Goal: Answer question/provide support

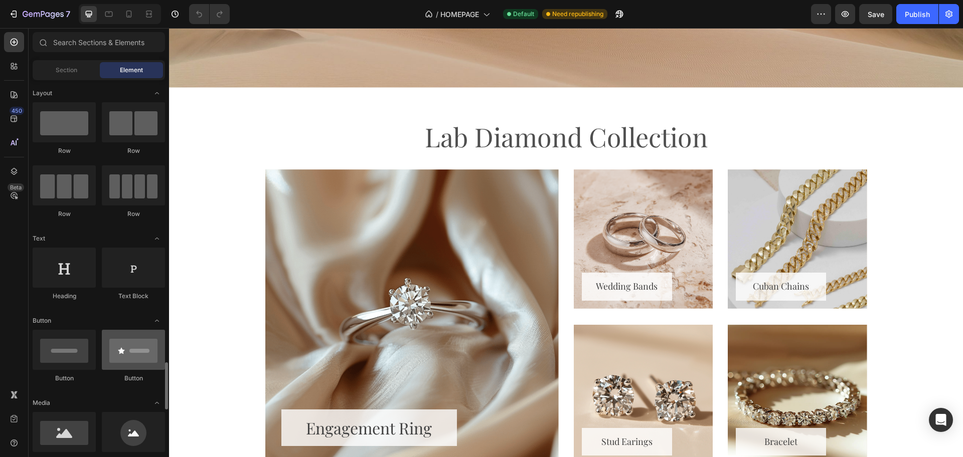
scroll to position [251, 0]
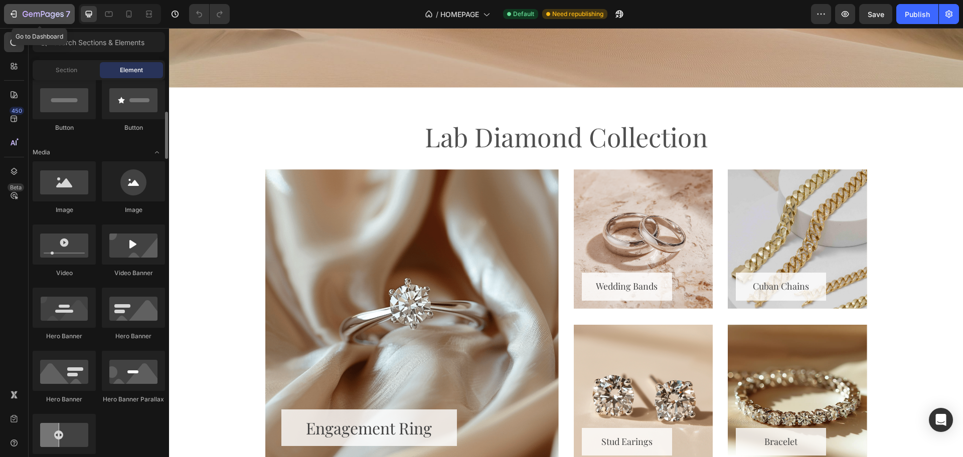
click at [48, 14] on icon "button" at bounding box center [43, 15] width 41 height 9
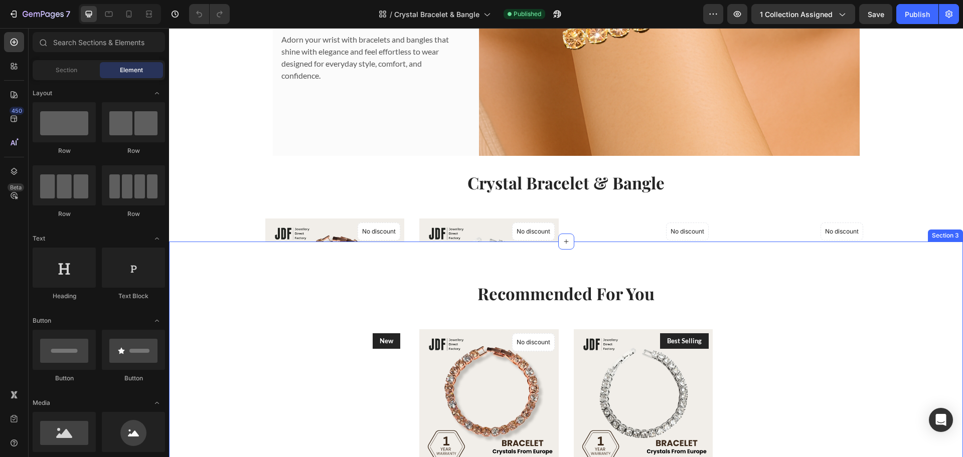
scroll to position [251, 0]
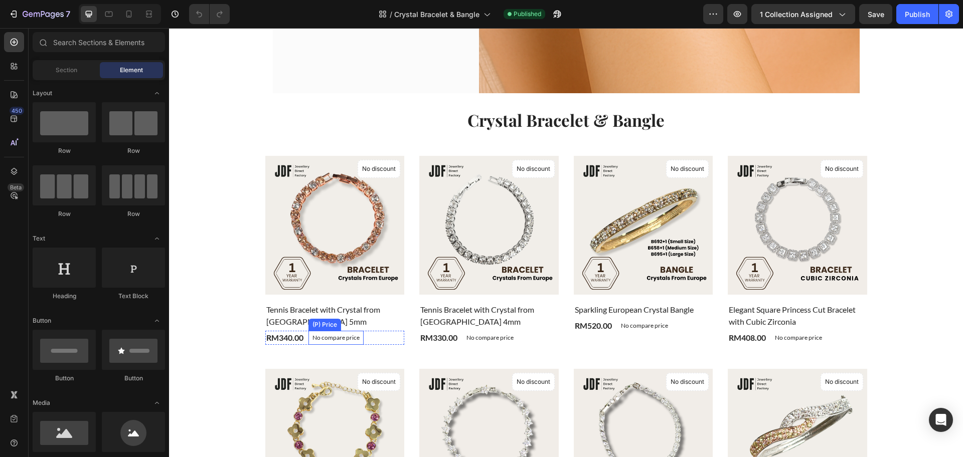
click at [338, 340] on p "No compare price" at bounding box center [336, 338] width 47 height 6
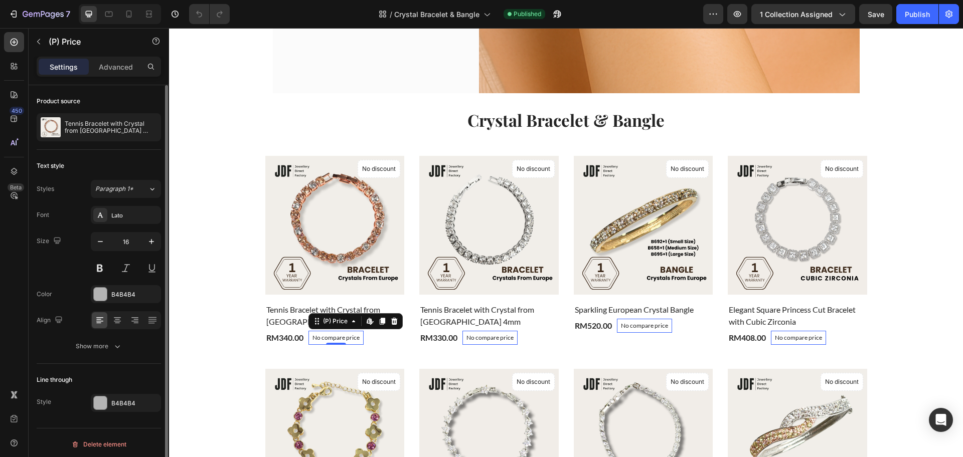
scroll to position [3, 0]
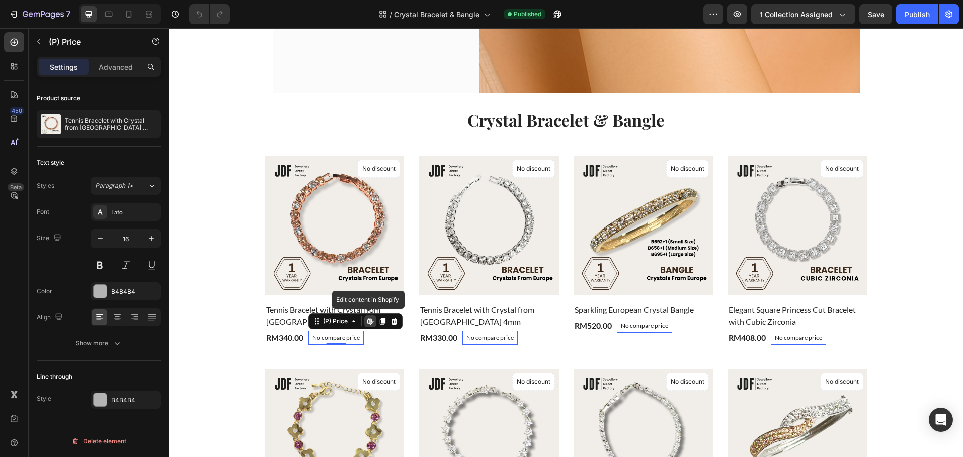
click at [366, 324] on icon at bounding box center [370, 322] width 8 height 8
click at [350, 324] on icon at bounding box center [354, 322] width 8 height 8
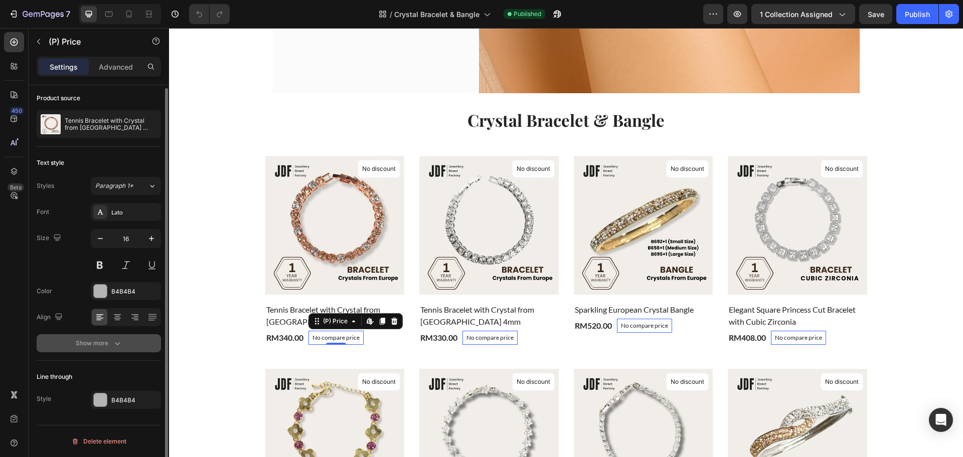
click at [105, 350] on button "Show more" at bounding box center [99, 344] width 124 height 18
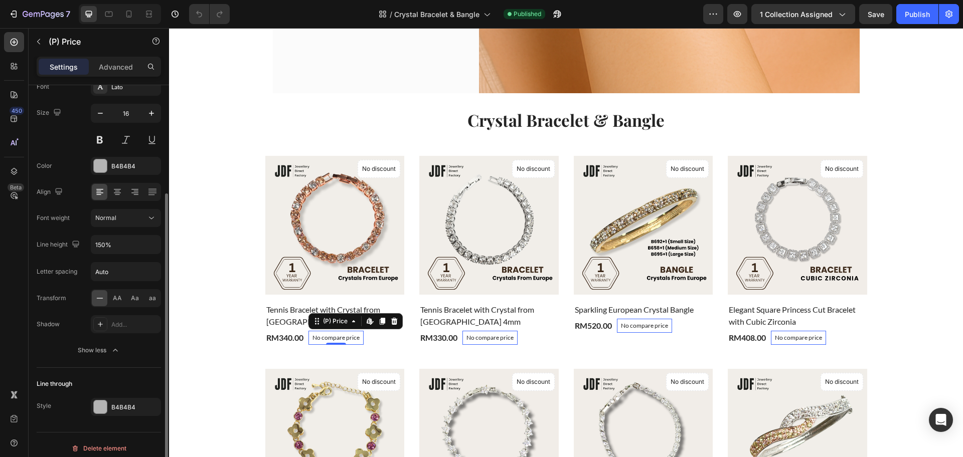
scroll to position [135, 0]
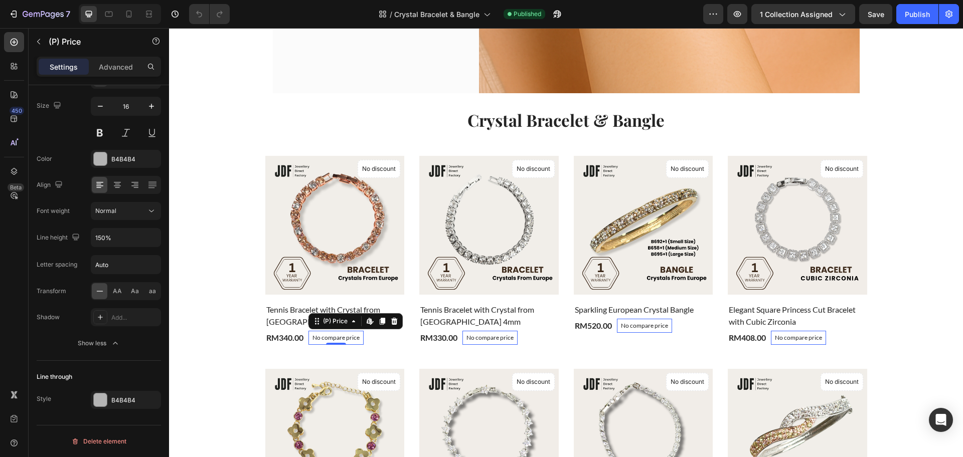
click at [630, 324] on p "No compare price" at bounding box center [644, 326] width 47 height 6
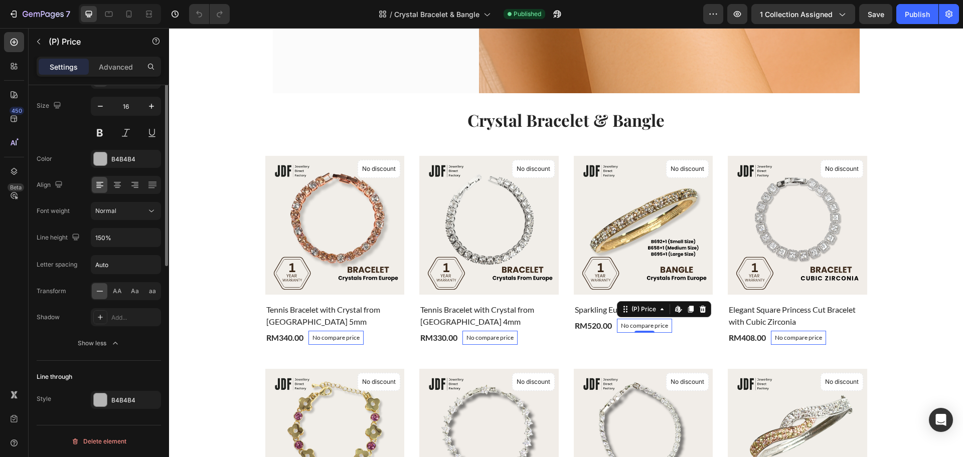
scroll to position [0, 0]
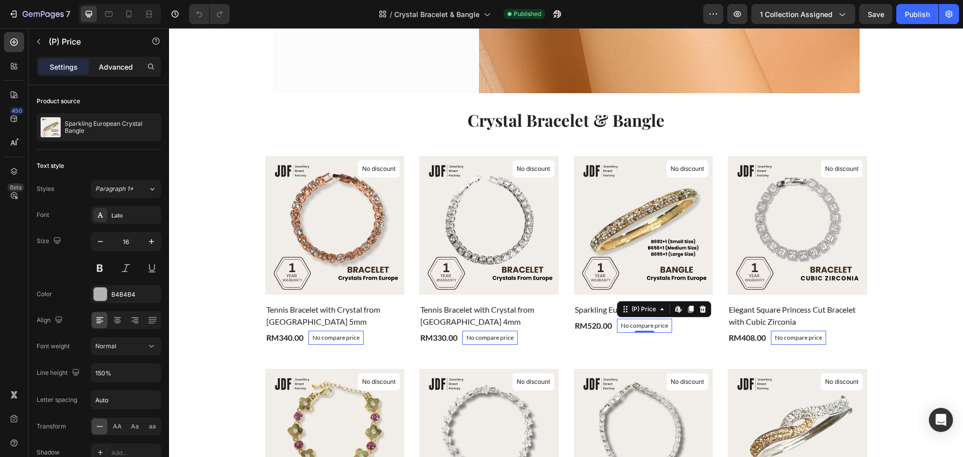
click at [110, 59] on div "Advanced" at bounding box center [116, 67] width 50 height 16
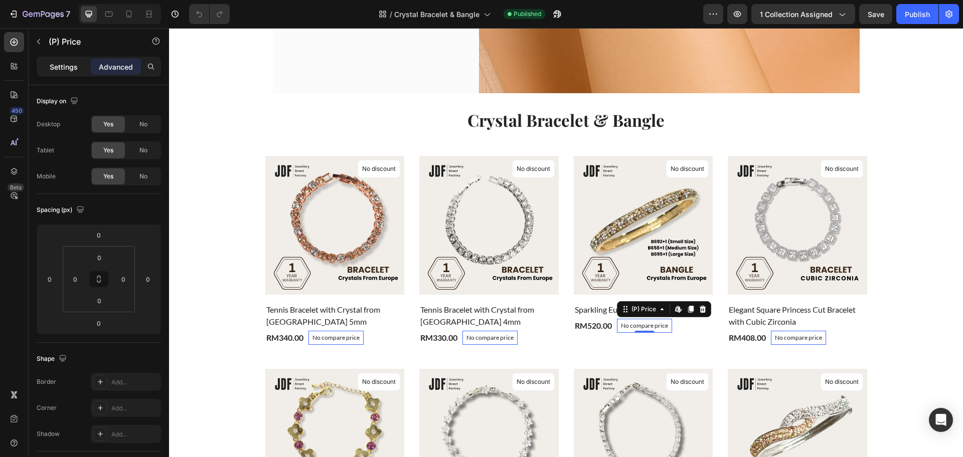
click at [62, 62] on p "Settings" at bounding box center [64, 67] width 28 height 11
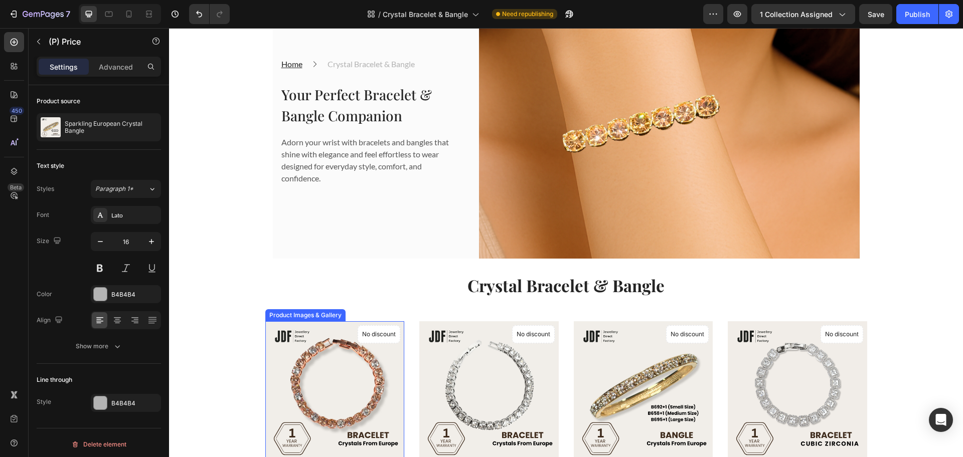
scroll to position [63, 0]
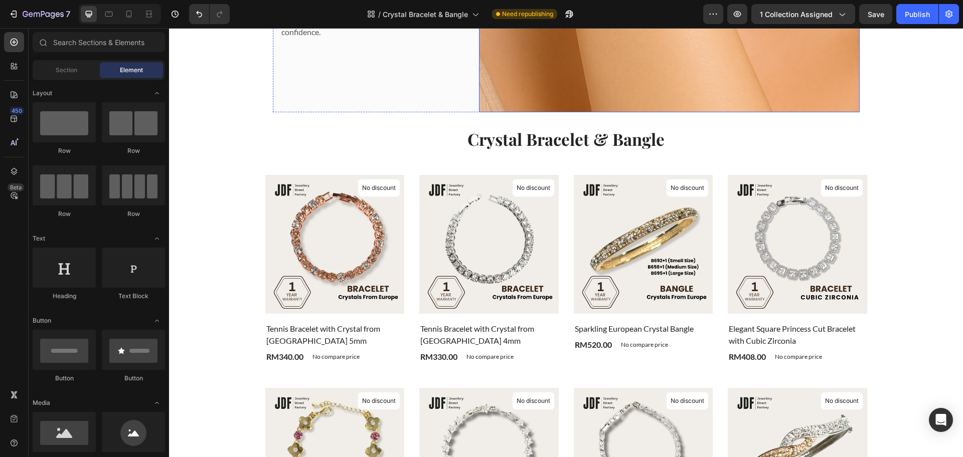
scroll to position [125, 0]
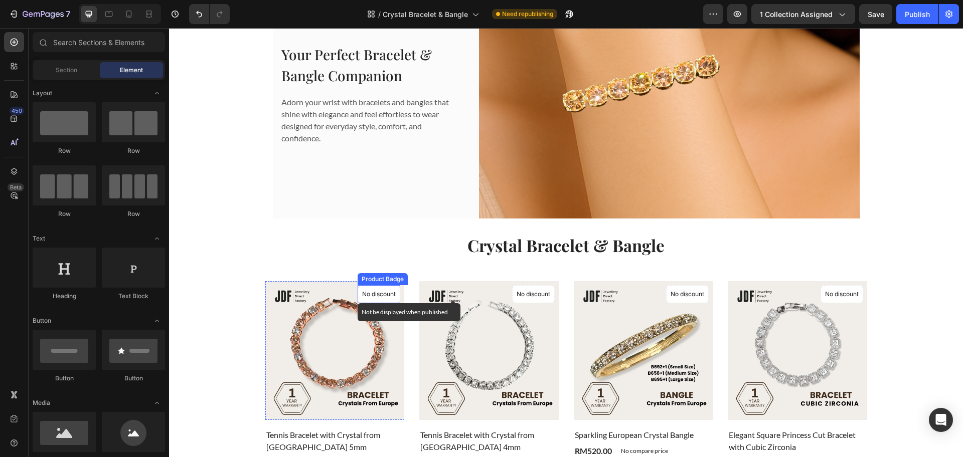
click at [377, 293] on p "No discount" at bounding box center [379, 294] width 34 height 9
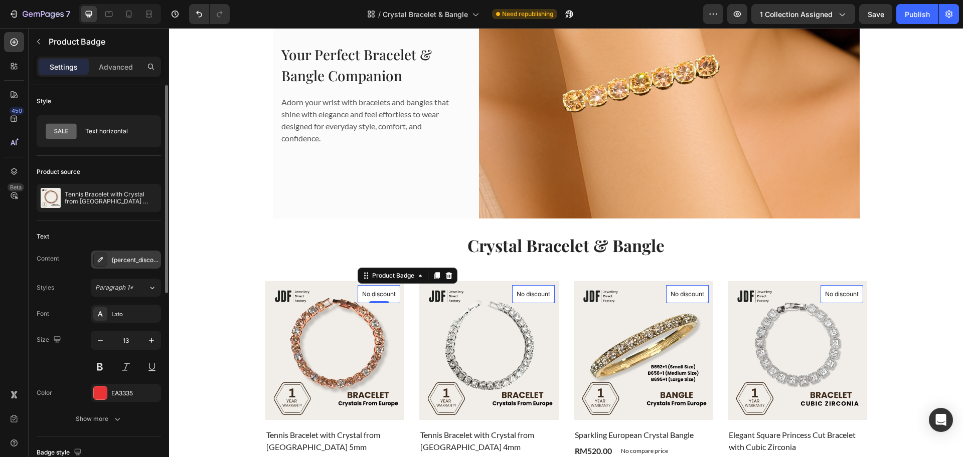
click at [105, 263] on div at bounding box center [100, 260] width 14 height 14
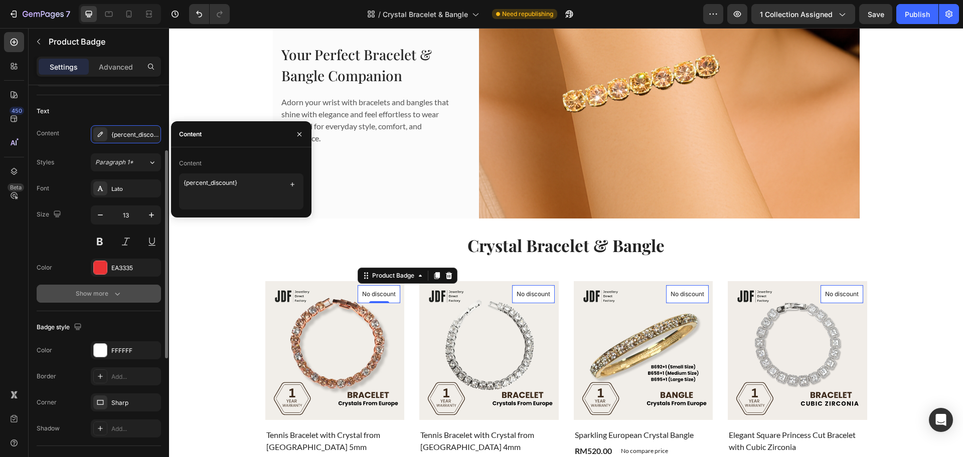
click at [103, 298] on div "Show more" at bounding box center [99, 294] width 47 height 10
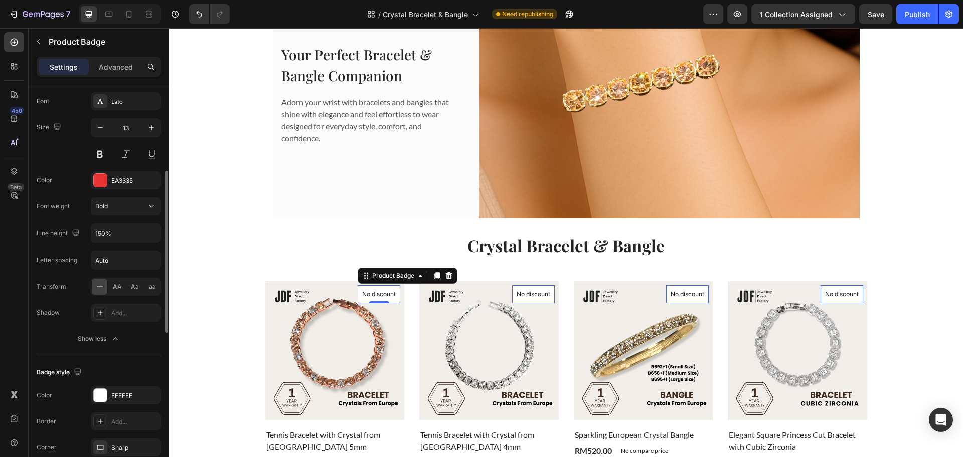
scroll to position [0, 0]
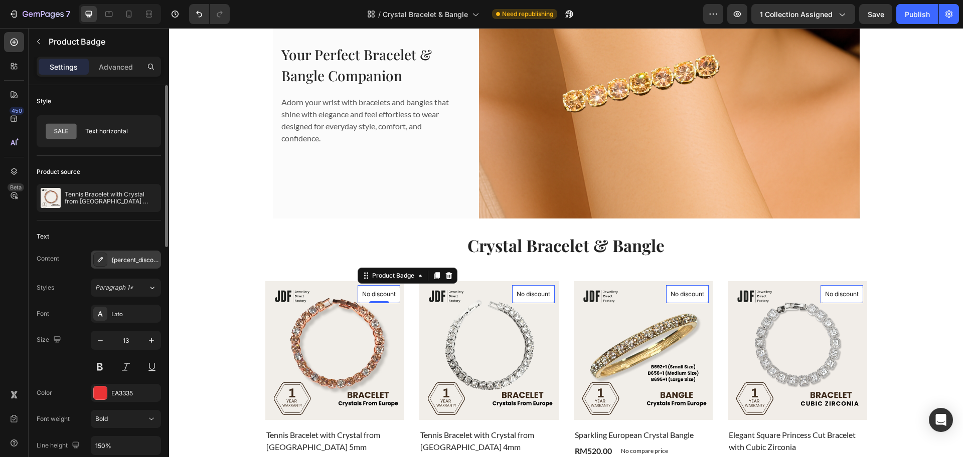
click at [133, 262] on div "{percent_discount}" at bounding box center [134, 260] width 47 height 9
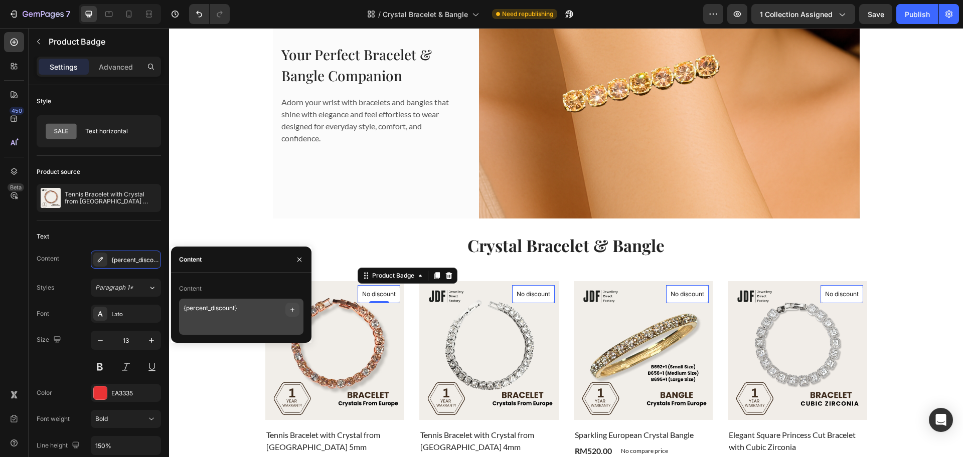
click at [291, 310] on icon "button" at bounding box center [292, 310] width 4 height 4
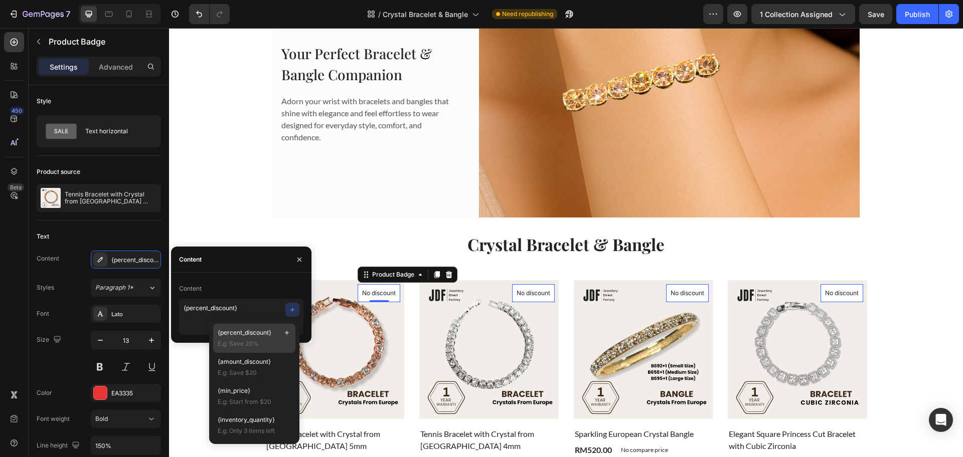
scroll to position [125, 0]
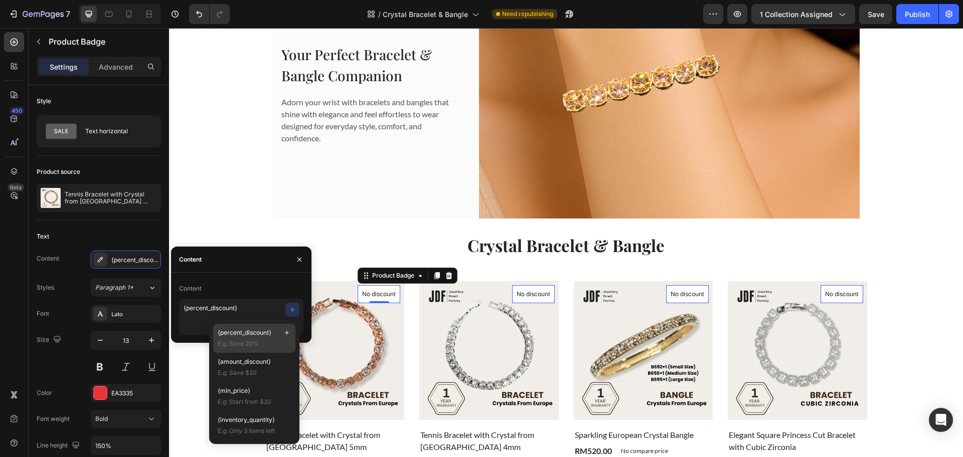
click at [266, 340] on span "E.g: Save 20%" at bounding box center [254, 344] width 73 height 9
type textarea "{percent_discount} {percent_discount}"
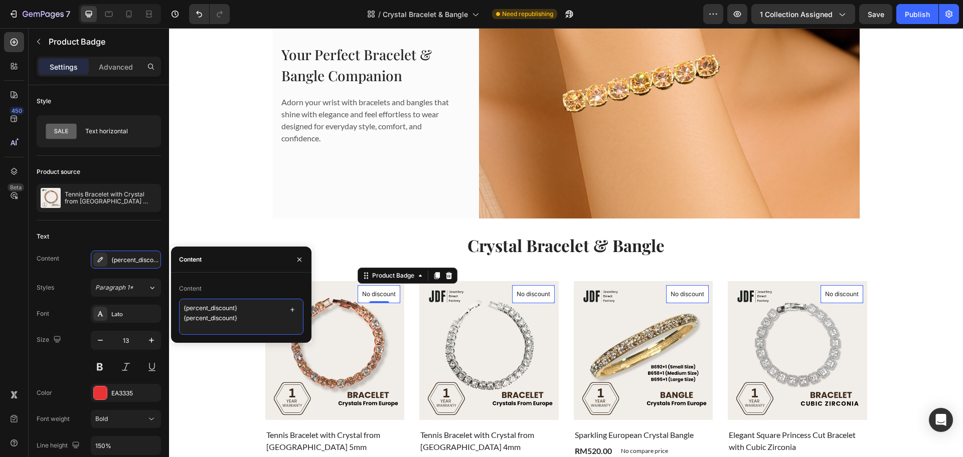
click at [257, 308] on textarea "{percent_discount} {percent_discount}" at bounding box center [241, 317] width 124 height 36
click at [259, 278] on div "Content {percent_discount} {percent_discount}" at bounding box center [241, 308] width 140 height 70
type textarea "{percent_discount}"
click at [300, 257] on icon "button" at bounding box center [299, 260] width 8 height 8
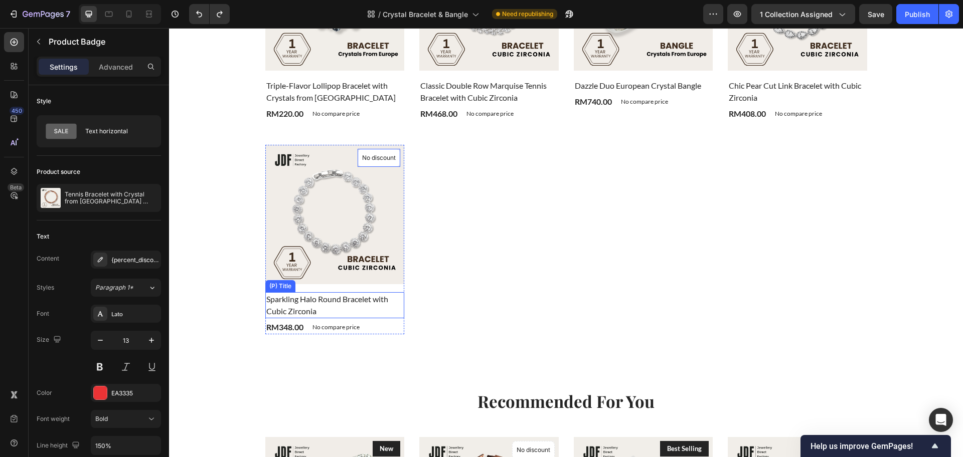
scroll to position [815, 0]
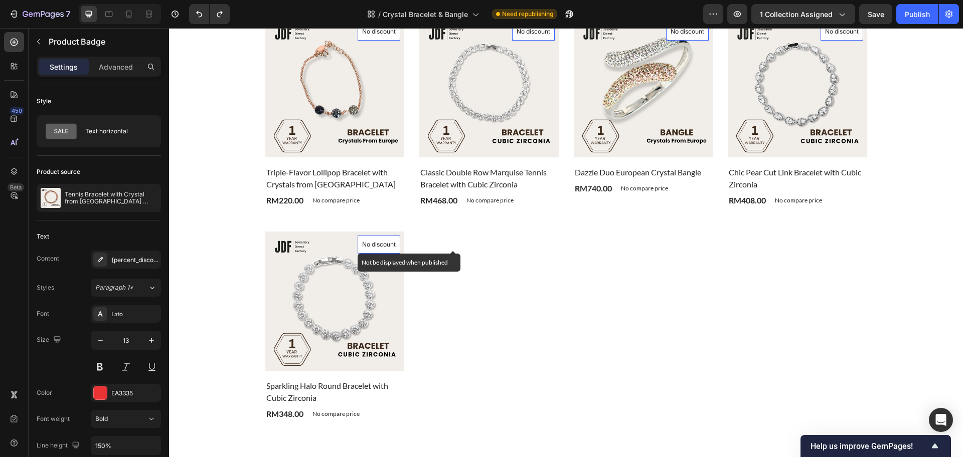
click at [377, 237] on div "No discount" at bounding box center [379, 244] width 42 height 17
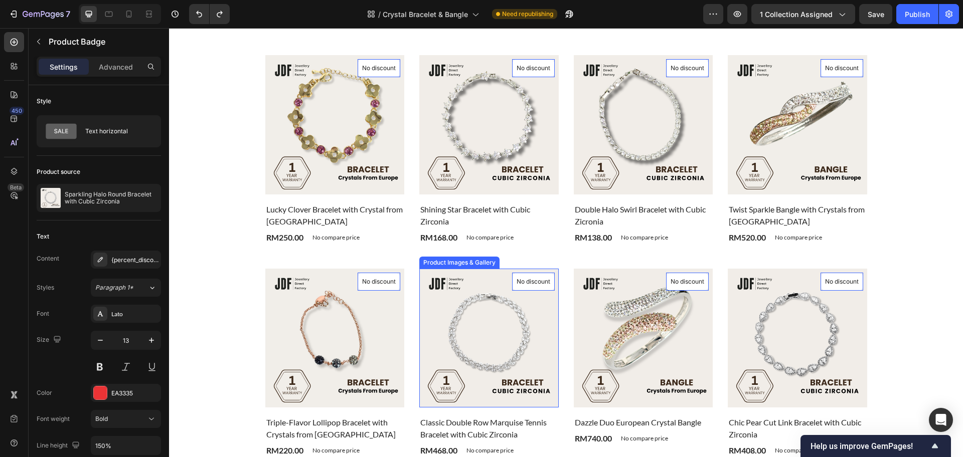
scroll to position [564, 0]
click at [307, 255] on div "Product Images & Gallery No discount Not be displayed when published Product Ba…" at bounding box center [566, 257] width 602 height 830
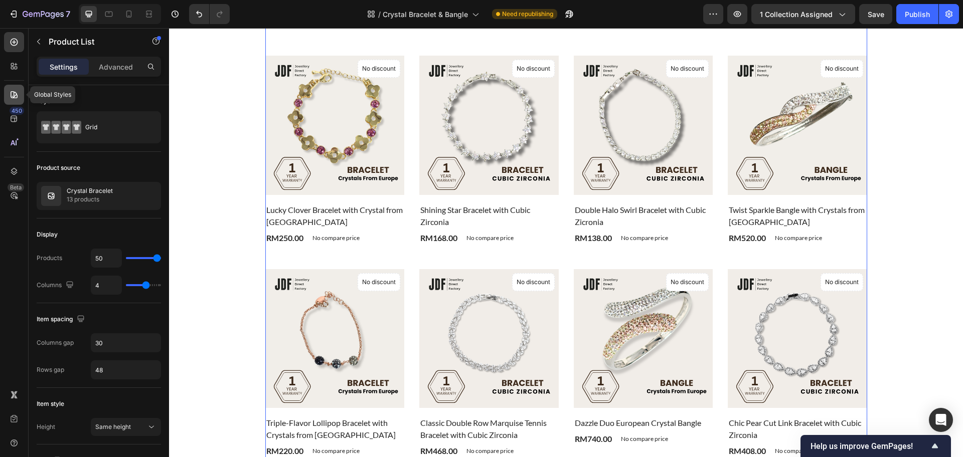
click at [13, 98] on icon at bounding box center [14, 95] width 10 height 10
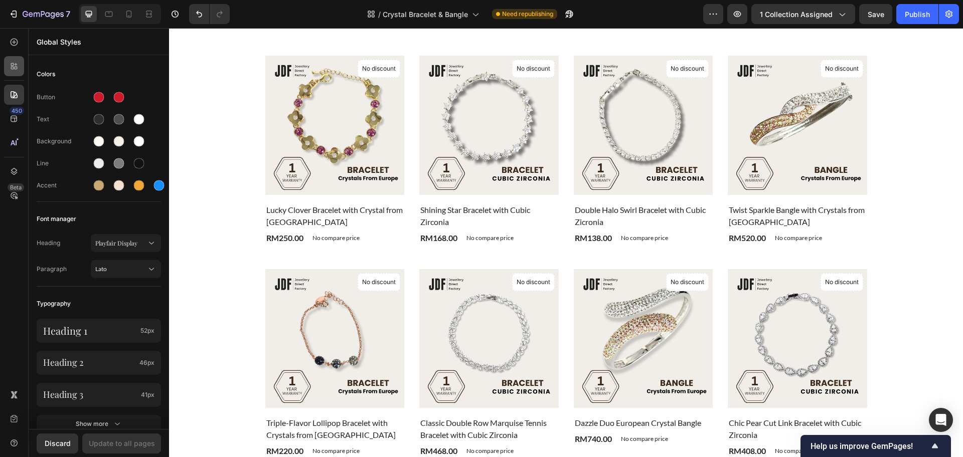
click at [17, 69] on icon at bounding box center [14, 66] width 10 height 10
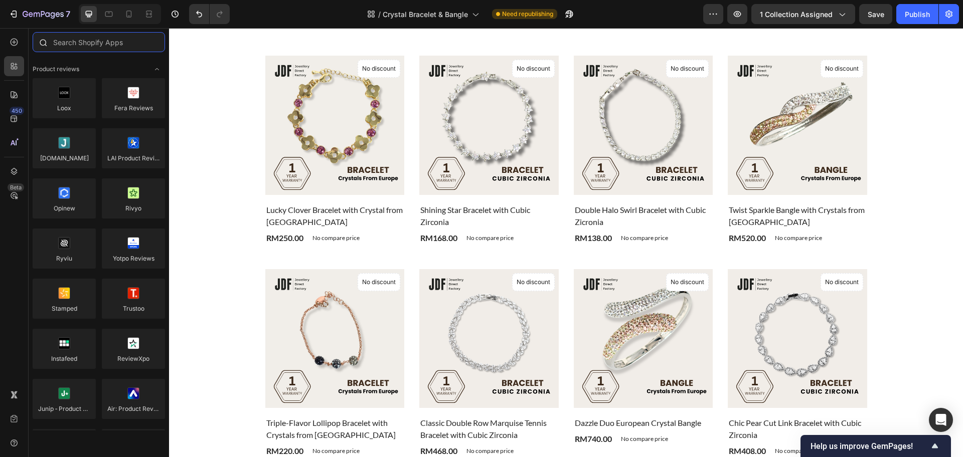
click at [103, 45] on input "text" at bounding box center [99, 42] width 132 height 20
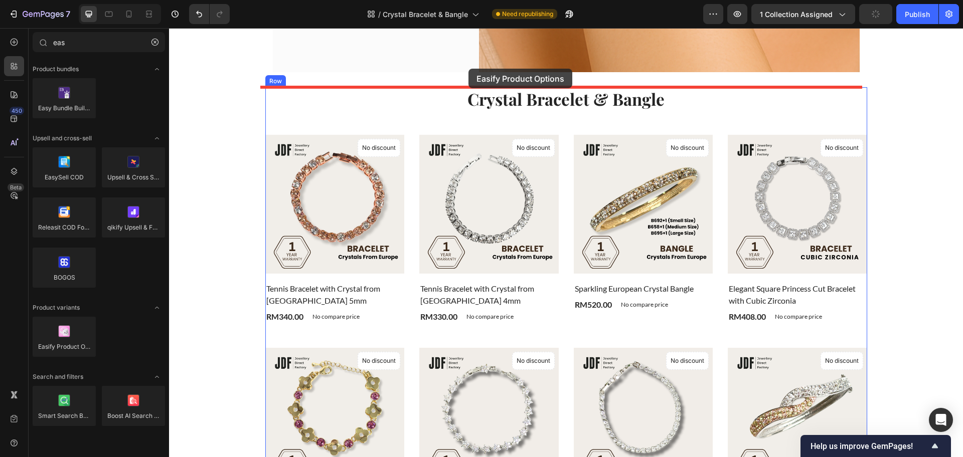
scroll to position [268, 0]
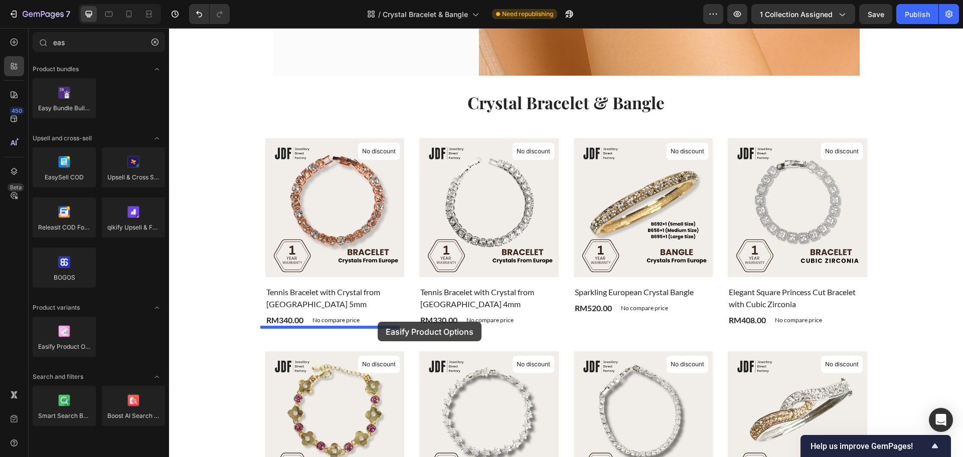
drag, startPoint x: 238, startPoint y: 365, endPoint x: 375, endPoint y: 323, distance: 143.6
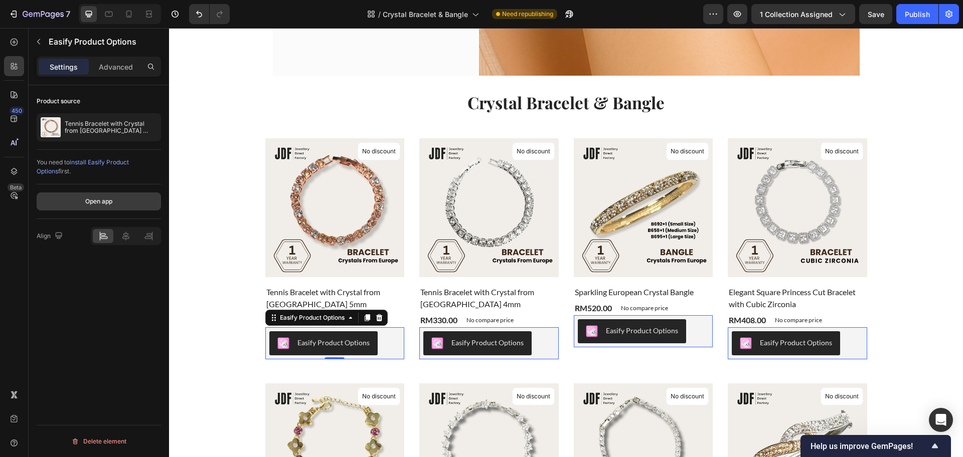
click at [105, 208] on button "Open app" at bounding box center [99, 202] width 124 height 18
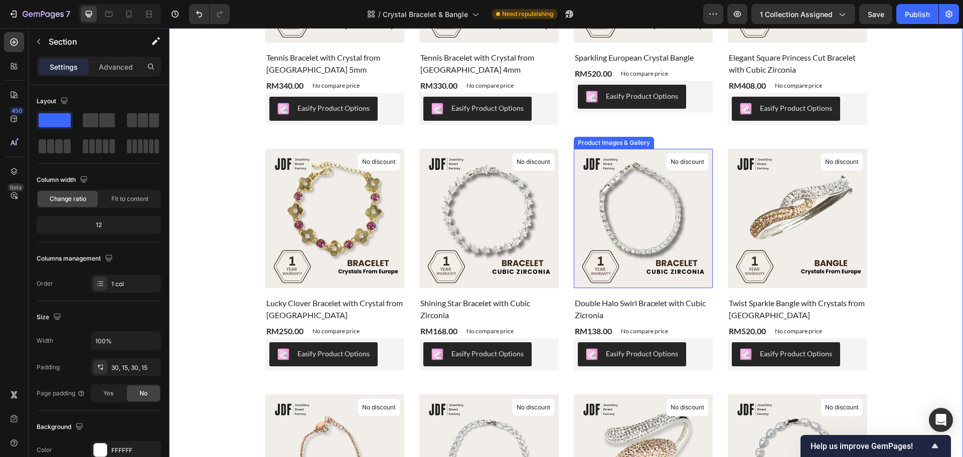
scroll to position [582, 0]
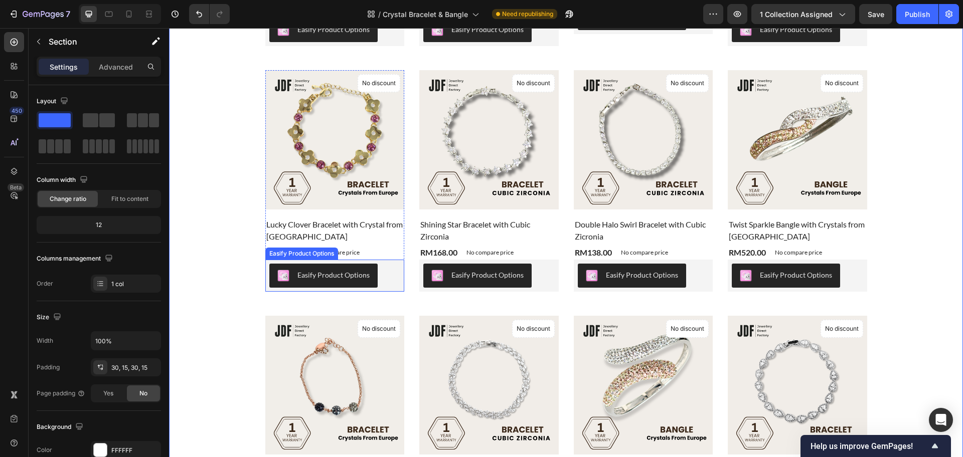
click at [375, 274] on div "Easify Product Options" at bounding box center [334, 276] width 131 height 24
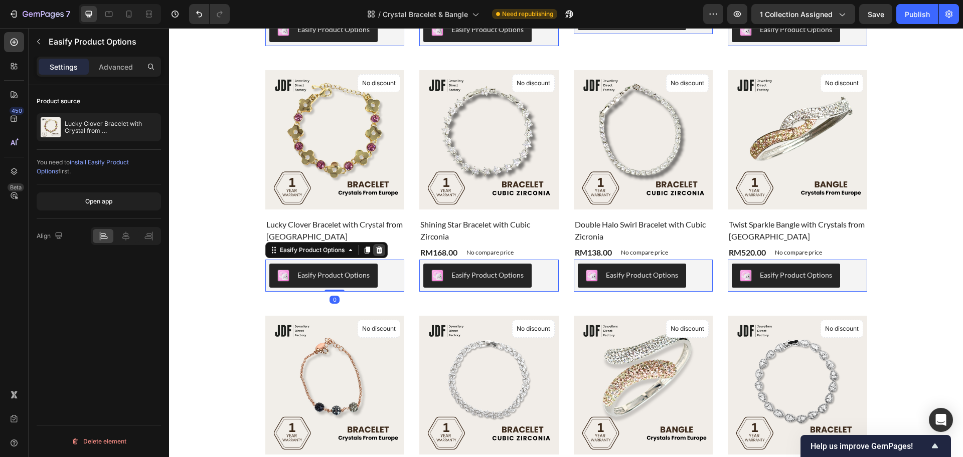
click at [375, 256] on div at bounding box center [379, 250] width 12 height 12
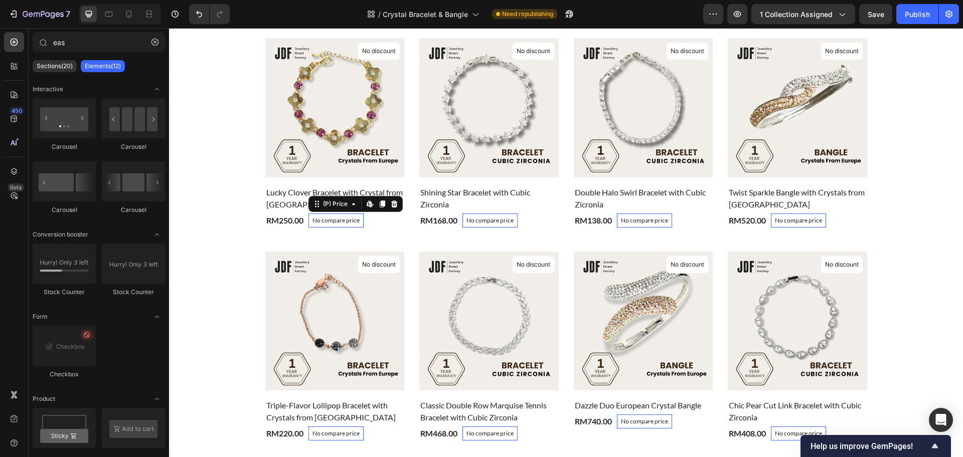
click at [317, 220] on p "No compare price" at bounding box center [336, 221] width 47 height 6
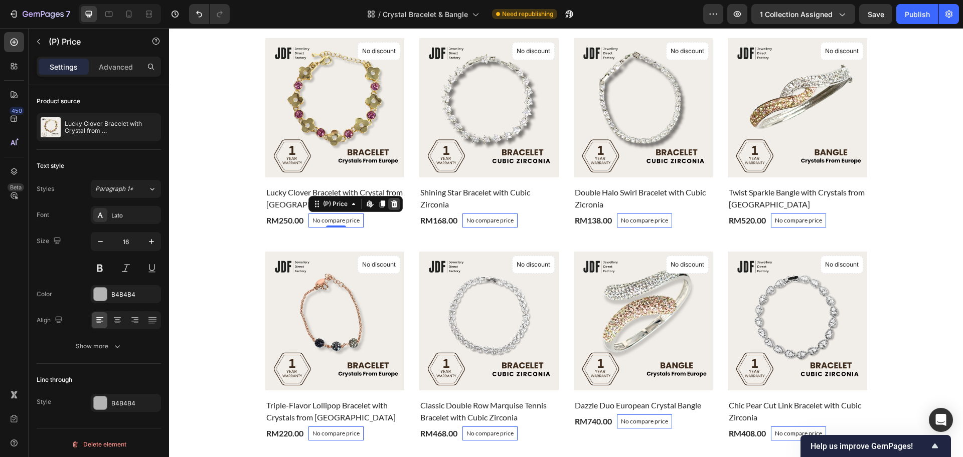
click at [391, 204] on icon at bounding box center [394, 204] width 7 height 7
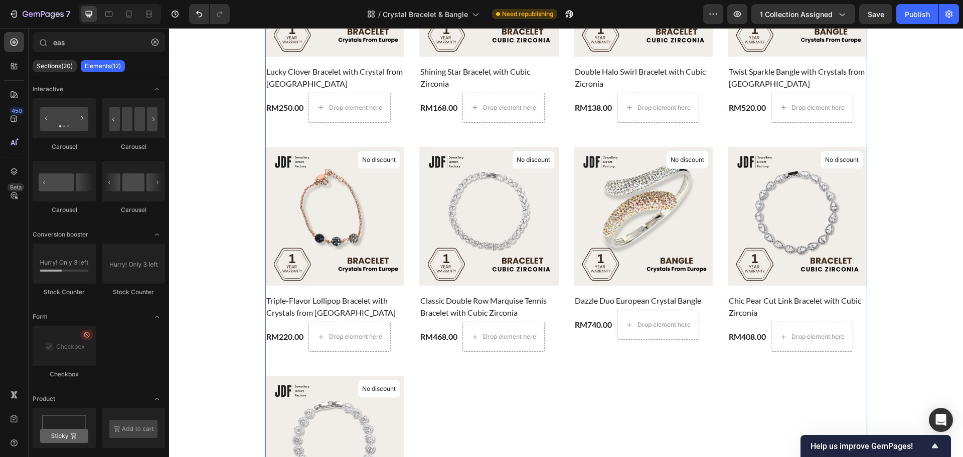
scroll to position [833, 0]
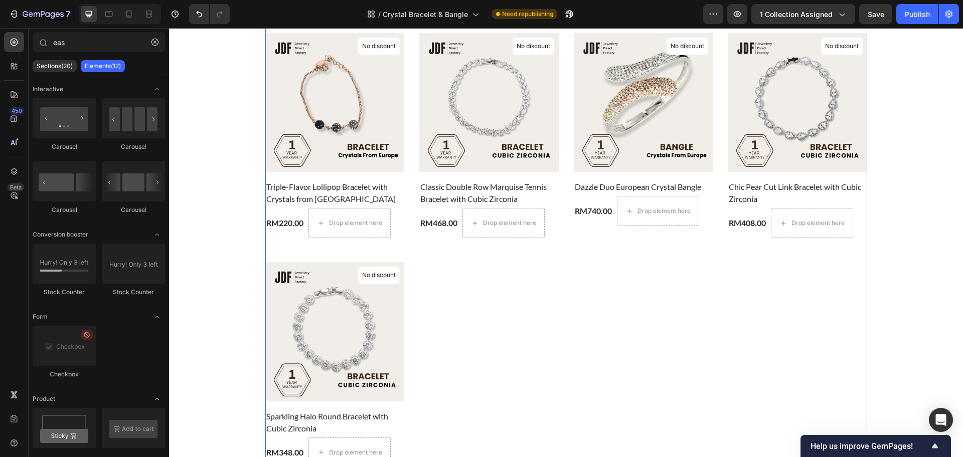
click at [525, 304] on div "Product Images & Gallery No discount Not be displayed when published Product Ba…" at bounding box center [566, 21] width 602 height 894
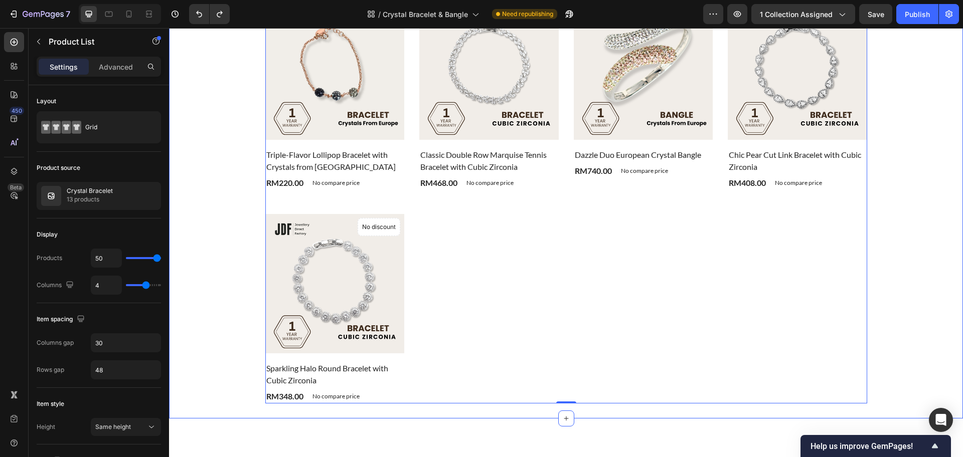
scroll to position [801, 0]
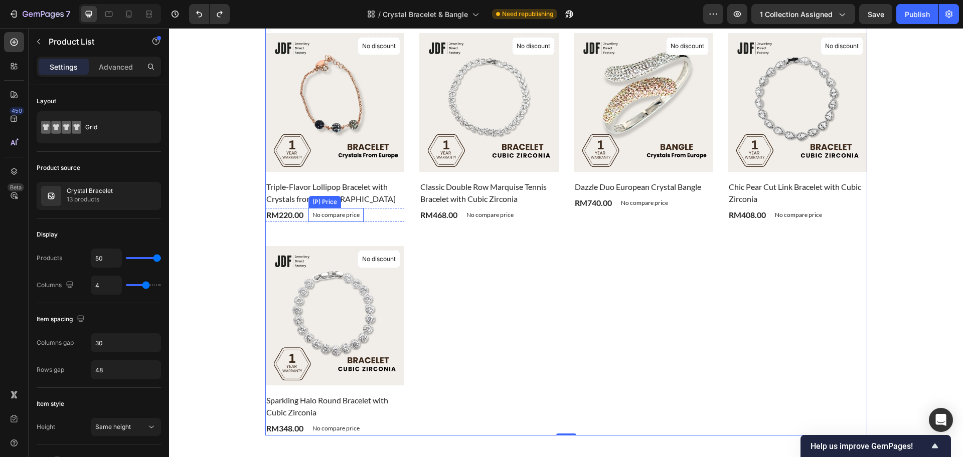
click at [353, 213] on p "No compare price" at bounding box center [336, 215] width 47 height 6
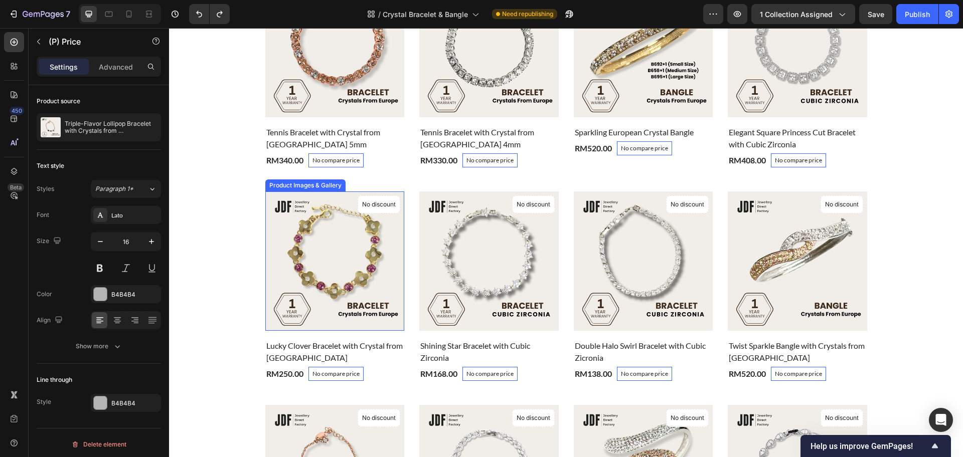
scroll to position [299, 0]
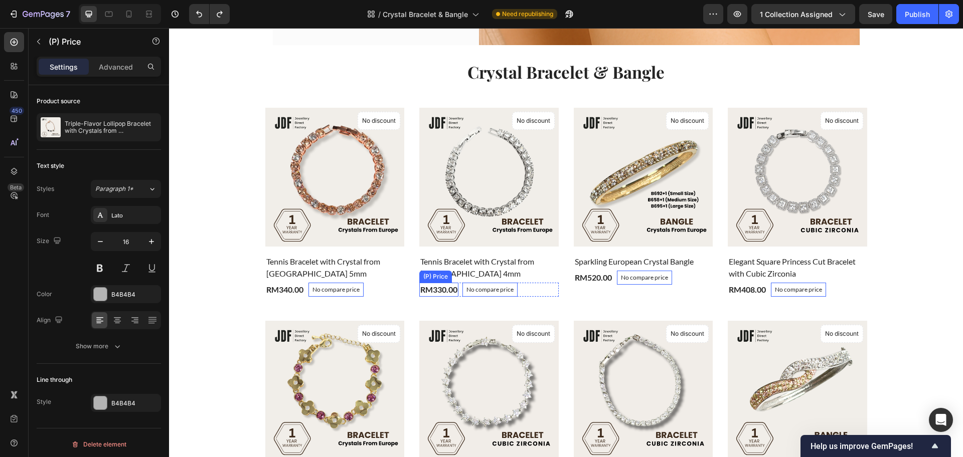
click at [443, 286] on div "RM330.00" at bounding box center [438, 290] width 39 height 14
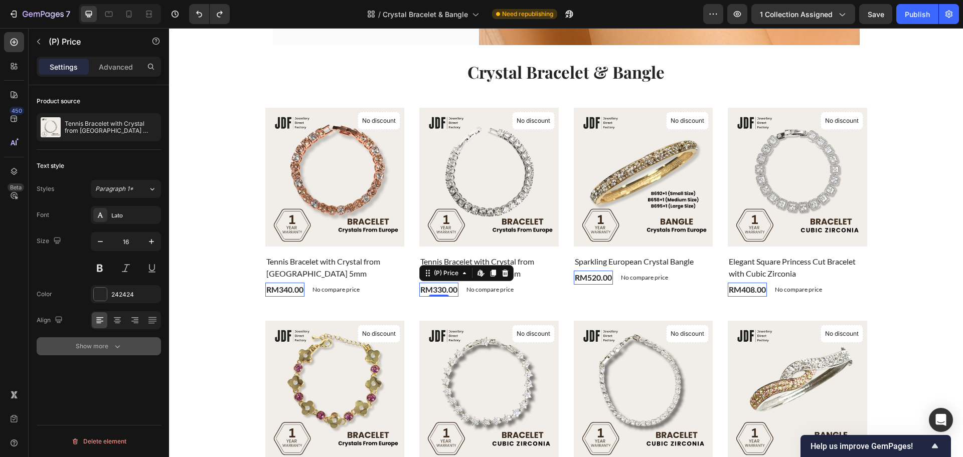
click at [102, 348] on div "Show more" at bounding box center [99, 347] width 47 height 10
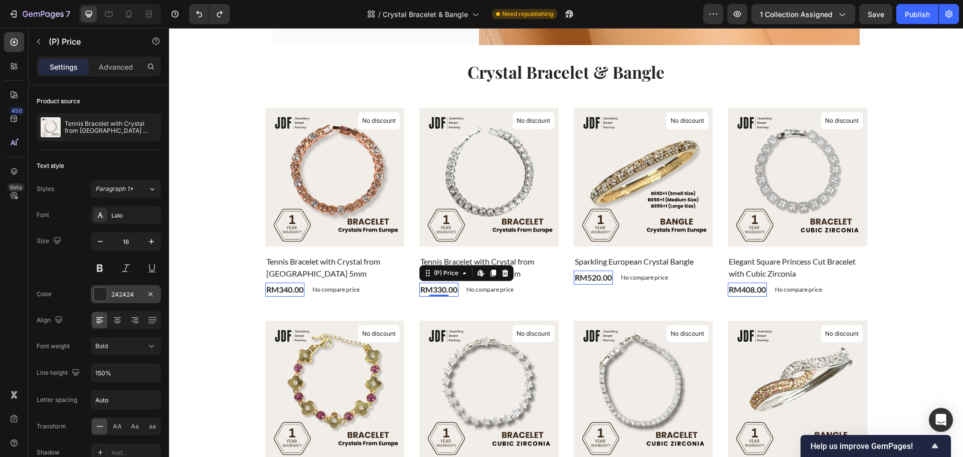
scroll to position [79, 0]
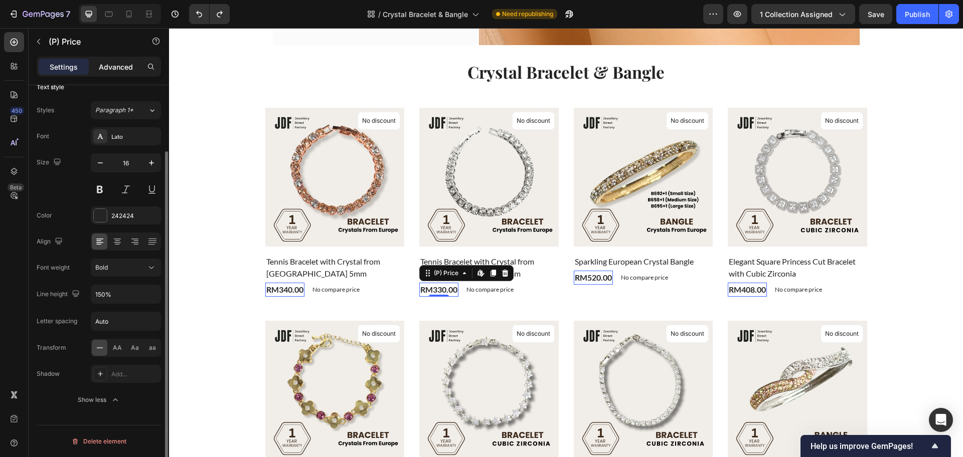
click at [115, 67] on p "Advanced" at bounding box center [116, 67] width 34 height 11
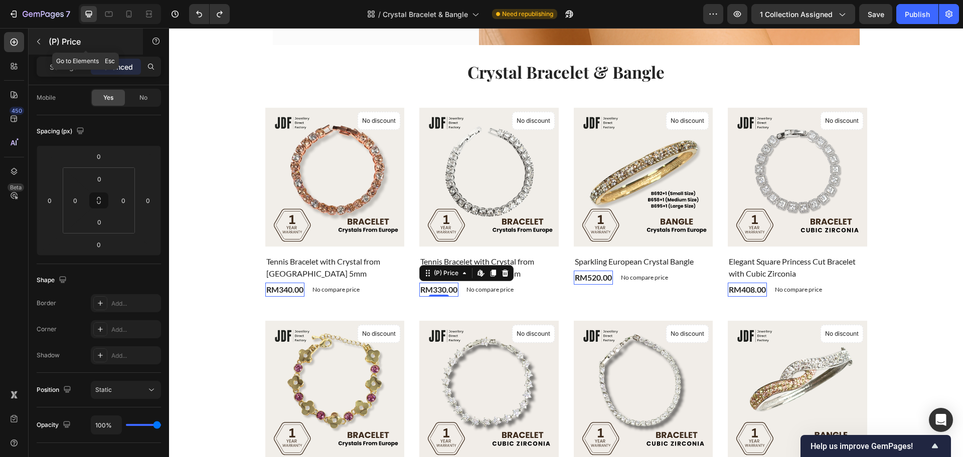
click at [52, 41] on p "(P) Price" at bounding box center [91, 42] width 85 height 12
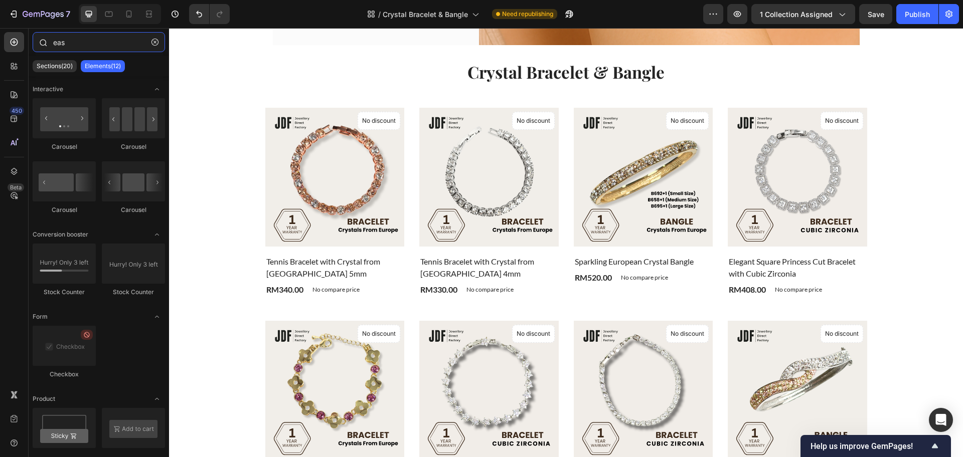
click at [90, 44] on input "eas" at bounding box center [99, 42] width 132 height 20
paste input "Connect to specific product"
type input "Connect to specific product"
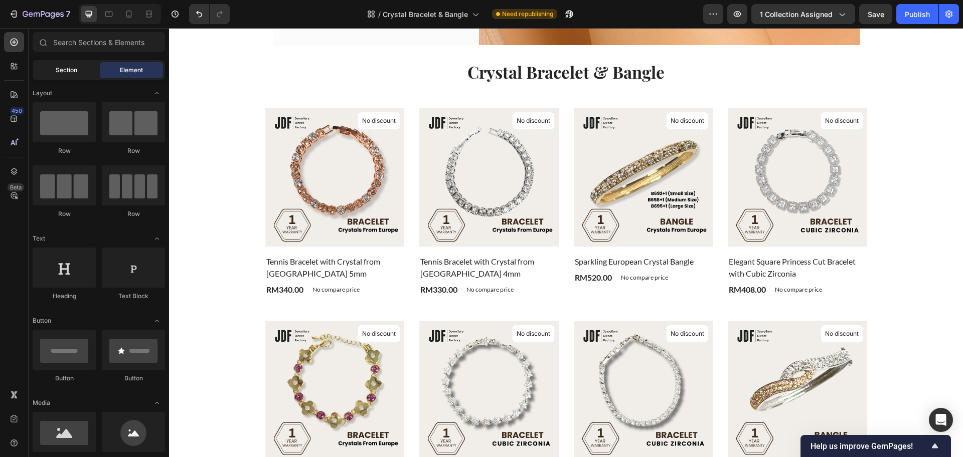
click at [81, 75] on div "Section" at bounding box center [66, 70] width 63 height 16
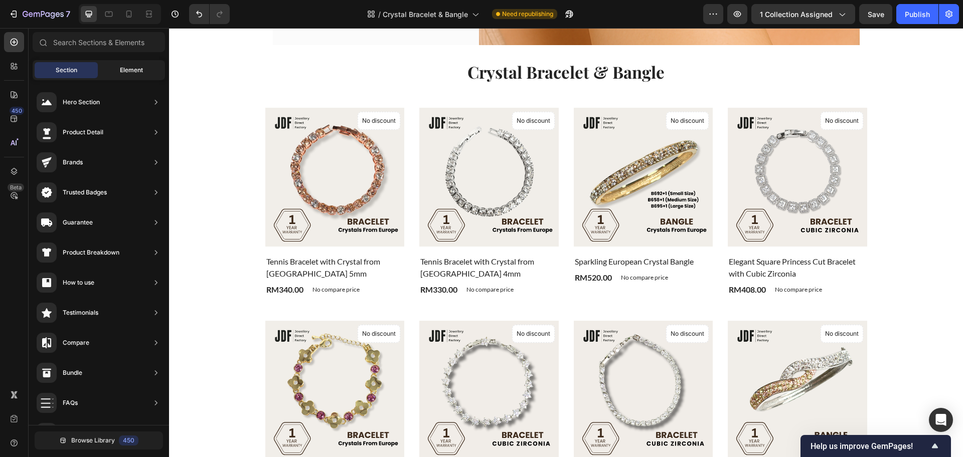
click at [118, 67] on div "Element" at bounding box center [131, 70] width 63 height 16
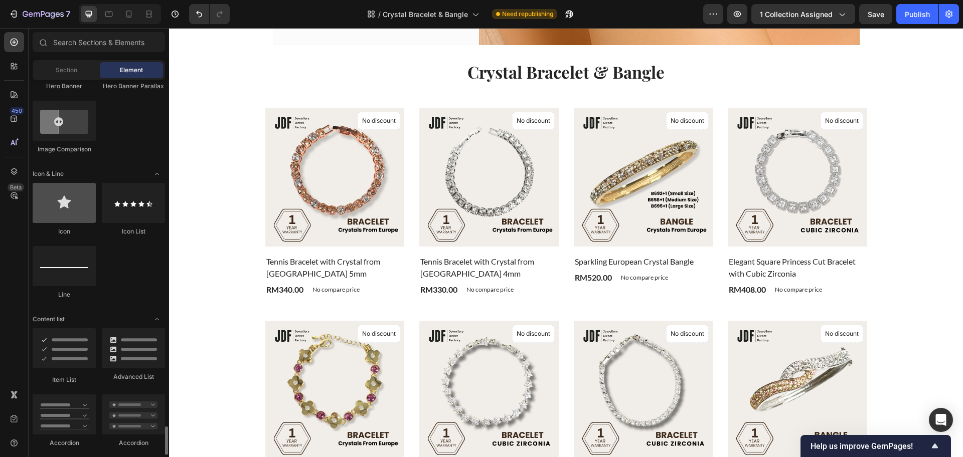
scroll to position [815, 0]
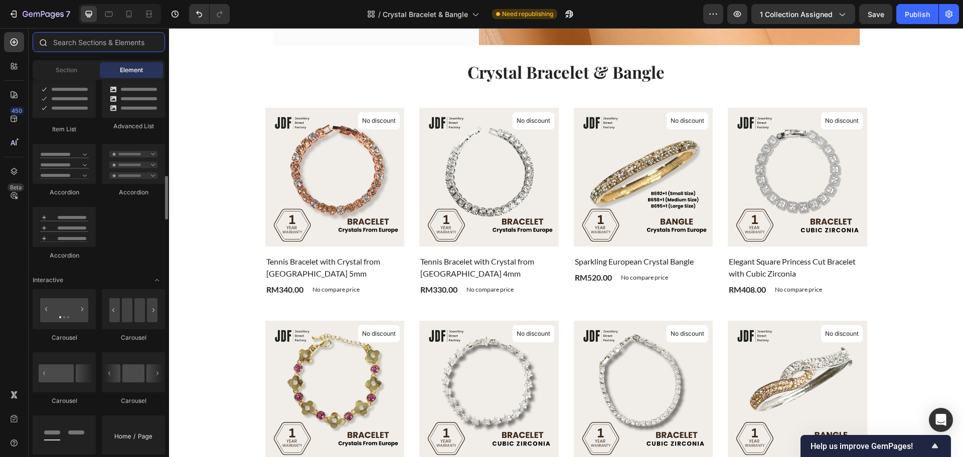
click at [100, 48] on input "text" at bounding box center [99, 42] width 132 height 20
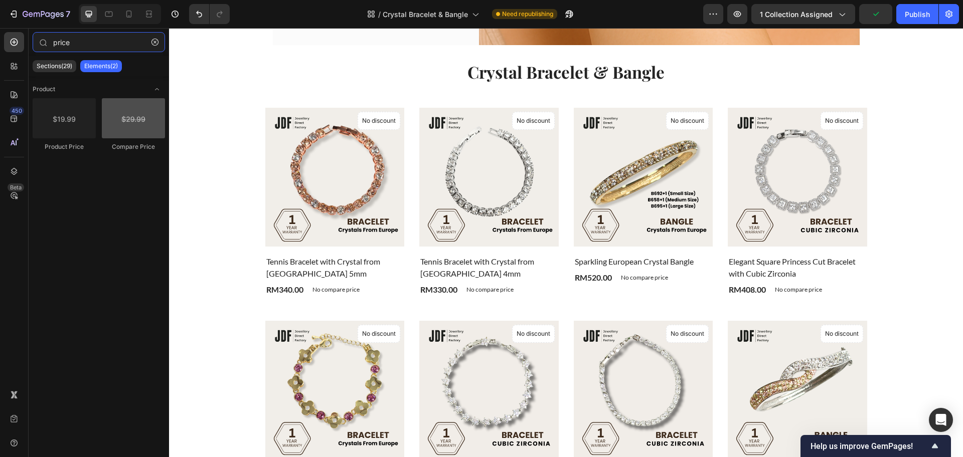
type input "price"
click at [138, 125] on div at bounding box center [133, 118] width 63 height 40
click at [135, 125] on div at bounding box center [133, 118] width 63 height 40
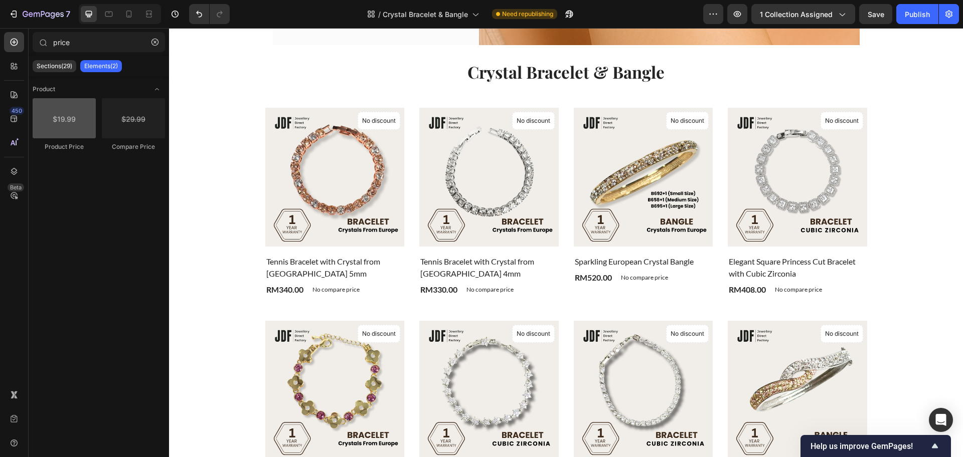
click at [53, 124] on div at bounding box center [64, 118] width 63 height 40
click at [40, 19] on icon "button" at bounding box center [43, 15] width 41 height 9
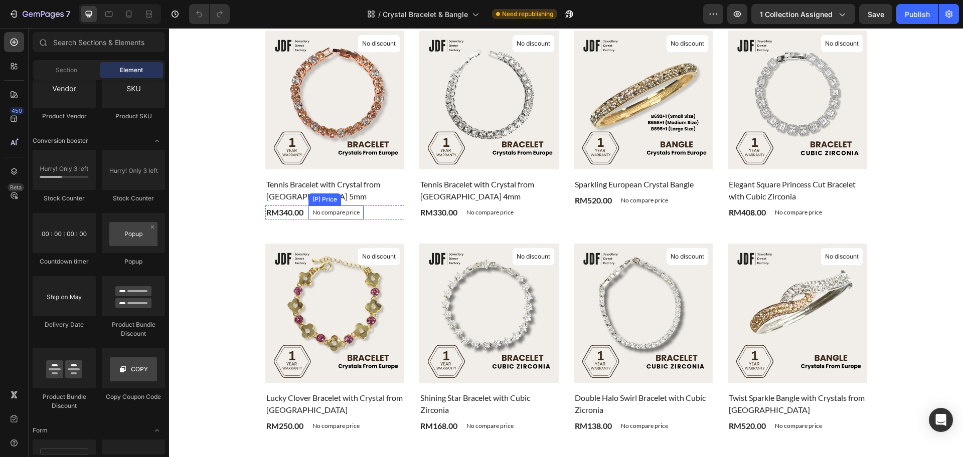
scroll to position [314, 0]
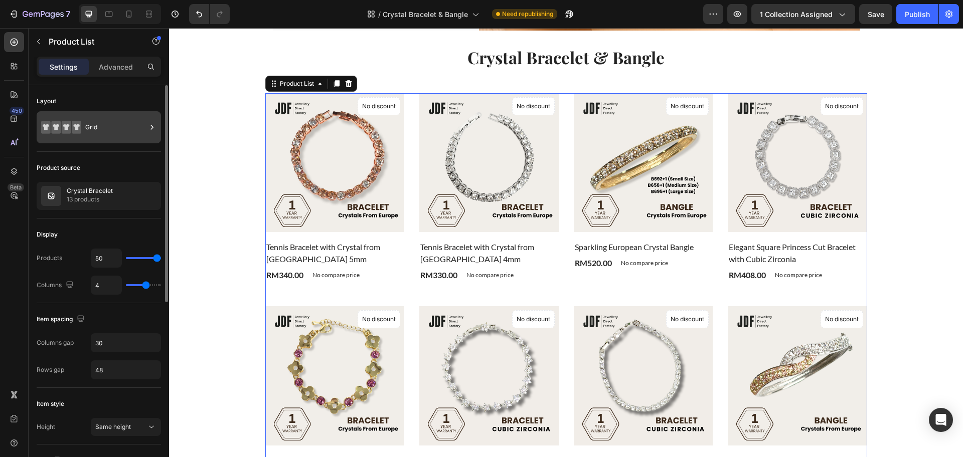
click at [109, 135] on div "Grid" at bounding box center [115, 127] width 61 height 23
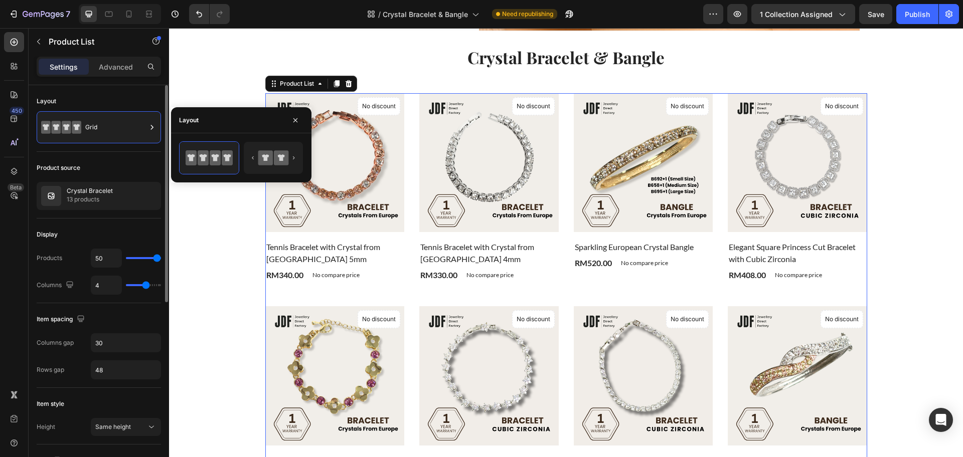
click at [107, 170] on div "Product source" at bounding box center [99, 168] width 124 height 16
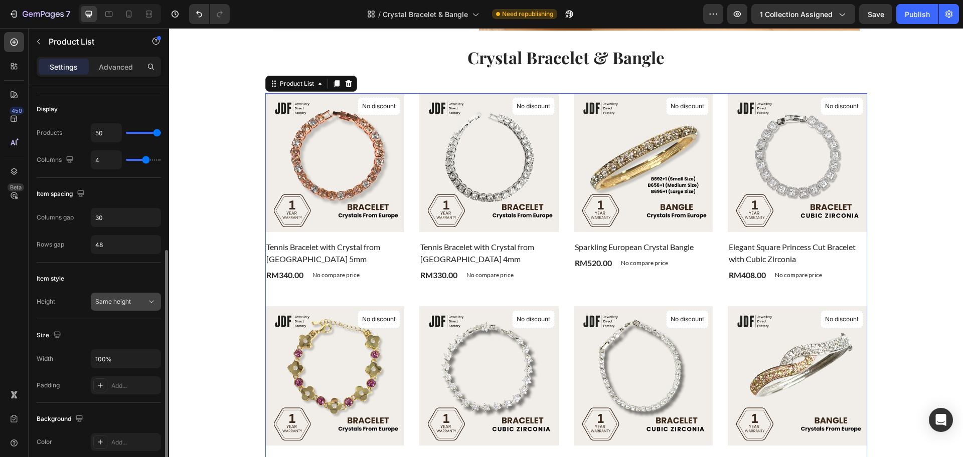
scroll to position [188, 0]
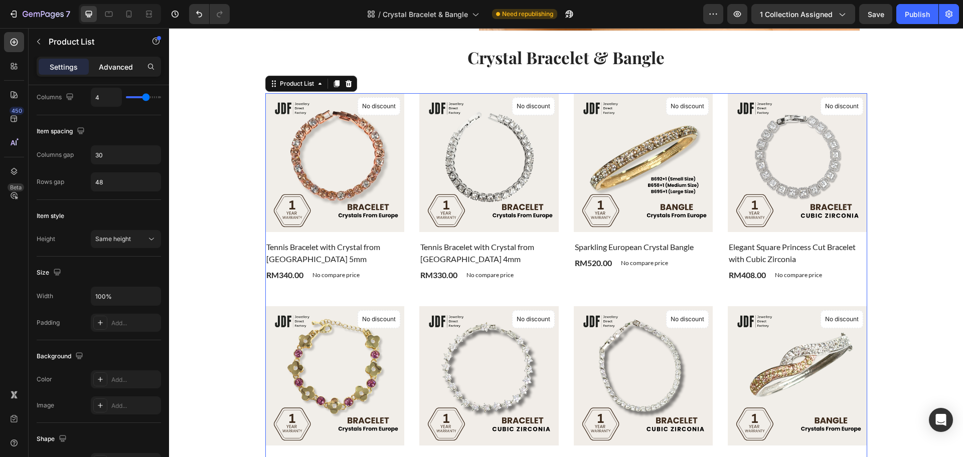
click at [110, 73] on div "Advanced" at bounding box center [116, 67] width 50 height 16
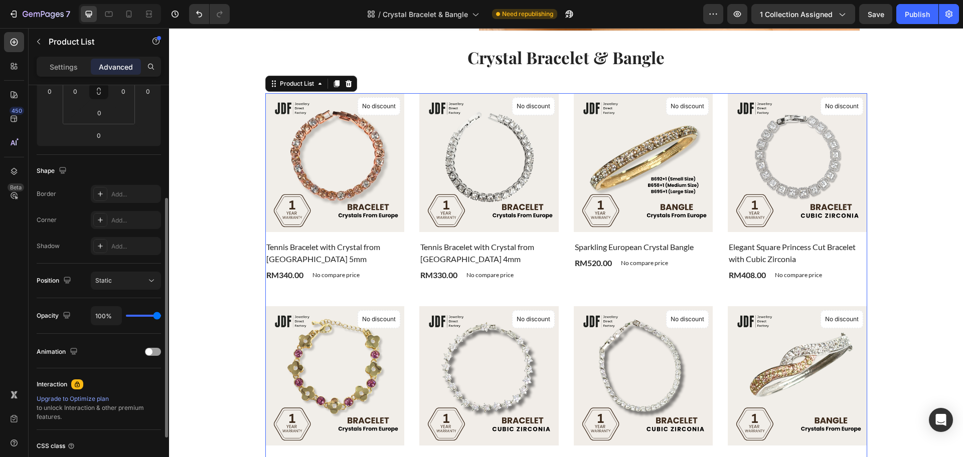
scroll to position [268, 0]
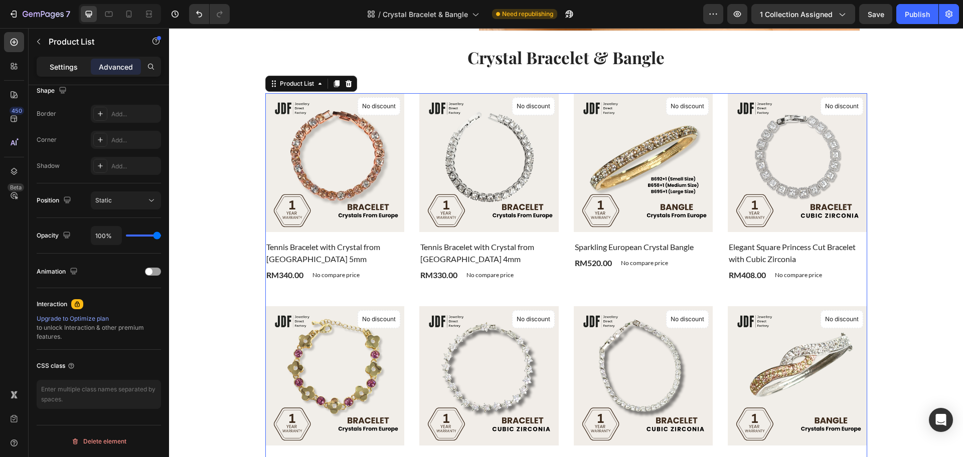
click at [75, 63] on p "Settings" at bounding box center [64, 67] width 28 height 11
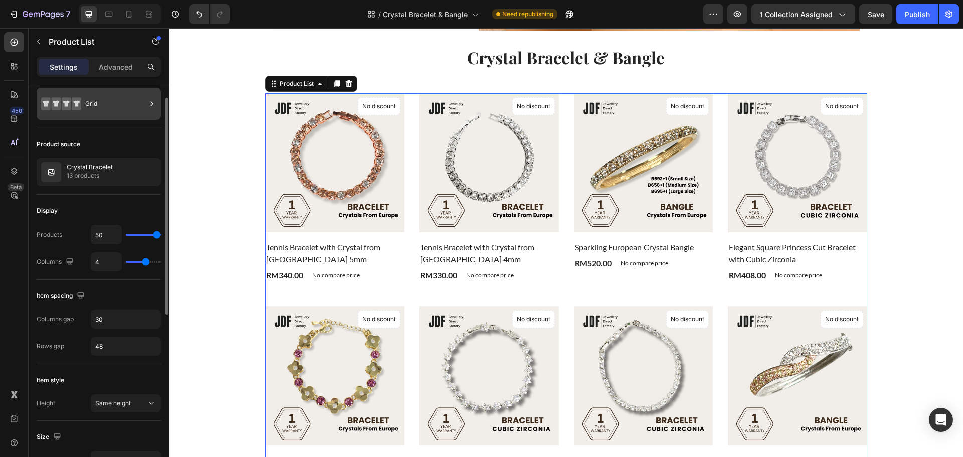
scroll to position [0, 0]
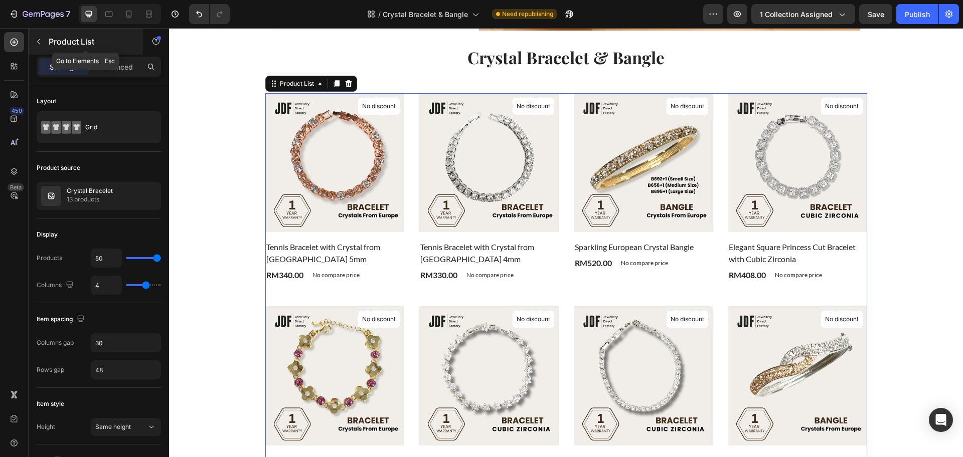
click at [70, 40] on p "Product List" at bounding box center [91, 42] width 85 height 12
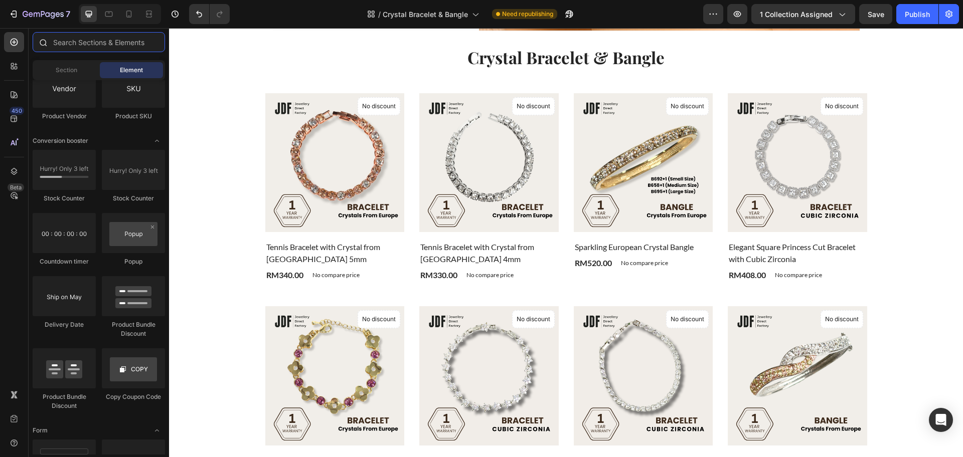
click at [75, 41] on input "text" at bounding box center [99, 42] width 132 height 20
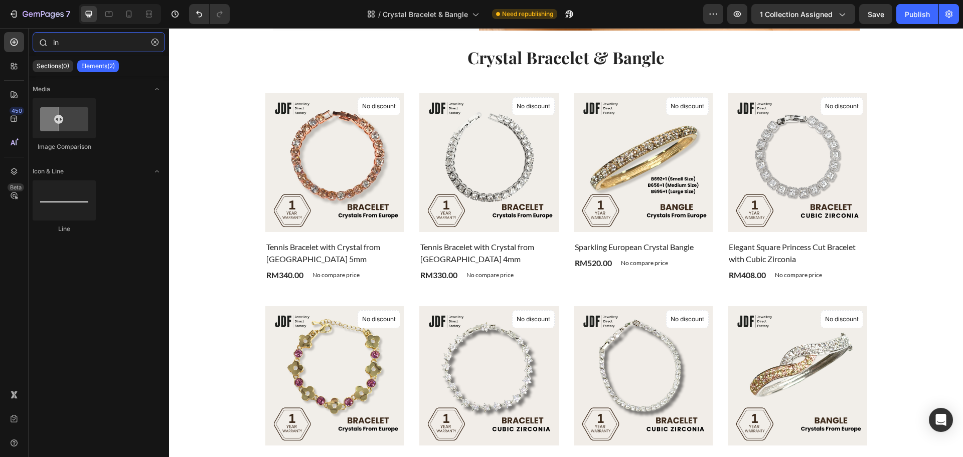
type input "i"
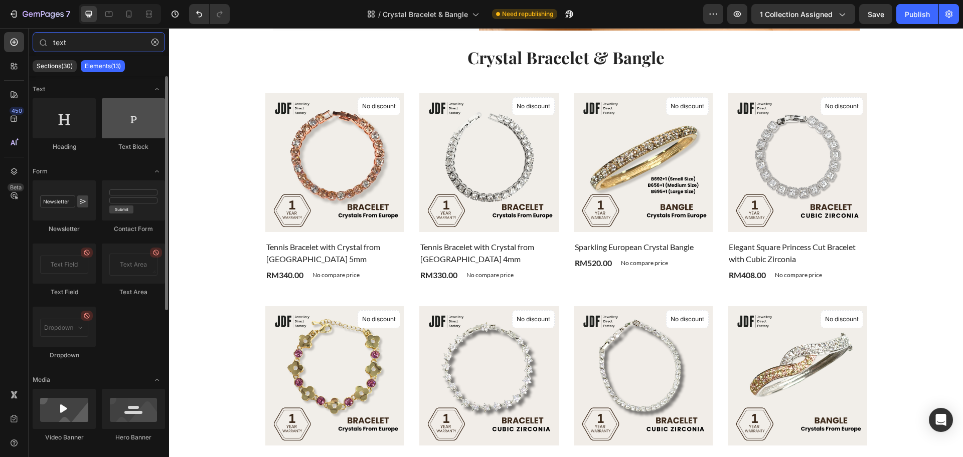
type input "text"
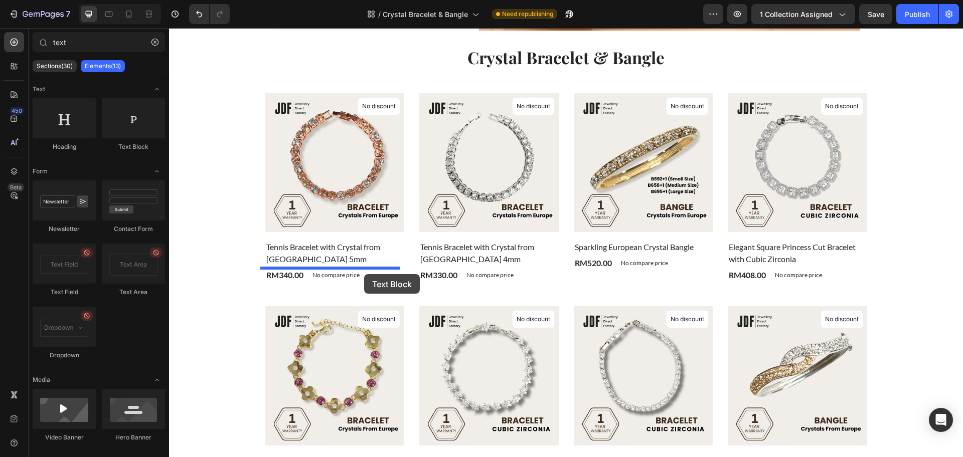
drag, startPoint x: 305, startPoint y: 148, endPoint x: 364, endPoint y: 274, distance: 139.1
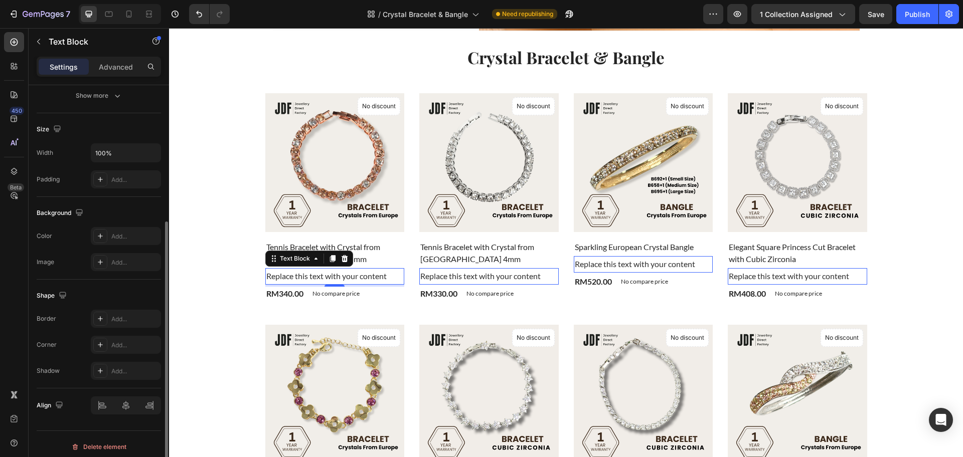
scroll to position [194, 0]
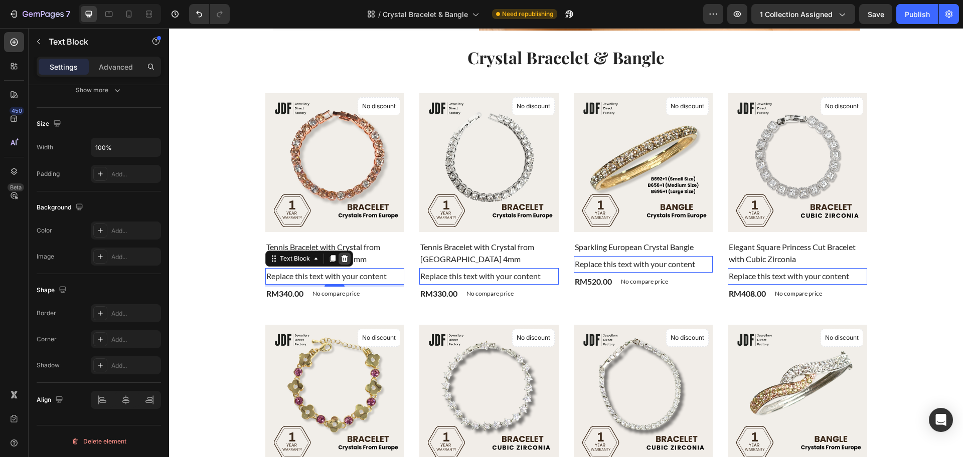
click at [341, 255] on icon at bounding box center [345, 259] width 8 height 8
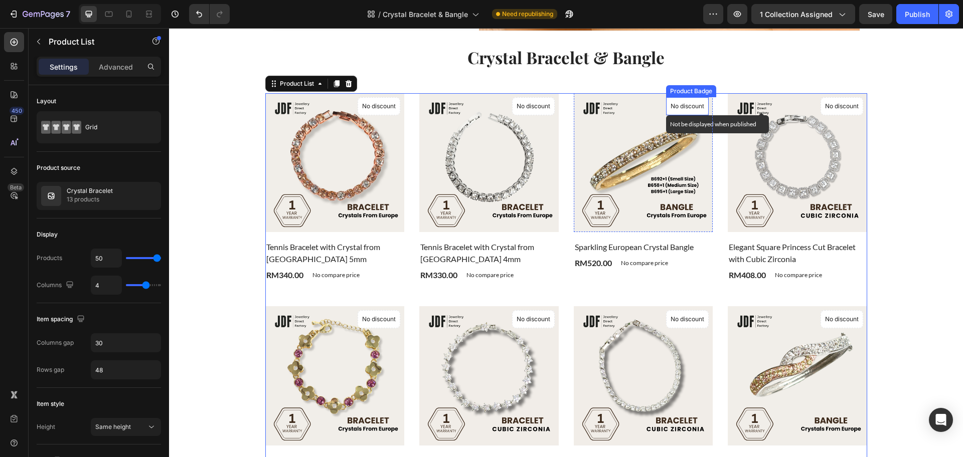
click at [682, 105] on p "No discount" at bounding box center [688, 106] width 34 height 9
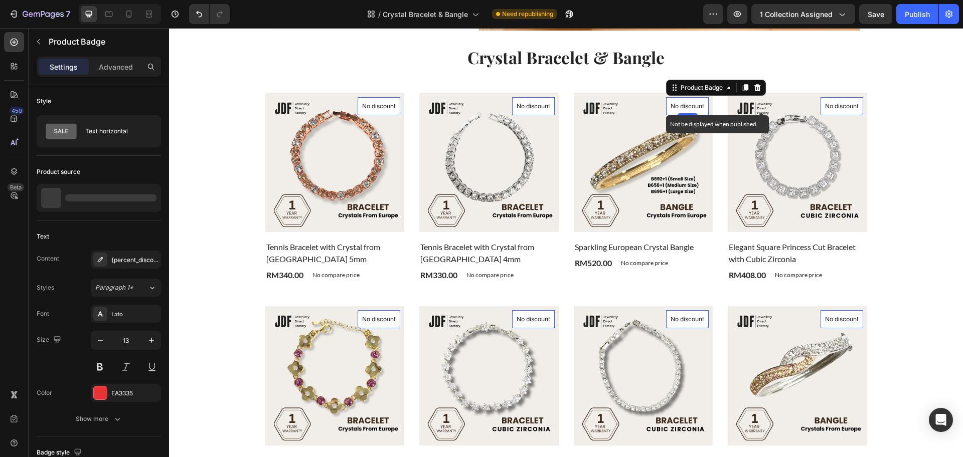
click at [682, 105] on p "No discount" at bounding box center [688, 106] width 34 height 9
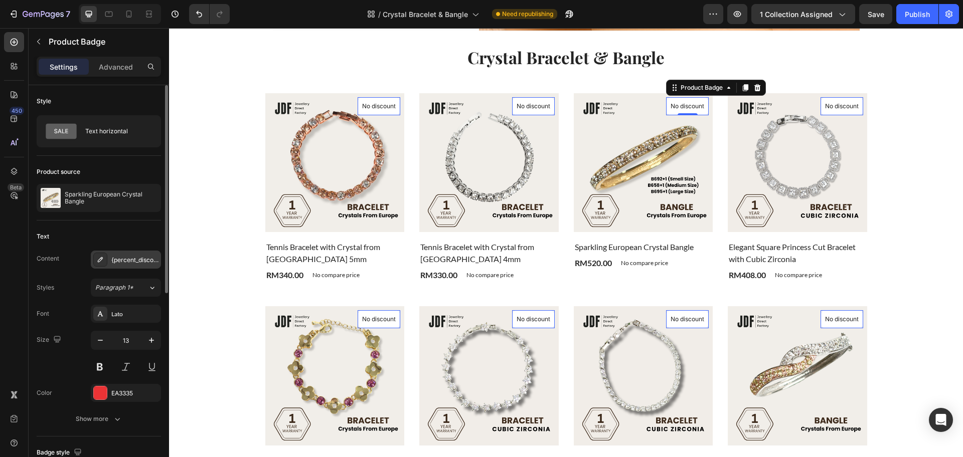
click at [112, 262] on div "{percent_discount}" at bounding box center [134, 260] width 47 height 9
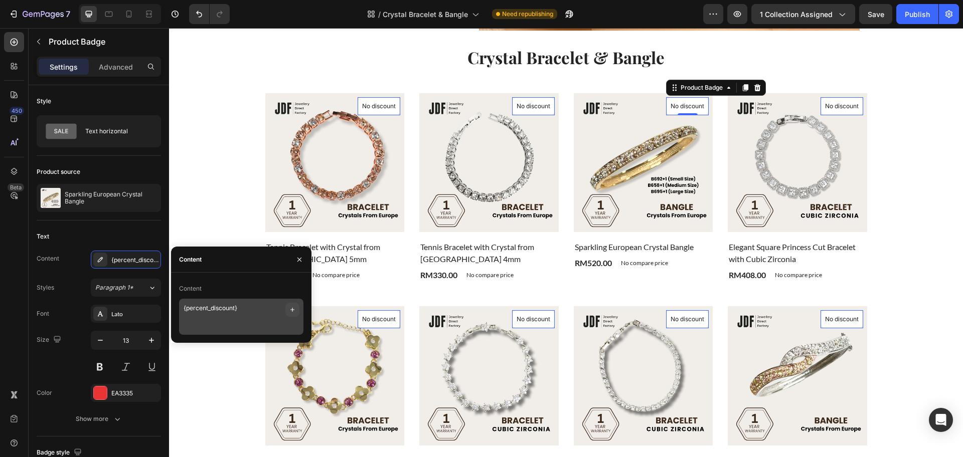
click at [292, 308] on icon "button" at bounding box center [292, 310] width 8 height 8
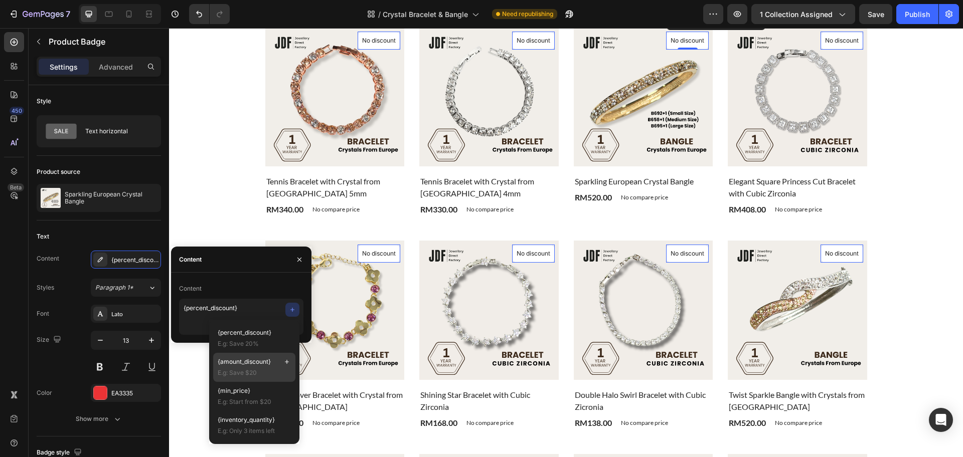
scroll to position [314, 0]
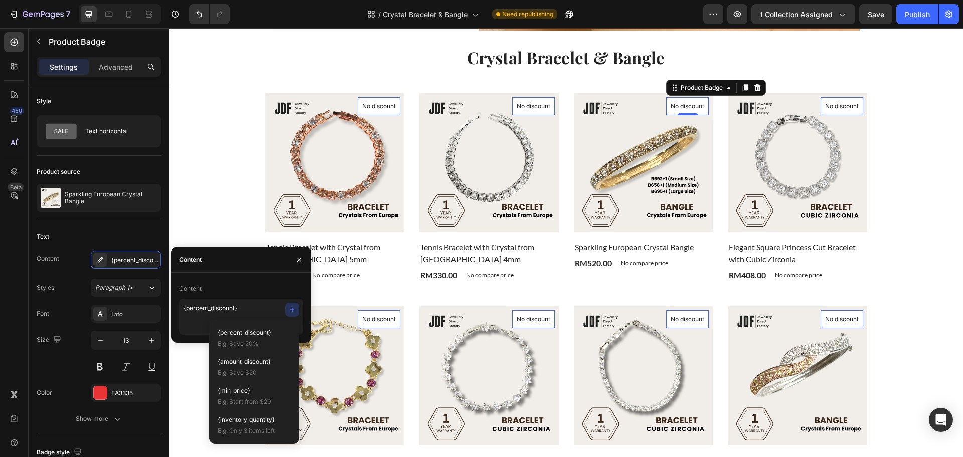
click at [259, 284] on div "Content" at bounding box center [241, 289] width 124 height 16
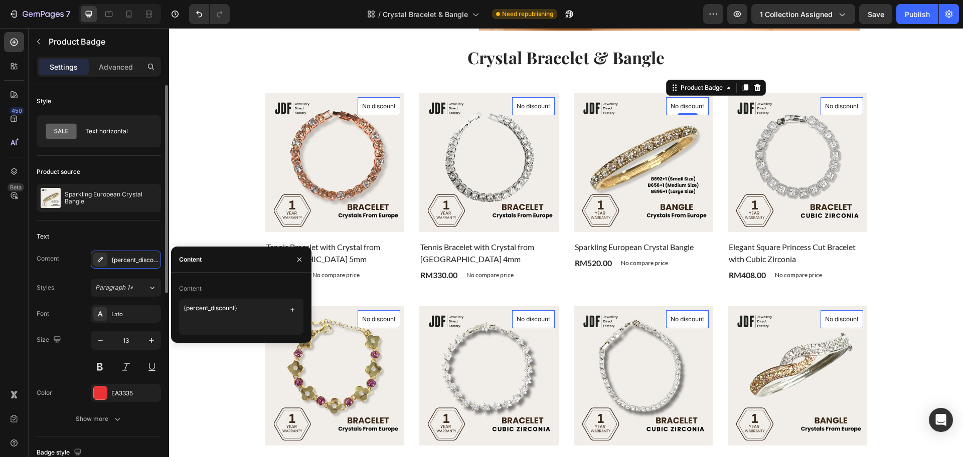
click at [91, 239] on div "Text" at bounding box center [99, 237] width 124 height 16
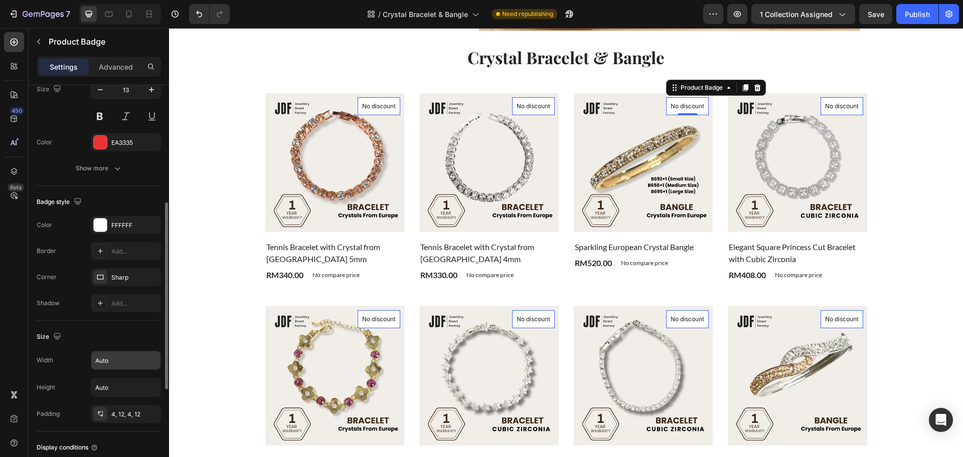
scroll to position [439, 0]
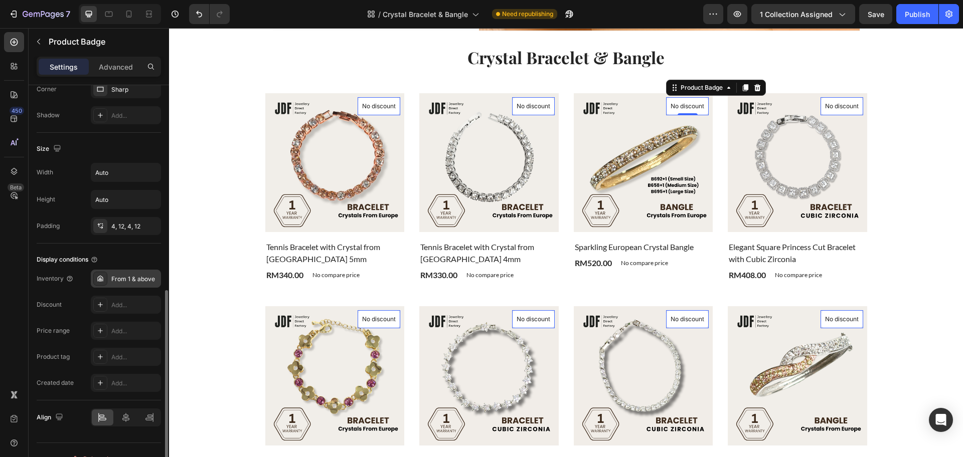
click at [115, 281] on div "From 1 & above" at bounding box center [134, 279] width 47 height 9
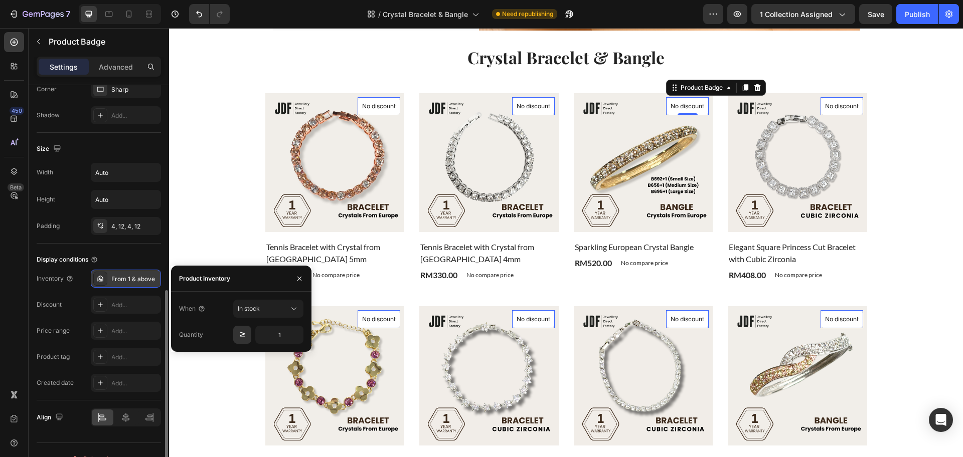
click at [115, 281] on div "From 1 & above" at bounding box center [134, 279] width 47 height 9
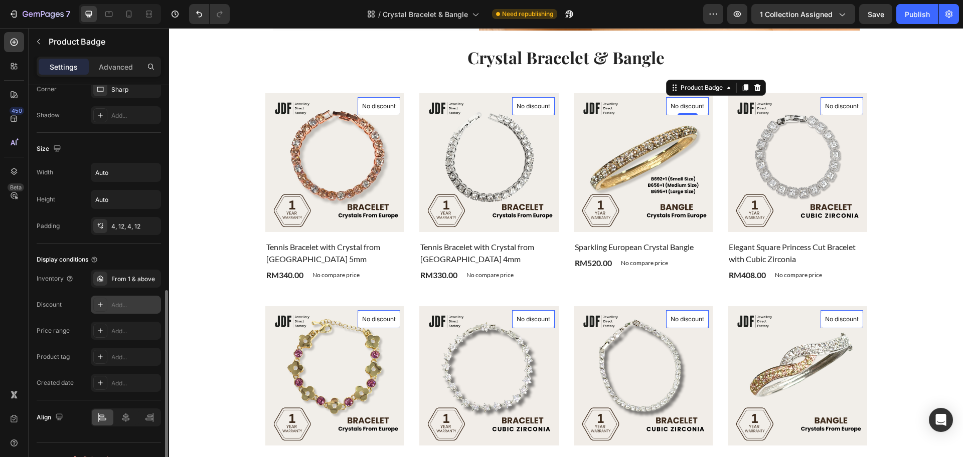
click at [112, 301] on div "Add..." at bounding box center [134, 305] width 47 height 9
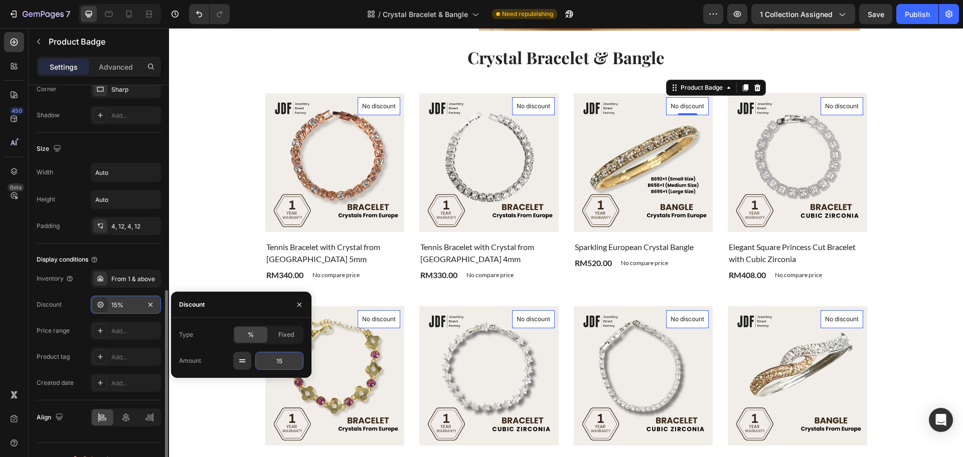
click at [286, 359] on input "15" at bounding box center [279, 361] width 48 height 18
type input "50"
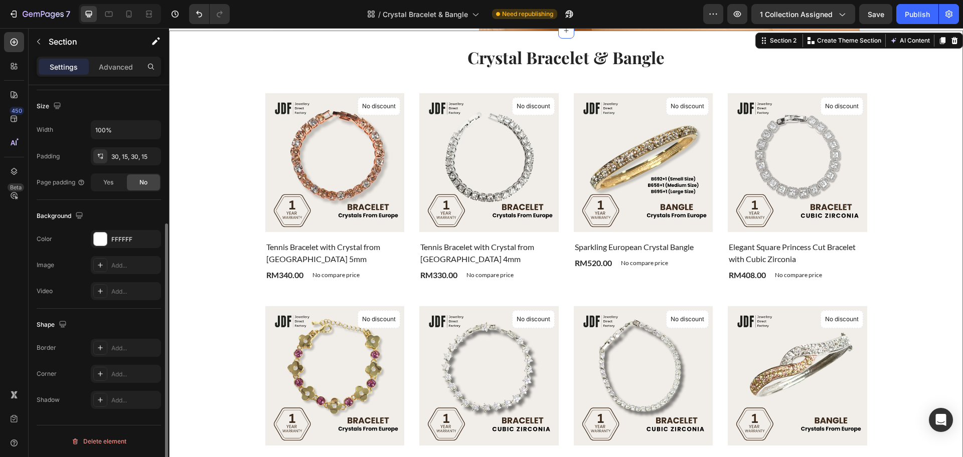
scroll to position [0, 0]
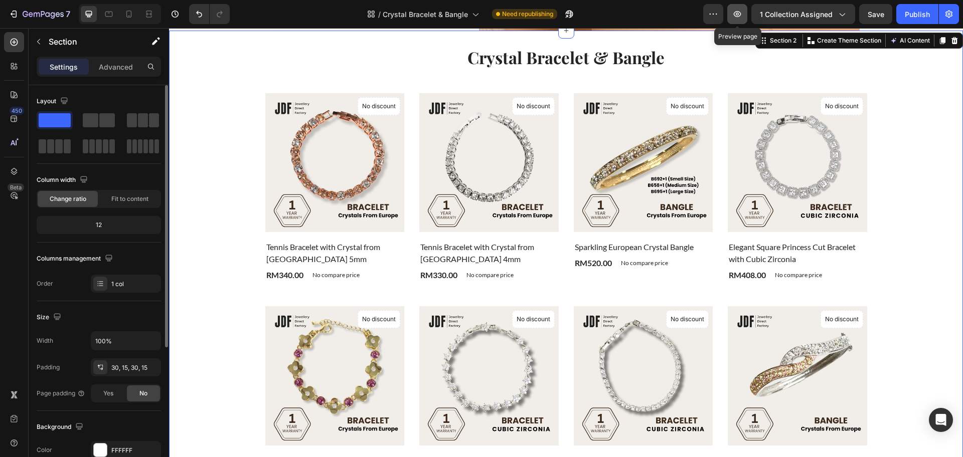
click at [741, 15] on icon "button" at bounding box center [737, 14] width 10 height 10
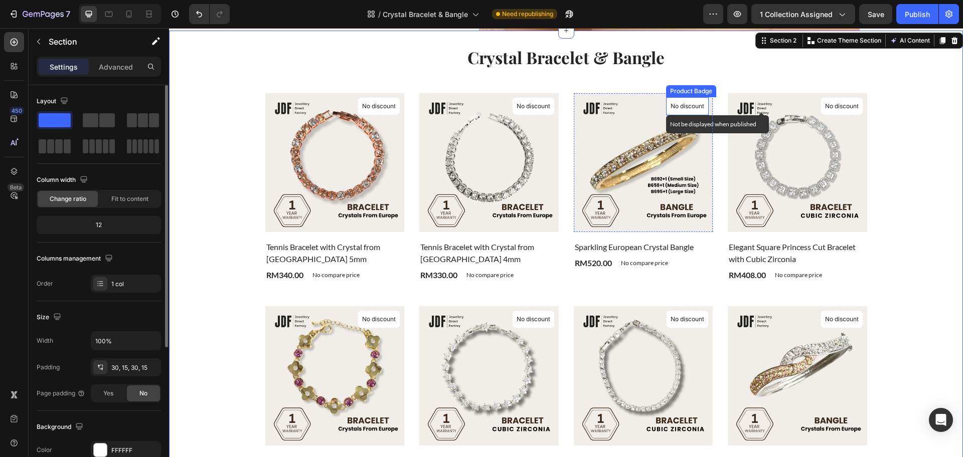
click at [688, 105] on p "No discount" at bounding box center [688, 106] width 34 height 9
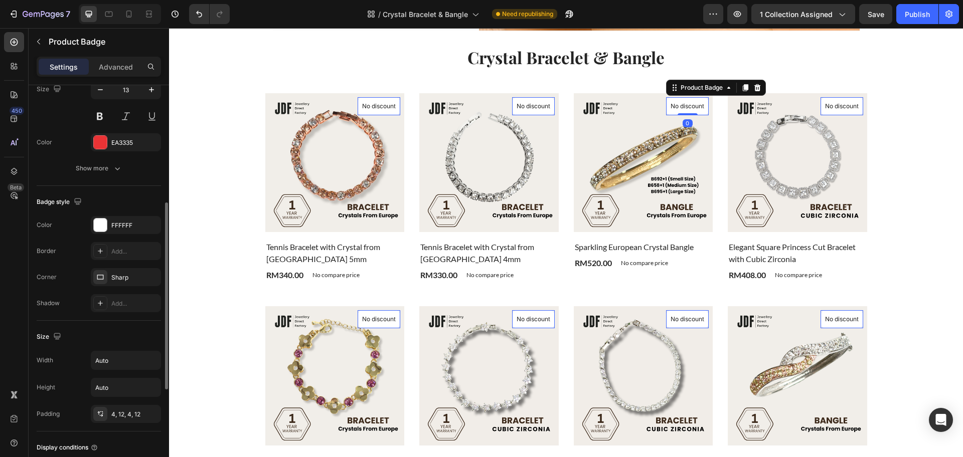
scroll to position [456, 0]
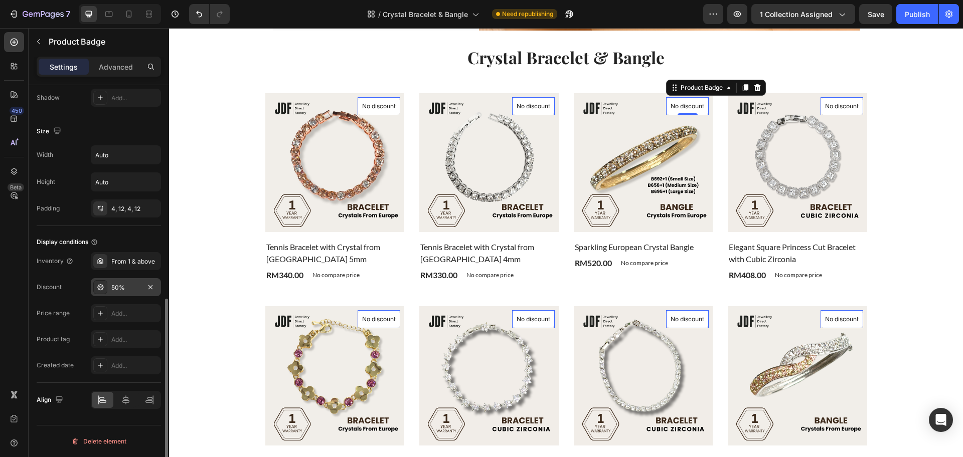
click at [131, 281] on div "50%" at bounding box center [126, 287] width 70 height 18
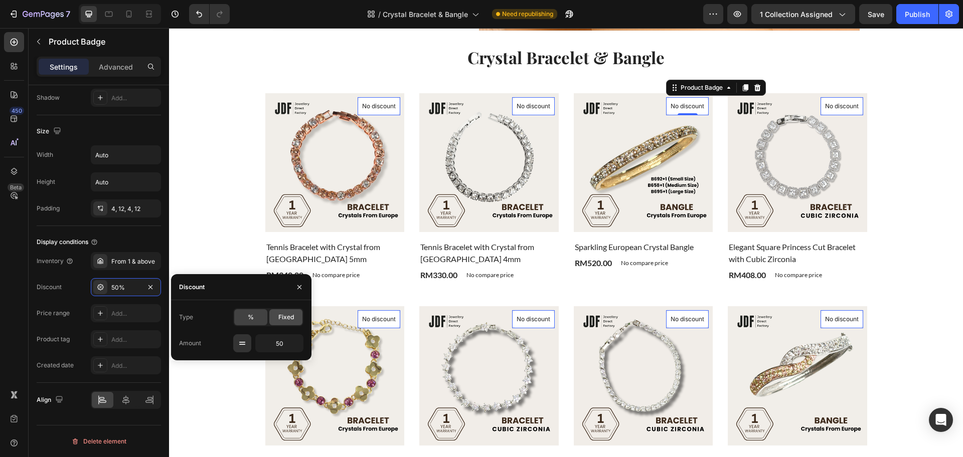
click at [290, 315] on span "Fixed" at bounding box center [286, 317] width 16 height 9
click at [248, 318] on span "%" at bounding box center [251, 317] width 6 height 9
click at [297, 284] on icon "button" at bounding box center [299, 287] width 8 height 8
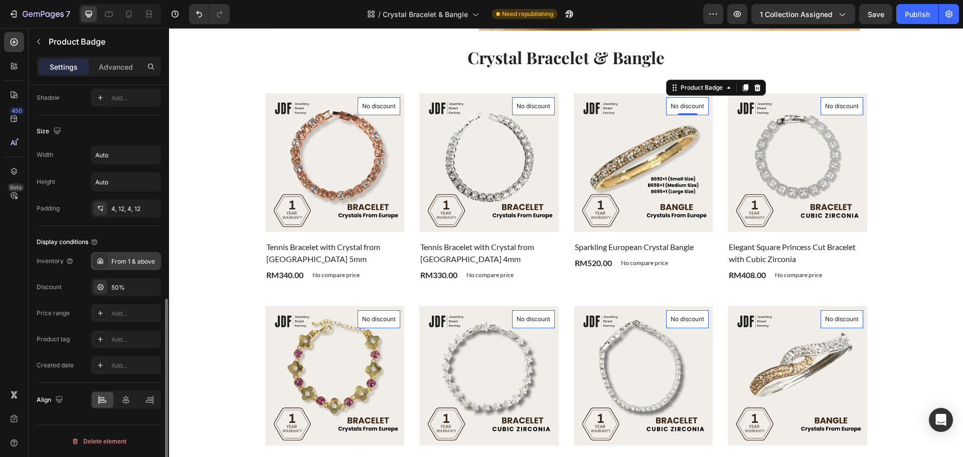
click at [120, 256] on div "From 1 & above" at bounding box center [126, 261] width 70 height 18
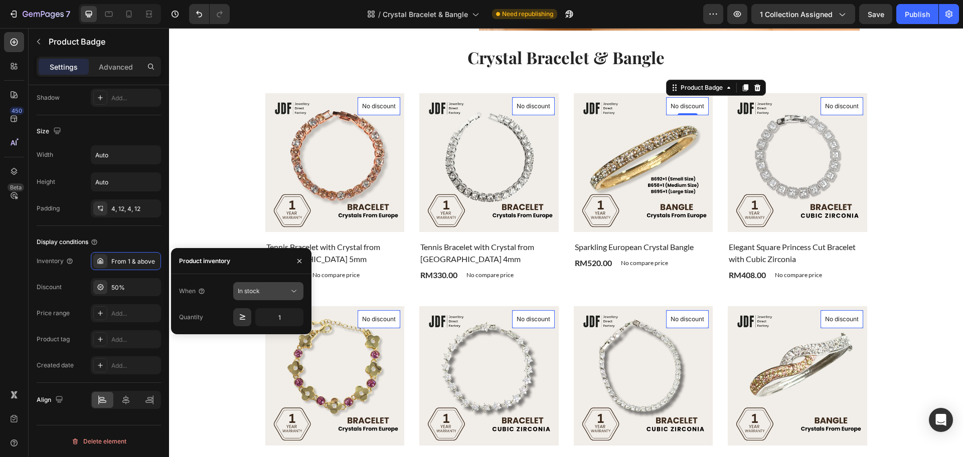
click at [276, 296] on div "In stock" at bounding box center [268, 291] width 61 height 10
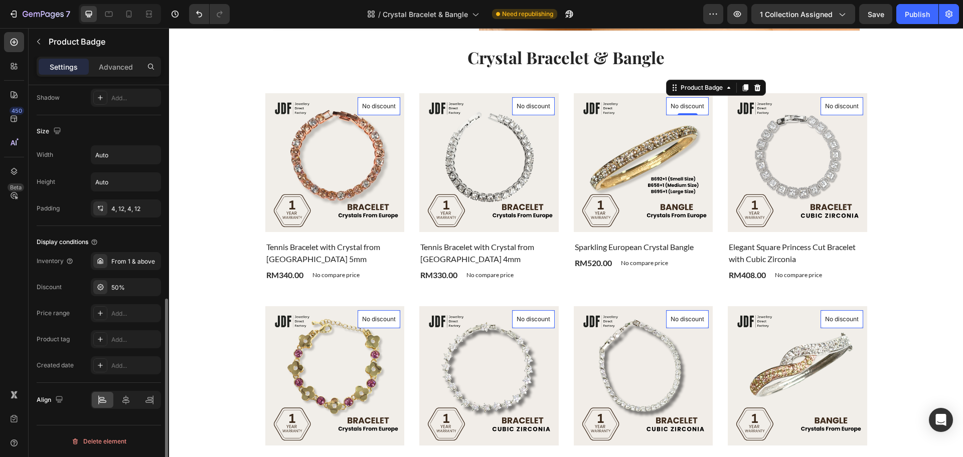
click at [126, 239] on div "Display conditions" at bounding box center [99, 242] width 124 height 16
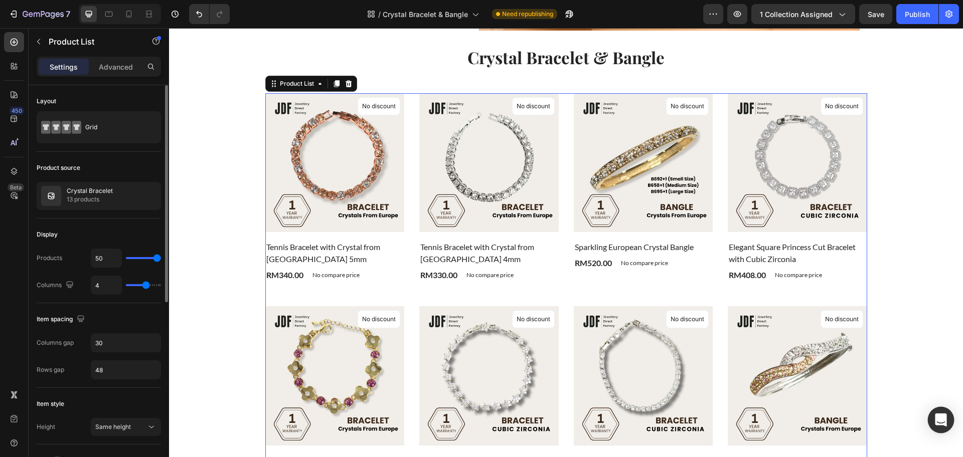
click at [934, 424] on div "Open Intercom Messenger" at bounding box center [941, 420] width 27 height 27
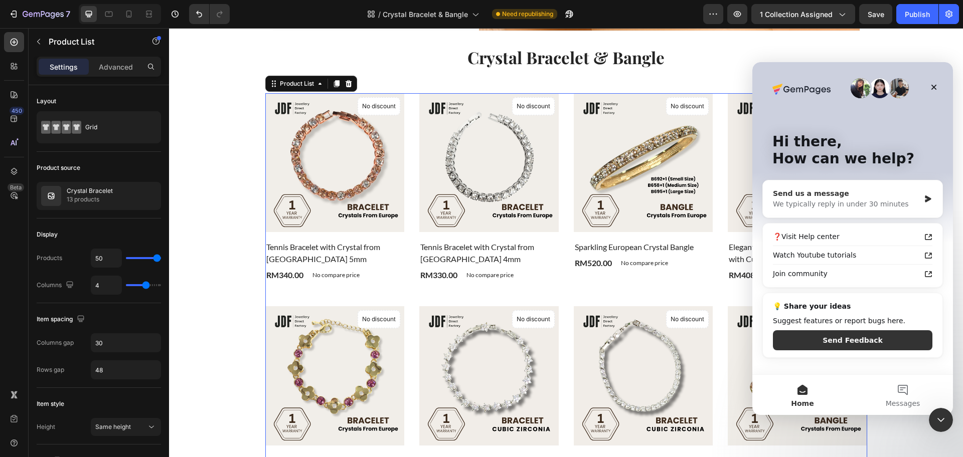
click at [860, 206] on div "We typically reply in under 30 minutes" at bounding box center [846, 204] width 147 height 11
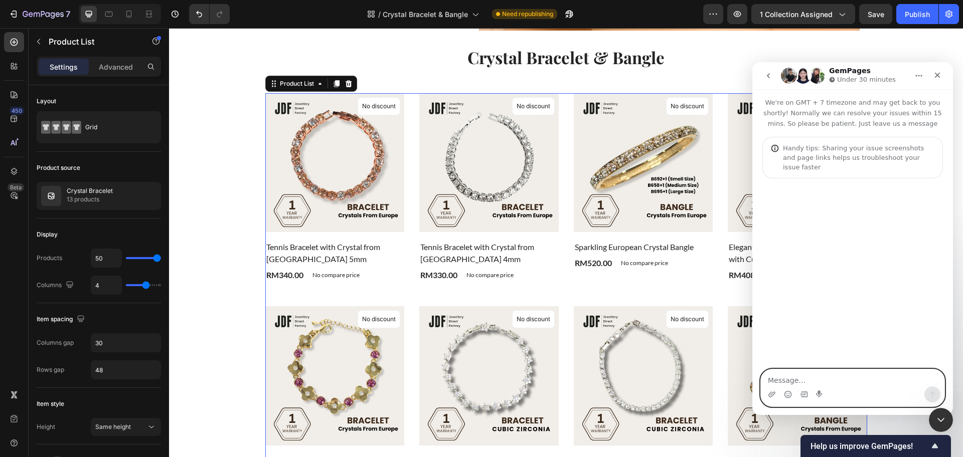
paste textarea "I’m using the Product List element and running into a problem: When I add a tex…"
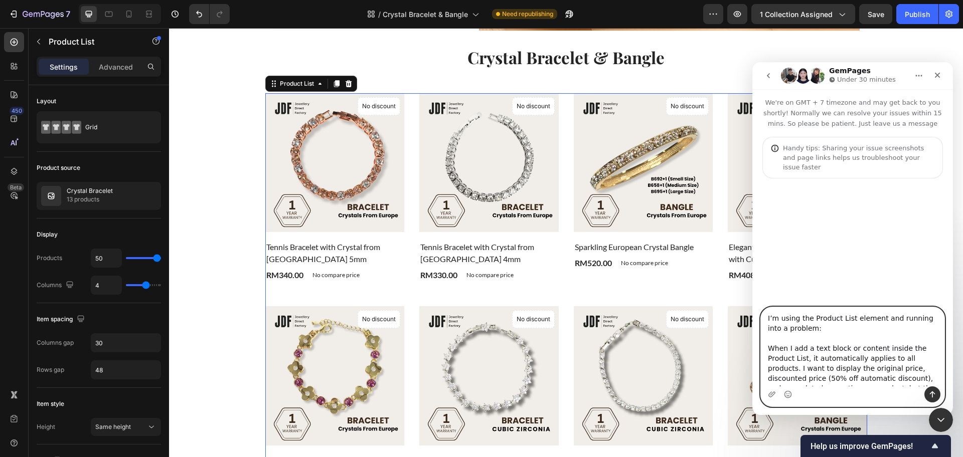
scroll to position [63, 0]
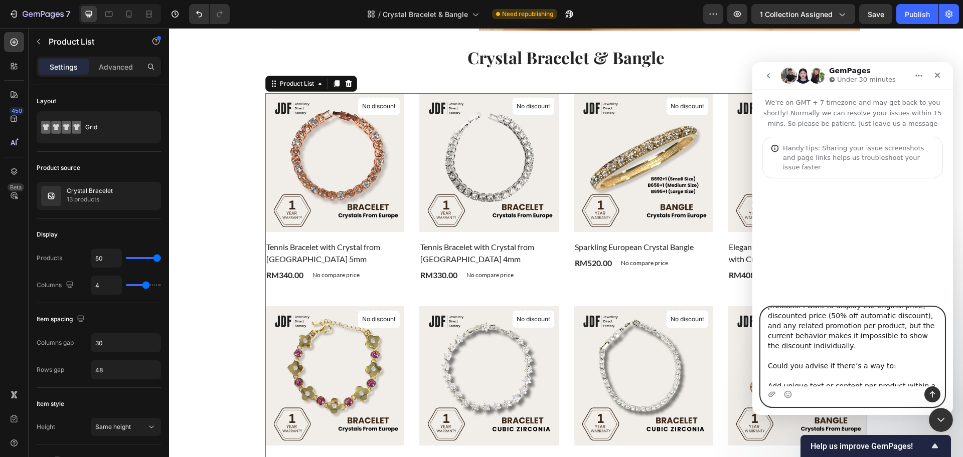
click at [877, 315] on textarea "I’m using the Product List element and running into a problem: When I add a tex…" at bounding box center [853, 347] width 184 height 79
type textarea "I’m using the Product List element and running into a problem: When I add a tex…"
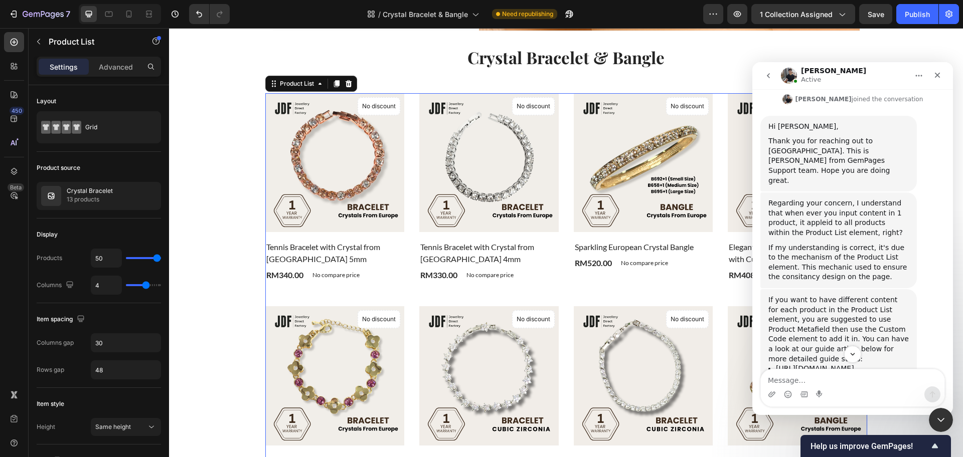
scroll to position [461, 0]
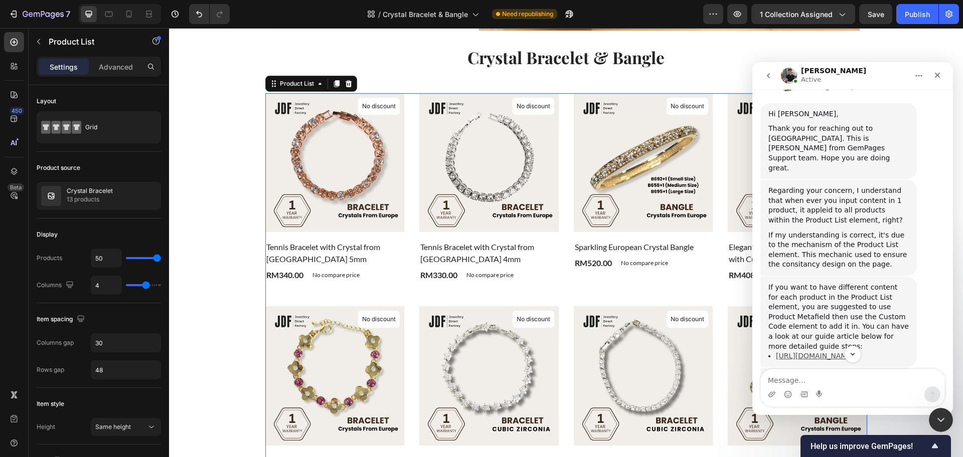
click at [822, 352] on link "https://help.gempages.net/articles/product-metafields" at bounding box center [815, 356] width 78 height 8
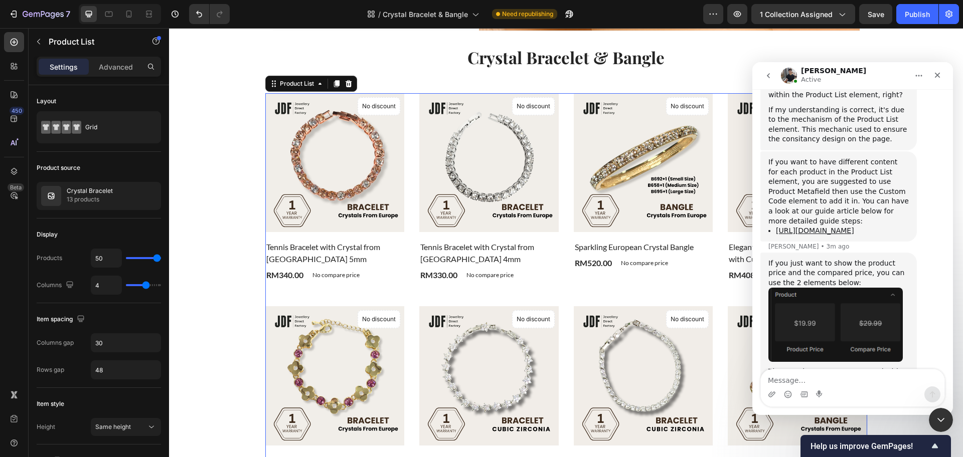
scroll to position [596, 0]
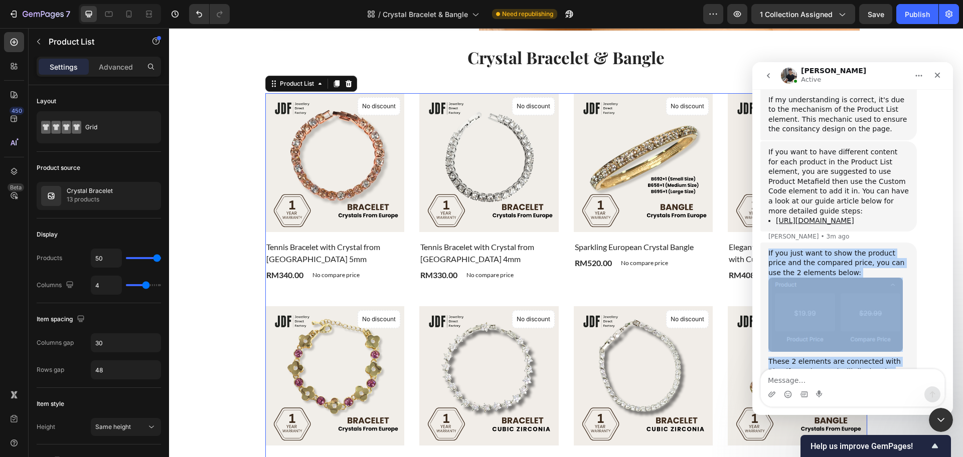
drag, startPoint x: 767, startPoint y: 181, endPoint x: 906, endPoint y: 337, distance: 209.2
click at [906, 337] on div "If you just want to show the product price and the compared price, you can use …" at bounding box center [838, 335] width 157 height 185
copy div "If you just want to show the product price and the compared price, you can use …"
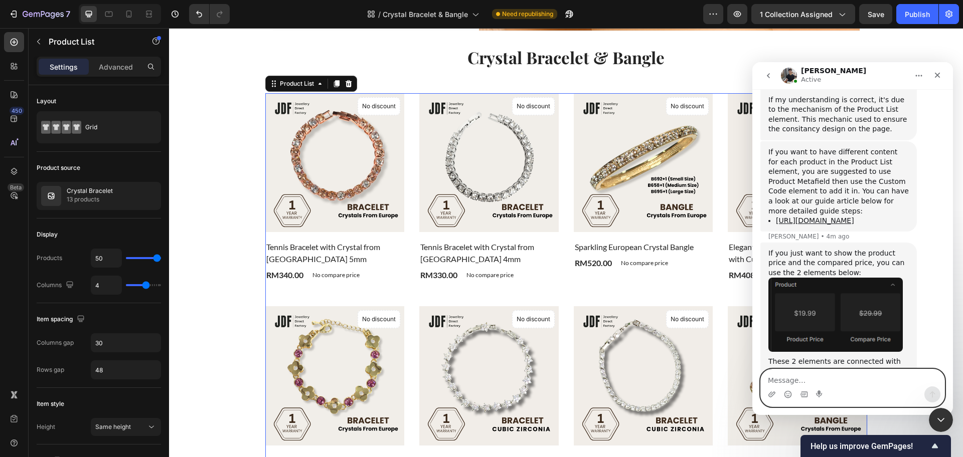
click at [830, 376] on textarea "Message…" at bounding box center [853, 378] width 184 height 17
paste textarea "Thanks for the suggestion. I understand that these two elements pull the produc…"
type textarea "Thanks for the suggestion. I understand that these two elements pull the produc…"
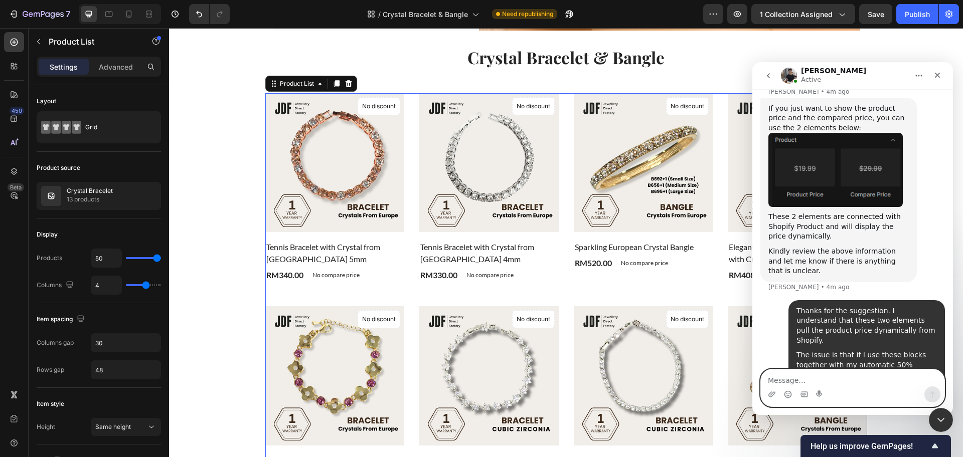
scroll to position [754, 0]
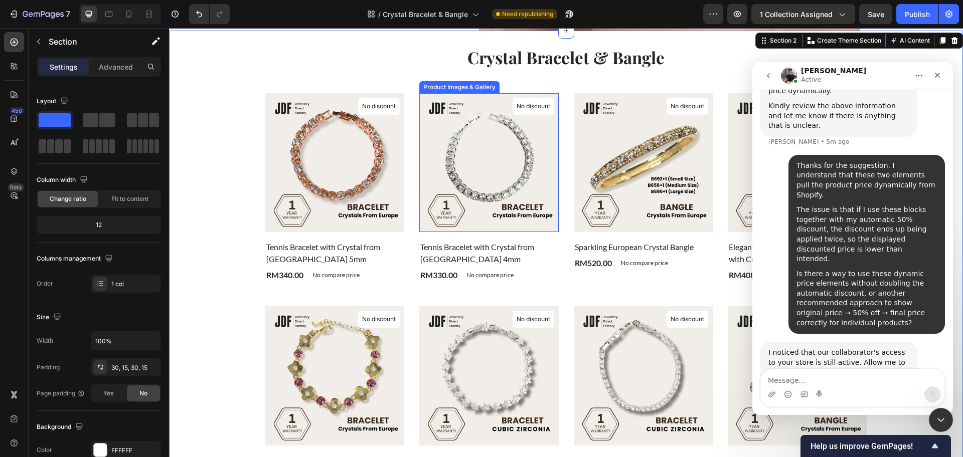
scroll to position [887, 0]
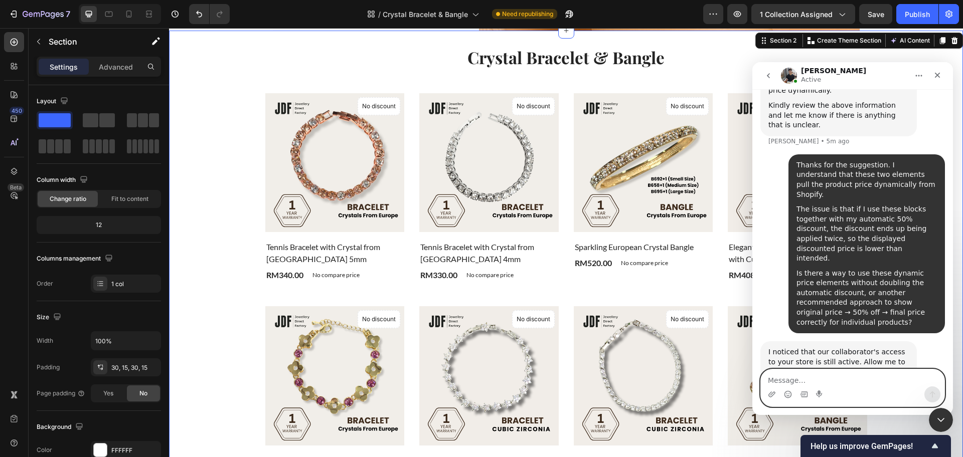
click at [848, 376] on textarea "Message…" at bounding box center [853, 378] width 184 height 17
type textarea "sure"
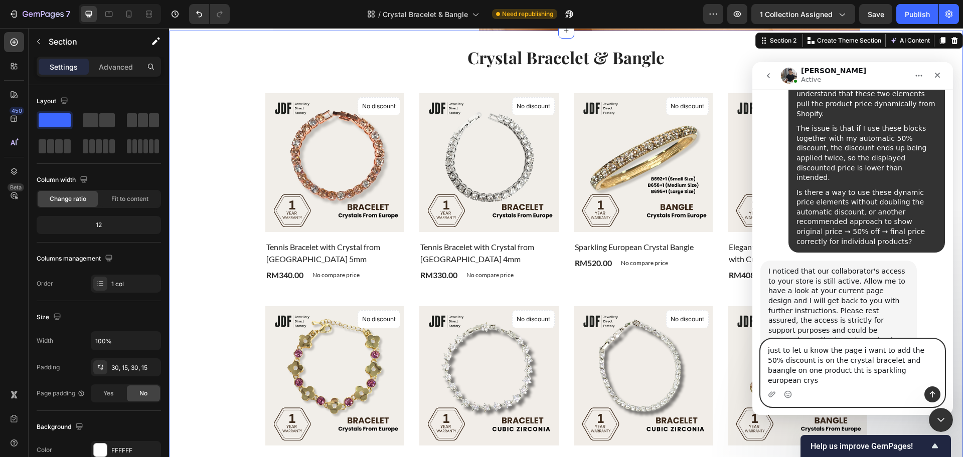
scroll to position [967, 0]
type textarea "just to let u know the page i want to add the 50% discount is on the crystal br…"
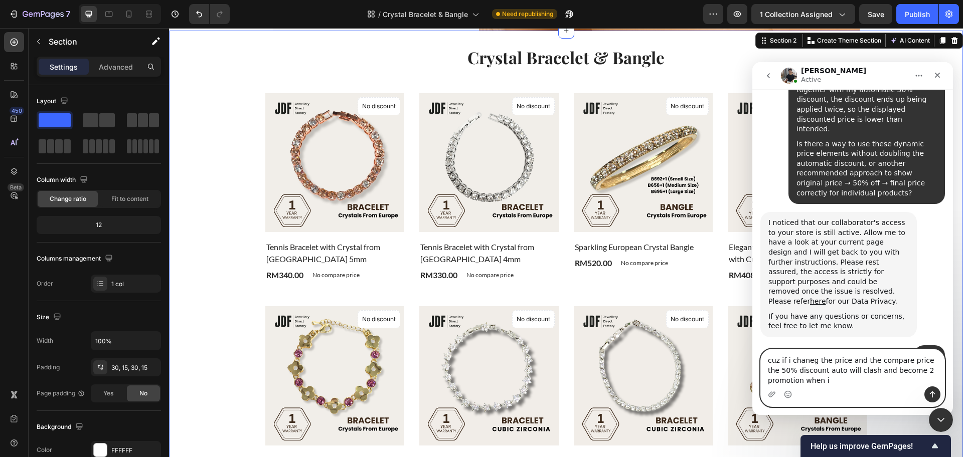
scroll to position [1027, 0]
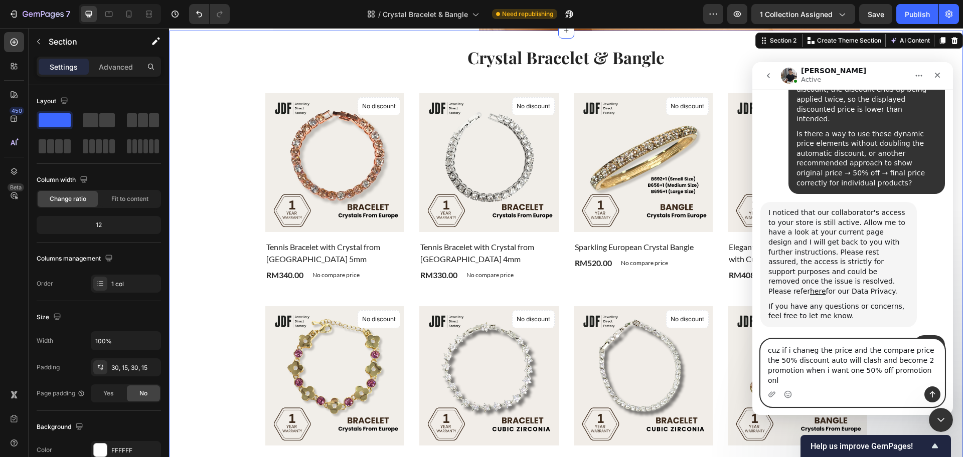
type textarea "cuz if i chaneg the price and the compare price the 50% discount auto will clas…"
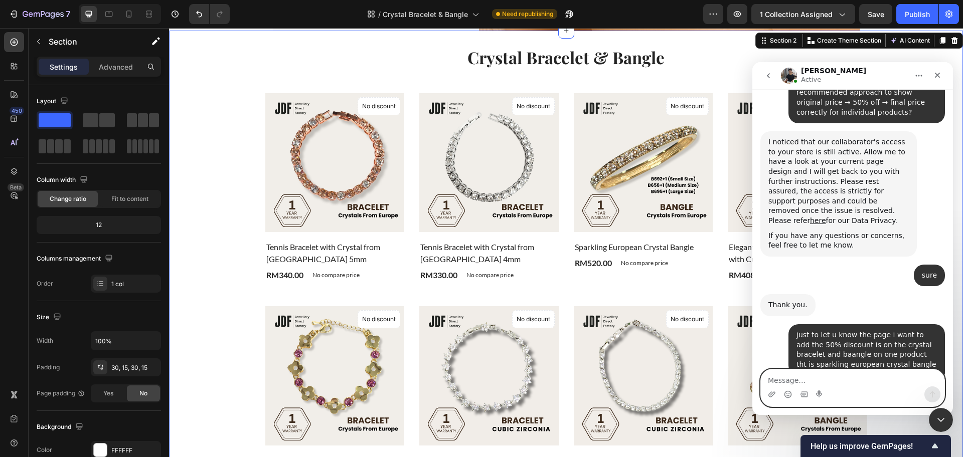
scroll to position [1109, 0]
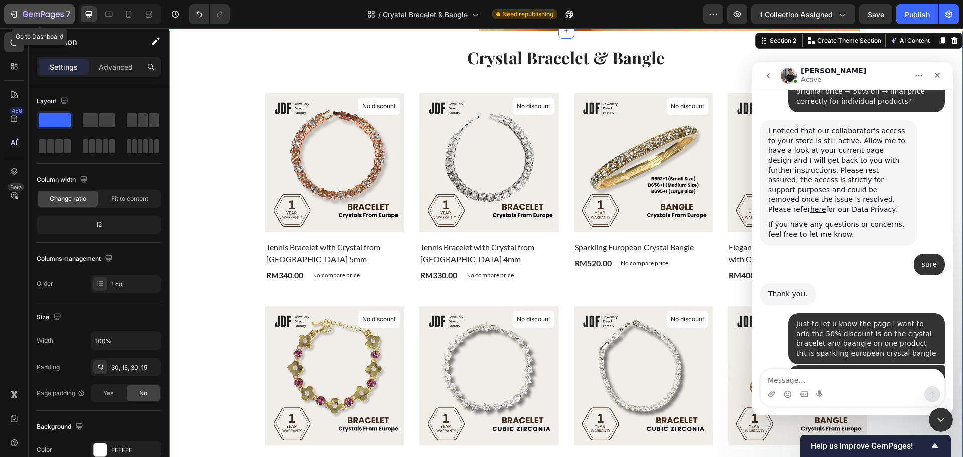
click at [30, 18] on icon "button" at bounding box center [43, 15] width 41 height 9
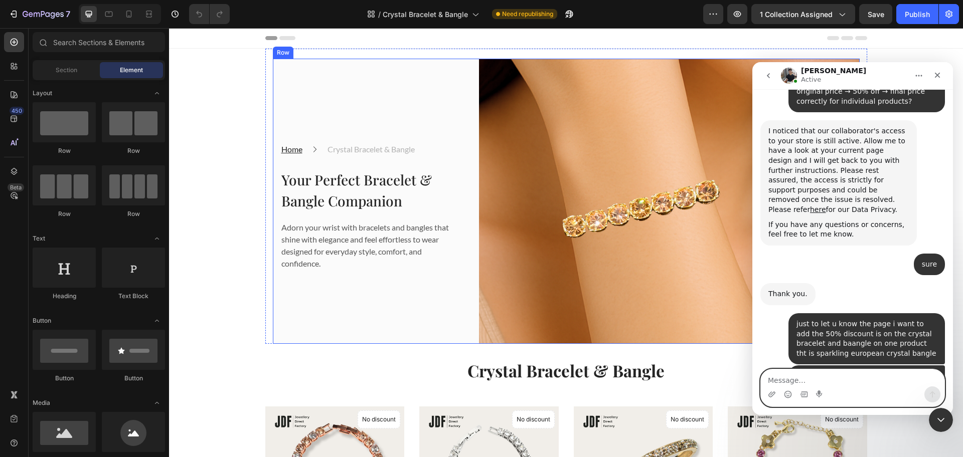
scroll to position [188, 0]
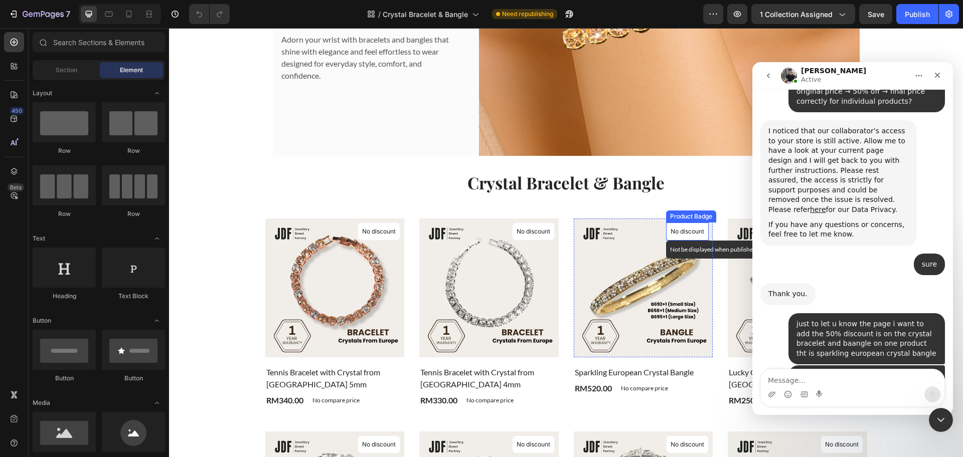
click at [679, 234] on p "No discount" at bounding box center [688, 231] width 34 height 9
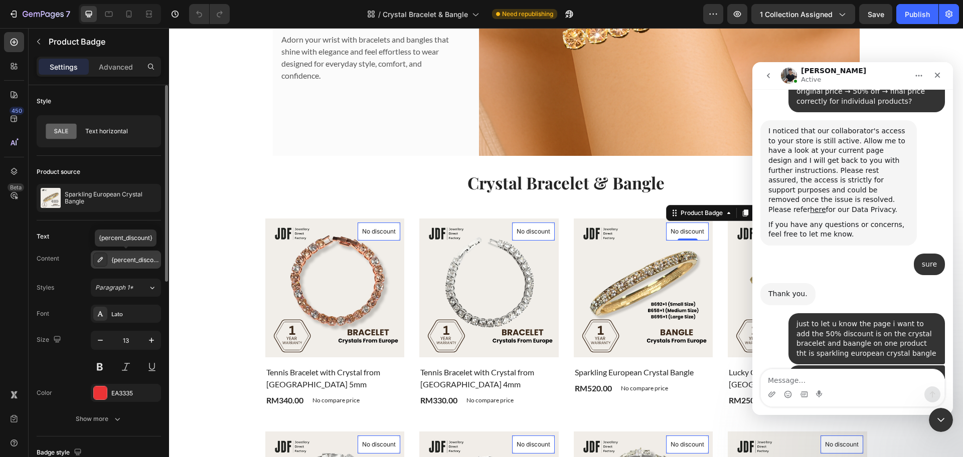
click at [124, 257] on div "{percent_discount}" at bounding box center [134, 260] width 47 height 9
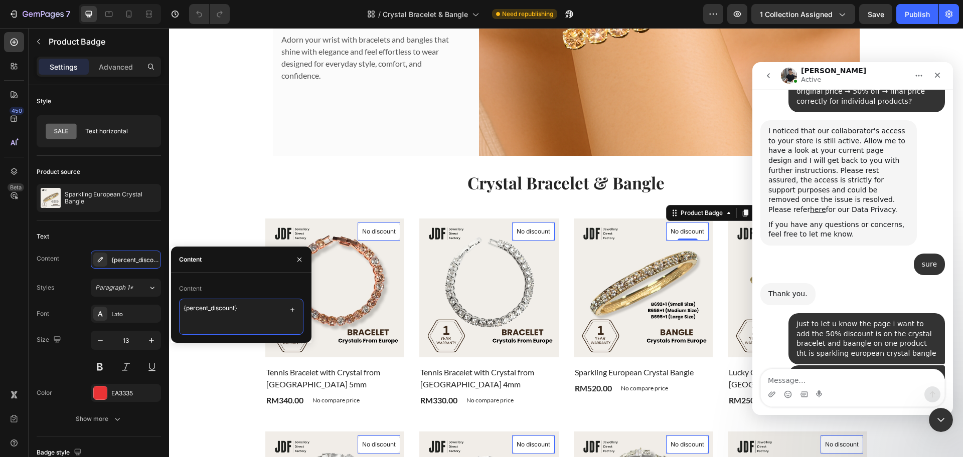
drag, startPoint x: 258, startPoint y: 312, endPoint x: 176, endPoint y: 309, distance: 82.3
click at [177, 309] on div "Content {percent_discount}" at bounding box center [241, 308] width 140 height 54
type textarea "50%"
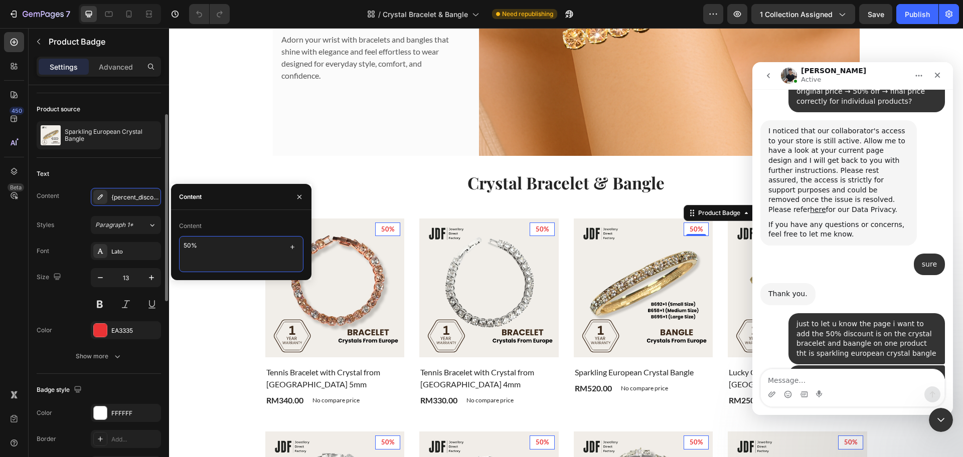
scroll to position [0, 0]
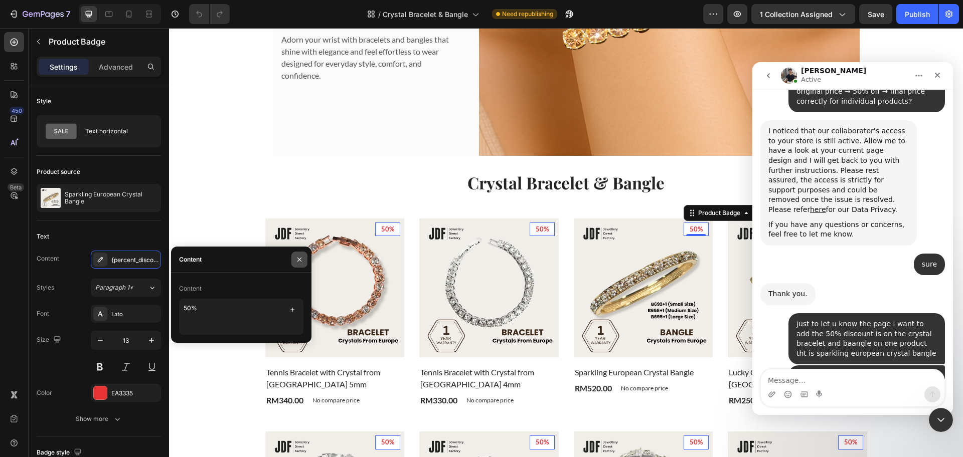
click at [298, 261] on icon "button" at bounding box center [299, 259] width 4 height 4
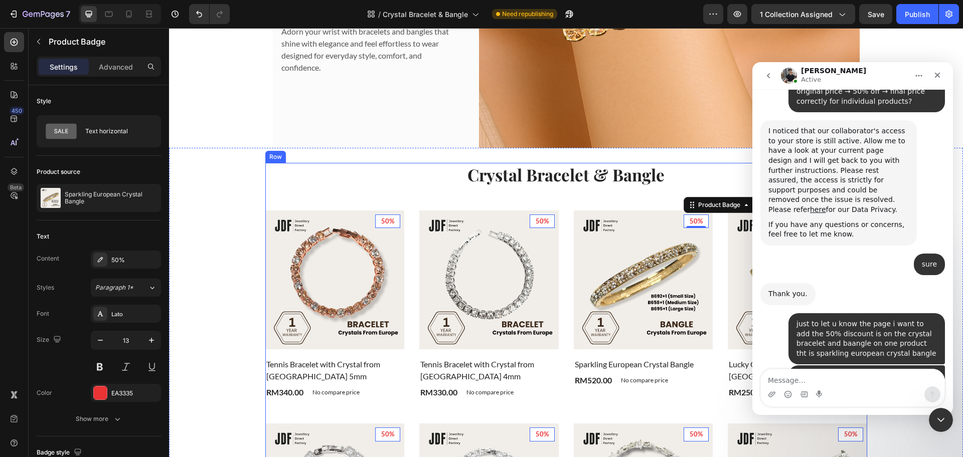
scroll to position [314, 0]
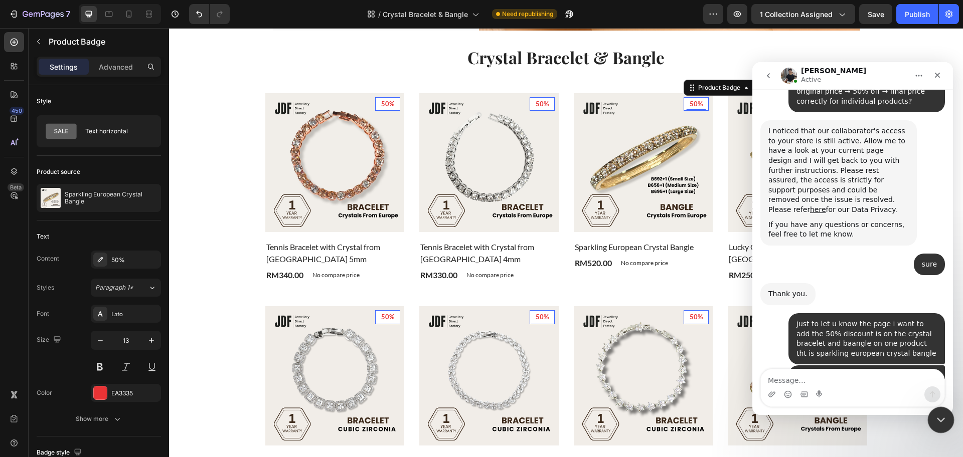
drag, startPoint x: 938, startPoint y: 419, endPoint x: 1513, endPoint y: 742, distance: 660.3
click at [937, 419] on icon "Close Intercom Messenger" at bounding box center [940, 419] width 12 height 12
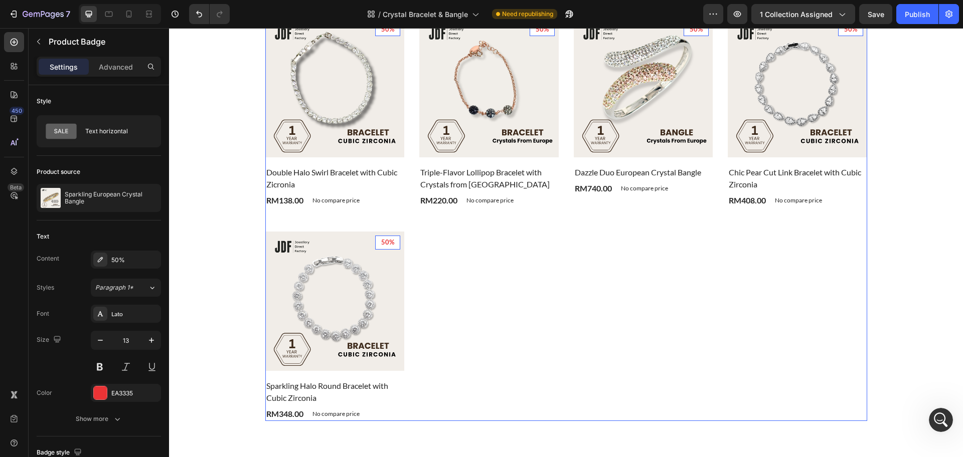
scroll to position [564, 0]
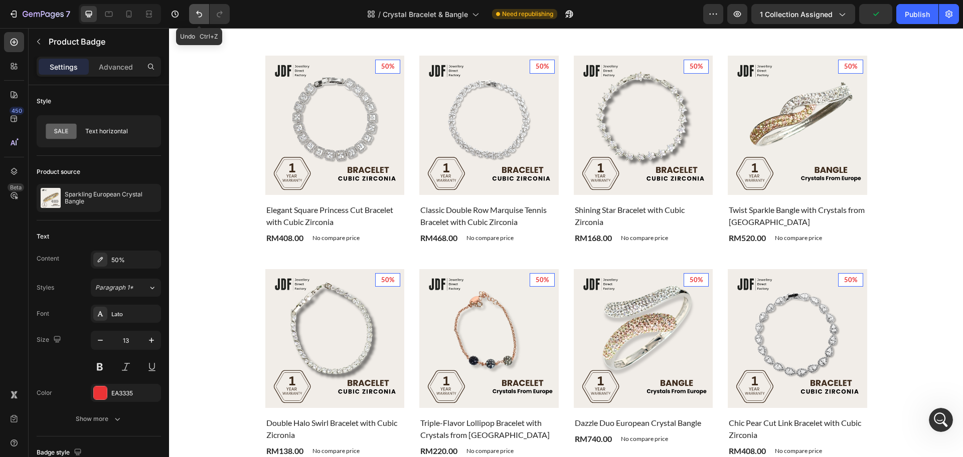
click at [195, 18] on icon "Undo/Redo" at bounding box center [199, 14] width 10 height 10
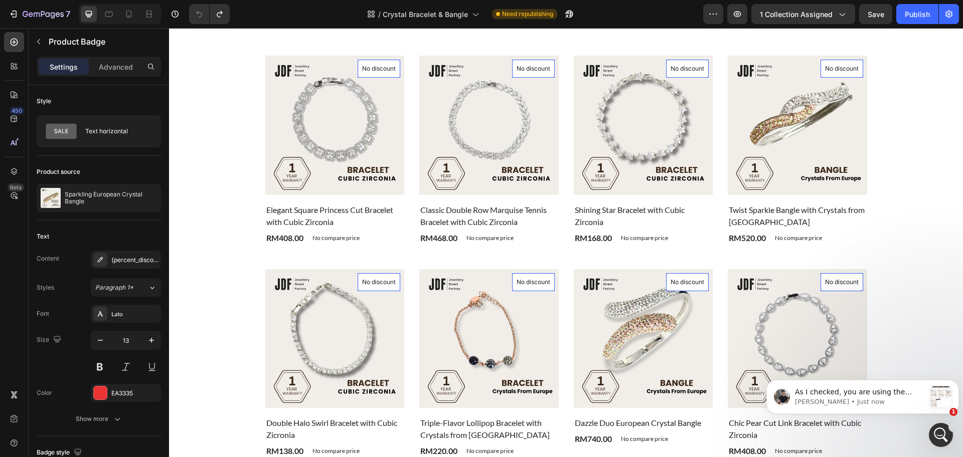
scroll to position [1303, 0]
click at [904, 409] on div "As I checked, you are using the Product Badge element with the badge content 50…" at bounding box center [863, 397] width 193 height 34
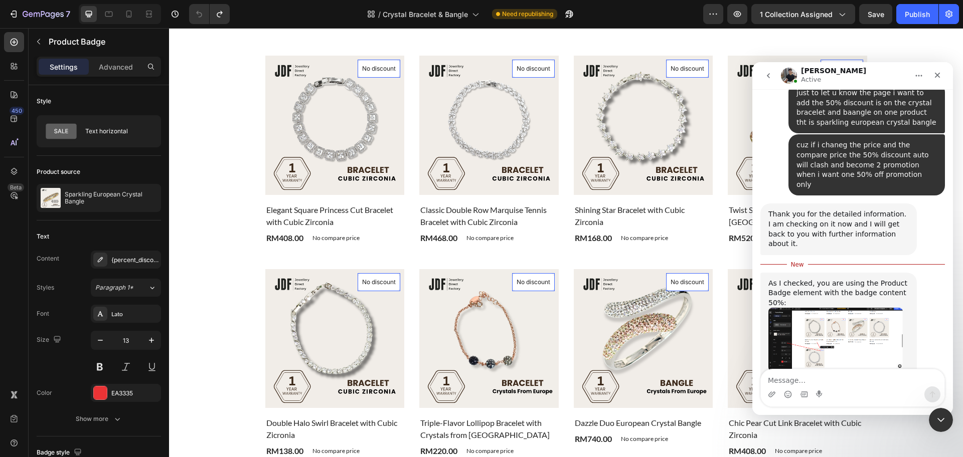
scroll to position [1319, 0]
click at [814, 307] on img "Tony says…" at bounding box center [836, 338] width 134 height 63
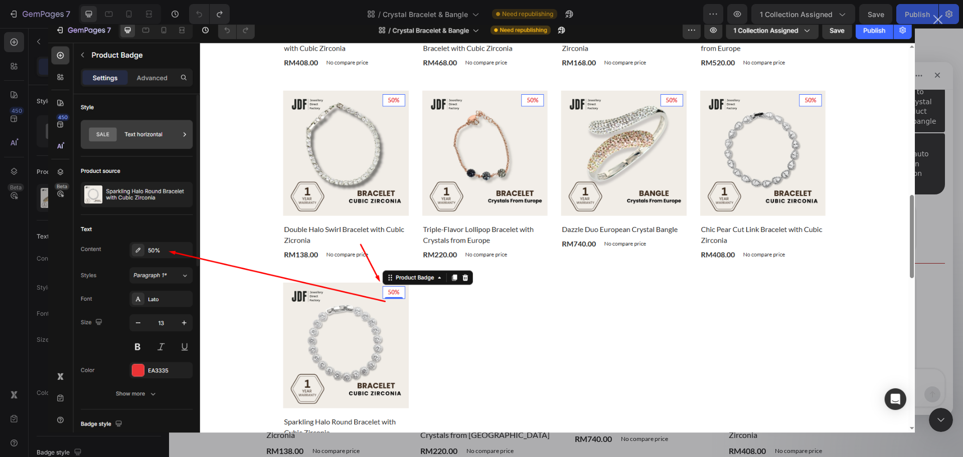
click at [926, 270] on div "Intercom messenger" at bounding box center [481, 228] width 963 height 457
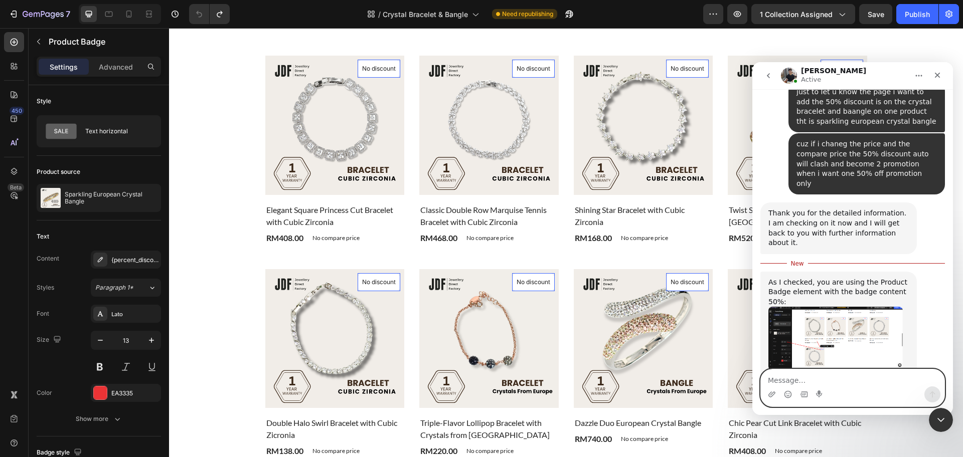
click at [807, 371] on textarea "Message…" at bounding box center [853, 378] width 184 height 17
type textarea "p"
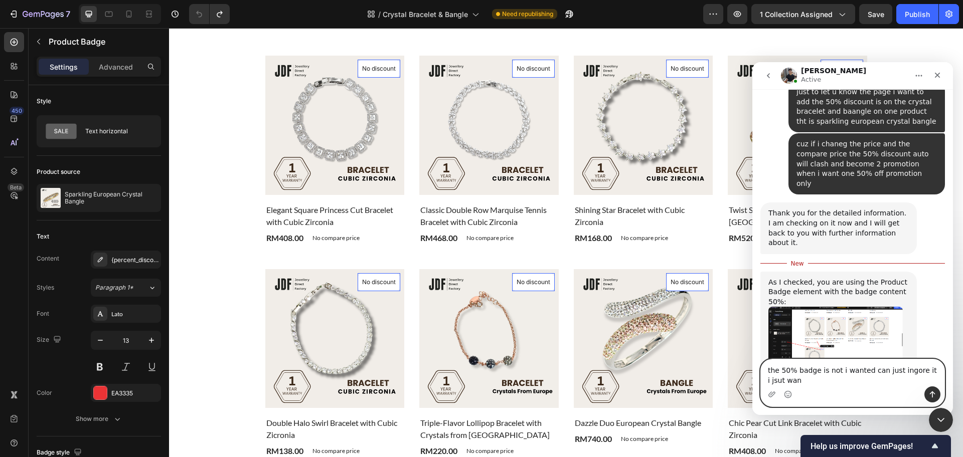
scroll to position [1329, 0]
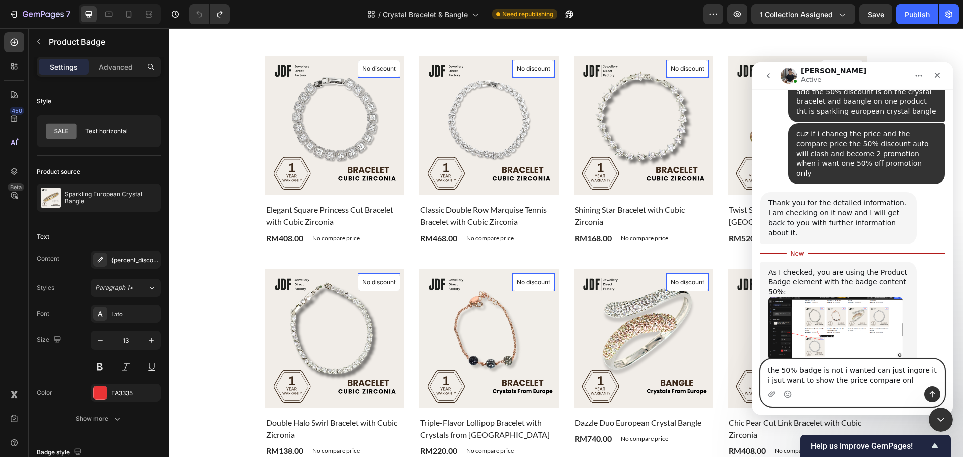
type textarea "the 50% badge is not i wanted can just ingore it i jsut want to show the price …"
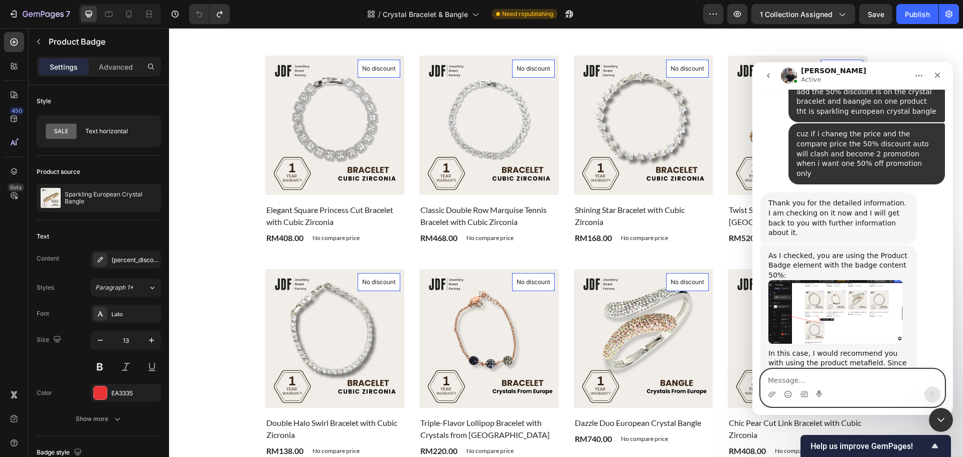
scroll to position [1352, 0]
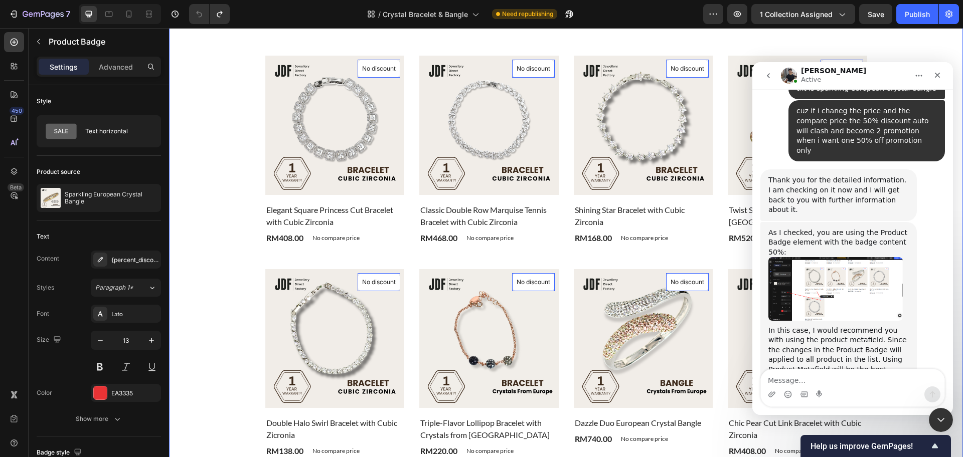
click at [207, 143] on div "Crystal Bracelet & Bangle Heading Product Images & Gallery No discount Not be d…" at bounding box center [566, 233] width 779 height 877
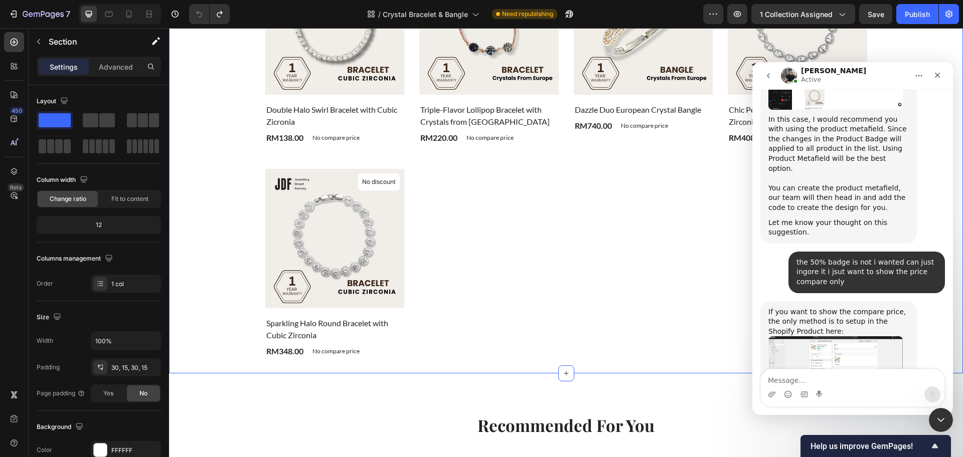
scroll to position [1569, 0]
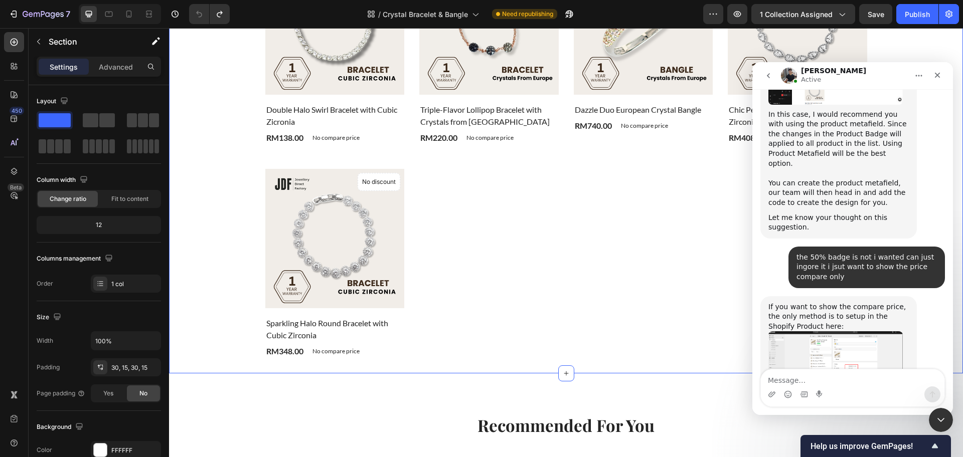
click at [796, 332] on img "Tony says…" at bounding box center [836, 363] width 134 height 63
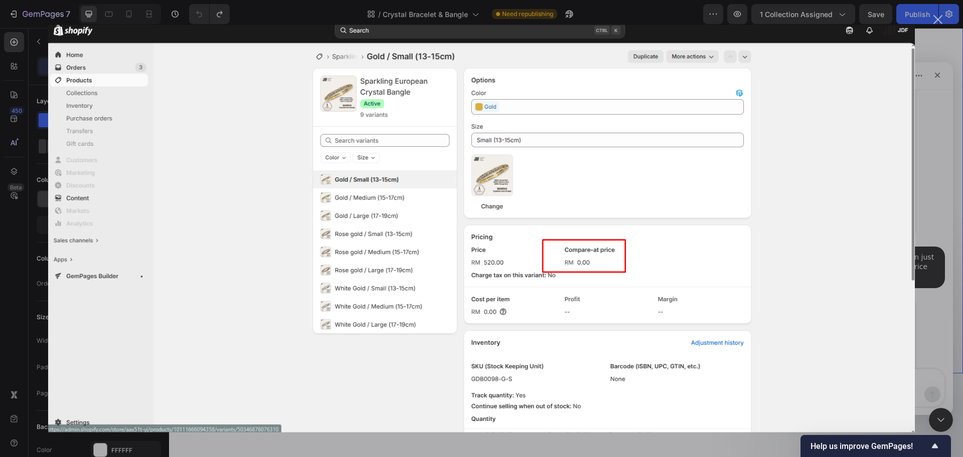
scroll to position [0, 0]
click at [925, 188] on div "Intercom messenger" at bounding box center [481, 228] width 963 height 457
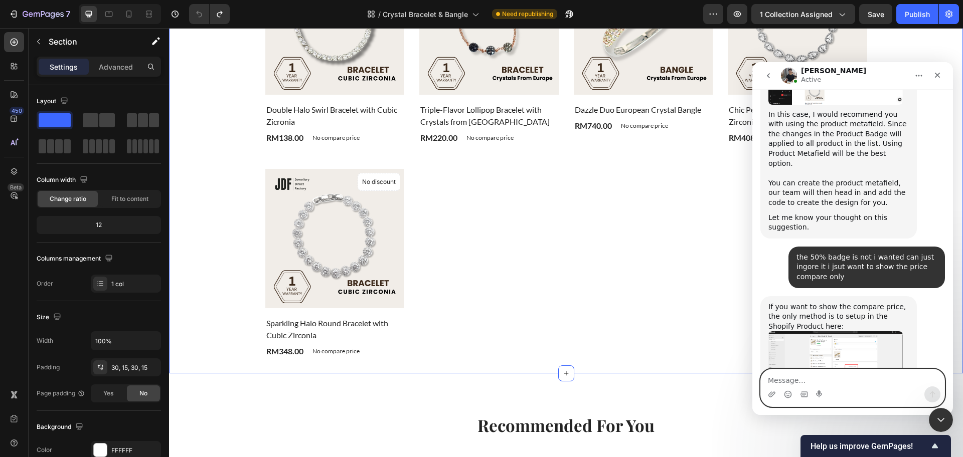
click at [830, 379] on textarea "Message…" at bounding box center [853, 378] width 184 height 17
type textarea "t"
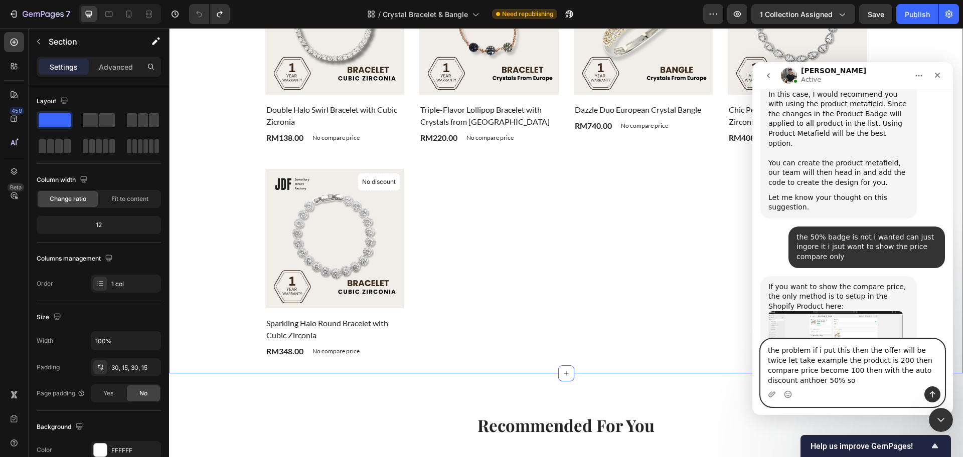
scroll to position [1599, 0]
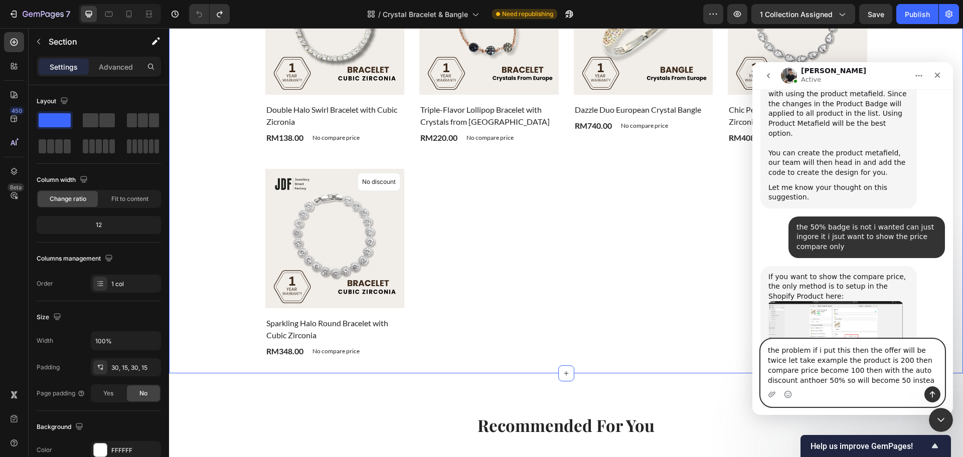
type textarea "the problem if i put this then the offer will be twice let take example the pro…"
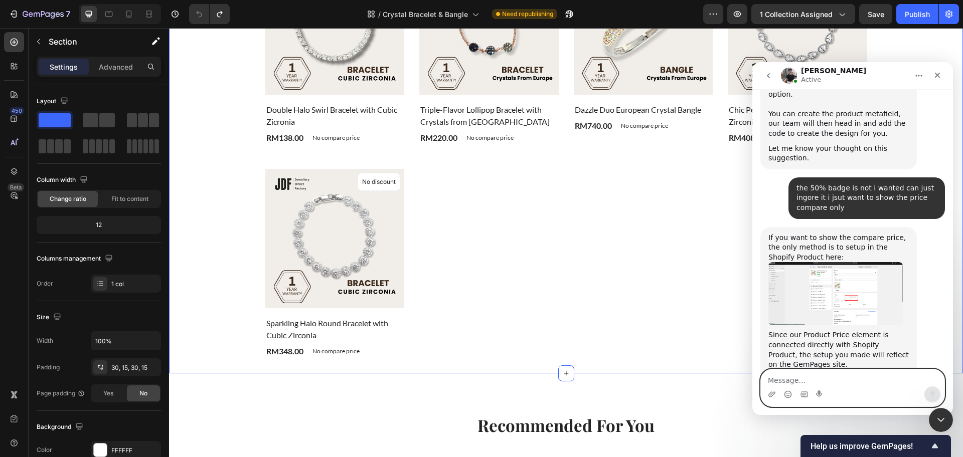
scroll to position [1716, 0]
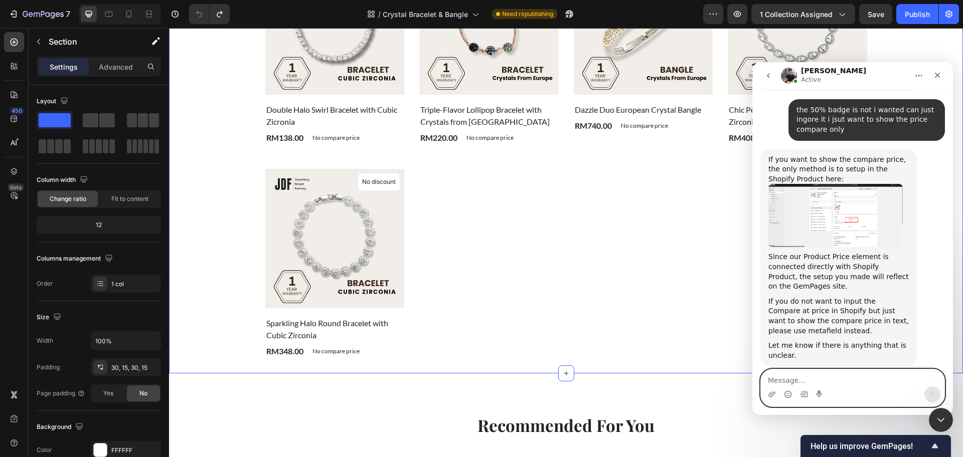
click at [815, 378] on textarea "Message…" at bounding box center [853, 378] width 184 height 17
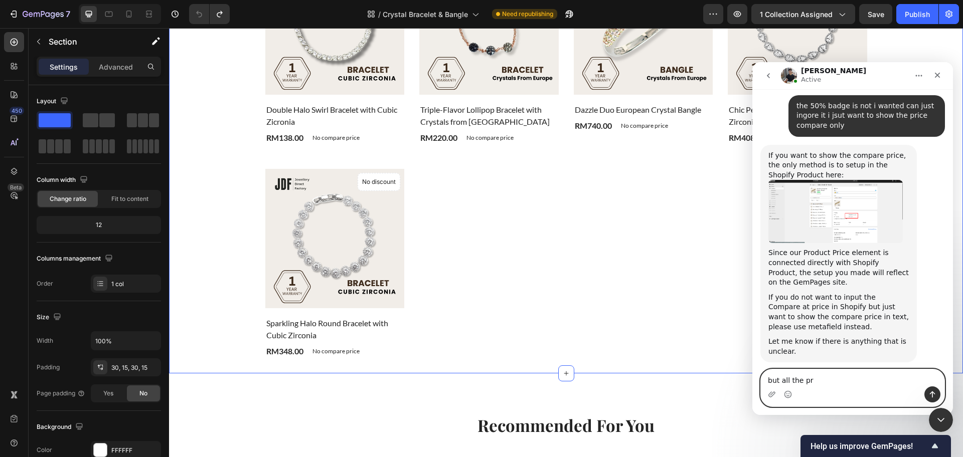
type textarea "but all the pro"
type textarea "how do i add the text metafield?"
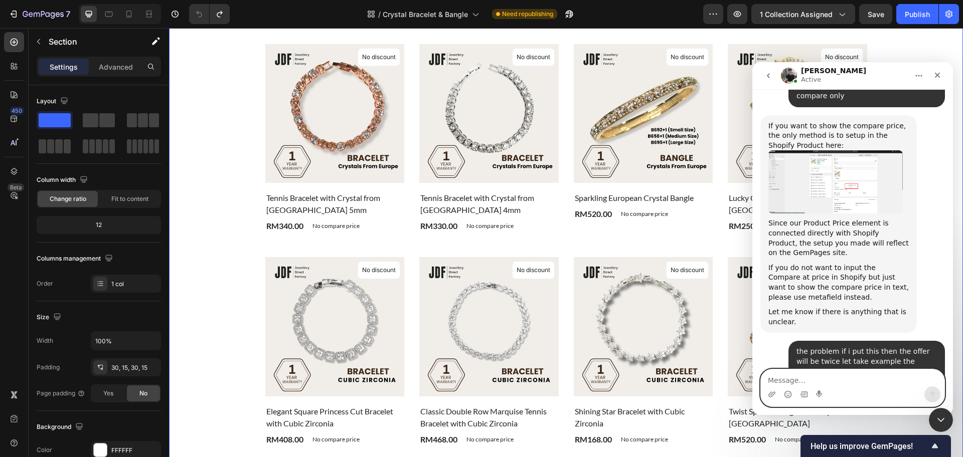
scroll to position [251, 0]
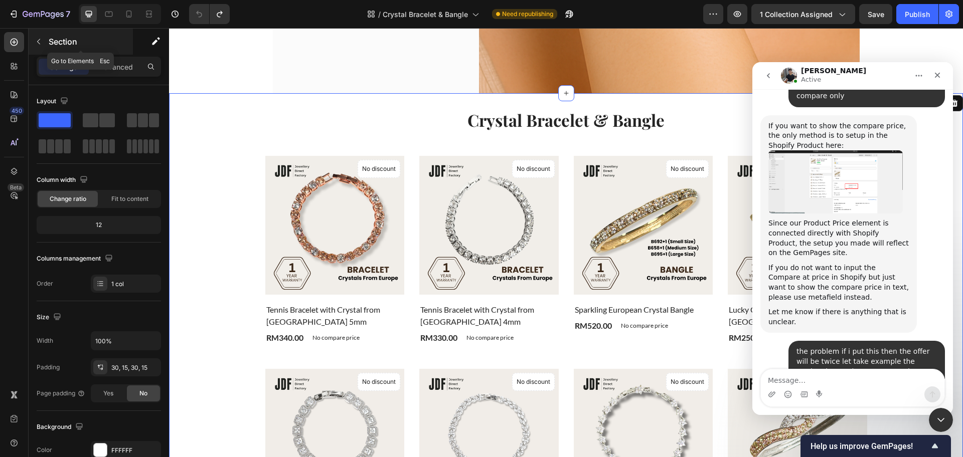
click at [43, 37] on button "button" at bounding box center [39, 42] width 16 height 16
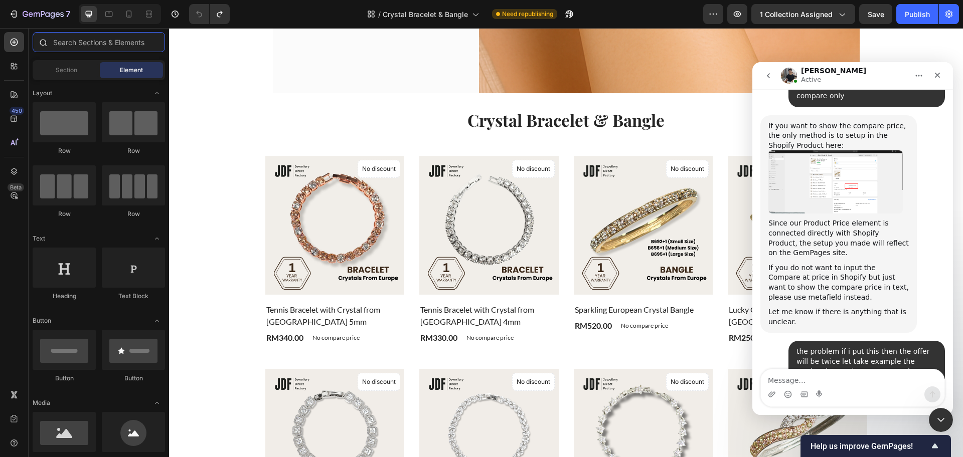
click at [74, 44] on input "text" at bounding box center [99, 42] width 132 height 20
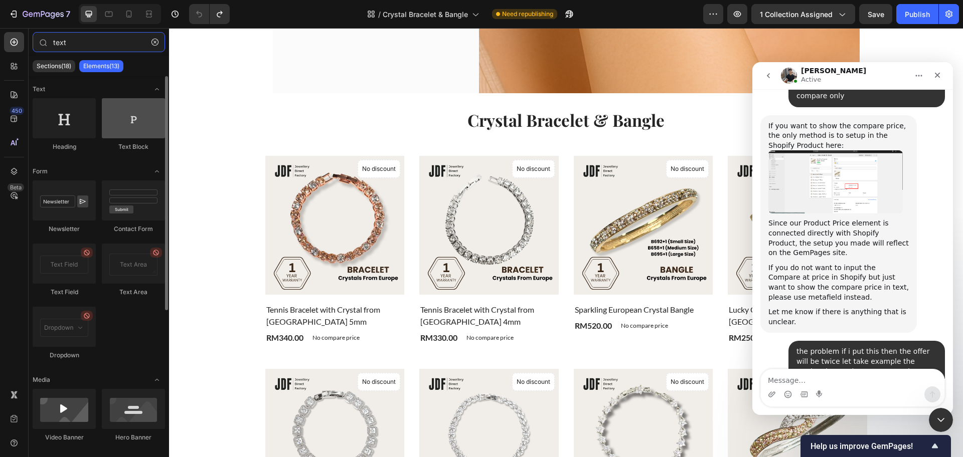
type input "text"
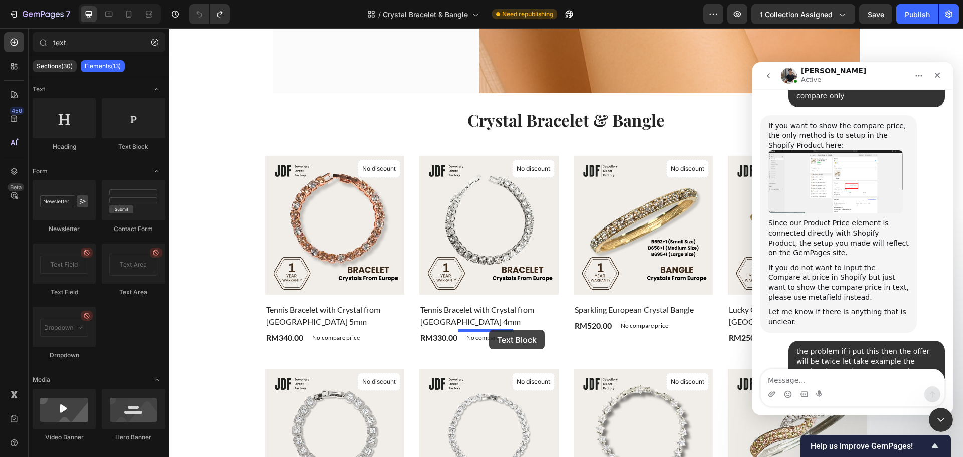
drag, startPoint x: 295, startPoint y: 156, endPoint x: 489, endPoint y: 330, distance: 261.1
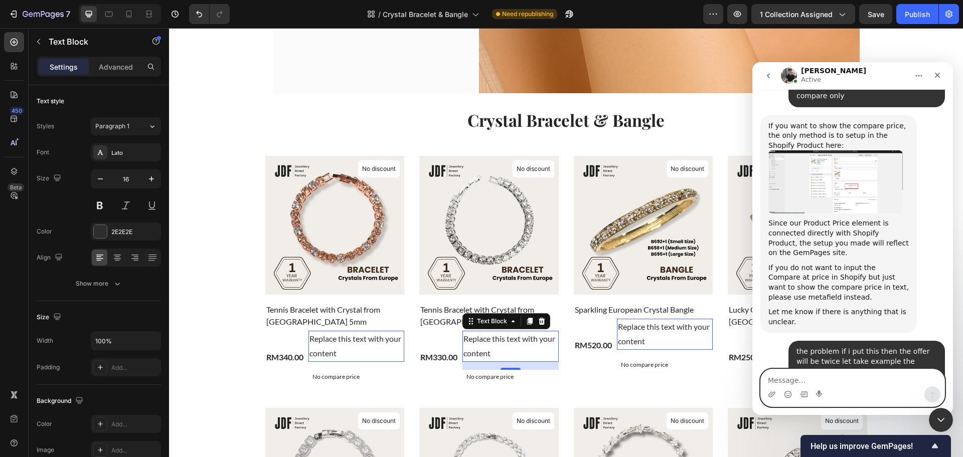
click at [825, 381] on textarea "Message…" at bounding box center [853, 378] width 184 height 17
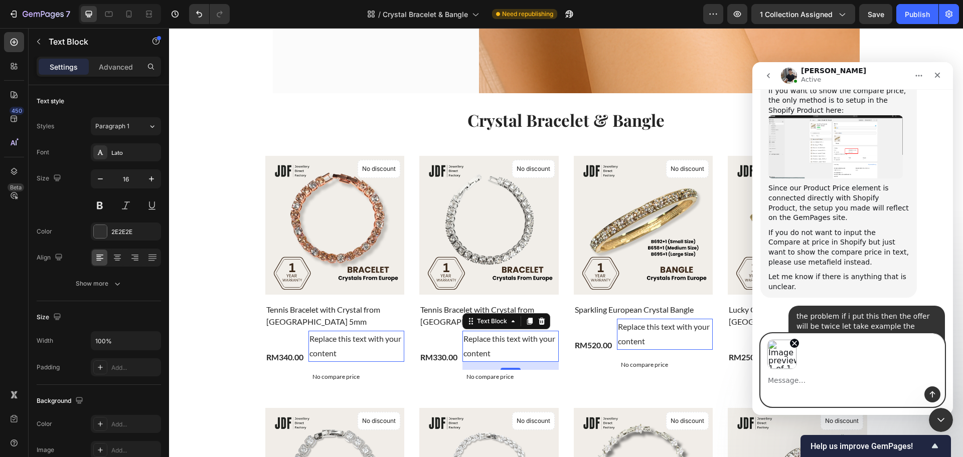
scroll to position [1785, 0]
type textarea "w"
type textarea "e"
click at [793, 342] on icon "Remove image 1" at bounding box center [795, 344] width 4 height 4
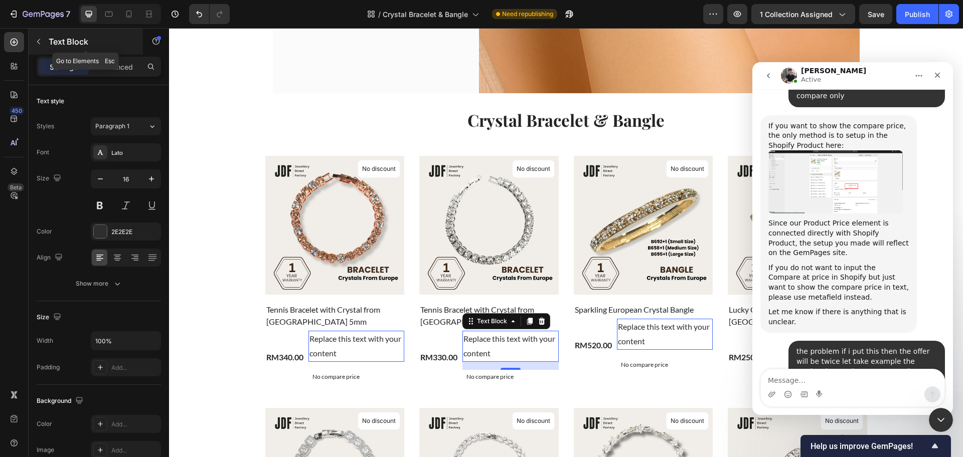
click at [49, 35] on div "Text Block" at bounding box center [86, 42] width 114 height 26
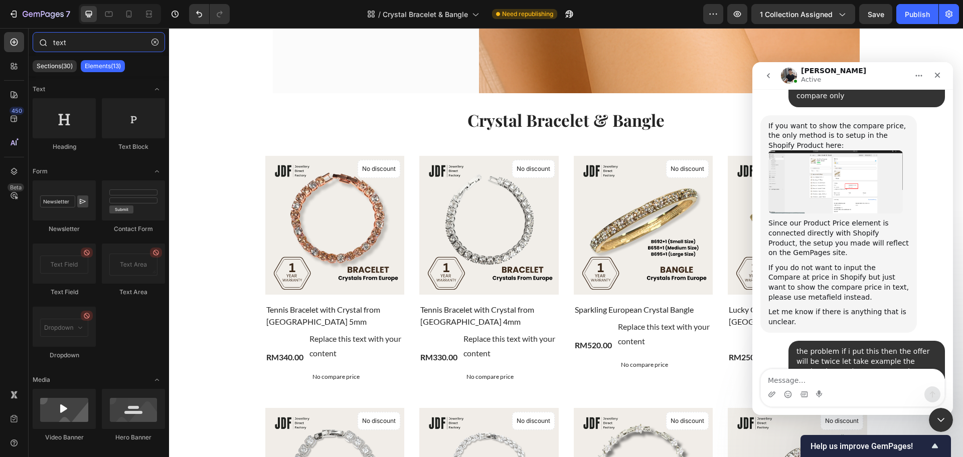
click at [88, 43] on input "text" at bounding box center [99, 42] width 132 height 20
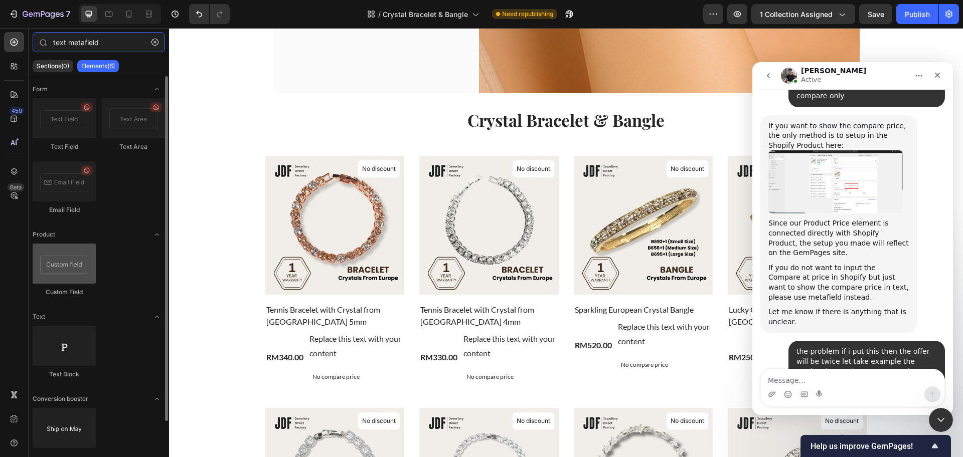
type input "text metafield"
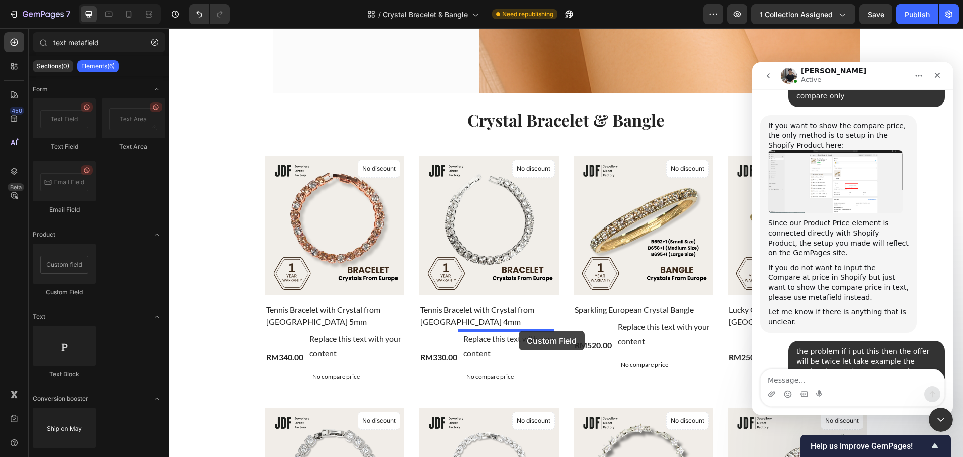
drag, startPoint x: 231, startPoint y: 302, endPoint x: 459, endPoint y: 326, distance: 229.0
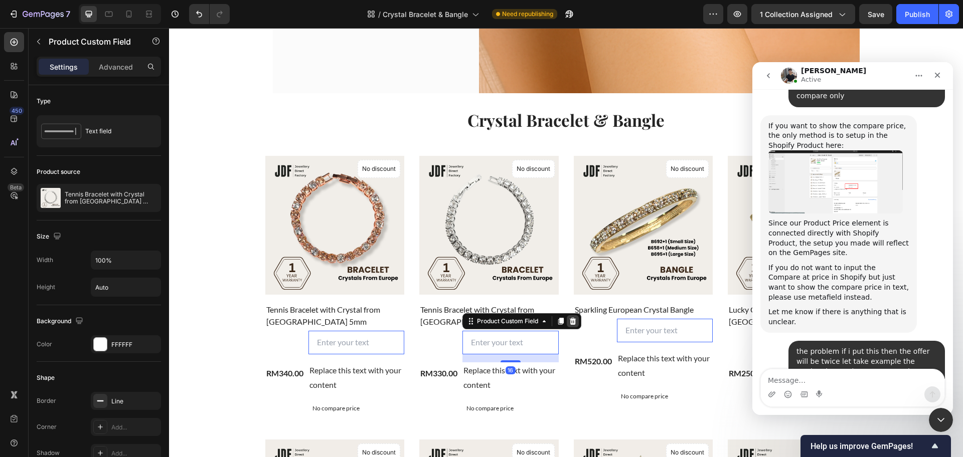
click at [569, 322] on icon at bounding box center [573, 322] width 8 height 8
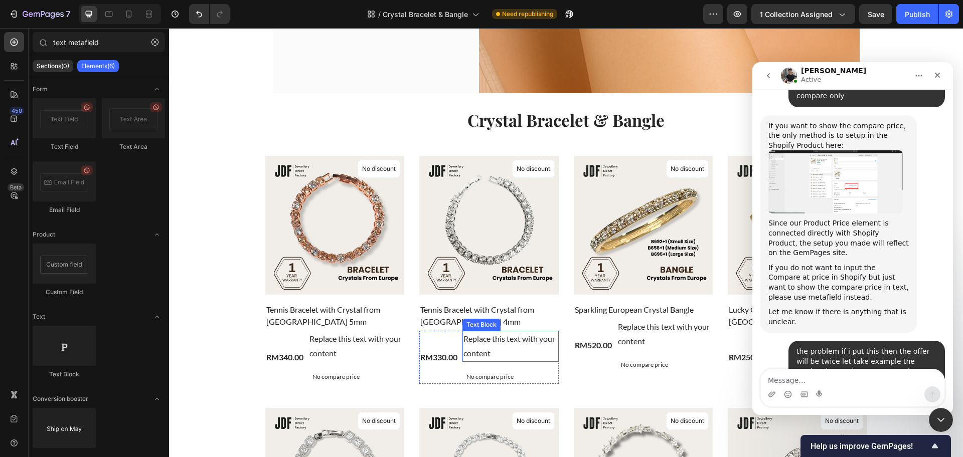
click at [510, 343] on div "Replace this text with your content" at bounding box center [511, 346] width 96 height 31
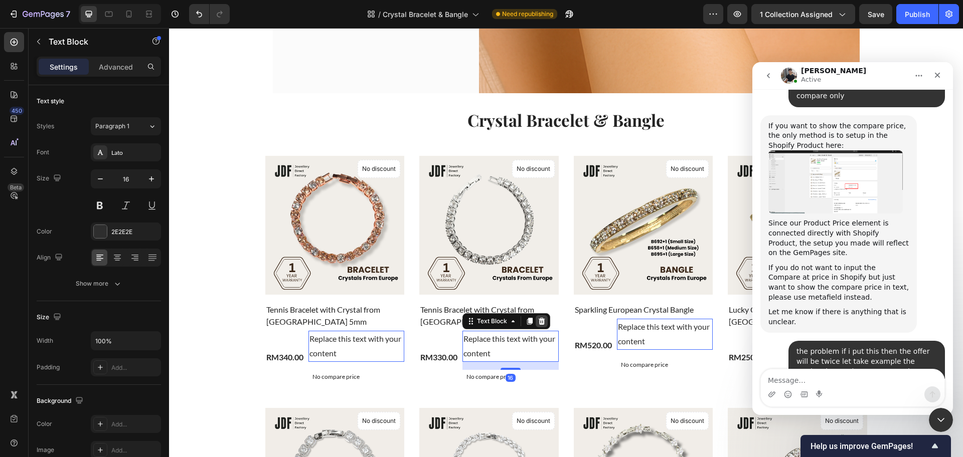
click at [540, 321] on icon at bounding box center [542, 322] width 8 height 8
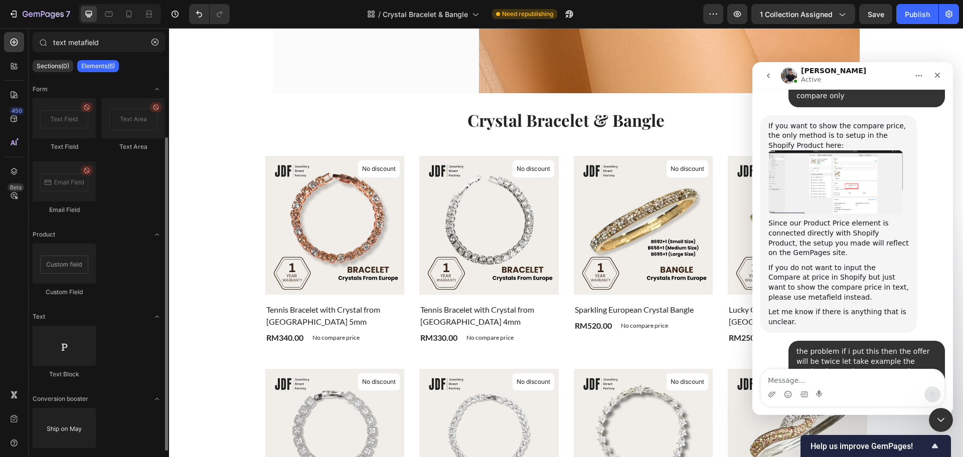
scroll to position [32, 0]
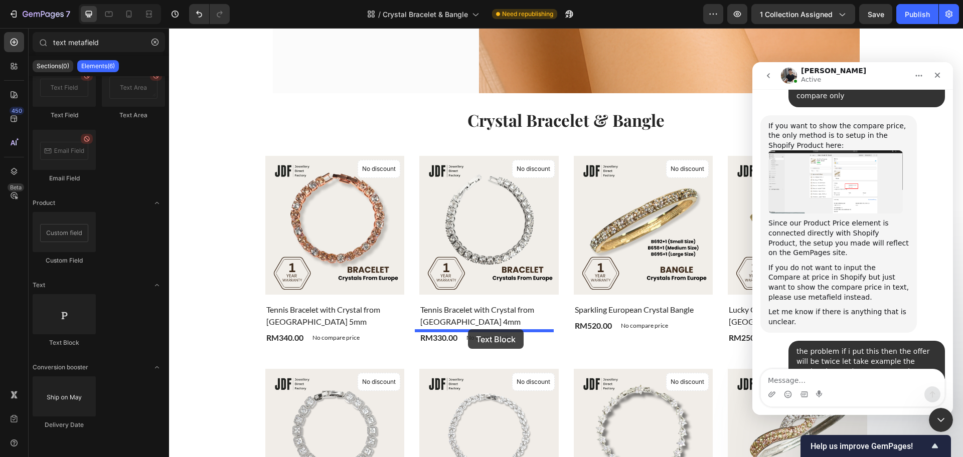
drag, startPoint x: 243, startPoint y: 347, endPoint x: 468, endPoint y: 330, distance: 225.9
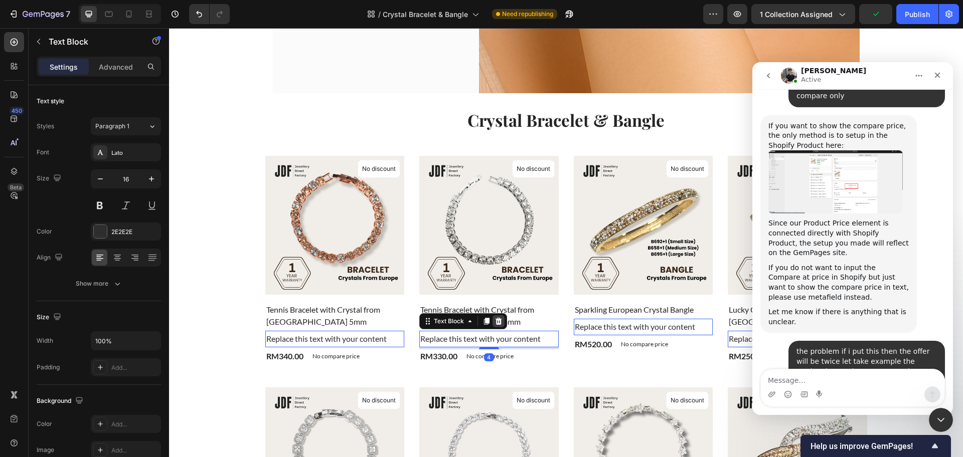
click at [496, 320] on icon at bounding box center [499, 321] width 7 height 7
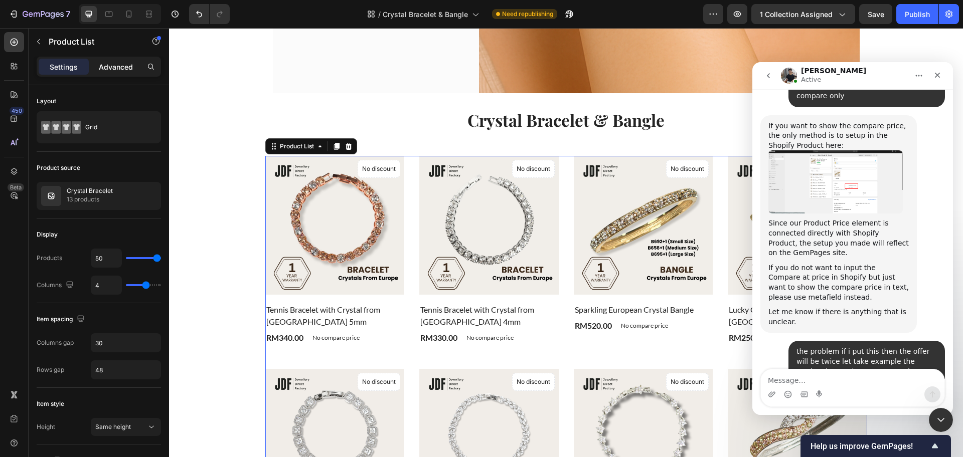
click at [104, 72] on p "Advanced" at bounding box center [116, 67] width 34 height 11
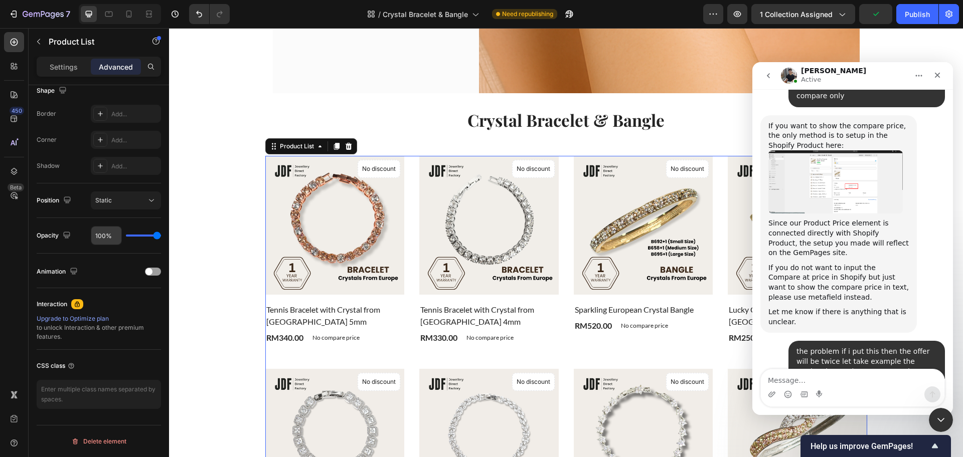
scroll to position [0, 0]
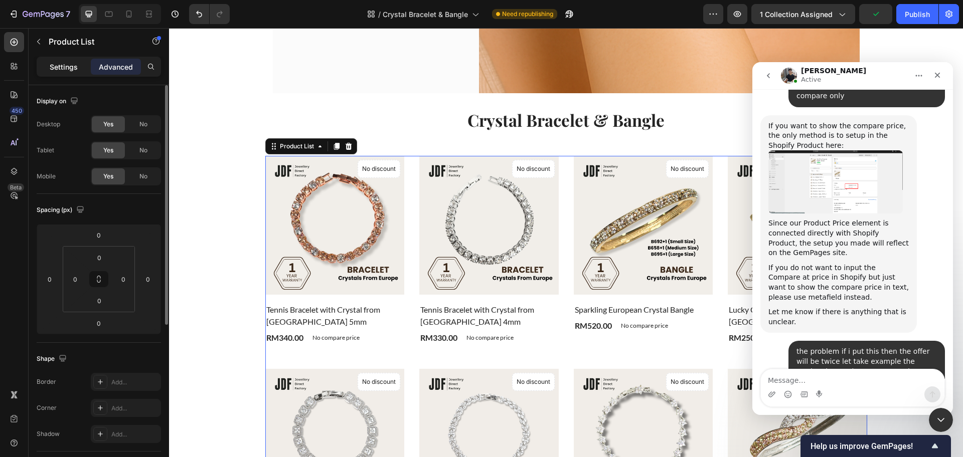
click at [60, 72] on p "Settings" at bounding box center [64, 67] width 28 height 11
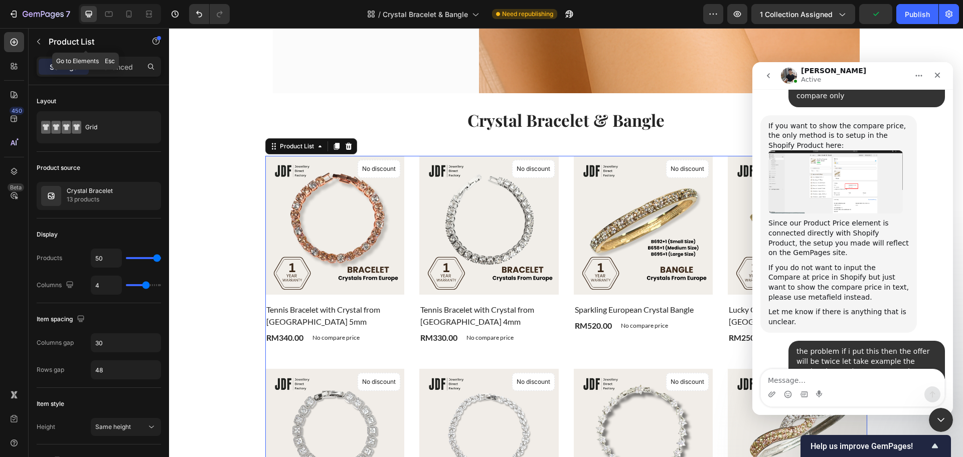
click at [53, 41] on p "Product List" at bounding box center [91, 42] width 85 height 12
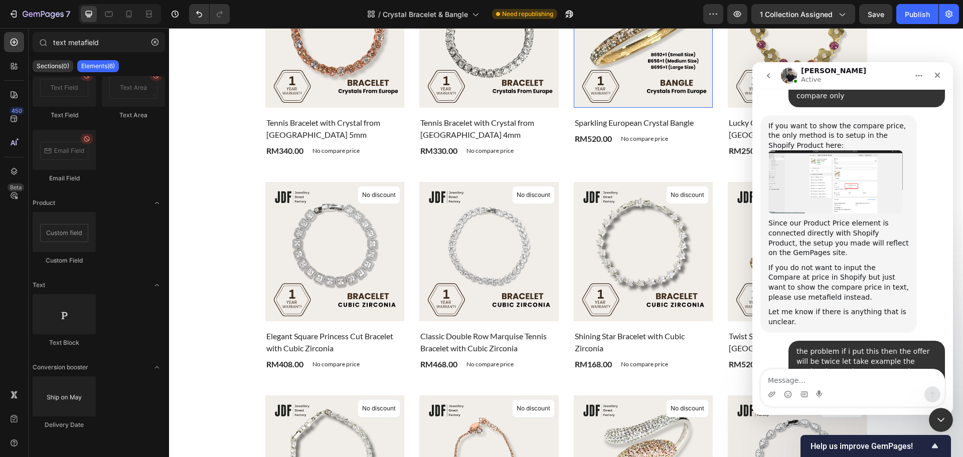
scroll to position [439, 0]
click at [195, 135] on div "Crystal Bracelet & Bangle Heading Product Images & Gallery No discount Not be d…" at bounding box center [566, 358] width 779 height 877
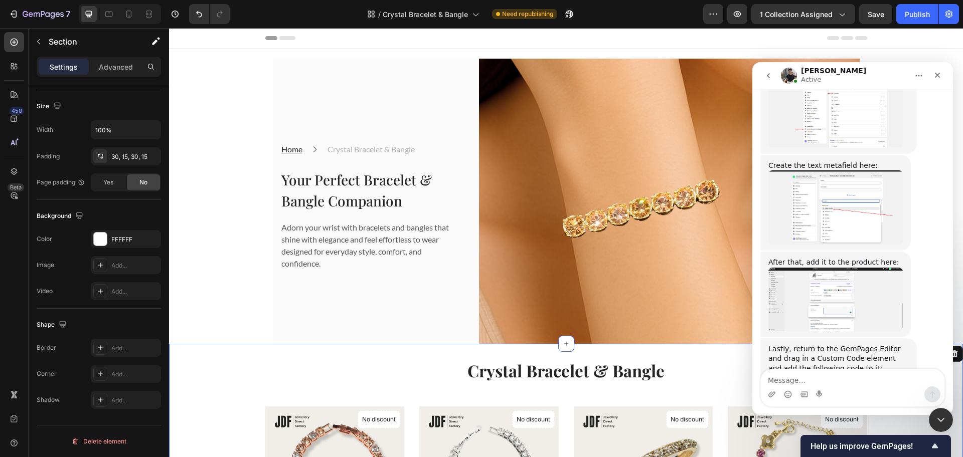
scroll to position [2238, 0]
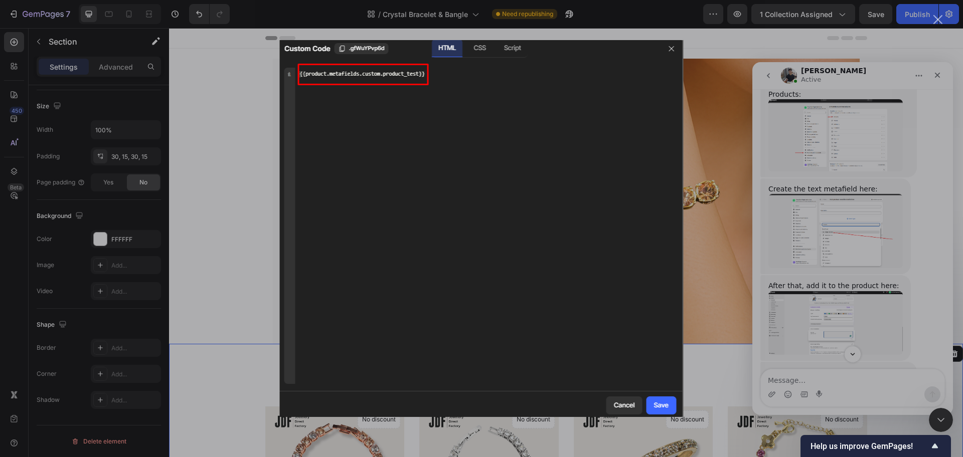
scroll to position [0, 0]
click at [833, 239] on div "Intercom messenger" at bounding box center [481, 228] width 963 height 457
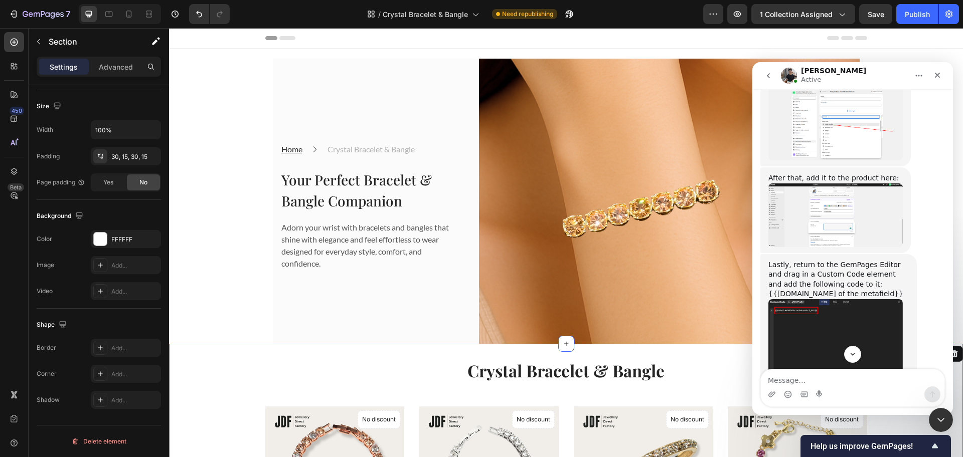
scroll to position [2363, 0]
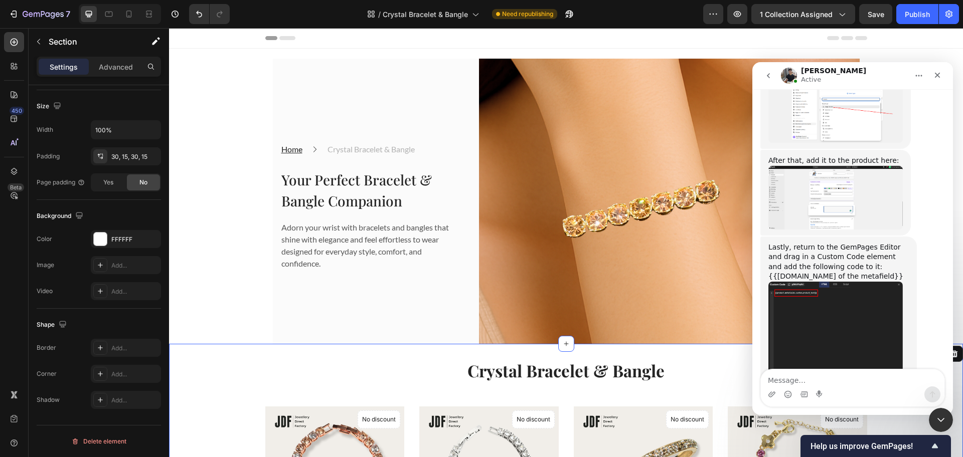
click at [834, 371] on textarea "Message…" at bounding box center [853, 378] width 184 height 17
type textarea "alright thanks i try and see then update if i facoing rpblem"
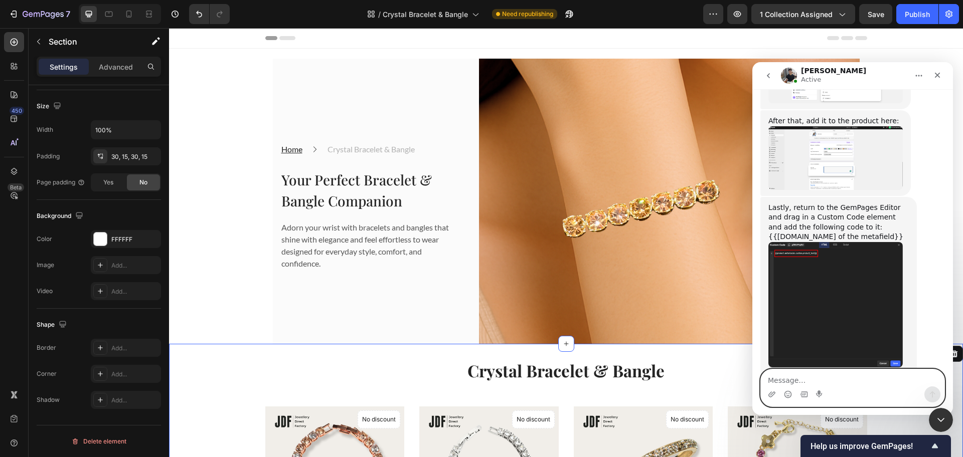
scroll to position [2442, 0]
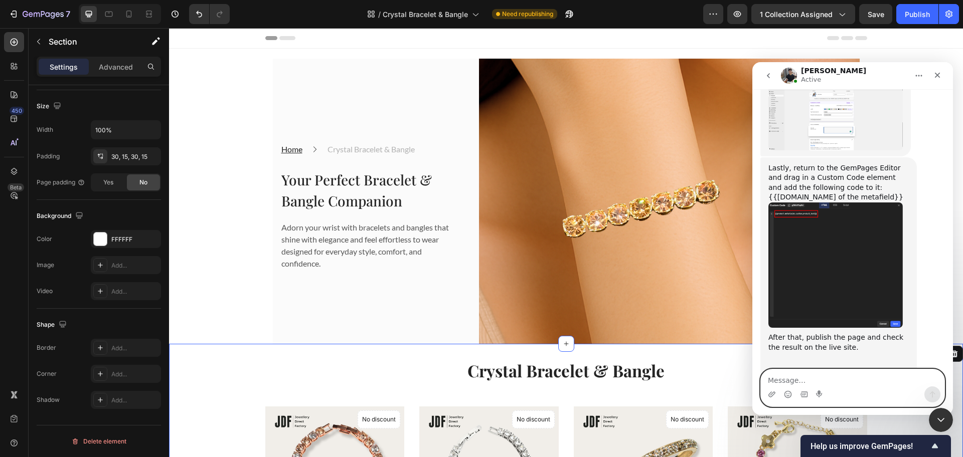
click at [818, 381] on textarea "Message…" at bounding box center [853, 378] width 184 height 17
type textarea "sure"
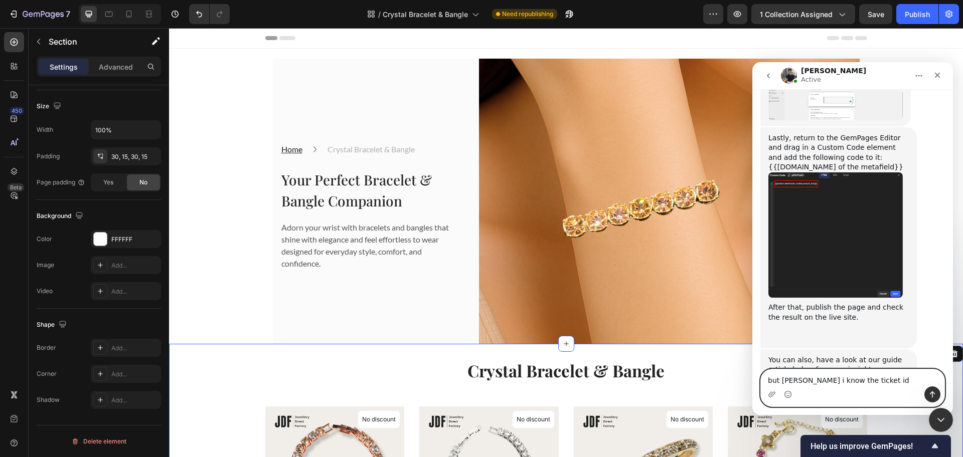
type textarea "but maye i know the ticket id?"
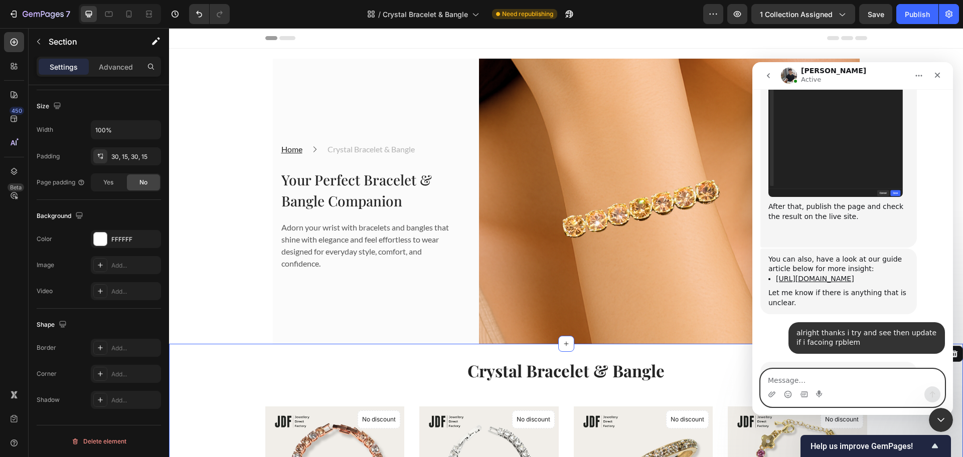
scroll to position [2577, 0]
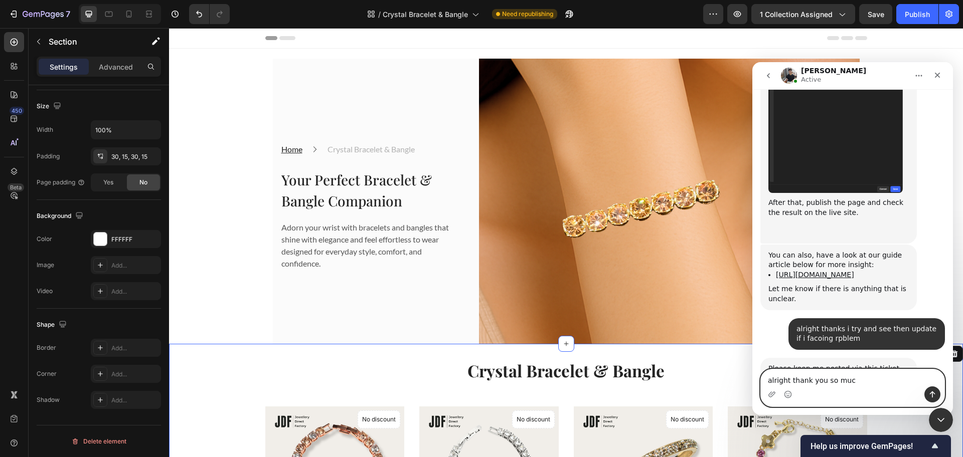
type textarea "alright thank you so much"
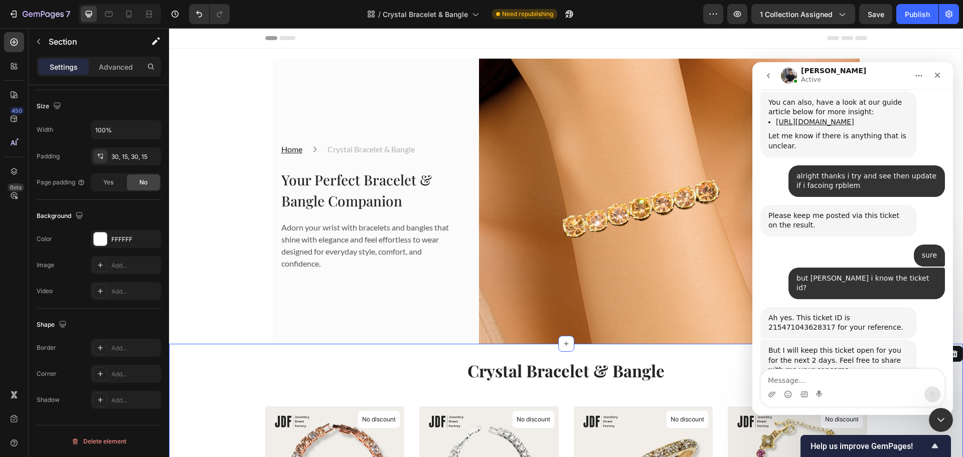
scroll to position [2744, 0]
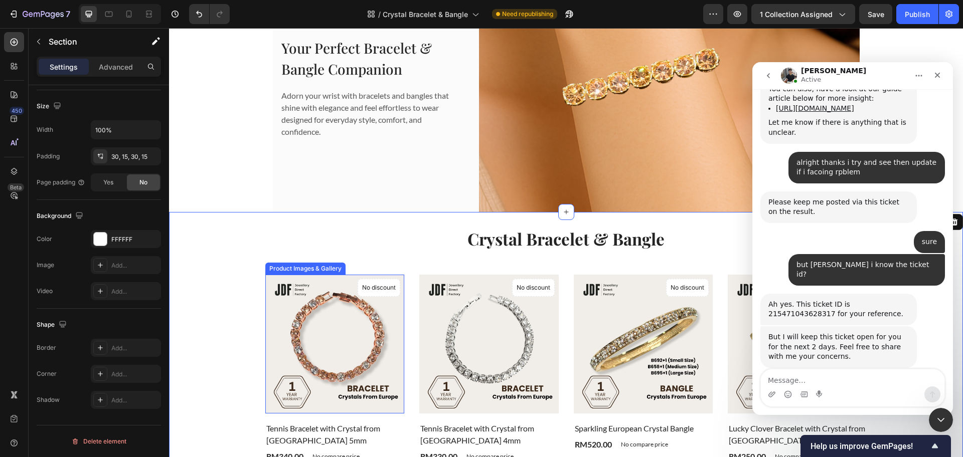
scroll to position [251, 0]
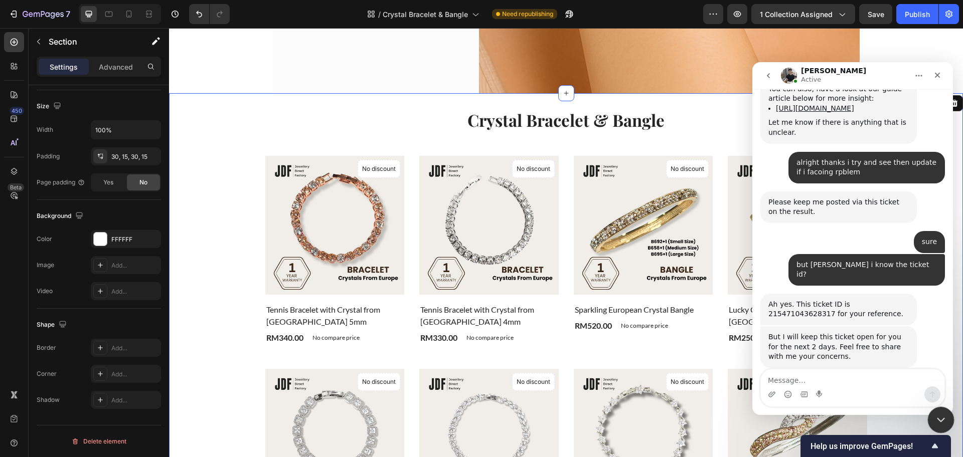
click at [942, 419] on icon "Close Intercom Messenger" at bounding box center [940, 419] width 12 height 12
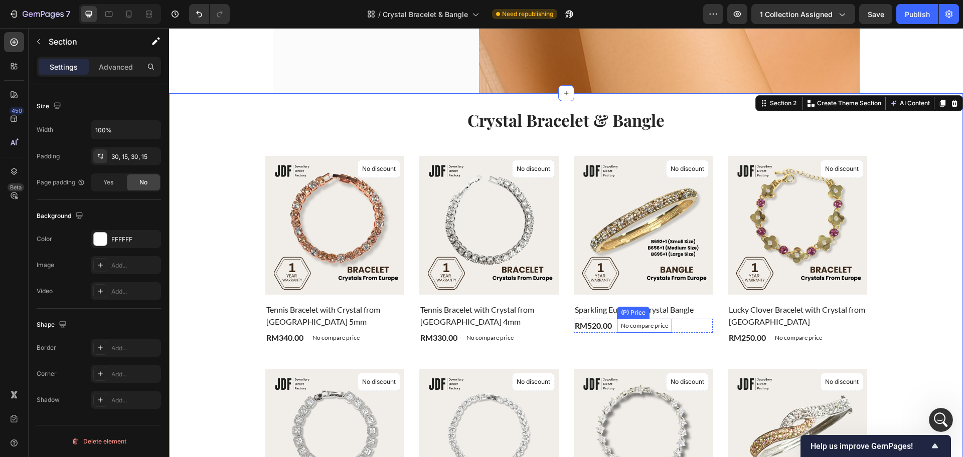
click at [635, 324] on p "No compare price" at bounding box center [644, 326] width 47 height 6
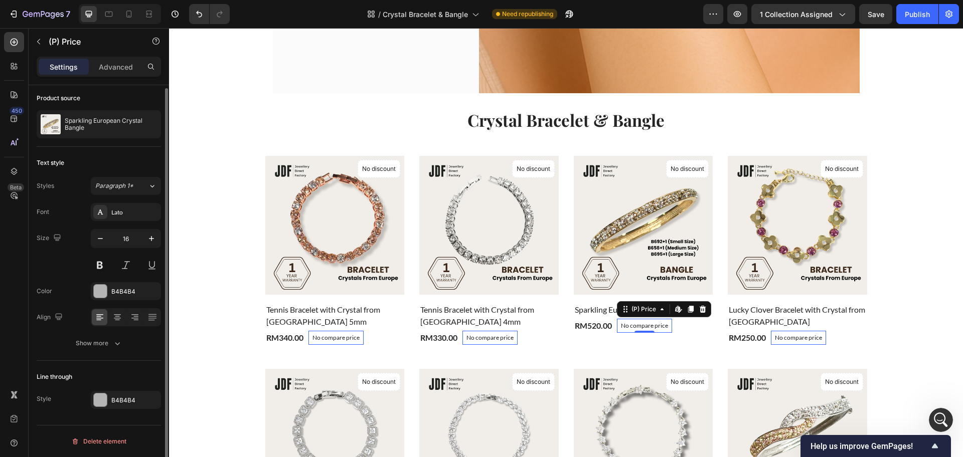
scroll to position [0, 0]
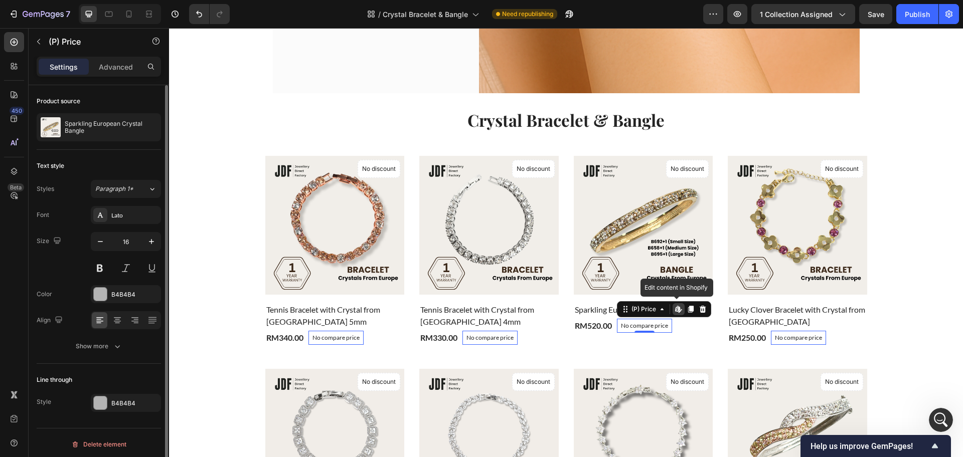
click at [675, 311] on icon at bounding box center [677, 309] width 4 height 6
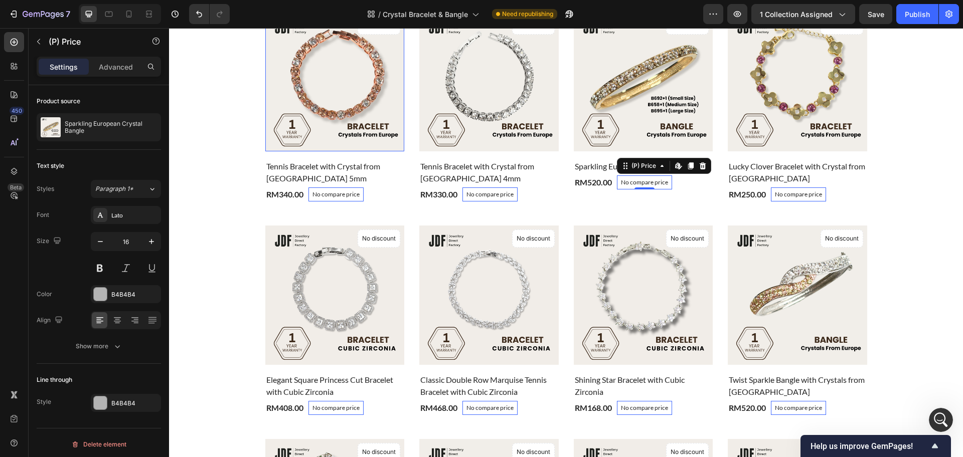
scroll to position [502, 0]
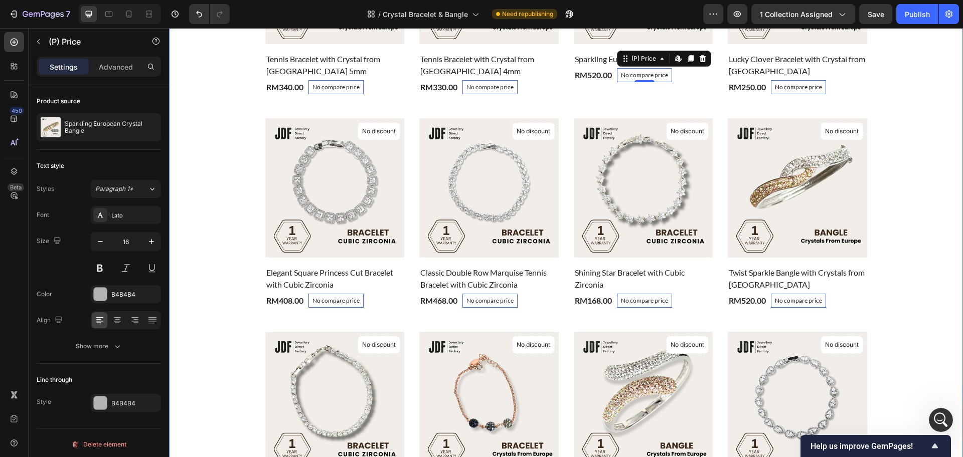
click at [225, 265] on div "Crystal Bracelet & Bangle Heading Product Images & Gallery No discount Not be d…" at bounding box center [566, 296] width 779 height 877
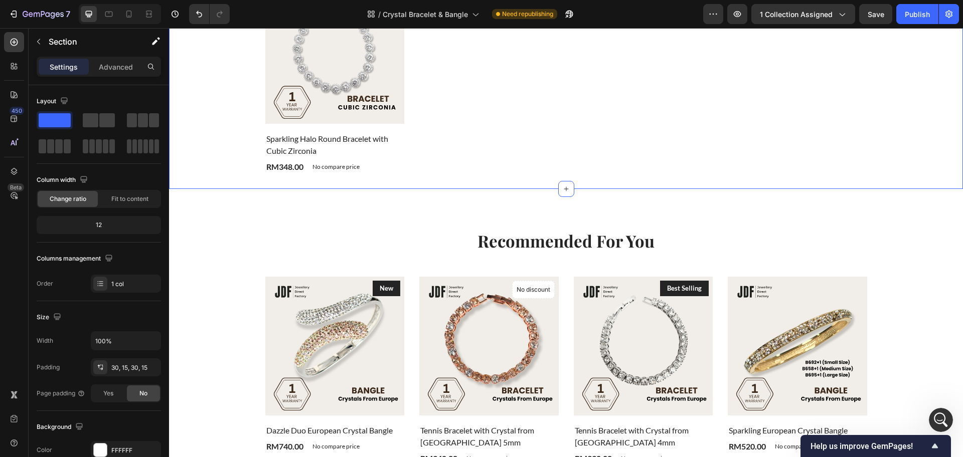
scroll to position [1129, 0]
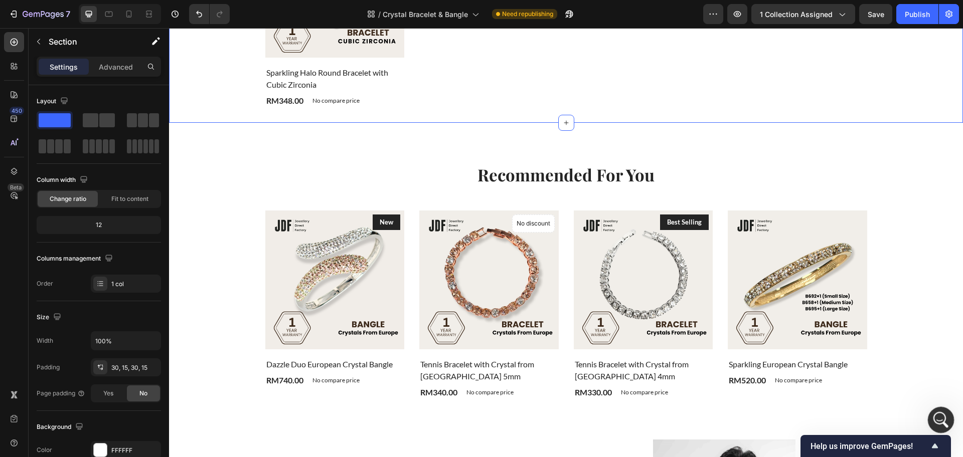
click at [939, 421] on icon "Open Intercom Messenger" at bounding box center [940, 419] width 17 height 17
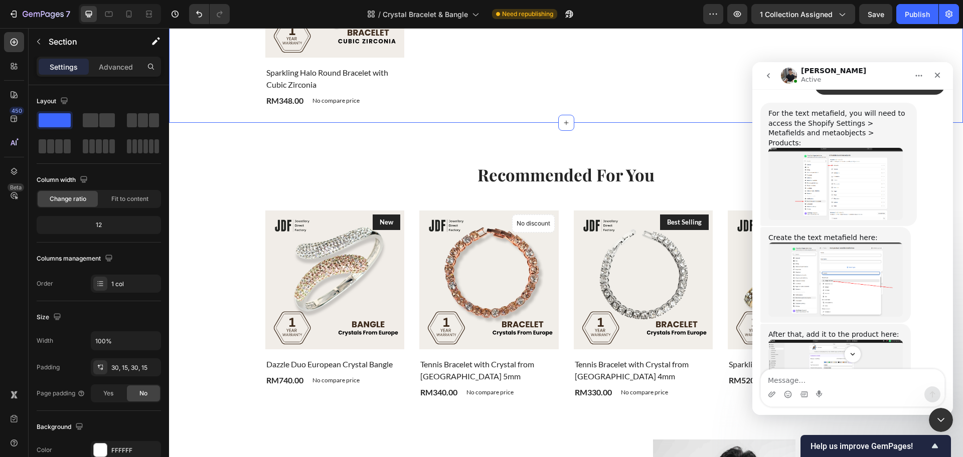
scroll to position [2117, 0]
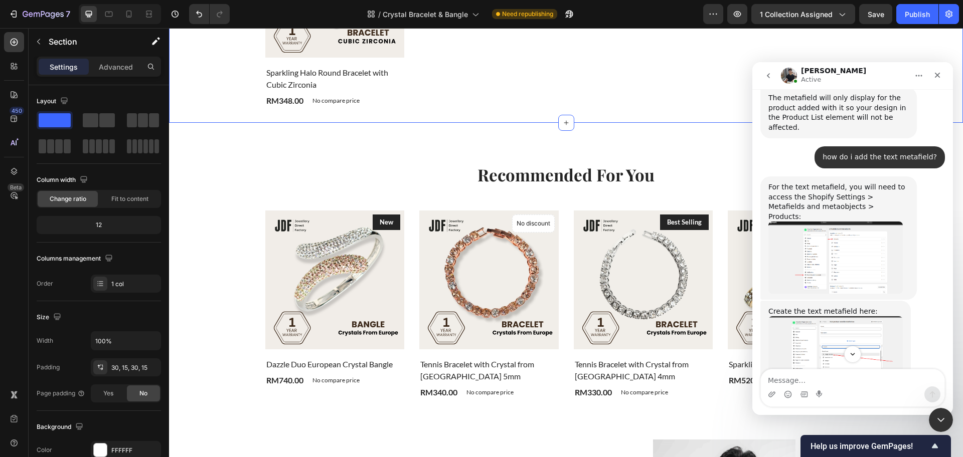
click at [836, 414] on img "Tony says…" at bounding box center [836, 446] width 134 height 64
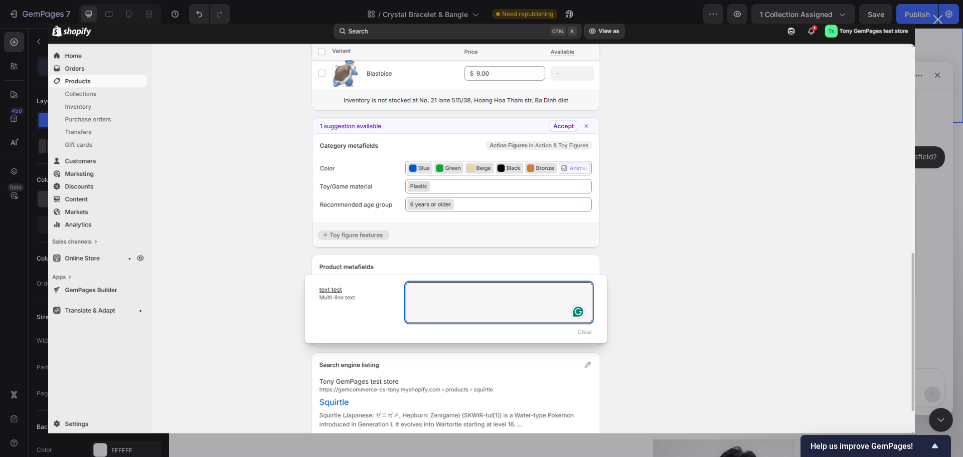
scroll to position [0, 0]
click at [933, 240] on div "Intercom messenger" at bounding box center [481, 228] width 963 height 457
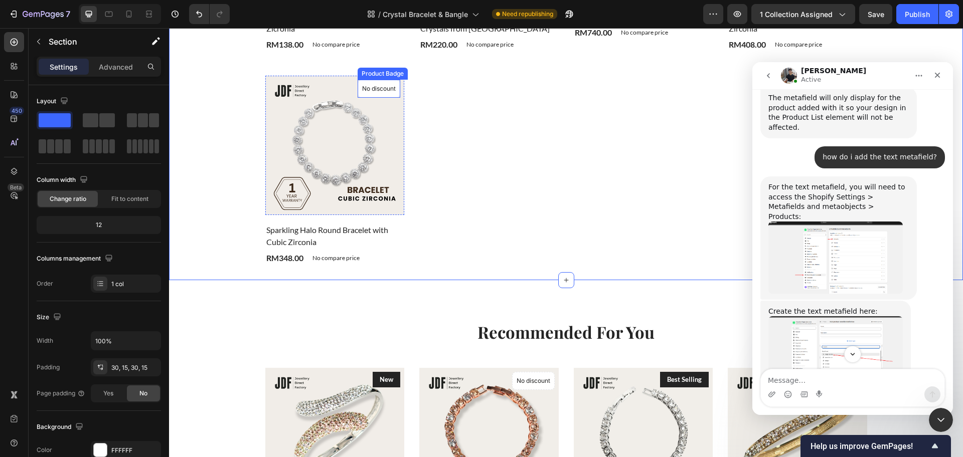
scroll to position [941, 0]
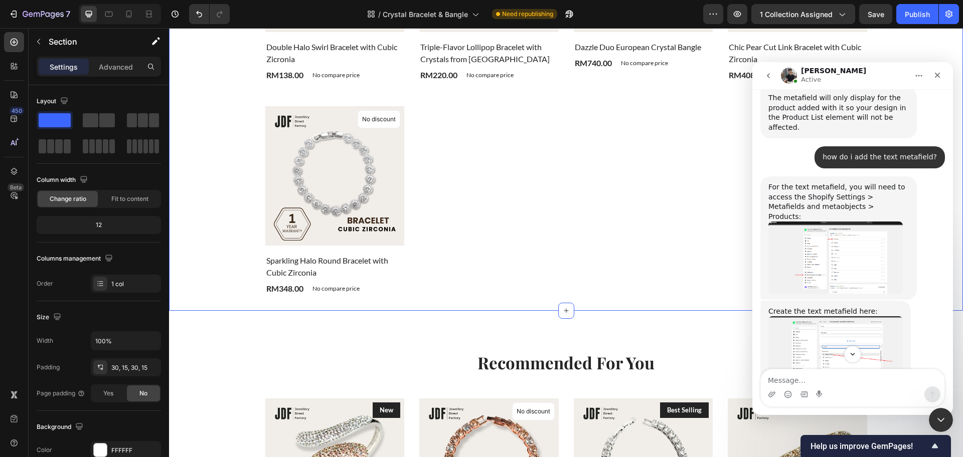
click at [855, 414] on img "Tony says…" at bounding box center [836, 446] width 134 height 64
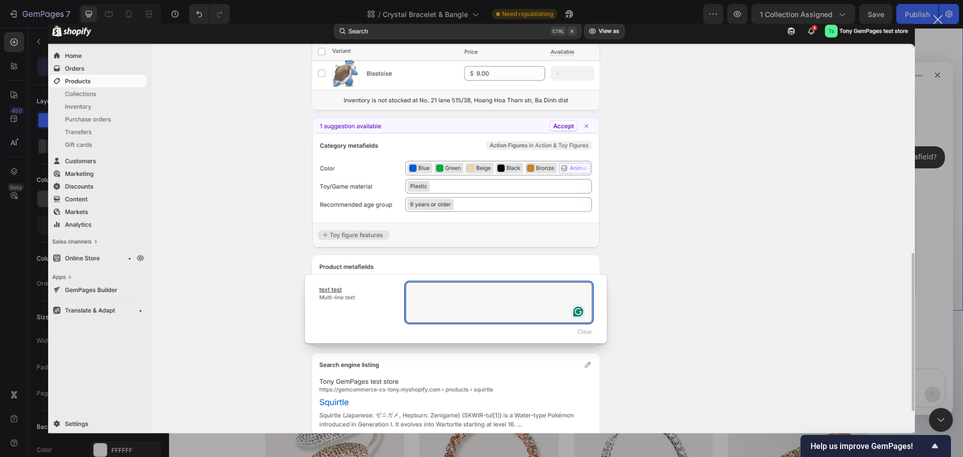
click at [935, 238] on div "Intercom messenger" at bounding box center [481, 228] width 963 height 457
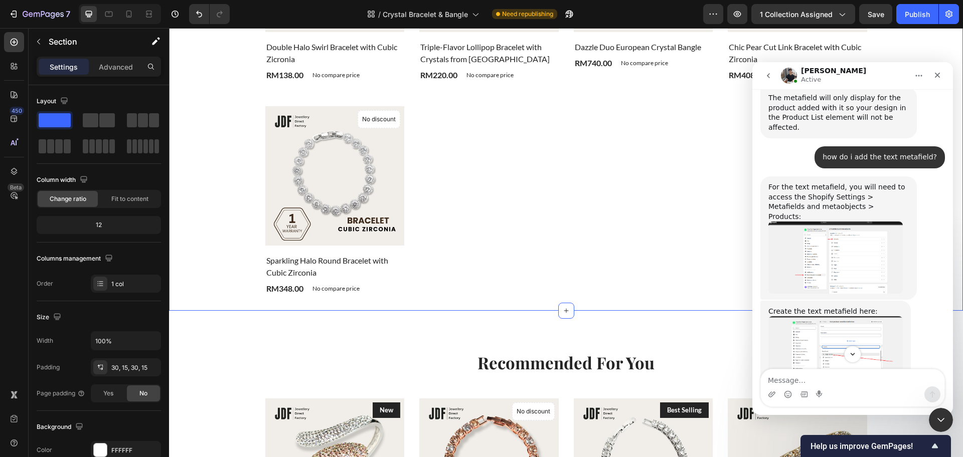
click at [836, 317] on img "Tony says…" at bounding box center [836, 354] width 134 height 74
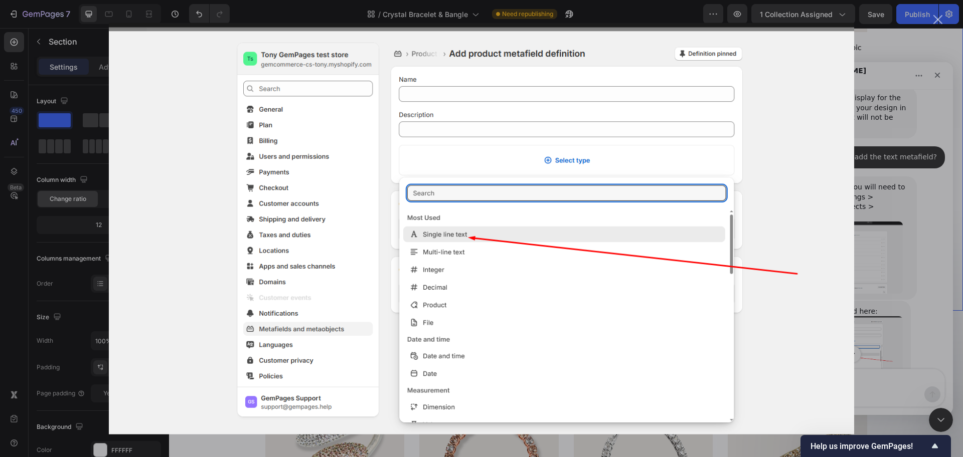
click at [935, 215] on div "Intercom messenger" at bounding box center [481, 228] width 963 height 457
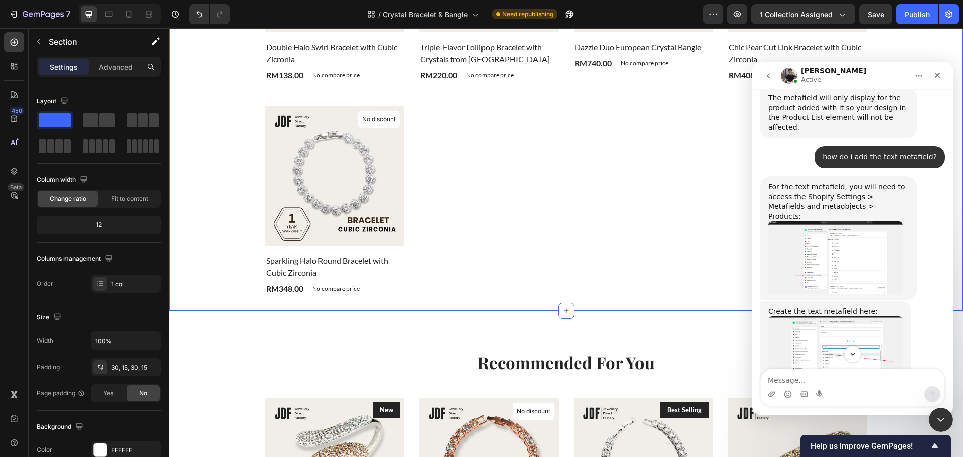
scroll to position [2180, 0]
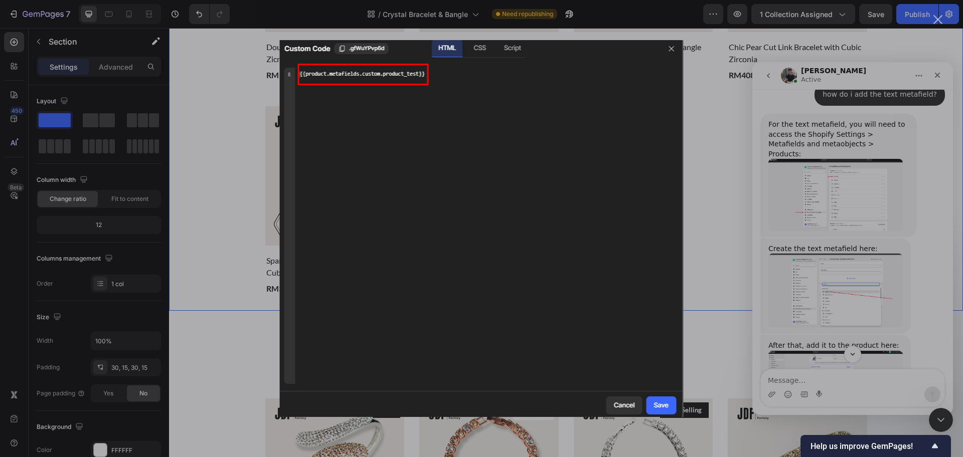
click at [852, 207] on div "Intercom messenger" at bounding box center [481, 228] width 963 height 457
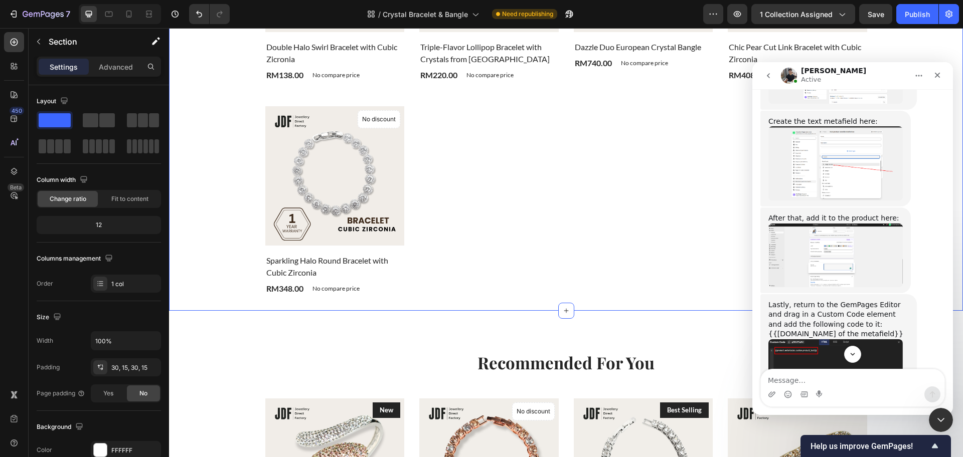
scroll to position [2394, 0]
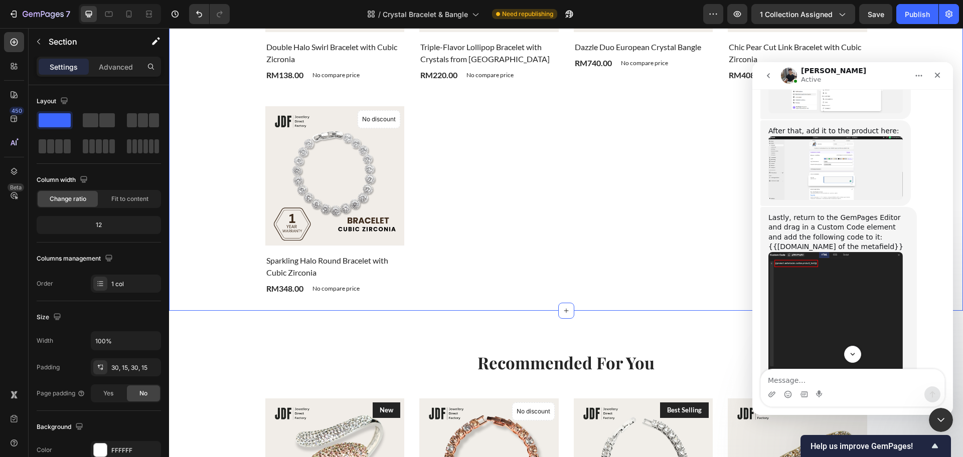
click at [822, 402] on div "​" at bounding box center [839, 412] width 140 height 20
click at [825, 402] on div "​" at bounding box center [839, 412] width 140 height 20
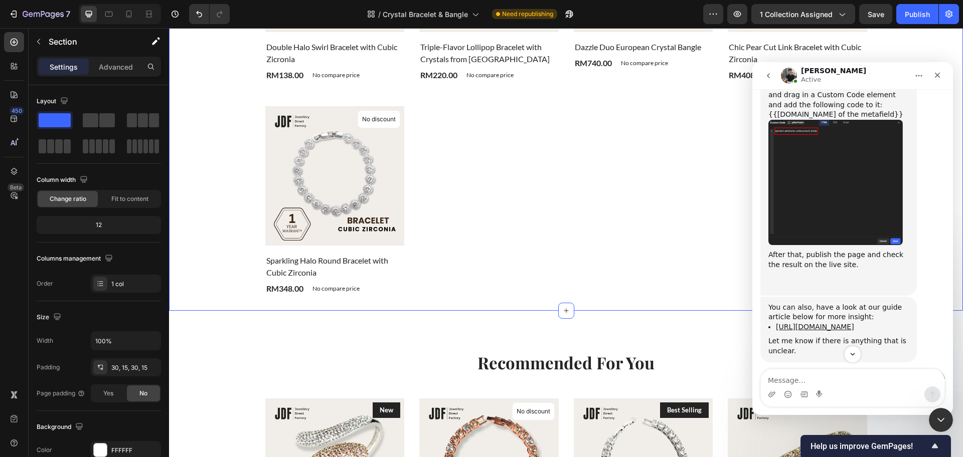
scroll to position [2457, 0]
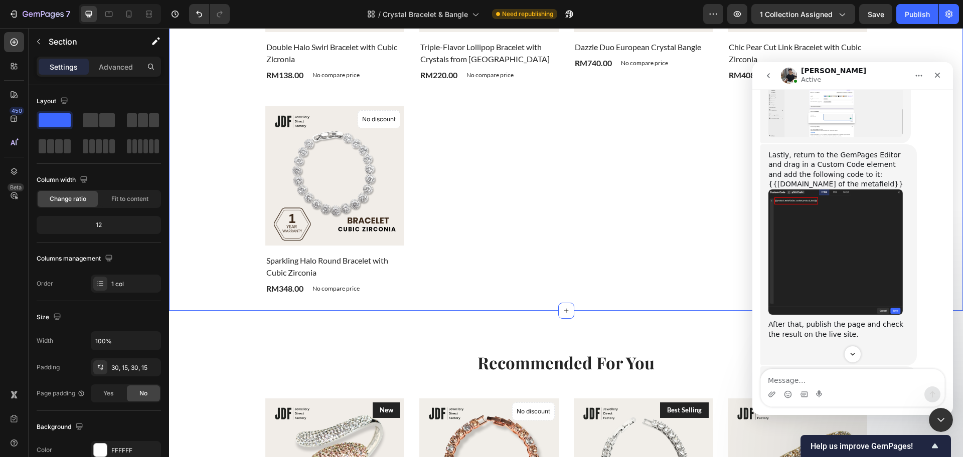
click at [792, 393] on link "https://help.gempages.net/articles/product-metafields" at bounding box center [815, 397] width 78 height 8
click at [50, 17] on icon "button" at bounding box center [43, 15] width 41 height 9
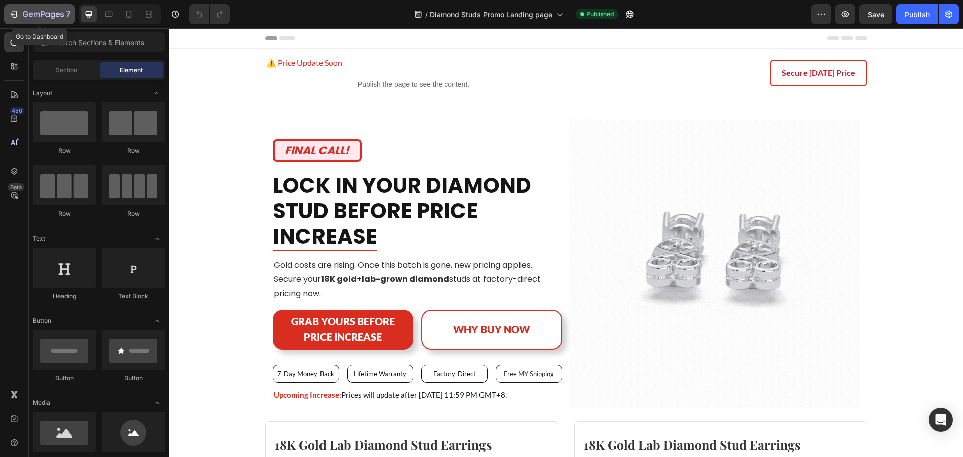
click at [33, 18] on icon "button" at bounding box center [43, 15] width 41 height 9
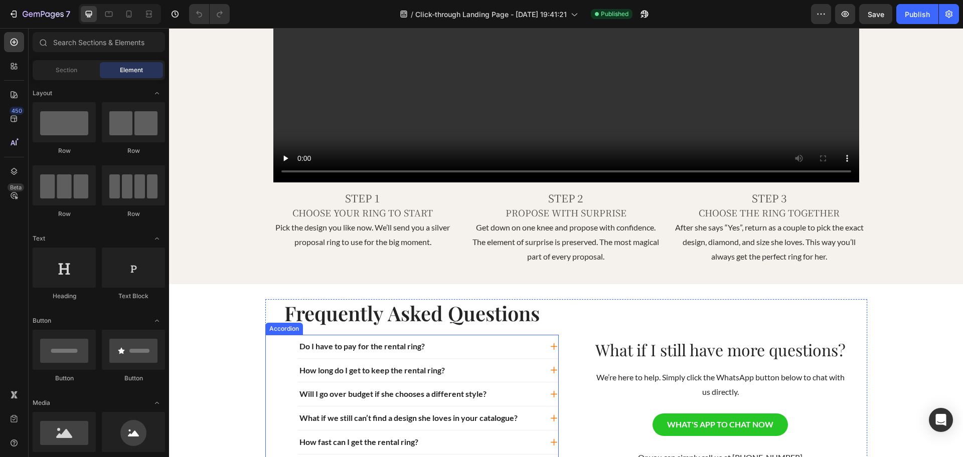
scroll to position [878, 0]
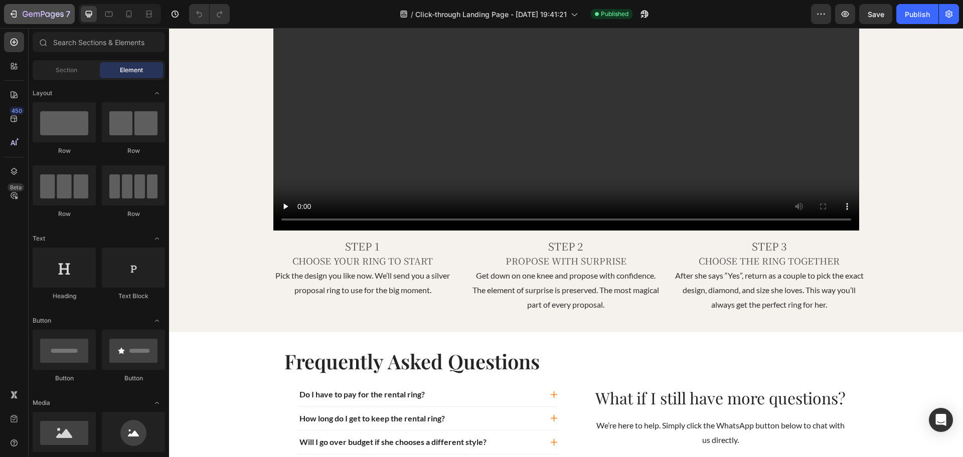
click at [40, 11] on icon "button" at bounding box center [43, 15] width 41 height 9
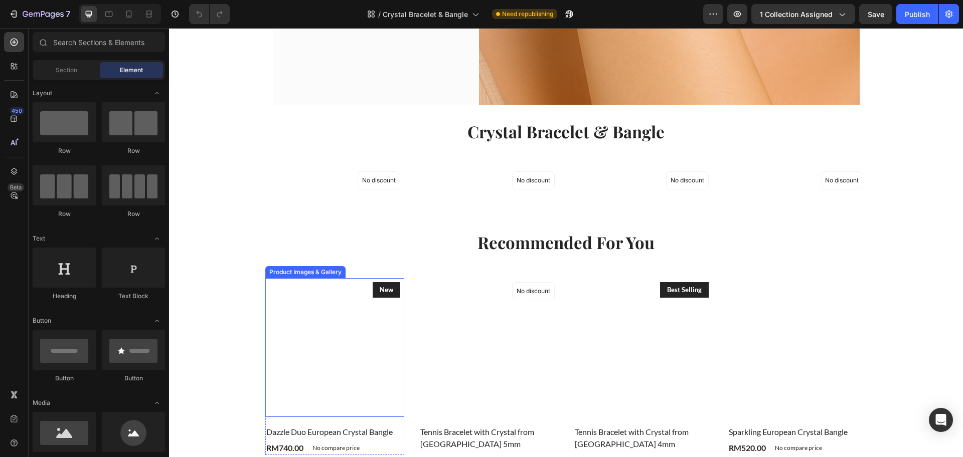
scroll to position [314, 0]
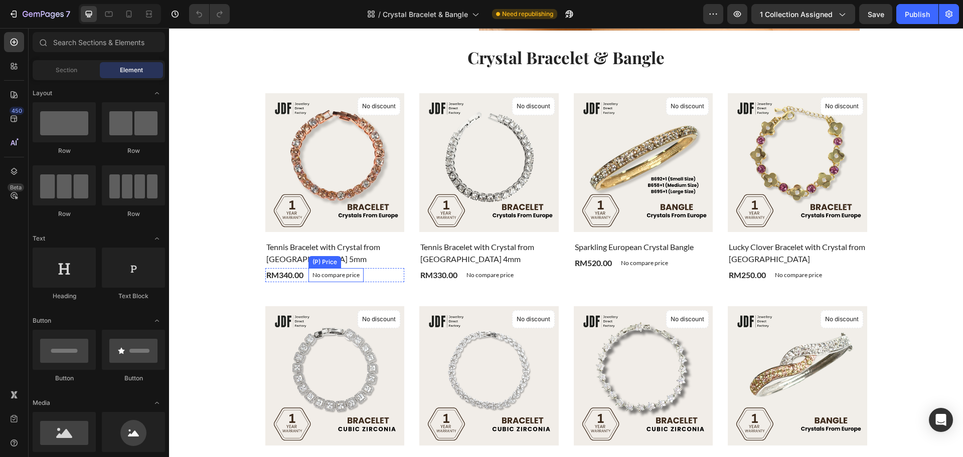
click at [345, 275] on p "No compare price" at bounding box center [336, 275] width 47 height 6
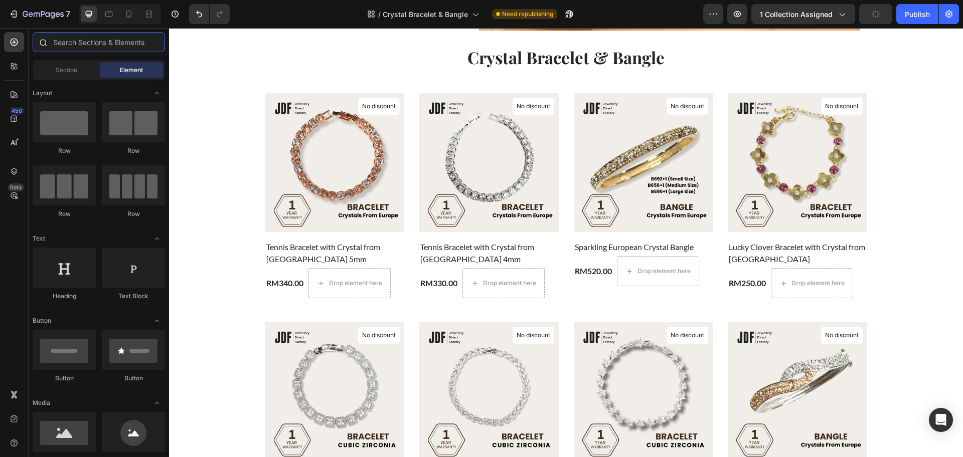
click at [112, 40] on input "text" at bounding box center [99, 42] width 132 height 20
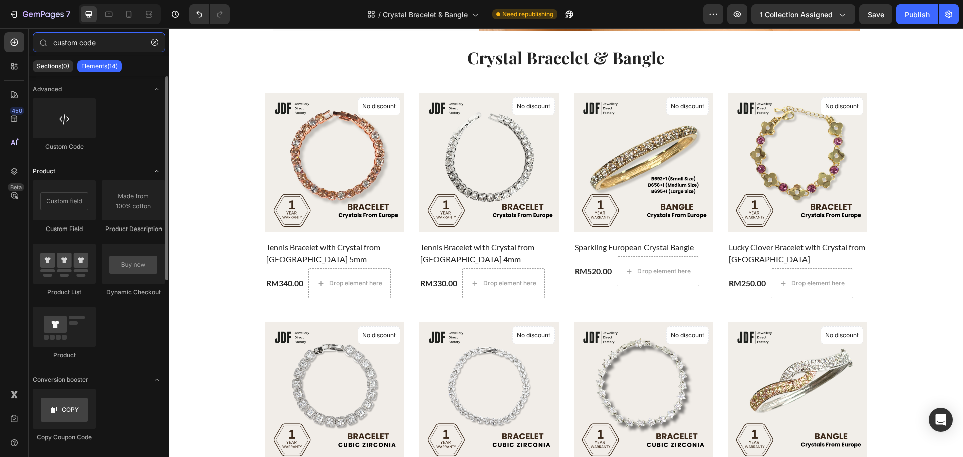
type input "custom code"
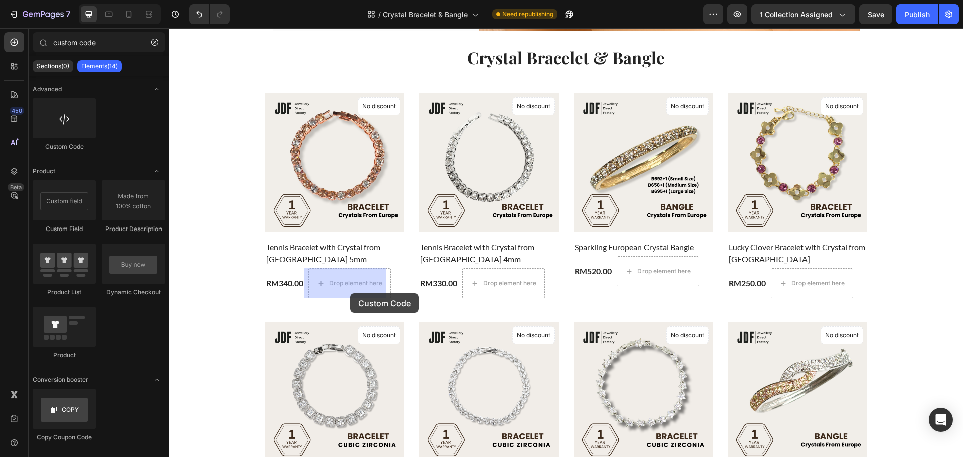
drag, startPoint x: 330, startPoint y: 203, endPoint x: 347, endPoint y: 288, distance: 86.6
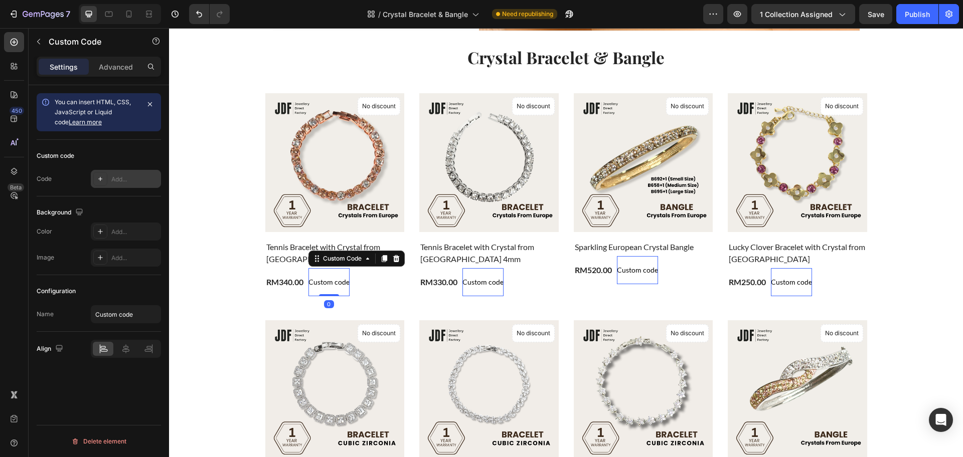
click at [110, 173] on div "Add..." at bounding box center [126, 179] width 70 height 18
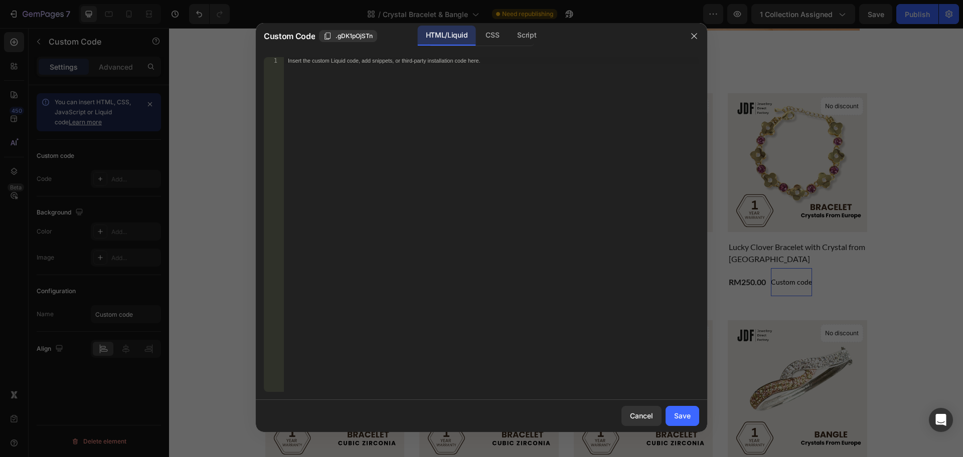
click at [449, 74] on div "Insert the custom Liquid code, add snippets, or third-party installation code h…" at bounding box center [491, 231] width 415 height 349
paste textarea "custom.50_off"
type textarea "custom.50_off"
paste textarea "{{product.metafields.custom.product_test}}"
type textarea "custom.50_off"
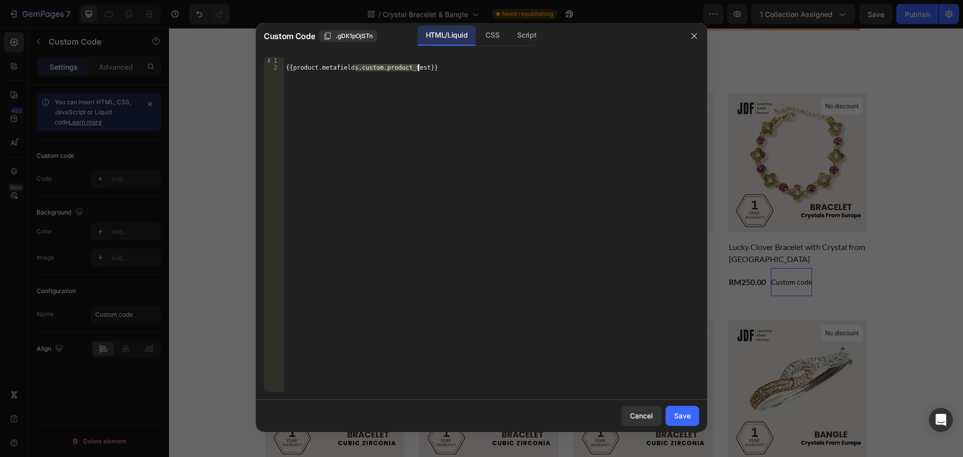
paste textarea "50_off"
type textarea "{{product.metafields.custom.50_off}}"
click at [688, 411] on div "Save" at bounding box center [682, 416] width 17 height 11
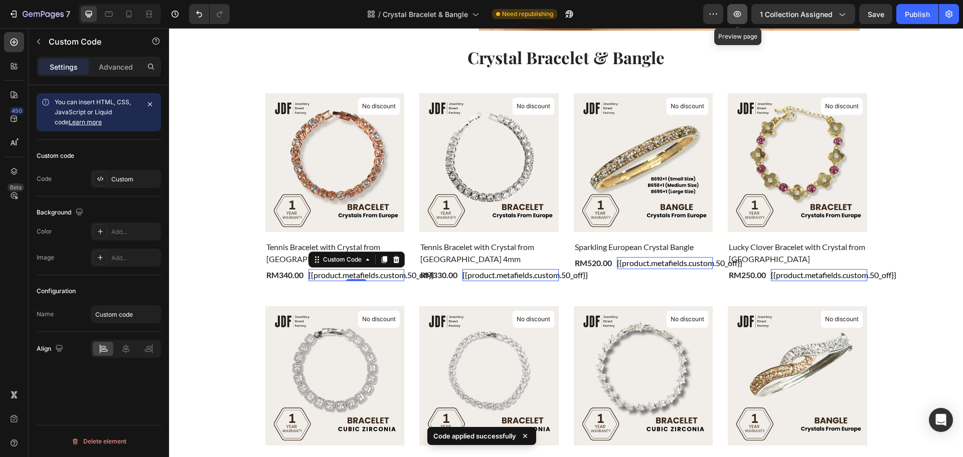
click at [734, 16] on icon "button" at bounding box center [737, 14] width 10 height 10
click at [735, 17] on icon "button" at bounding box center [737, 14] width 10 height 10
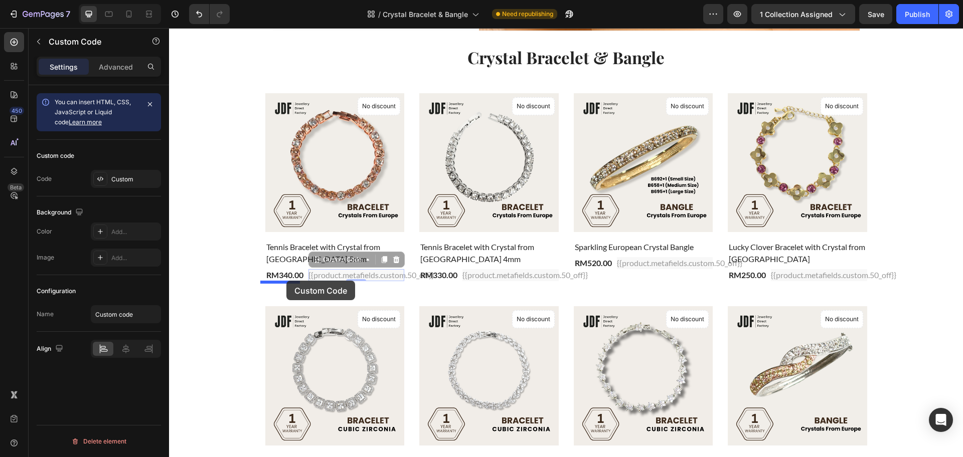
drag, startPoint x: 370, startPoint y: 269, endPoint x: 286, endPoint y: 281, distance: 84.1
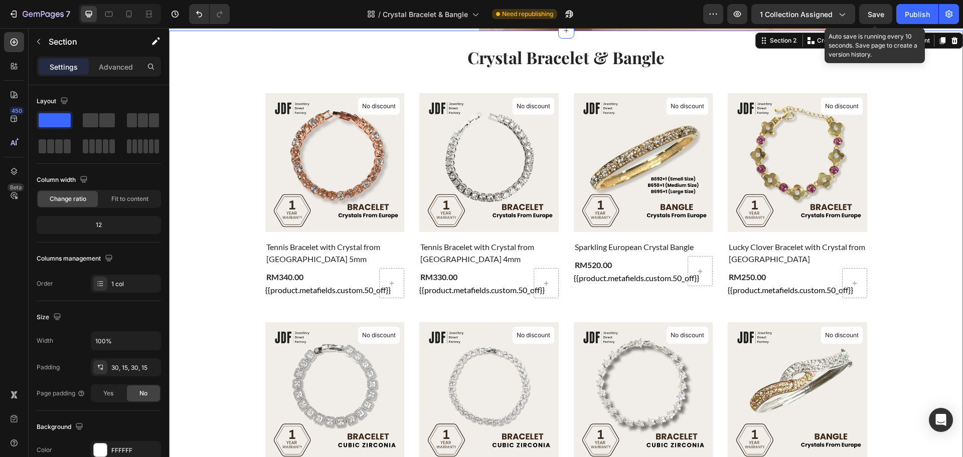
drag, startPoint x: 884, startPoint y: 12, endPoint x: 749, endPoint y: 15, distance: 135.0
click at [881, 12] on span "Save" at bounding box center [876, 14] width 17 height 9
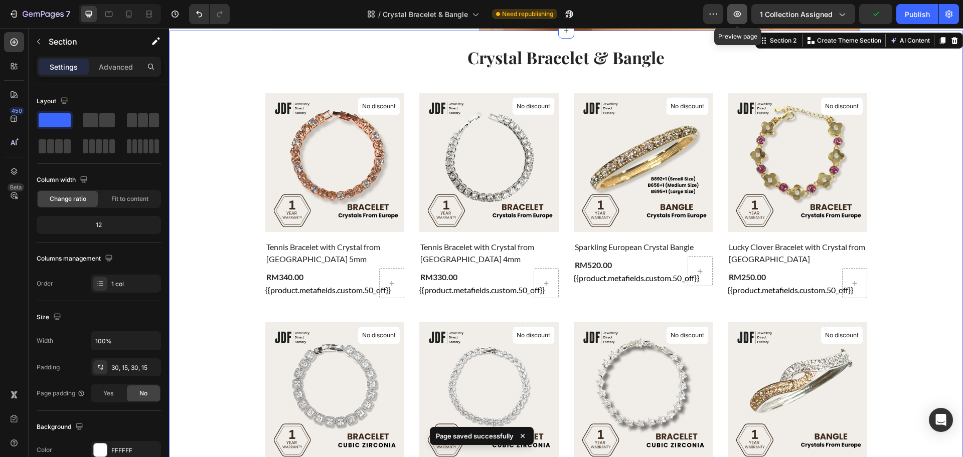
click at [736, 12] on icon "button" at bounding box center [738, 14] width 8 height 6
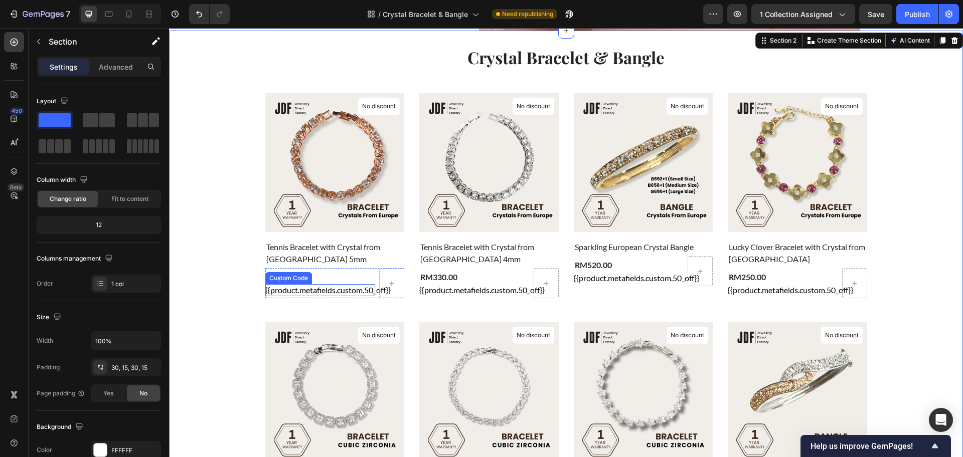
drag, startPoint x: 290, startPoint y: 286, endPoint x: 237, endPoint y: 216, distance: 88.2
click at [290, 287] on div "{{product.metafields.custom.50_off}}" at bounding box center [320, 290] width 110 height 12
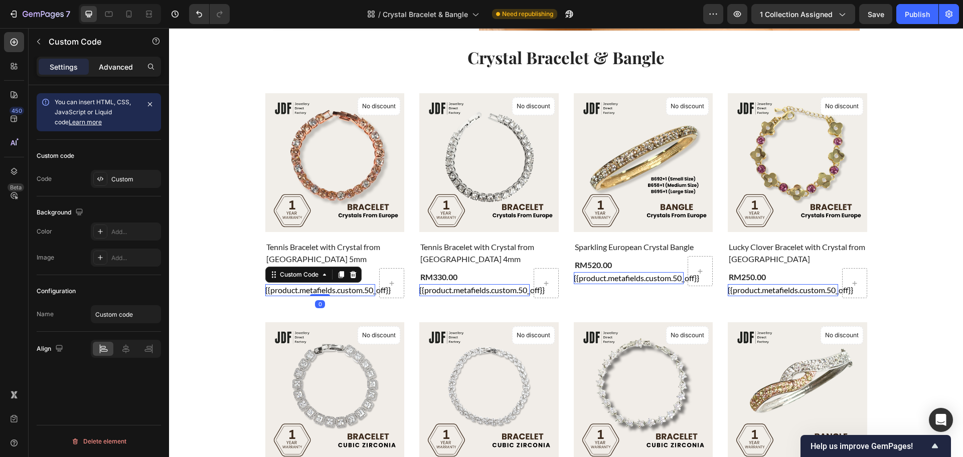
click at [106, 65] on p "Advanced" at bounding box center [116, 67] width 34 height 11
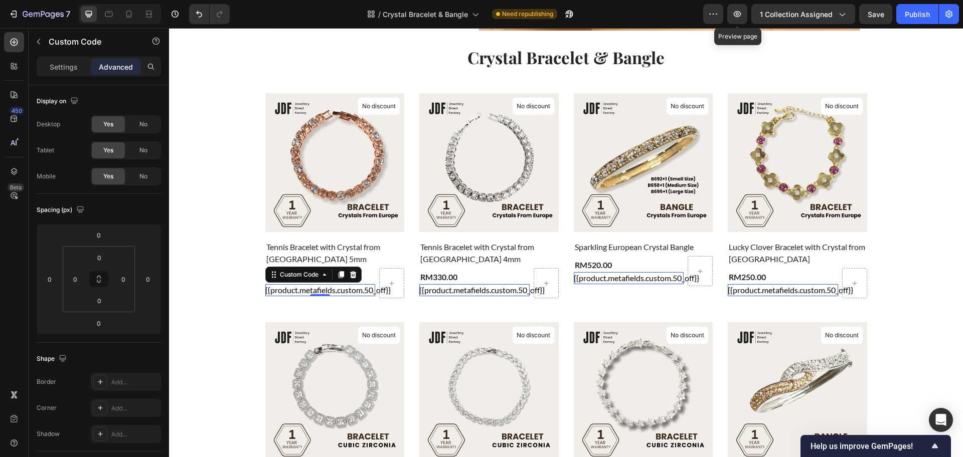
click at [736, 8] on button "button" at bounding box center [737, 14] width 20 height 20
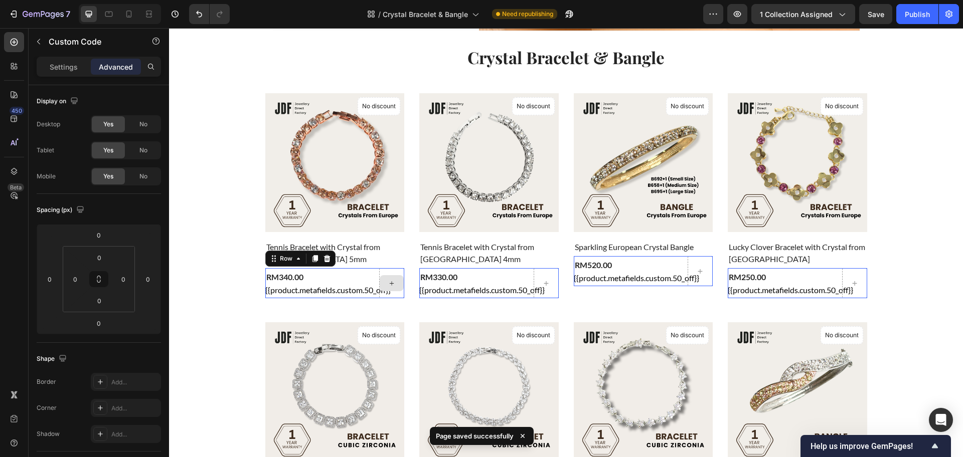
click at [387, 274] on div at bounding box center [391, 283] width 25 height 30
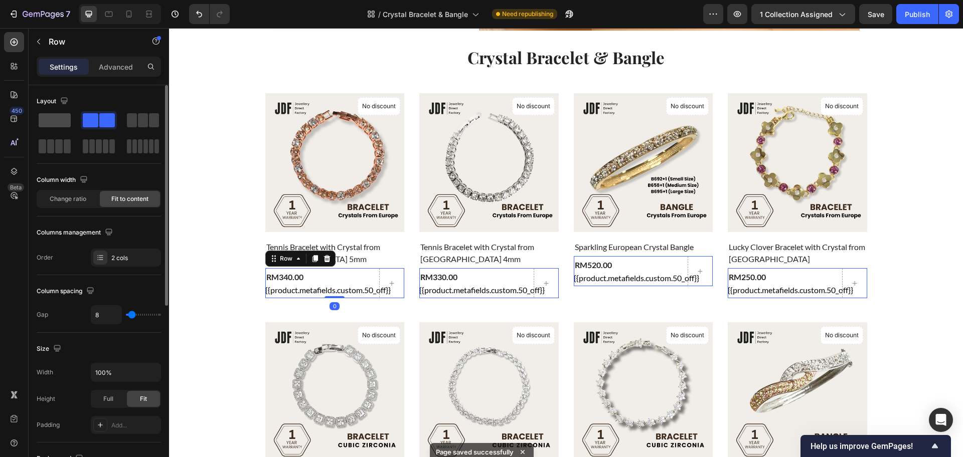
click at [61, 116] on span at bounding box center [55, 120] width 32 height 14
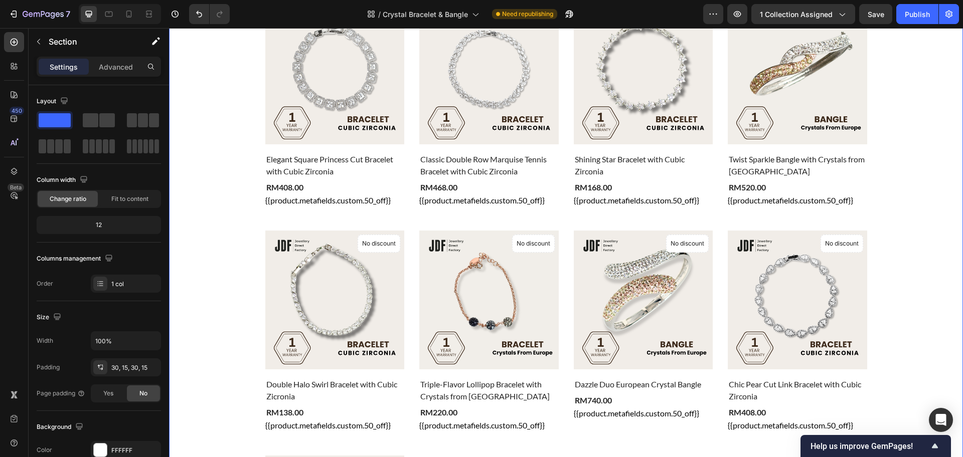
scroll to position [376, 0]
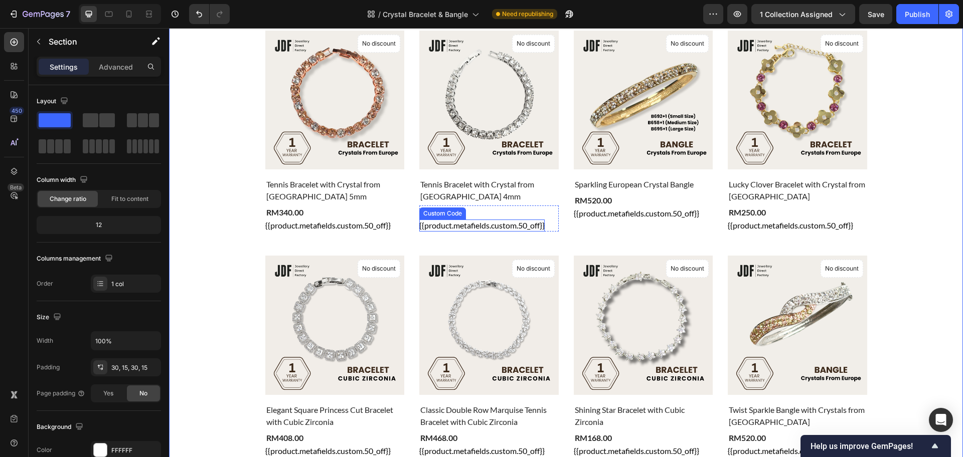
click at [484, 224] on div "{{product.metafields.custom.50_off}}" at bounding box center [481, 226] width 125 height 12
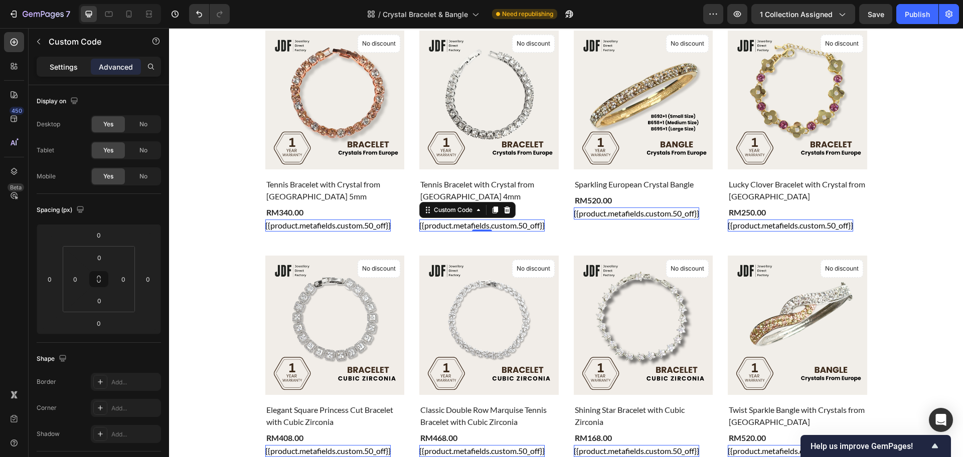
click at [59, 66] on p "Settings" at bounding box center [64, 67] width 28 height 11
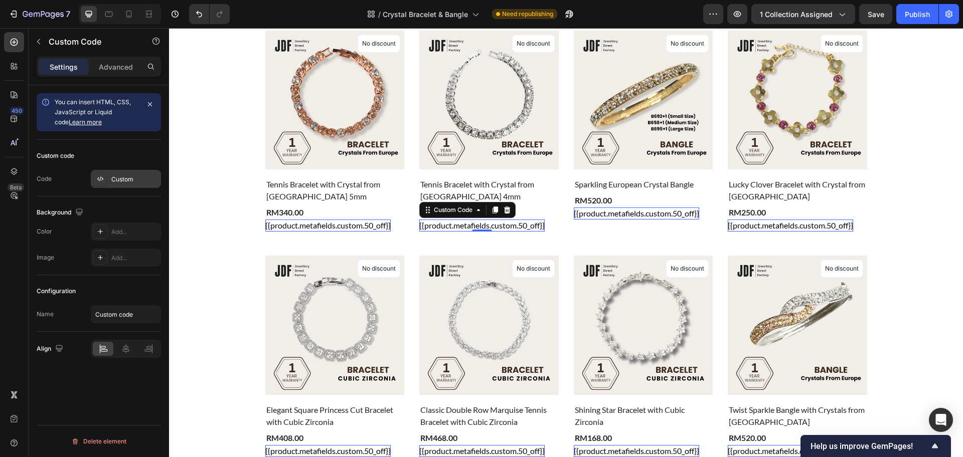
click at [119, 184] on div "Custom" at bounding box center [134, 179] width 47 height 9
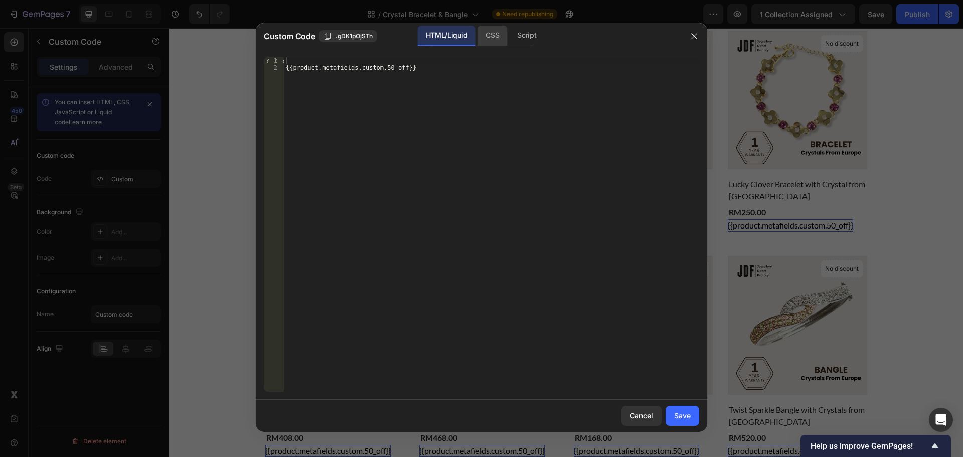
click at [499, 37] on div "CSS" at bounding box center [493, 36] width 30 height 20
click at [470, 55] on div "1 Insert the CSS code to style your content here. ההההההההההההההההההההההההההההה…" at bounding box center [481, 224] width 451 height 351
click at [470, 67] on div "Insert the CSS code to style your content here." at bounding box center [491, 231] width 415 height 349
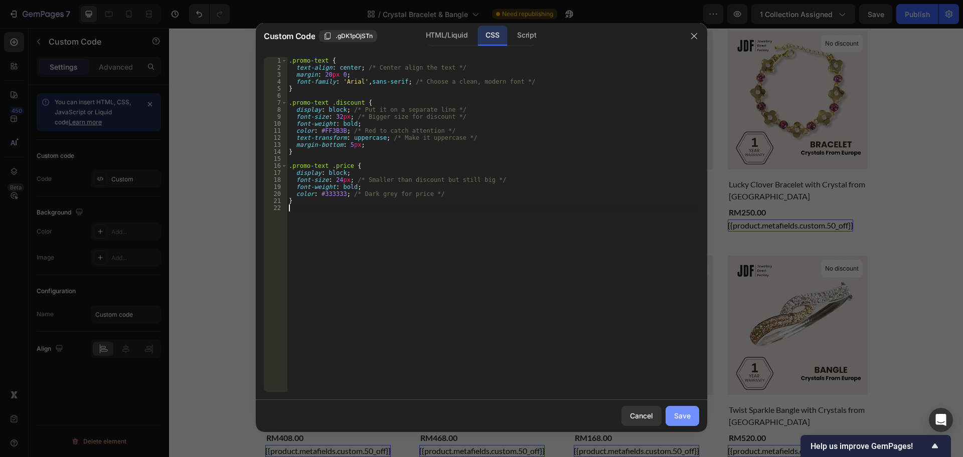
click at [686, 419] on div "Save" at bounding box center [682, 416] width 17 height 11
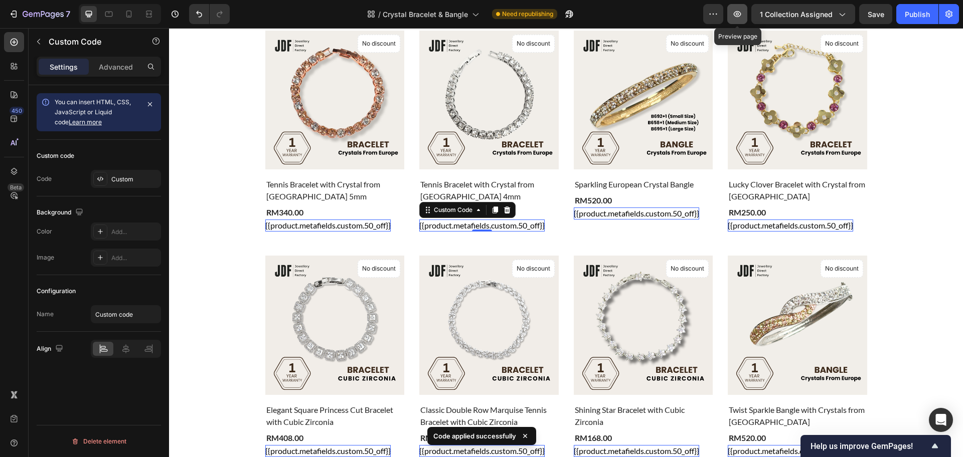
click at [741, 20] on button "button" at bounding box center [737, 14] width 20 height 20
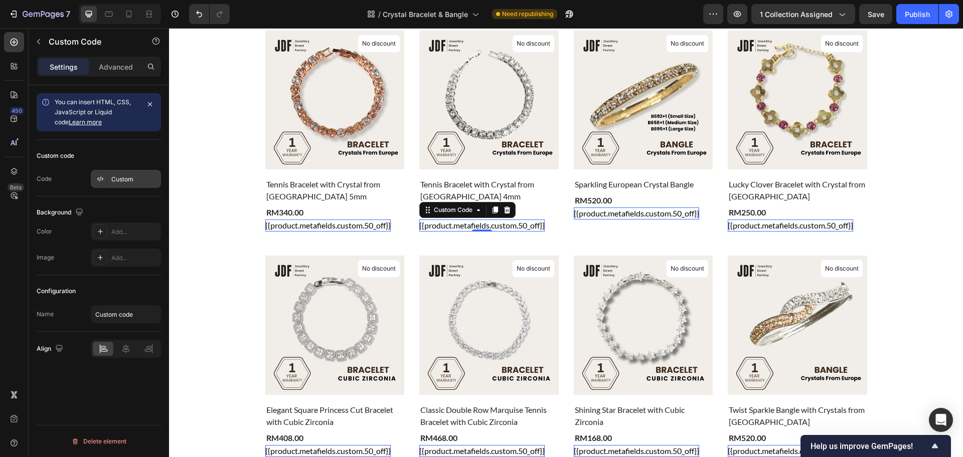
click at [112, 176] on div "Custom" at bounding box center [134, 179] width 47 height 9
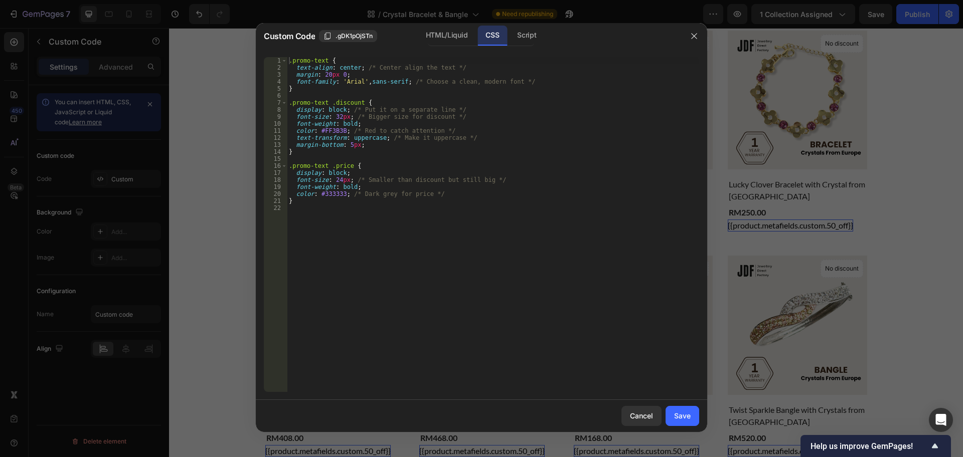
click at [472, 149] on div ".promo-text { text-align : center ; /* Center align the text */ margin : 20 px …" at bounding box center [493, 231] width 412 height 349
type textarea "}"
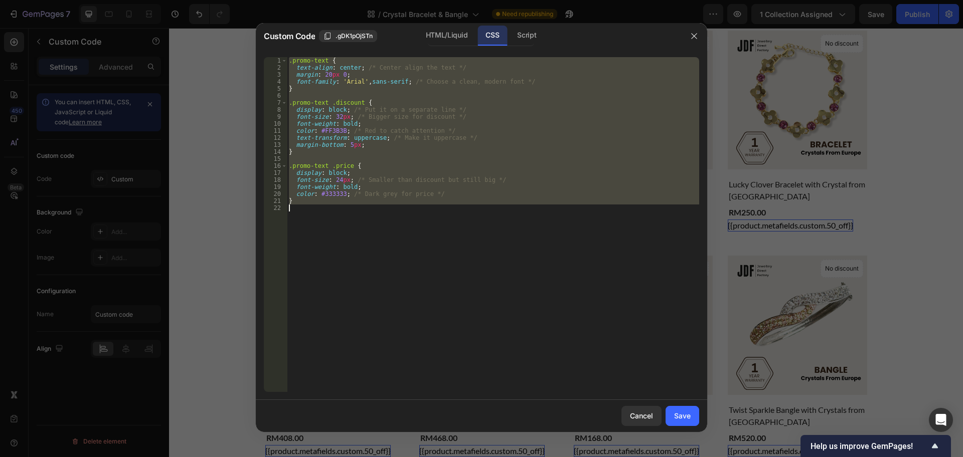
paste textarea
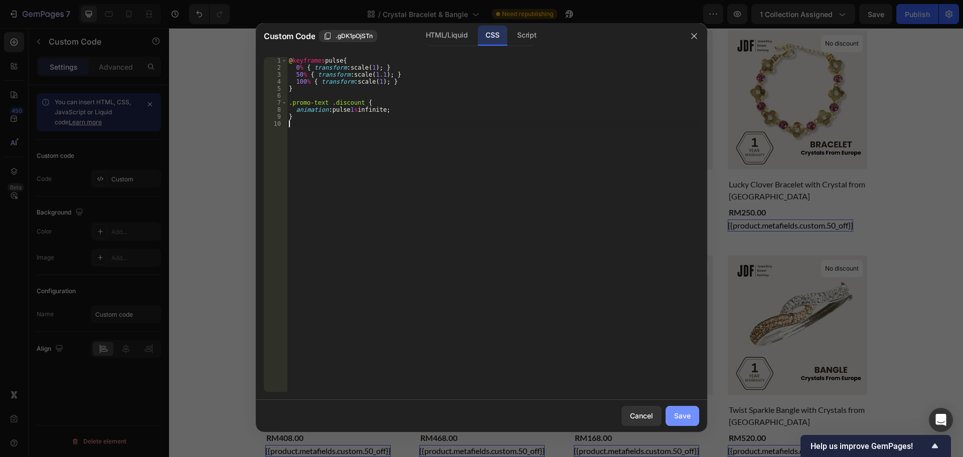
click at [686, 411] on div "Save" at bounding box center [682, 416] width 17 height 11
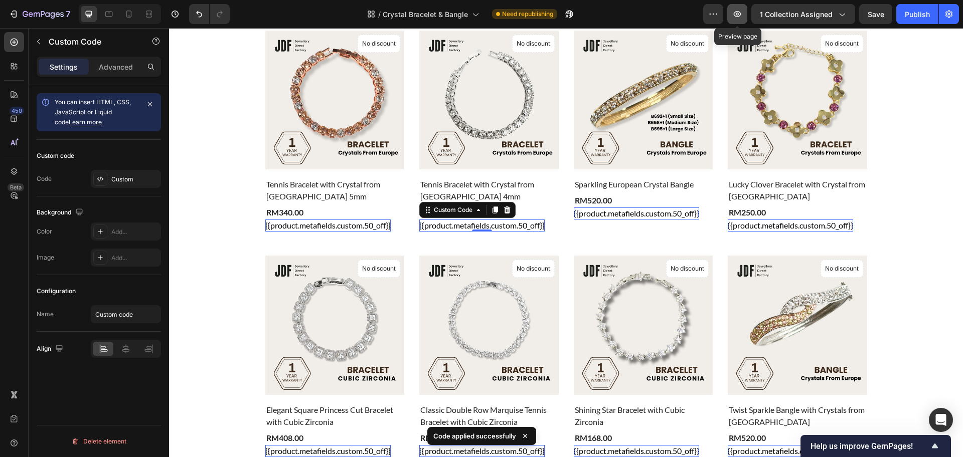
click at [738, 20] on button "button" at bounding box center [737, 14] width 20 height 20
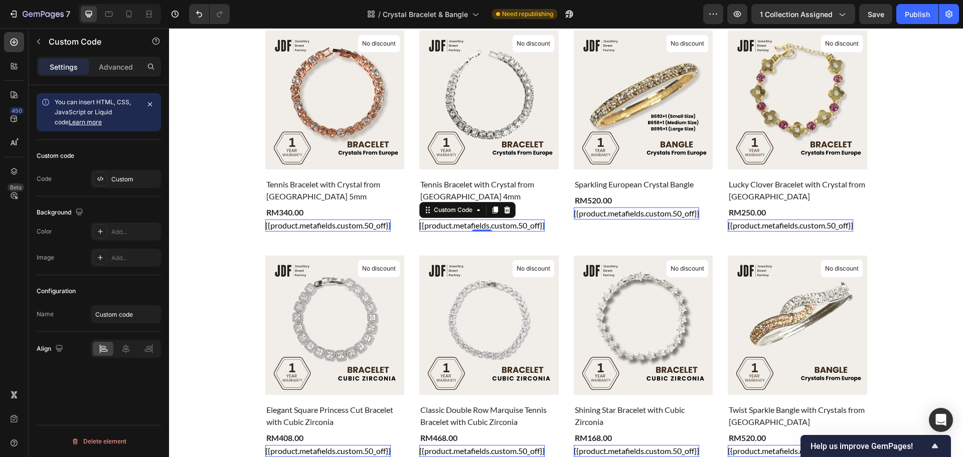
click at [117, 167] on div "Custom code Code Custom" at bounding box center [99, 168] width 124 height 57
click at [119, 176] on div "Custom" at bounding box center [134, 179] width 47 height 9
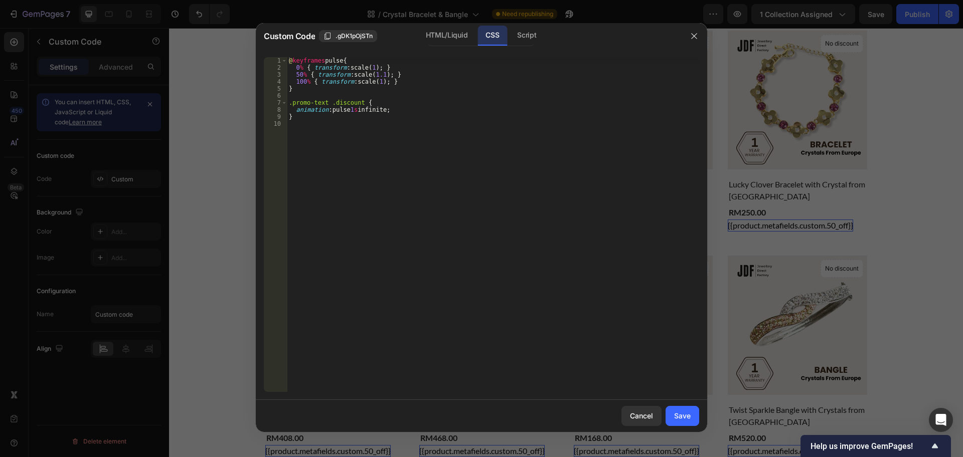
click at [412, 90] on div "@ keyframes pulse { 0 % { transform : scale( 1 ) ; } 50 % { transform : scale( …" at bounding box center [493, 231] width 412 height 349
type textarea "}"
click at [459, 31] on div "HTML/Liquid" at bounding box center [447, 36] width 58 height 20
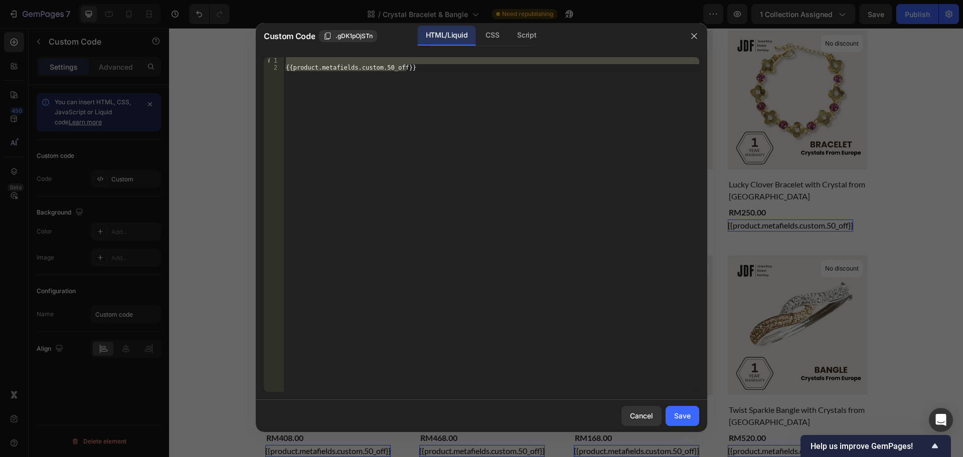
click at [567, 88] on div "{{product.metafields.custom.50_off}}" at bounding box center [491, 224] width 415 height 335
type textarea "{{product.metafields.custom.50_off}}"
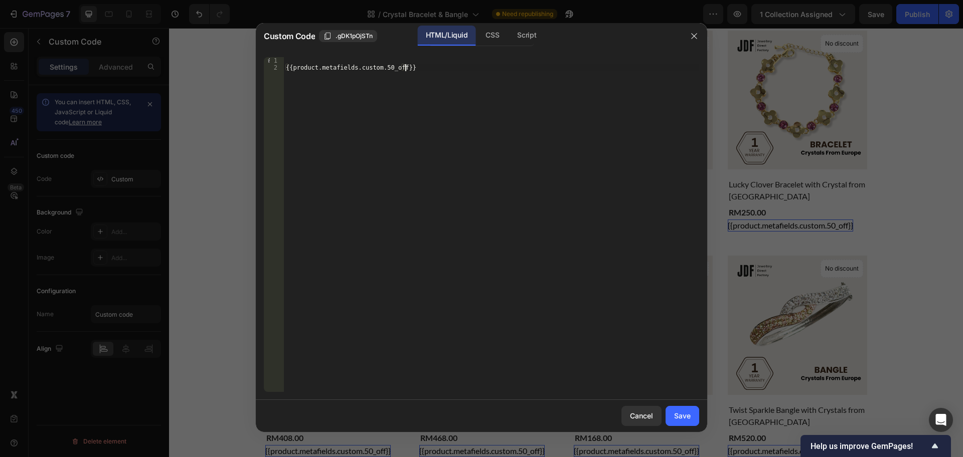
click at [530, 65] on div "{{product.metafields.custom.50_off}}" at bounding box center [491, 231] width 415 height 349
click at [514, 57] on div "{{product.metafields.custom.50_off}}" at bounding box center [491, 231] width 415 height 349
type textarea "{{product.metafields.custom.50_off}}"
click at [689, 409] on button "Save" at bounding box center [683, 416] width 34 height 20
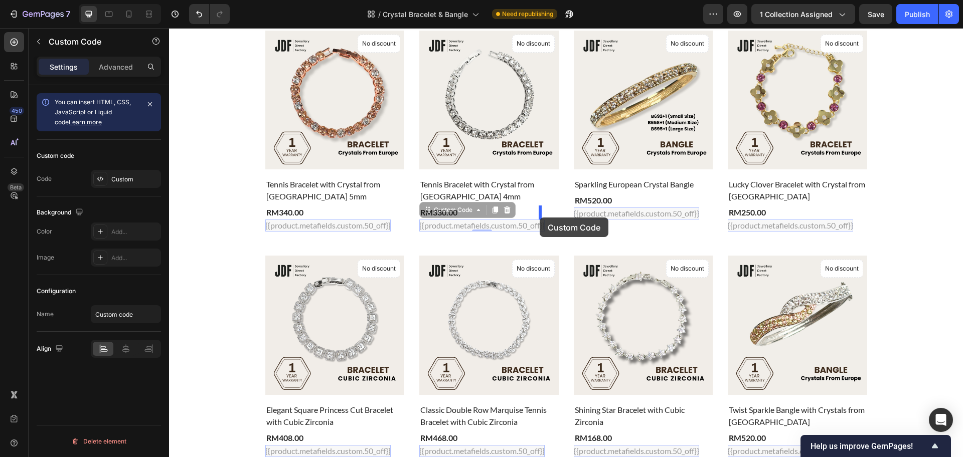
drag, startPoint x: 463, startPoint y: 225, endPoint x: 540, endPoint y: 218, distance: 77.6
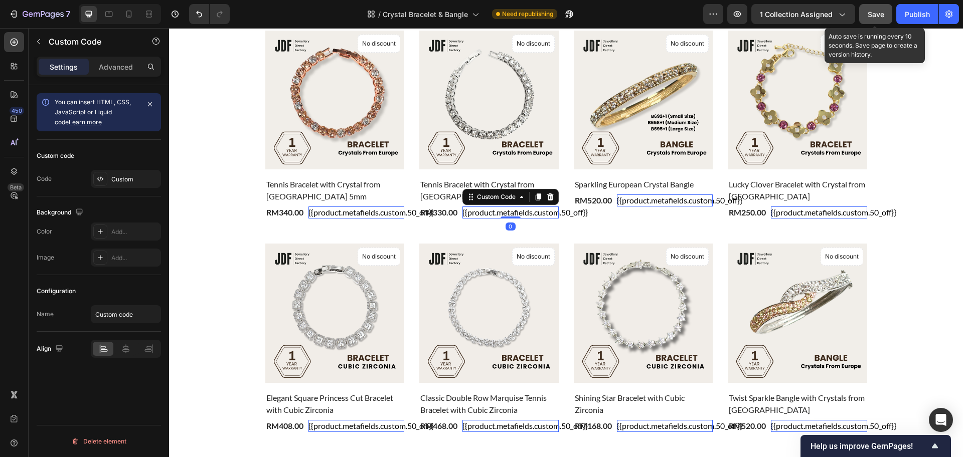
click at [884, 16] on span "Save" at bounding box center [876, 14] width 17 height 9
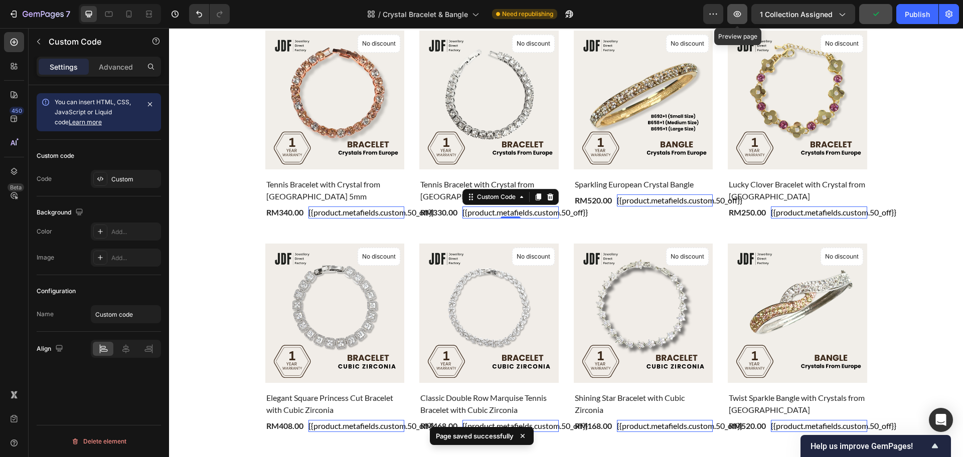
click at [744, 15] on button "button" at bounding box center [737, 14] width 20 height 20
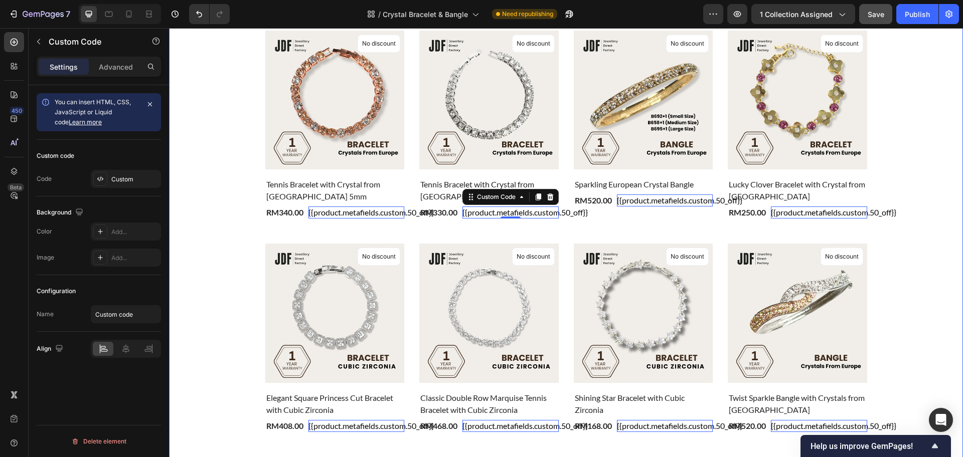
click at [199, 170] on div "Crystal Bracelet & Bangle Heading Product Images & Gallery No discount Not be d…" at bounding box center [566, 421] width 779 height 877
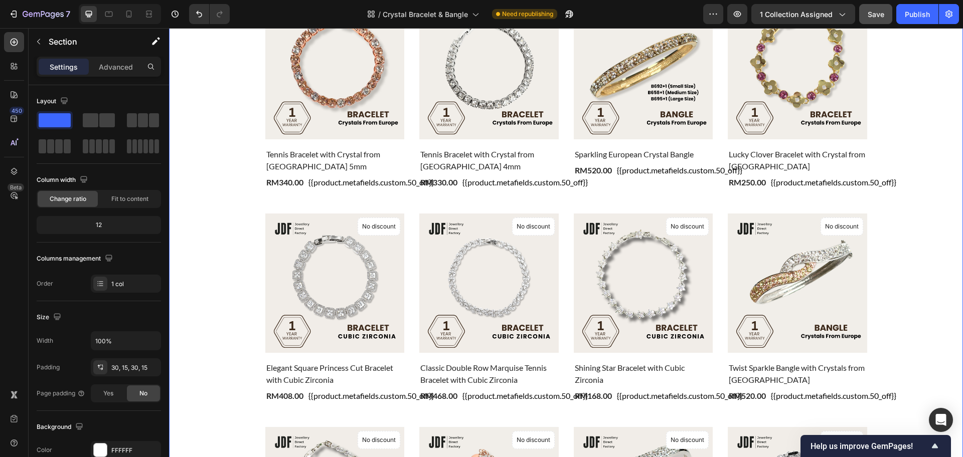
scroll to position [251, 0]
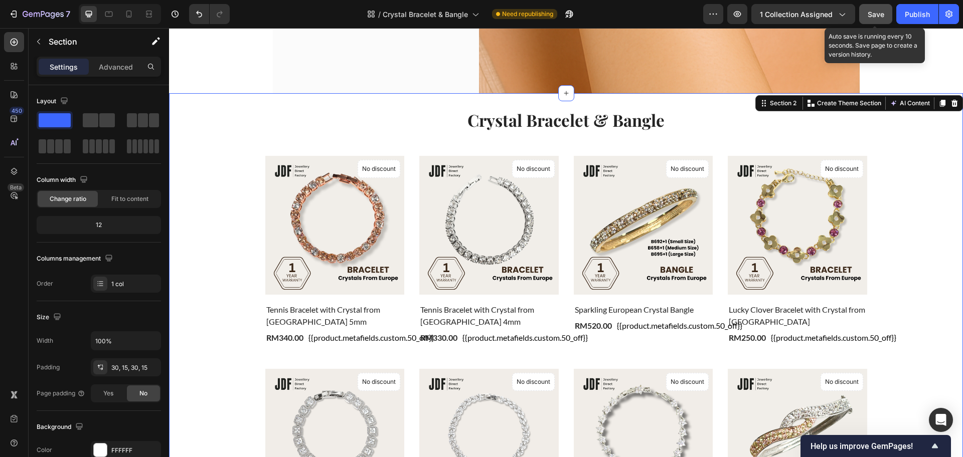
click at [877, 15] on span "Save" at bounding box center [876, 14] width 17 height 9
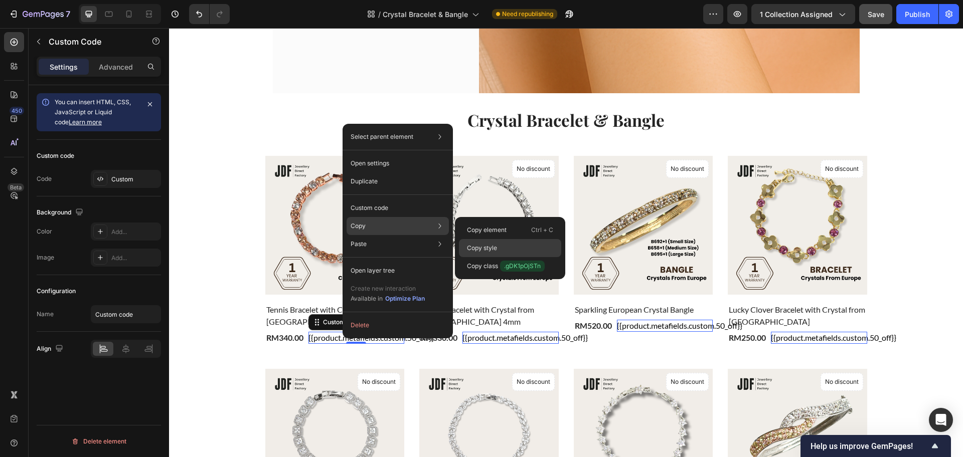
drag, startPoint x: 474, startPoint y: 241, endPoint x: 258, endPoint y: 174, distance: 225.5
click at [474, 241] on div "Copy style" at bounding box center [510, 248] width 102 height 18
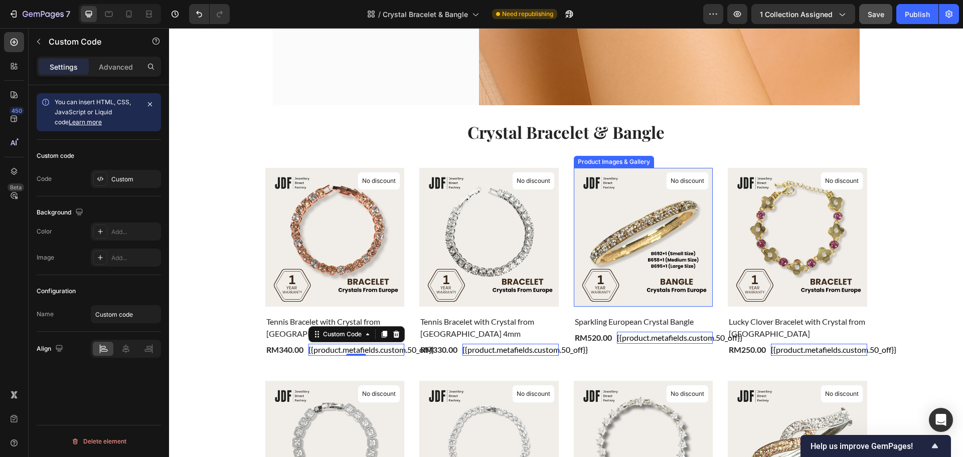
scroll to position [0, 0]
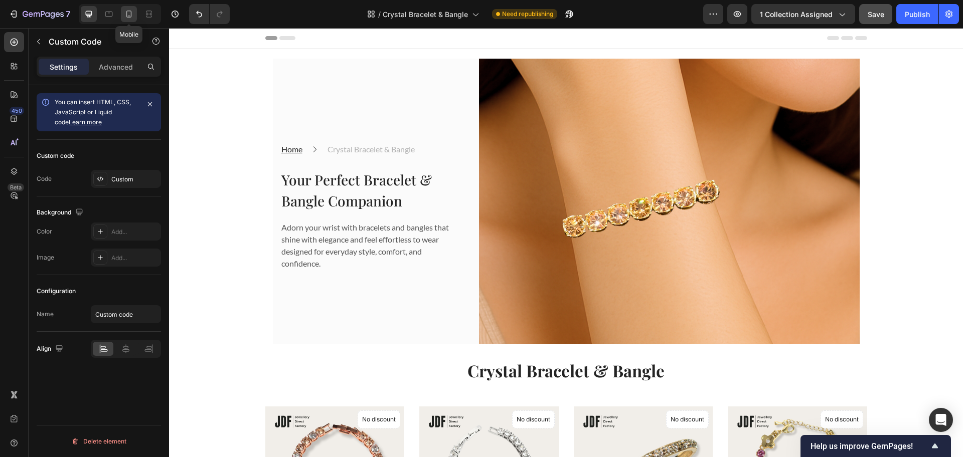
click at [131, 14] on icon at bounding box center [129, 14] width 6 height 7
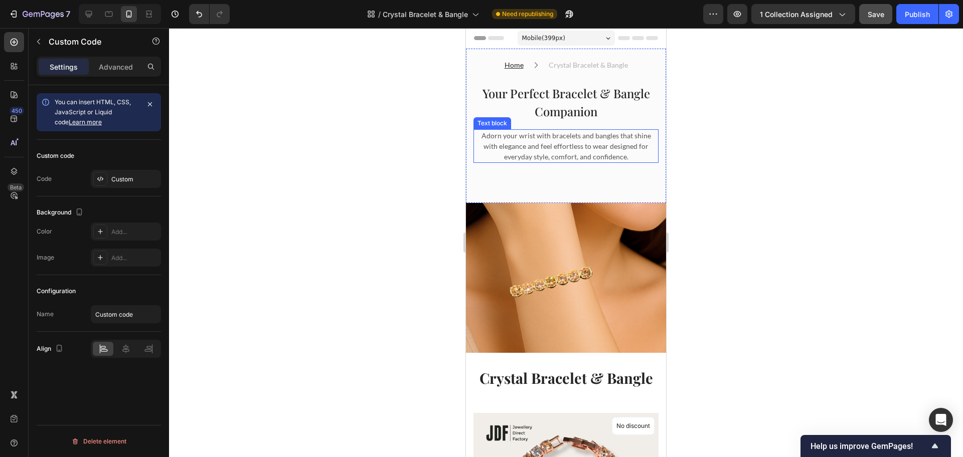
click at [565, 145] on p "Adorn your wrist with bracelets and bangles that shine with elegance and feel e…" at bounding box center [566, 146] width 183 height 32
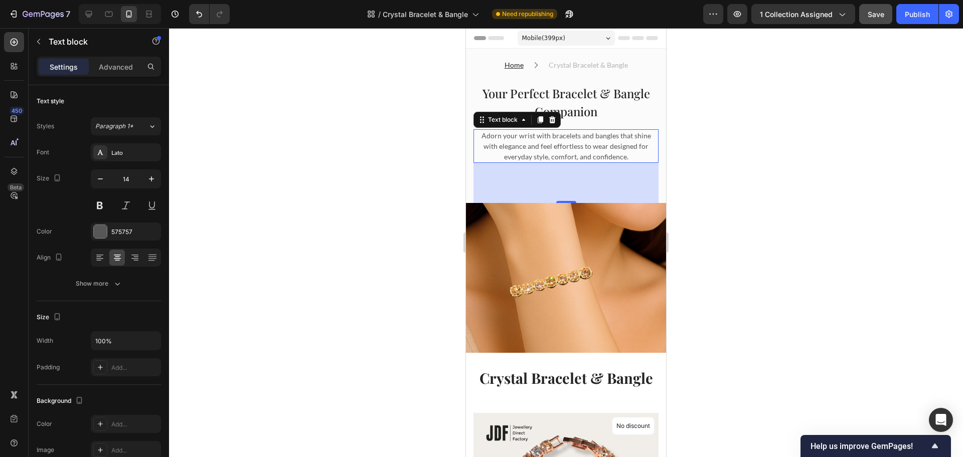
click at [800, 195] on div at bounding box center [566, 242] width 794 height 429
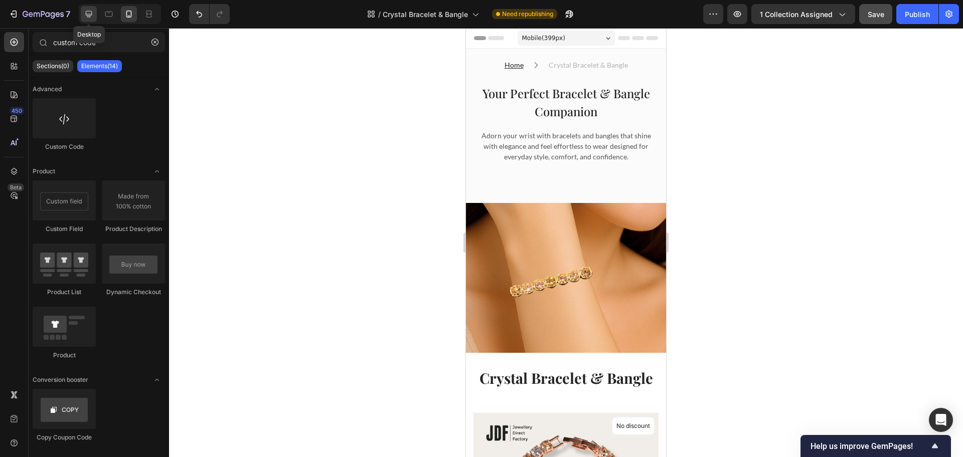
click at [89, 18] on icon at bounding box center [89, 14] width 10 height 10
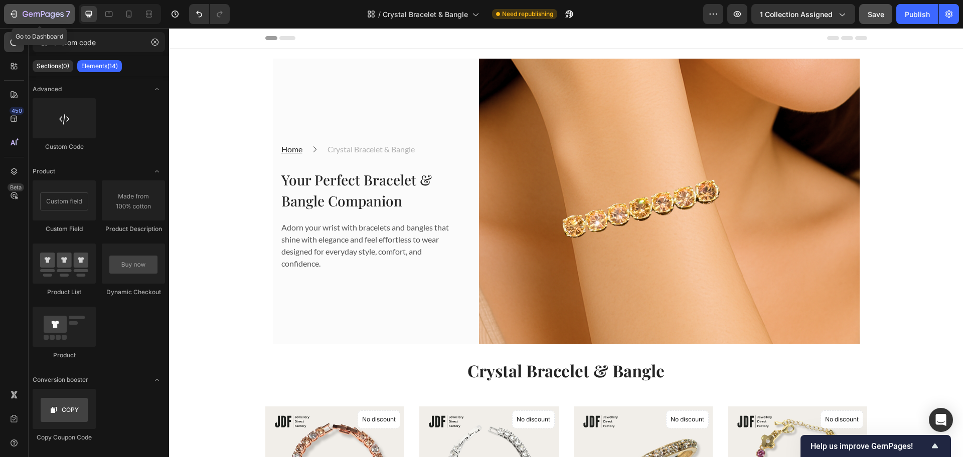
click at [41, 11] on icon "button" at bounding box center [43, 15] width 41 height 9
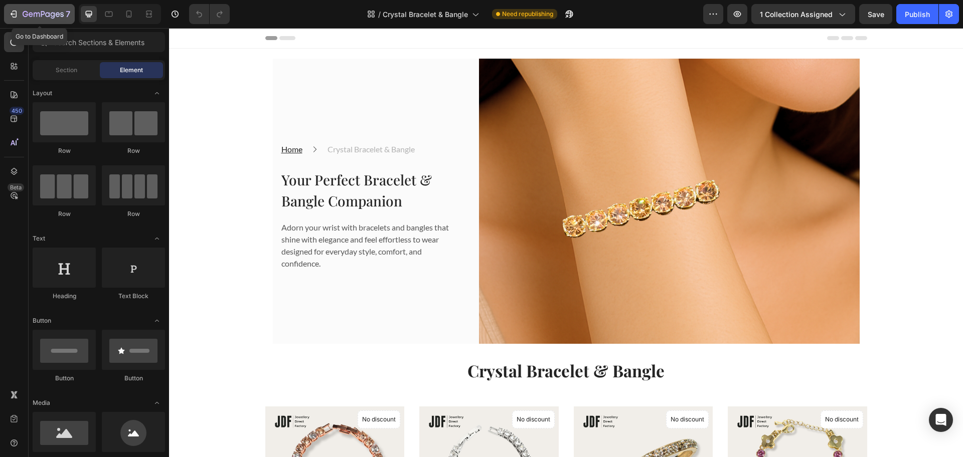
click at [45, 12] on icon "button" at bounding box center [43, 14] width 4 height 6
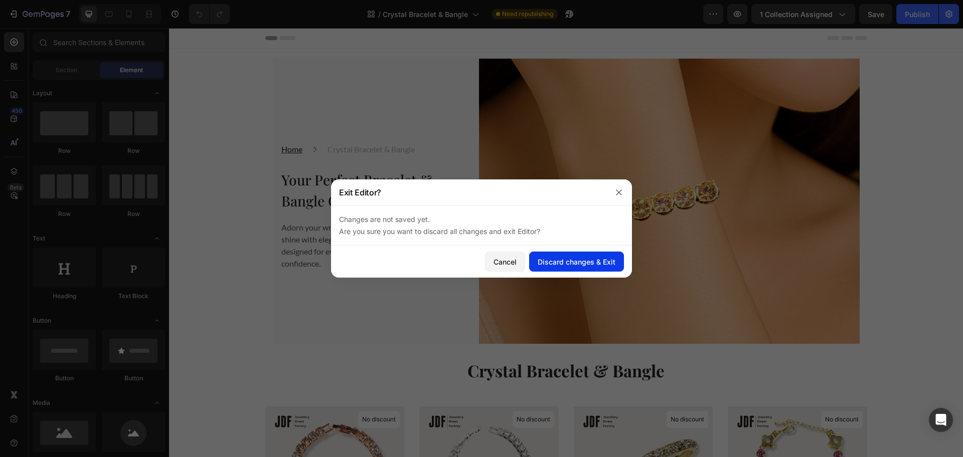
click at [537, 264] on button "Discard changes & Exit" at bounding box center [576, 262] width 95 height 20
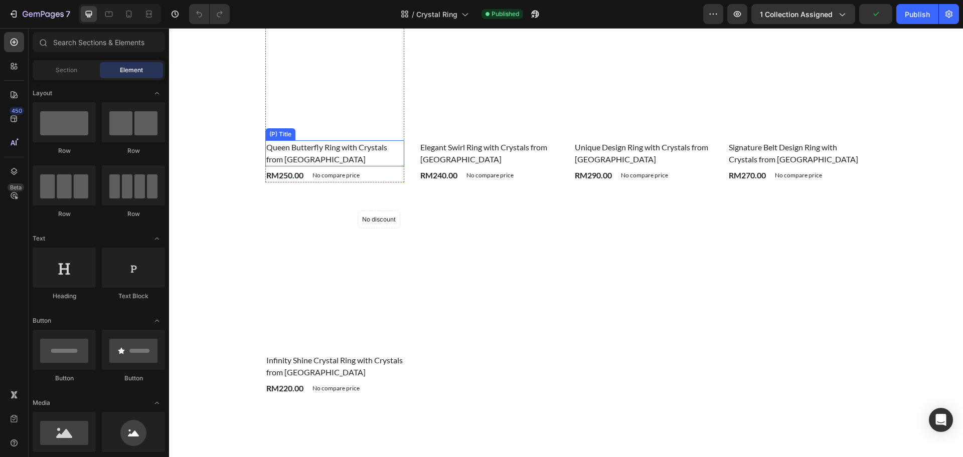
scroll to position [376, 0]
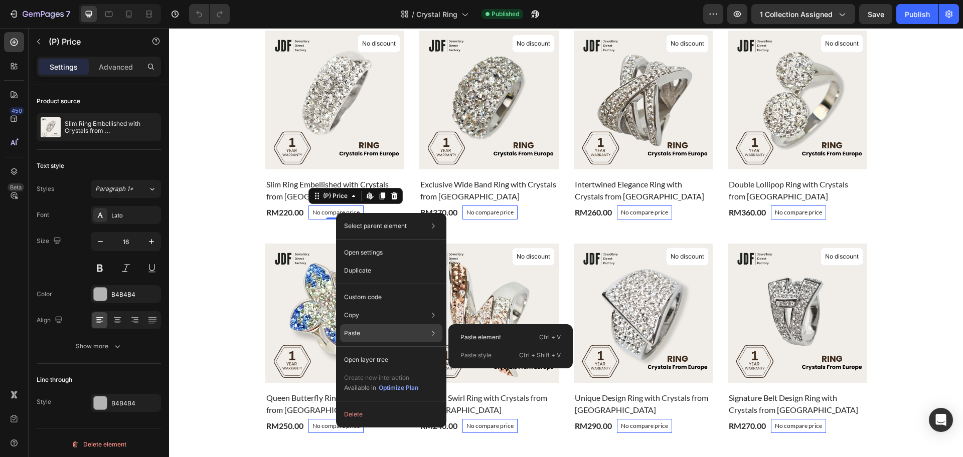
click at [377, 335] on div "Paste Paste element Ctrl + V Paste style Ctrl + Shift + V" at bounding box center [391, 334] width 102 height 18
click at [476, 337] on p "Paste element" at bounding box center [481, 337] width 41 height 9
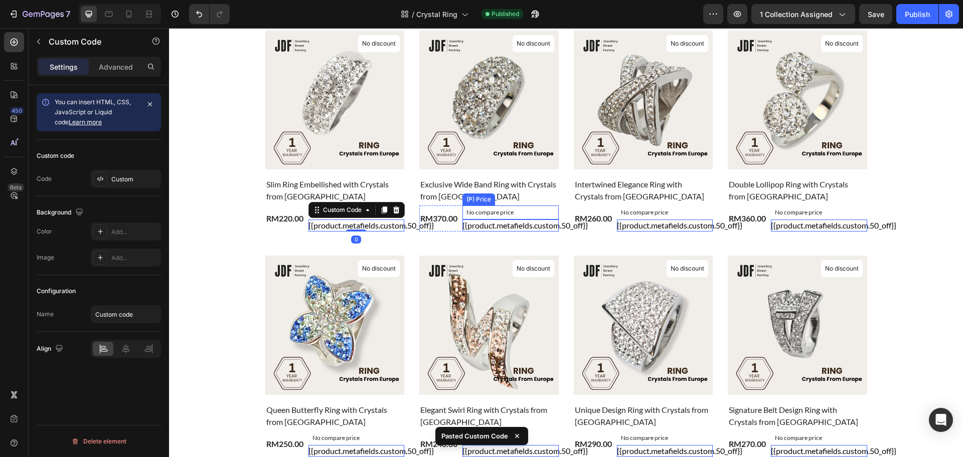
click at [471, 211] on p "No compare price" at bounding box center [511, 213] width 88 height 6
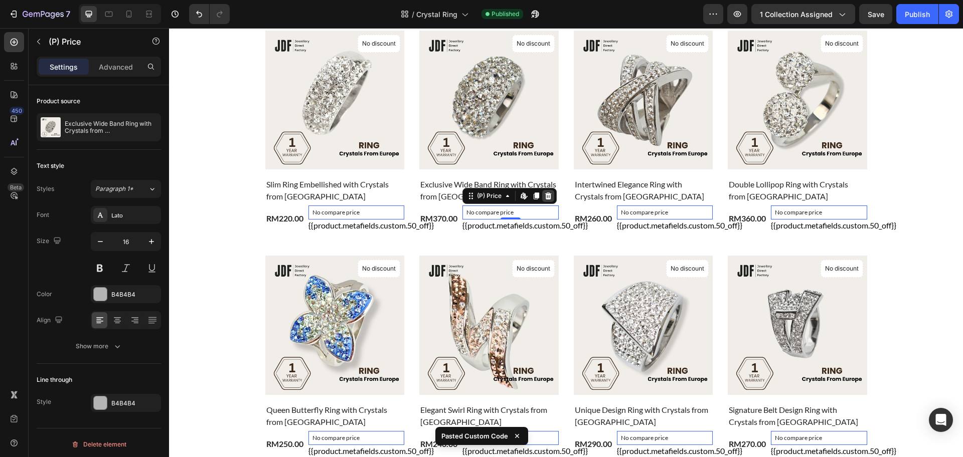
click at [546, 197] on icon at bounding box center [548, 196] width 7 height 7
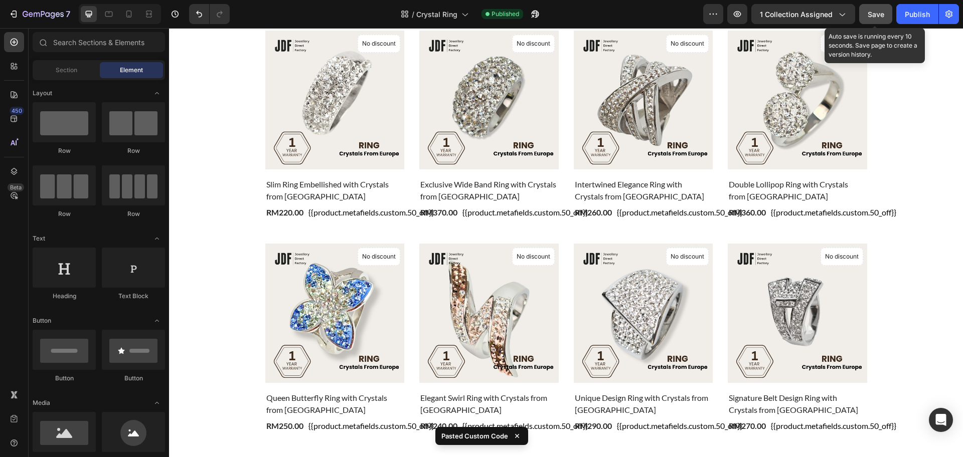
click at [889, 17] on button "Save" at bounding box center [875, 14] width 33 height 20
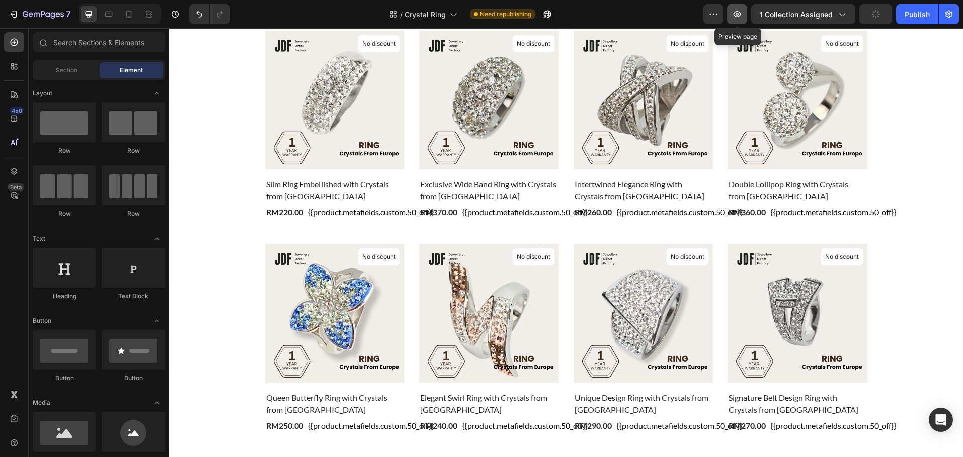
click at [740, 20] on button "button" at bounding box center [737, 14] width 20 height 20
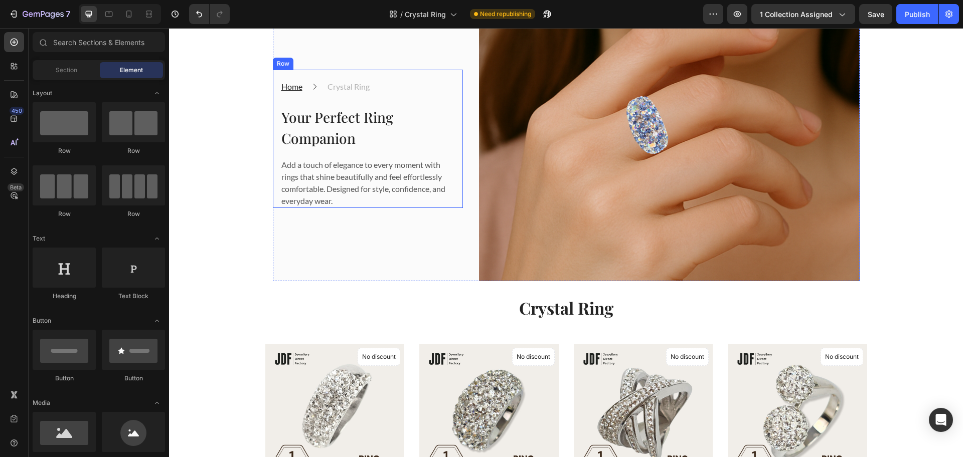
scroll to position [0, 0]
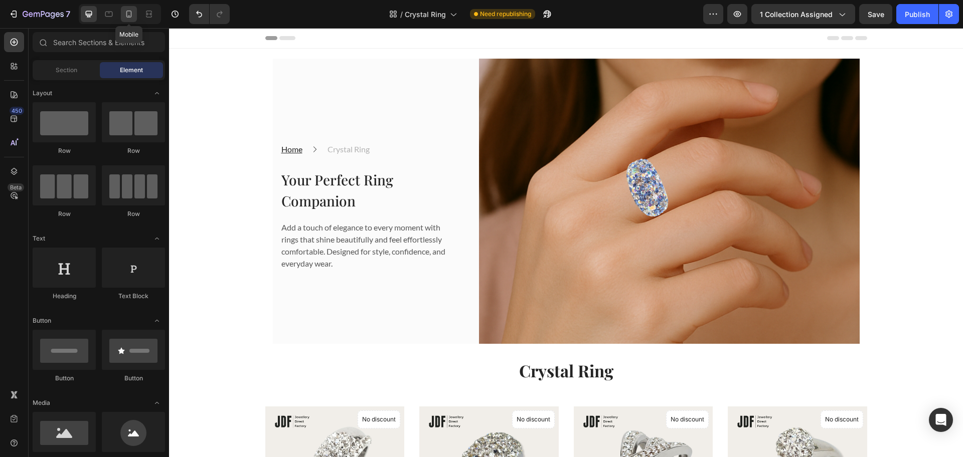
click at [124, 16] on icon at bounding box center [129, 14] width 10 height 10
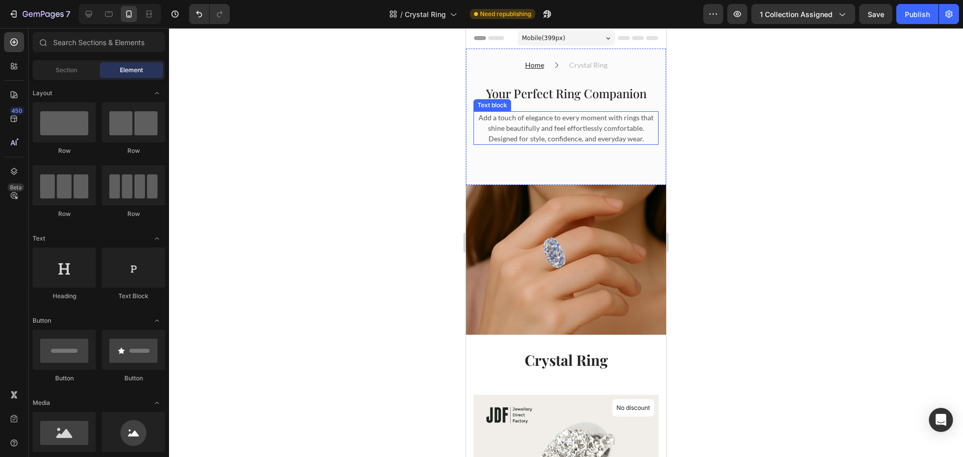
click at [543, 123] on p "Add a touch of elegance to every moment with rings that shine beautifully and f…" at bounding box center [566, 128] width 183 height 32
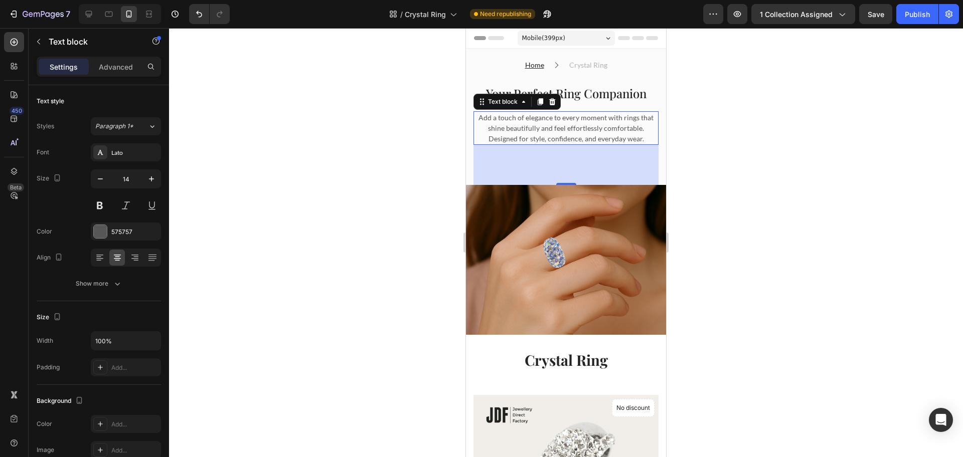
click at [370, 164] on div at bounding box center [566, 242] width 794 height 429
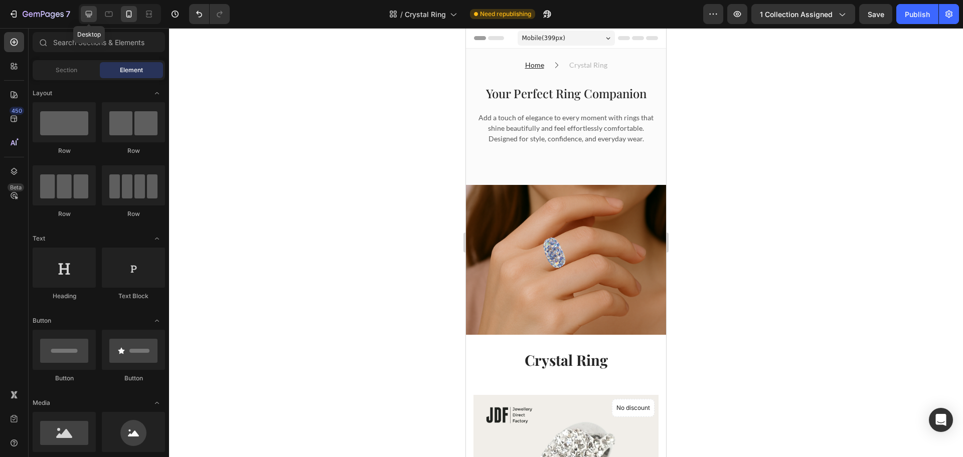
click at [87, 12] on icon at bounding box center [89, 14] width 10 height 10
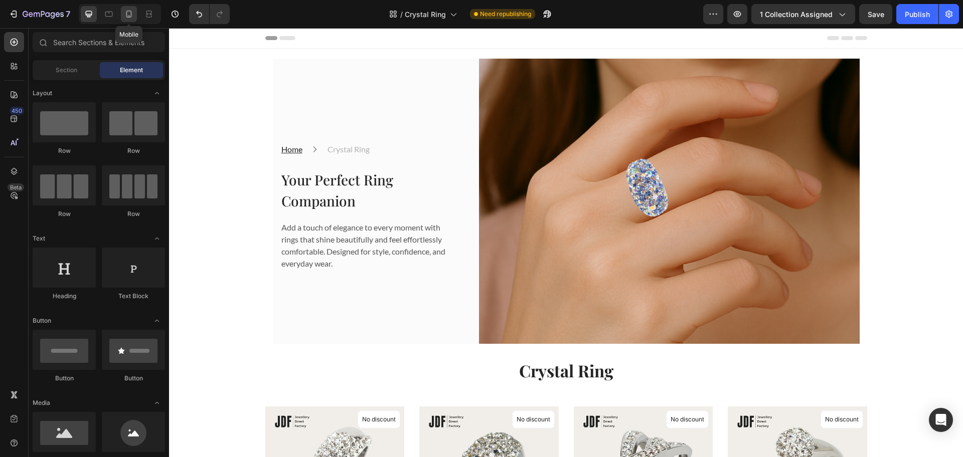
click at [126, 10] on icon at bounding box center [129, 14] width 10 height 10
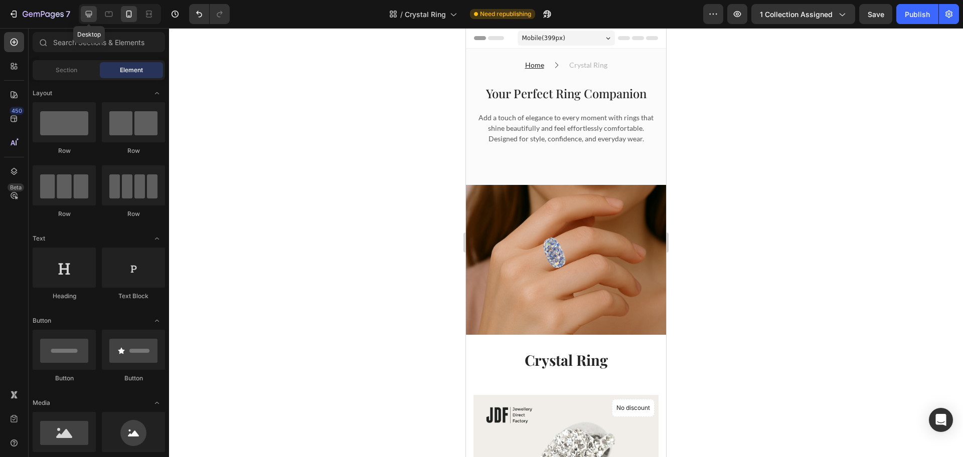
click at [92, 13] on icon at bounding box center [89, 14] width 10 height 10
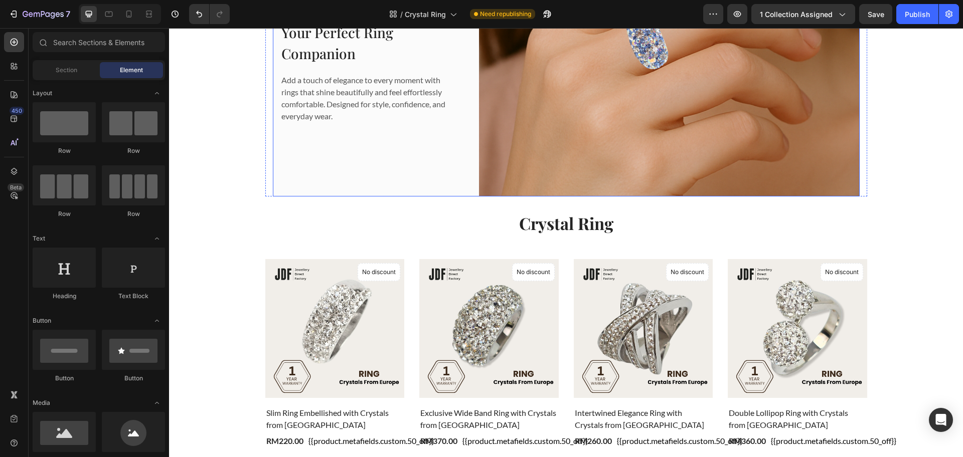
scroll to position [251, 0]
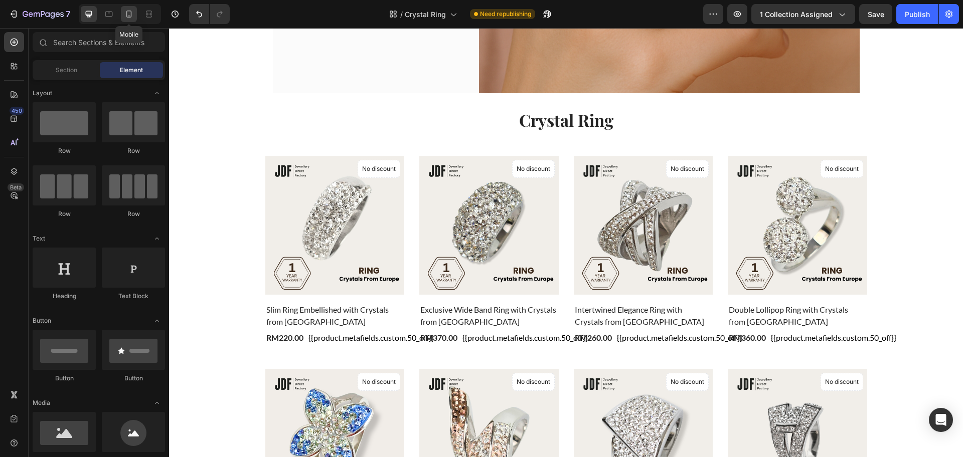
click at [127, 17] on icon at bounding box center [129, 14] width 6 height 7
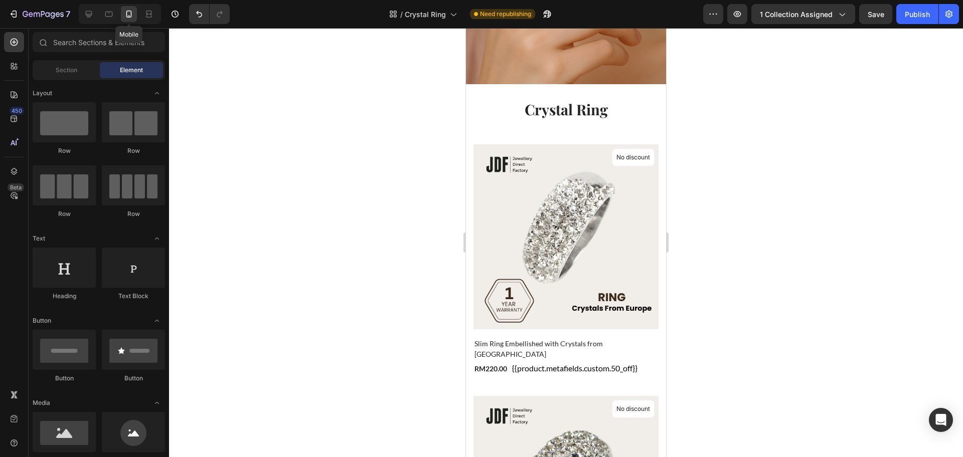
scroll to position [261, 0]
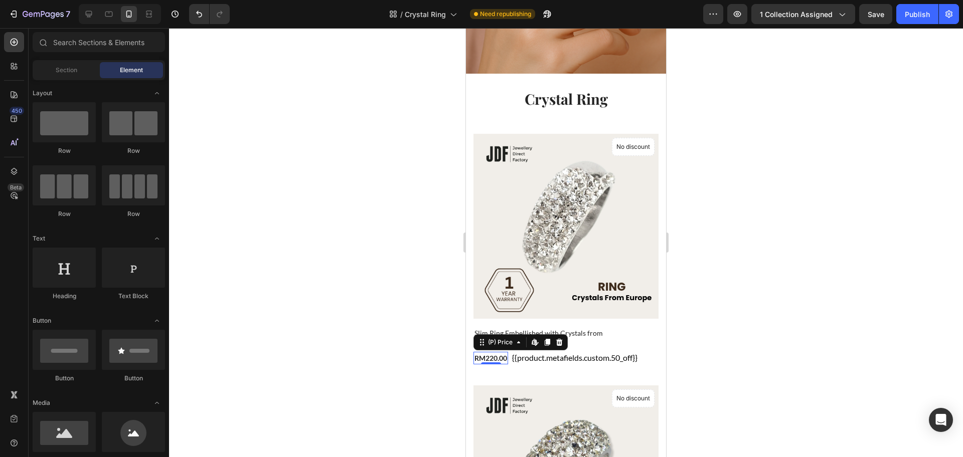
click at [495, 352] on div "RM220.00" at bounding box center [491, 358] width 35 height 13
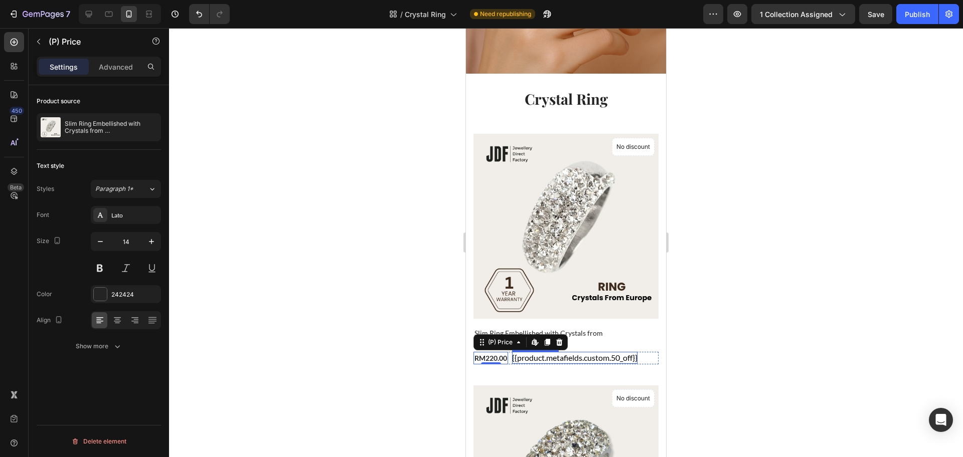
click at [540, 352] on div "{{product.metafields.custom.50_off}}" at bounding box center [574, 358] width 125 height 12
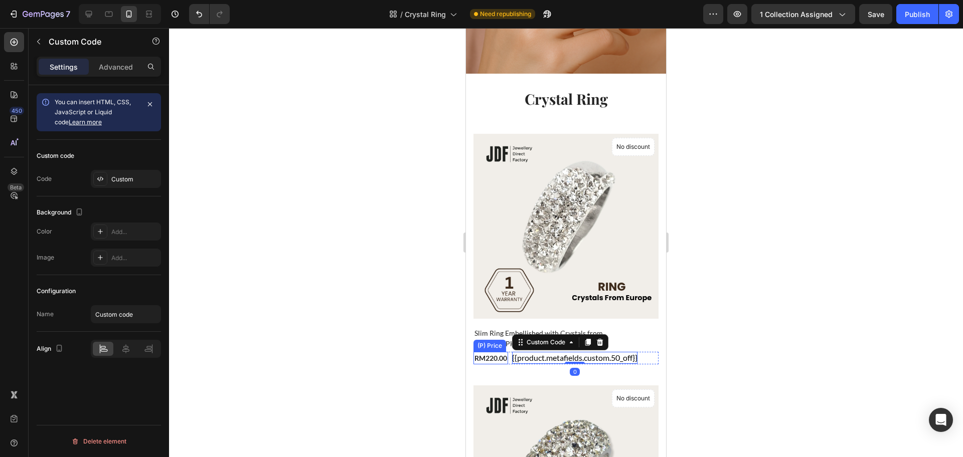
click at [483, 352] on div "RM220.00" at bounding box center [491, 358] width 35 height 13
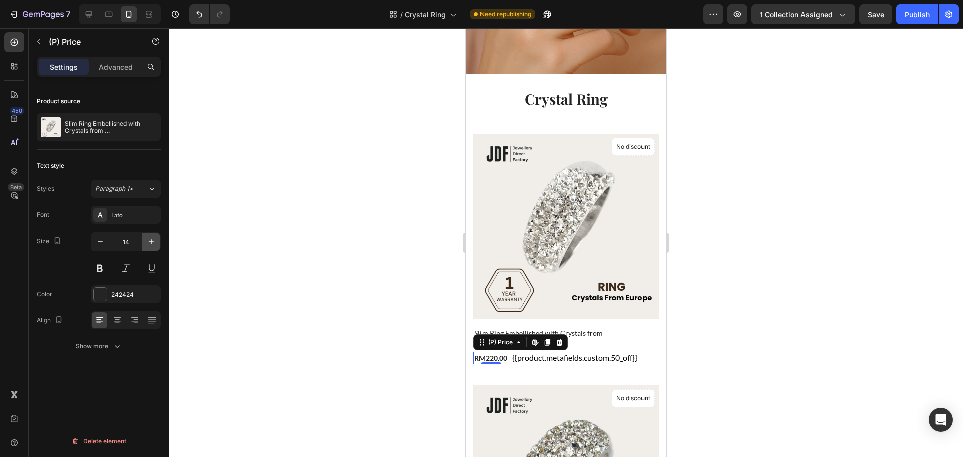
click at [148, 237] on icon "button" at bounding box center [151, 242] width 10 height 10
type input "16"
click at [738, 18] on icon "button" at bounding box center [737, 14] width 10 height 10
click at [742, 19] on icon "button" at bounding box center [737, 14] width 10 height 10
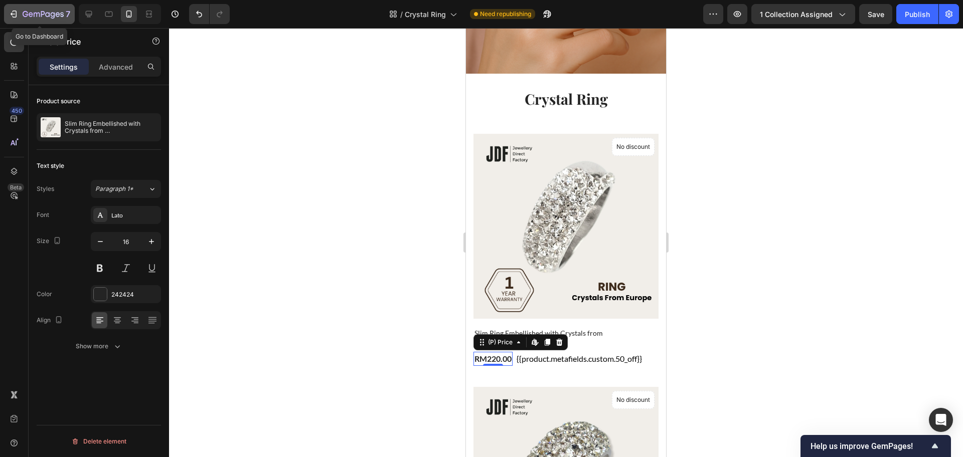
click at [50, 11] on icon "button" at bounding box center [43, 15] width 41 height 9
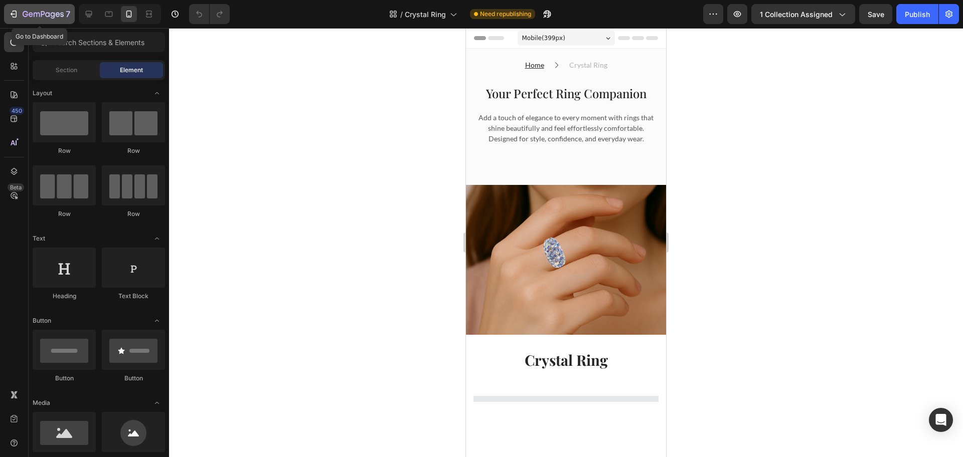
click at [44, 16] on icon "button" at bounding box center [43, 15] width 41 height 9
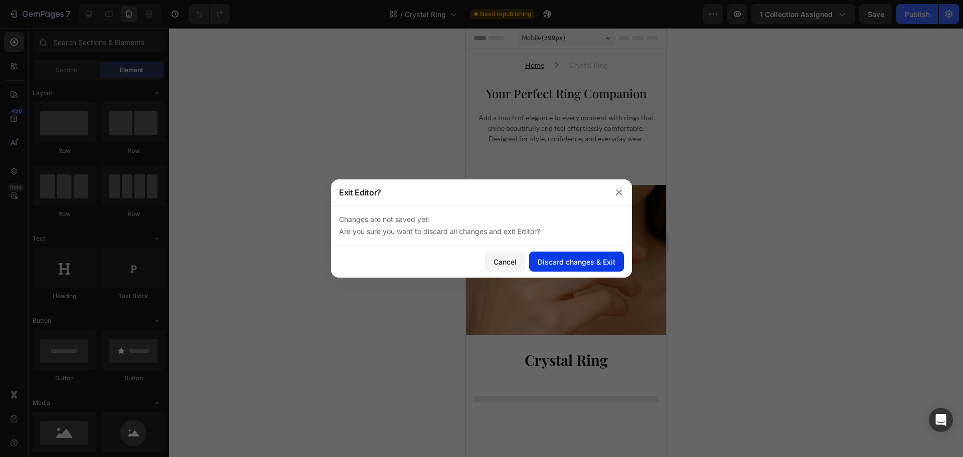
click at [579, 262] on div "Discard changes & Exit" at bounding box center [577, 262] width 78 height 11
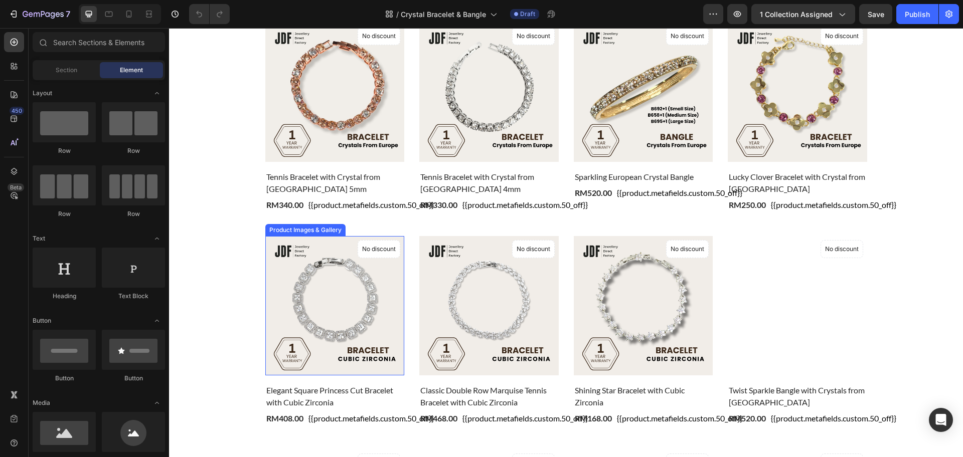
scroll to position [376, 0]
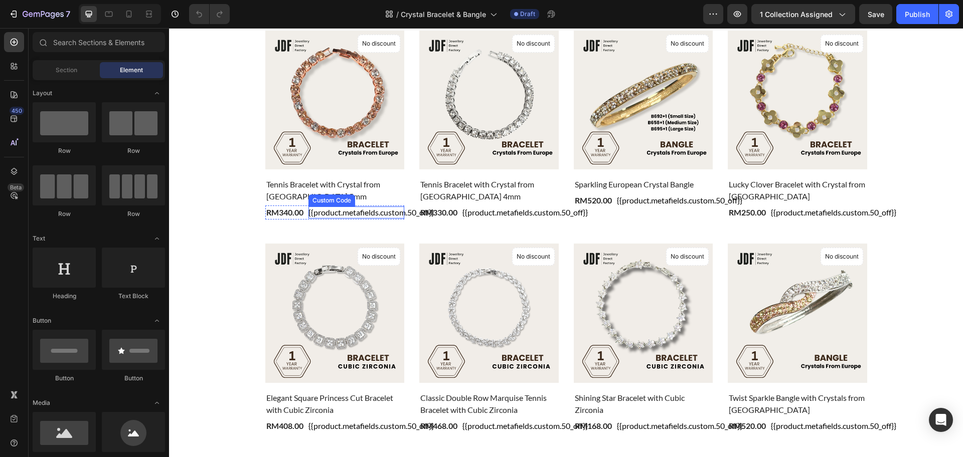
click at [367, 211] on div "{{product.metafields.custom.50_off}}" at bounding box center [357, 213] width 96 height 12
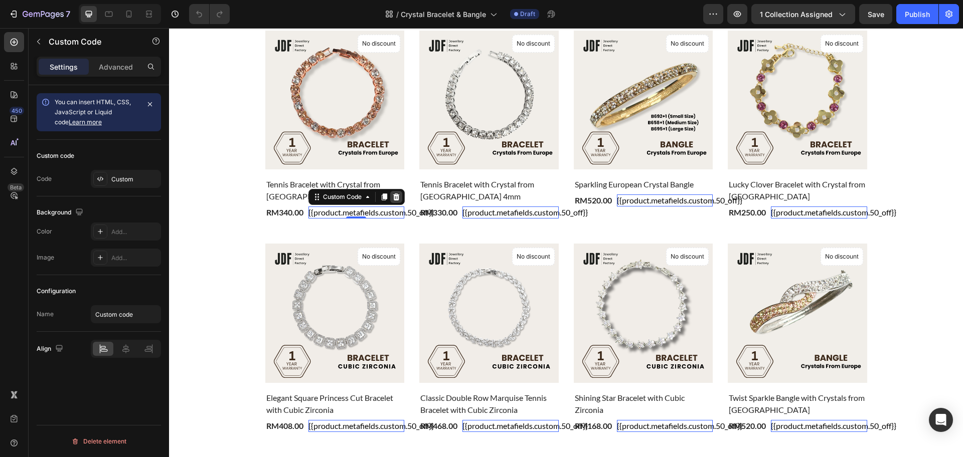
click at [392, 197] on icon at bounding box center [396, 197] width 8 height 8
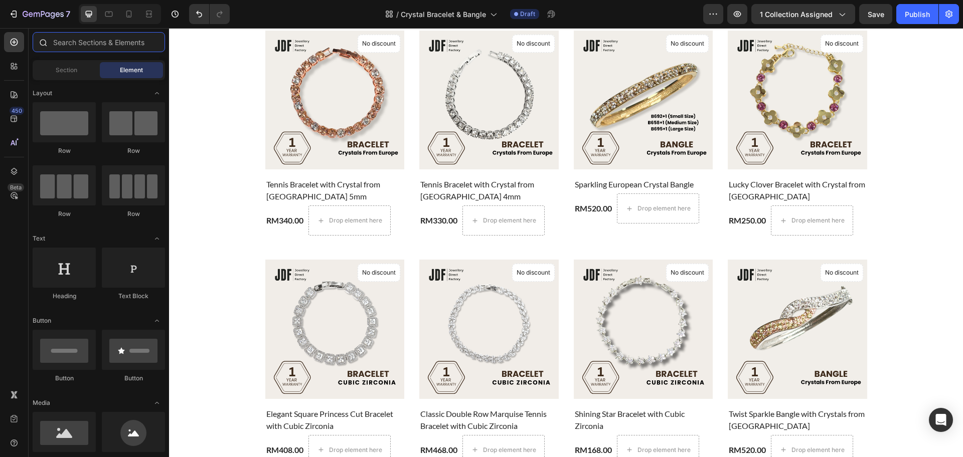
click at [84, 41] on input "text" at bounding box center [99, 42] width 132 height 20
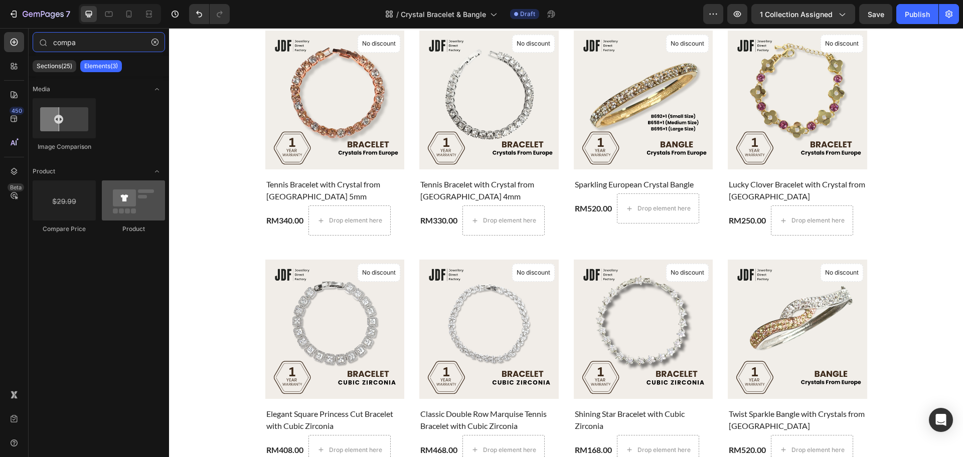
type input "compa"
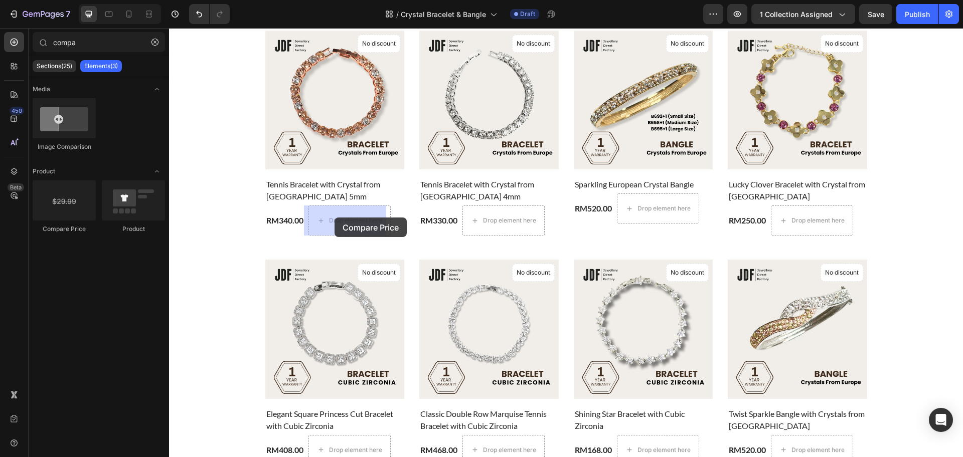
drag, startPoint x: 277, startPoint y: 229, endPoint x: 335, endPoint y: 218, distance: 58.7
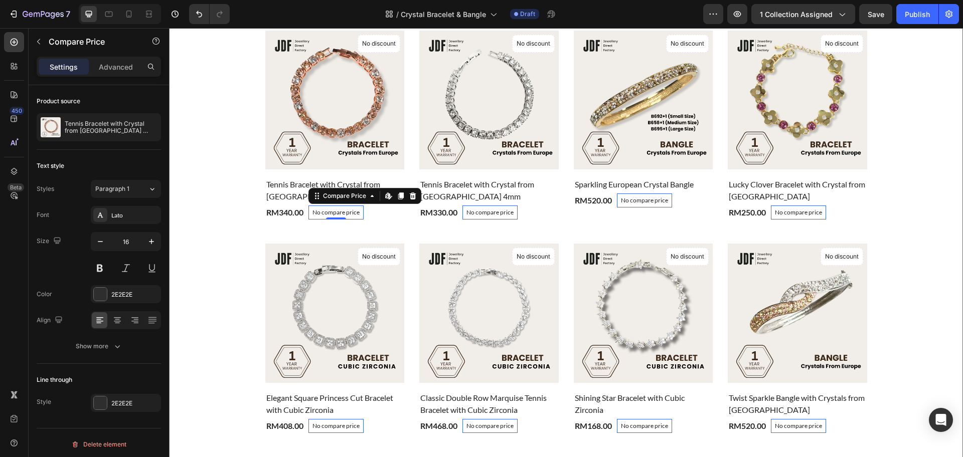
click at [198, 167] on div "Crystal Bracelet & Bangle Heading Product Images & Gallery No discount Not be d…" at bounding box center [566, 421] width 779 height 877
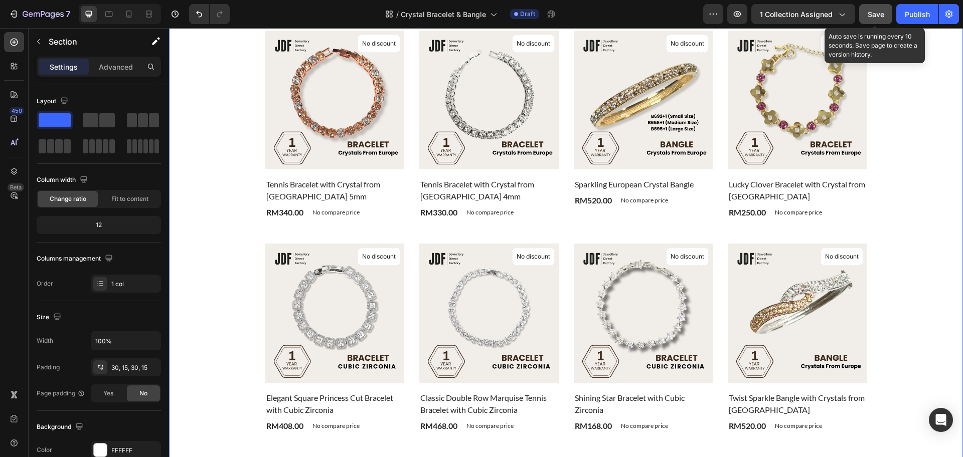
click at [871, 17] on span "Save" at bounding box center [876, 14] width 17 height 9
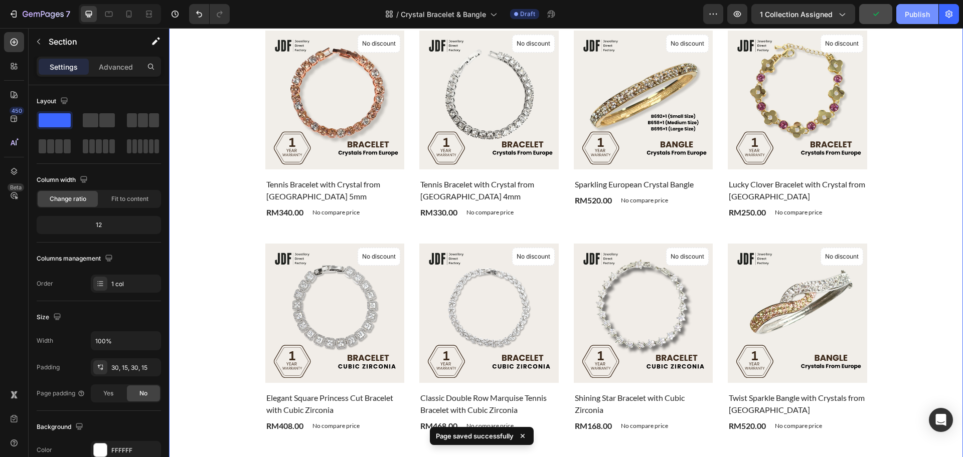
click at [908, 16] on div "Publish" at bounding box center [917, 14] width 25 height 11
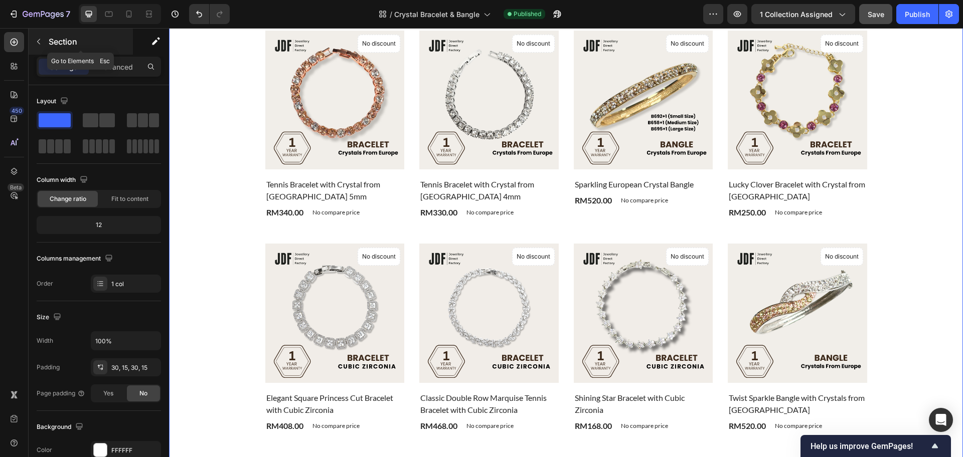
click at [71, 34] on div "Section" at bounding box center [81, 42] width 104 height 26
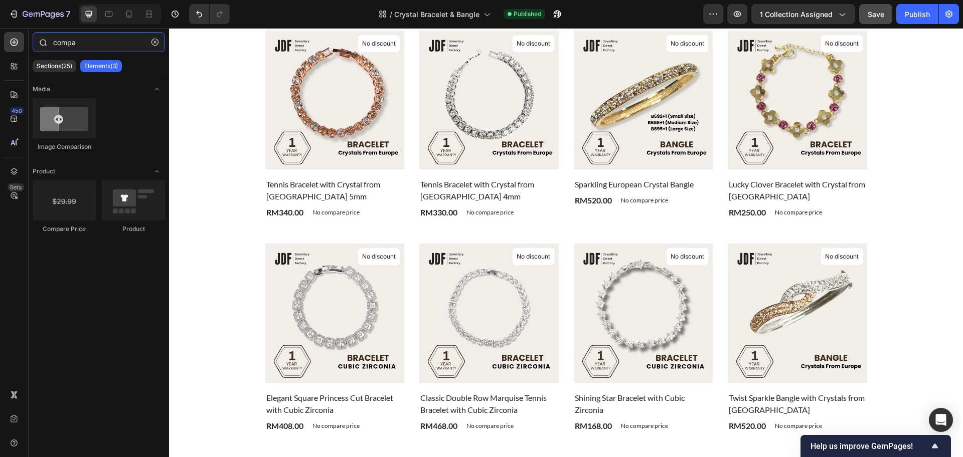
click at [81, 42] on input "compa" at bounding box center [99, 42] width 132 height 20
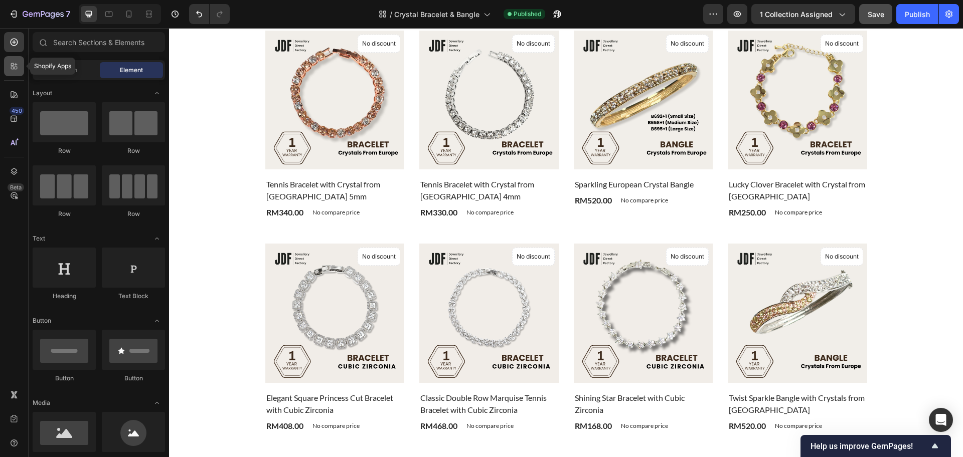
click at [13, 66] on icon at bounding box center [14, 66] width 10 height 10
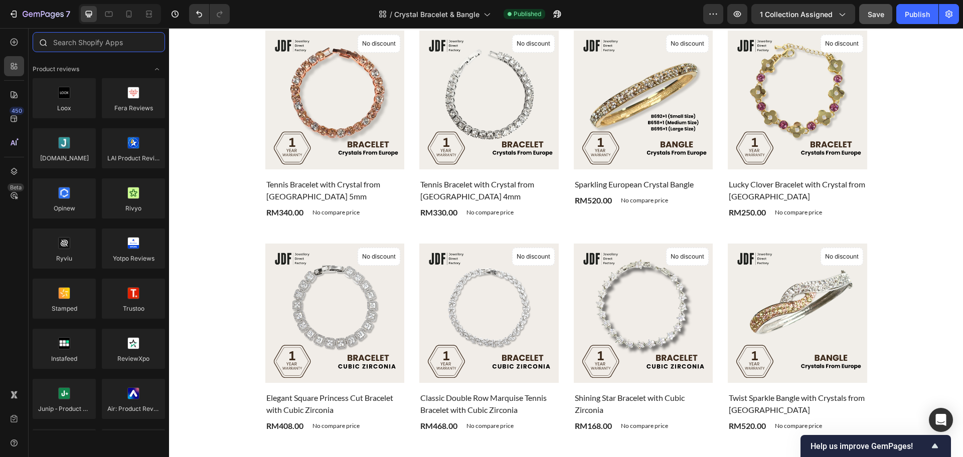
click at [68, 41] on input "text" at bounding box center [99, 42] width 132 height 20
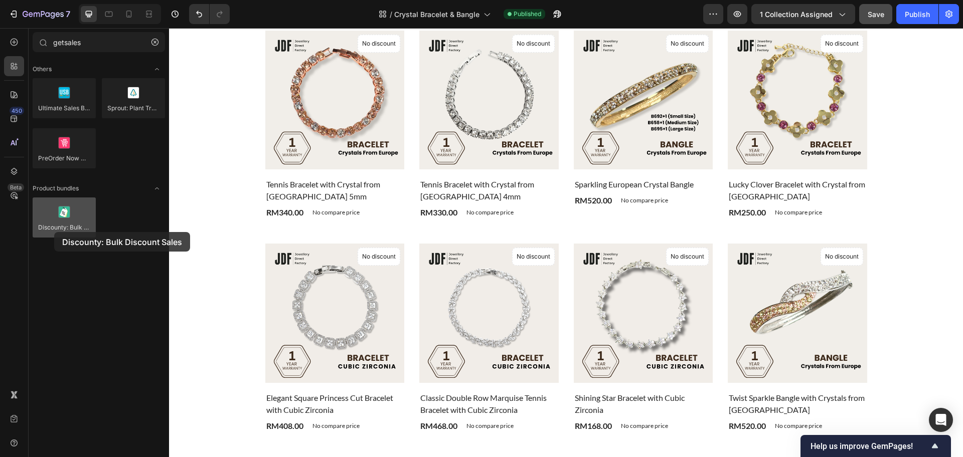
click at [54, 232] on div at bounding box center [64, 218] width 63 height 40
click at [139, 217] on div "Discounty: Bulk Discount Sales" at bounding box center [99, 222] width 132 height 49
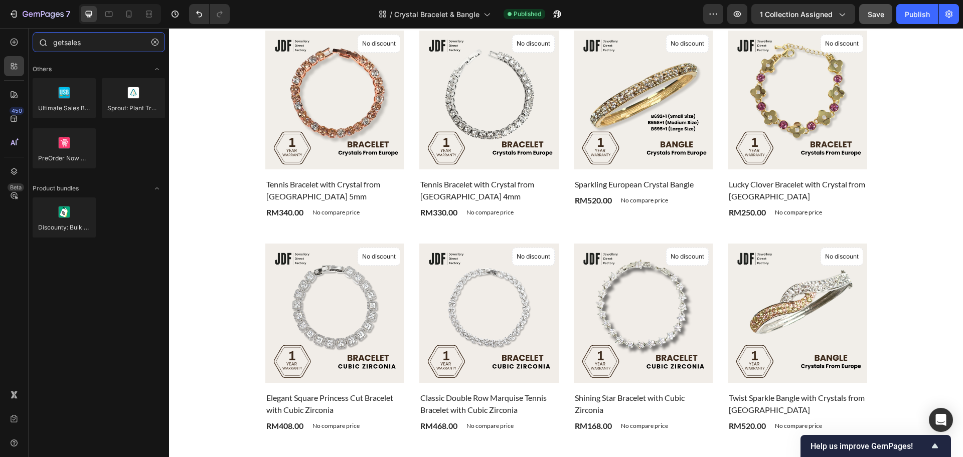
click at [66, 44] on input "getsales" at bounding box center [99, 42] width 132 height 20
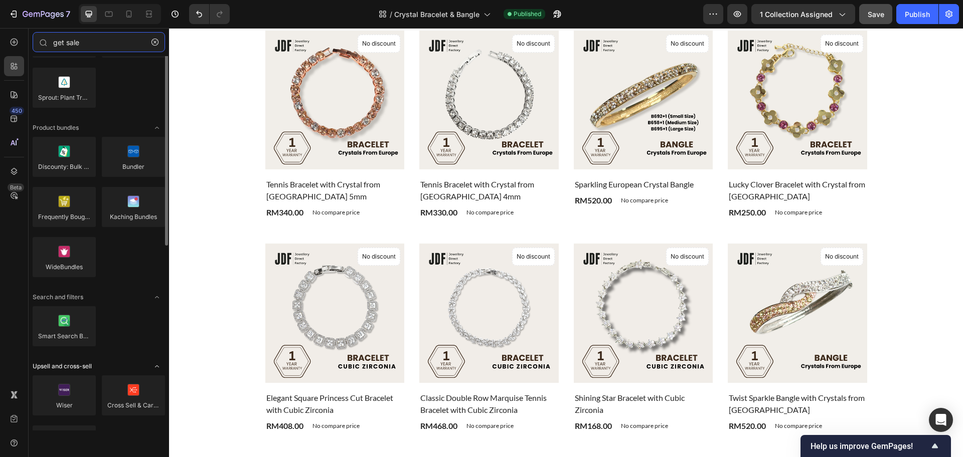
scroll to position [0, 0]
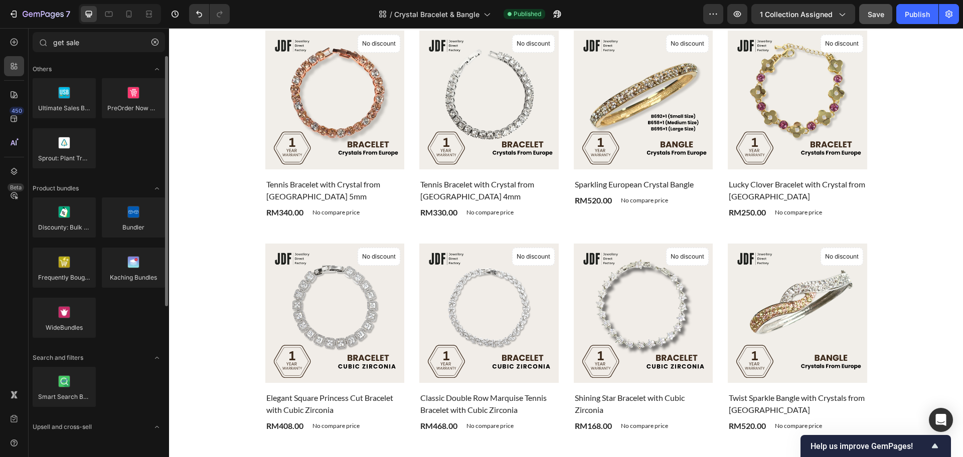
click at [120, 150] on div "Ultimate Sales Boost PreOrder Now WOD | PreSale Sprout: Plant Trees Grow Sales" at bounding box center [99, 127] width 132 height 99
click at [95, 42] on input "get sale" at bounding box center [99, 42] width 132 height 20
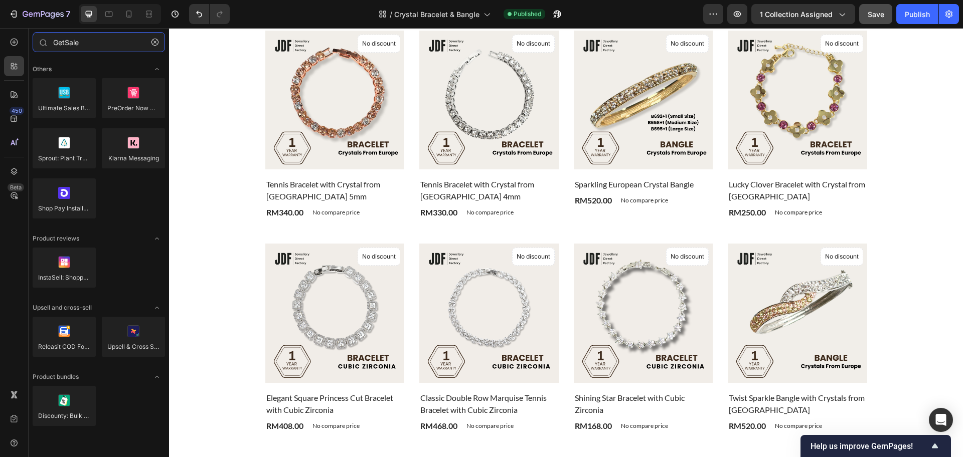
type input "GetSale"
click at [10, 16] on icon "button" at bounding box center [14, 14] width 10 height 10
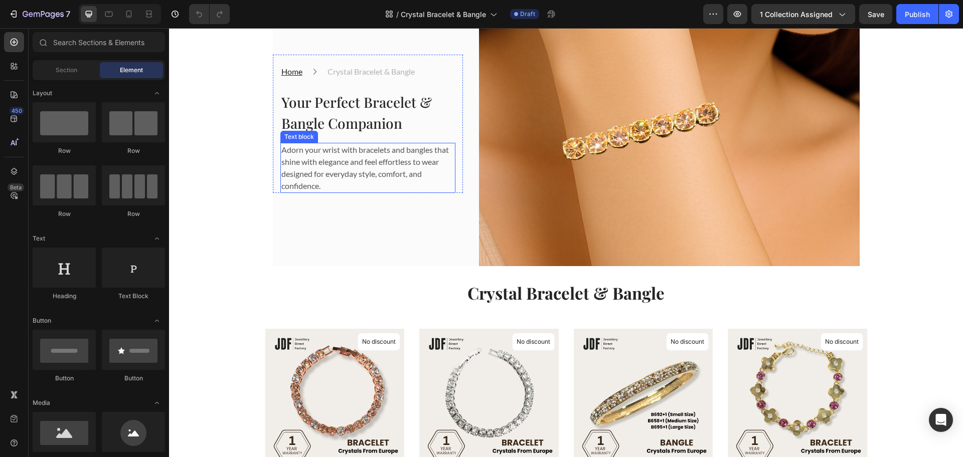
scroll to position [314, 0]
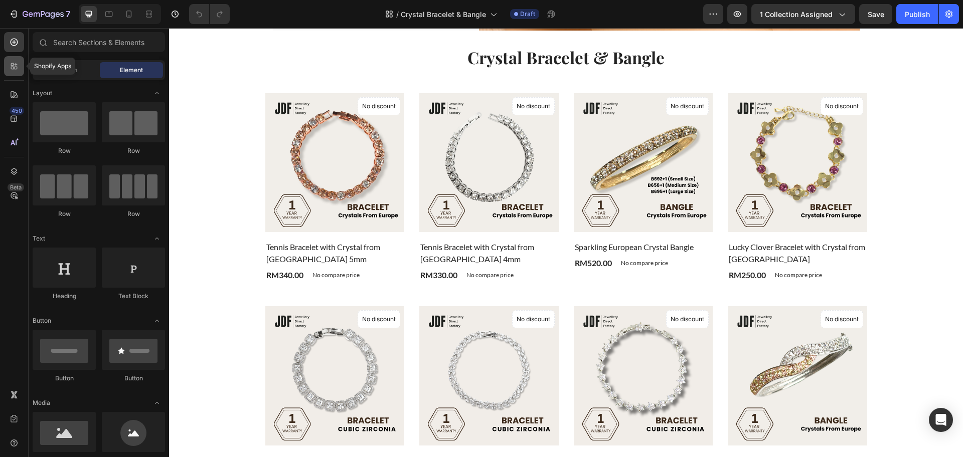
click at [15, 71] on icon at bounding box center [14, 66] width 10 height 10
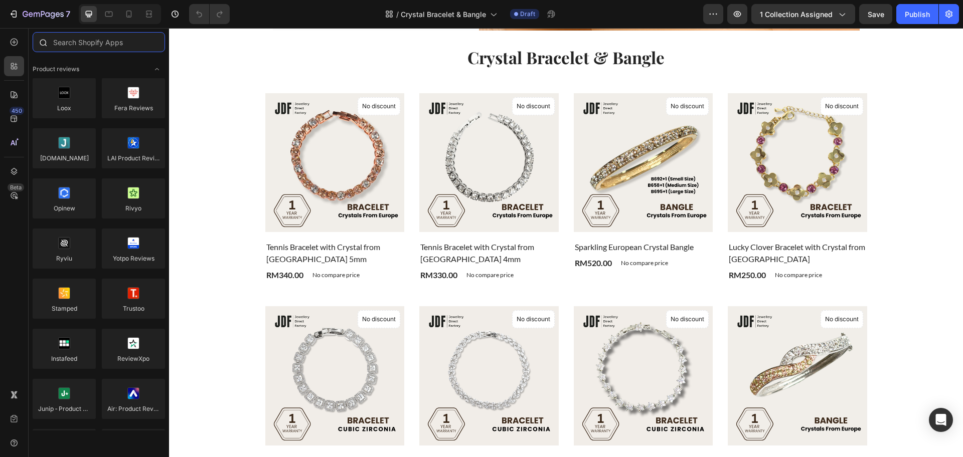
click at [81, 42] on input "text" at bounding box center [99, 42] width 132 height 20
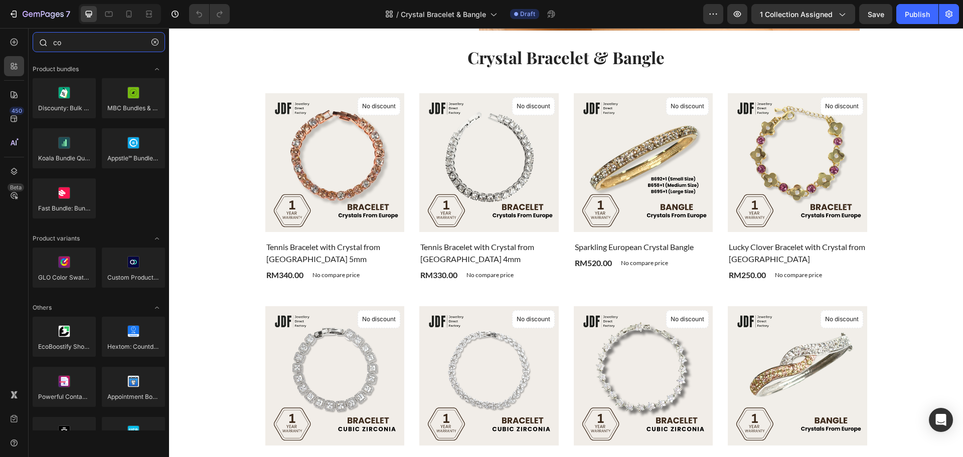
type input "c"
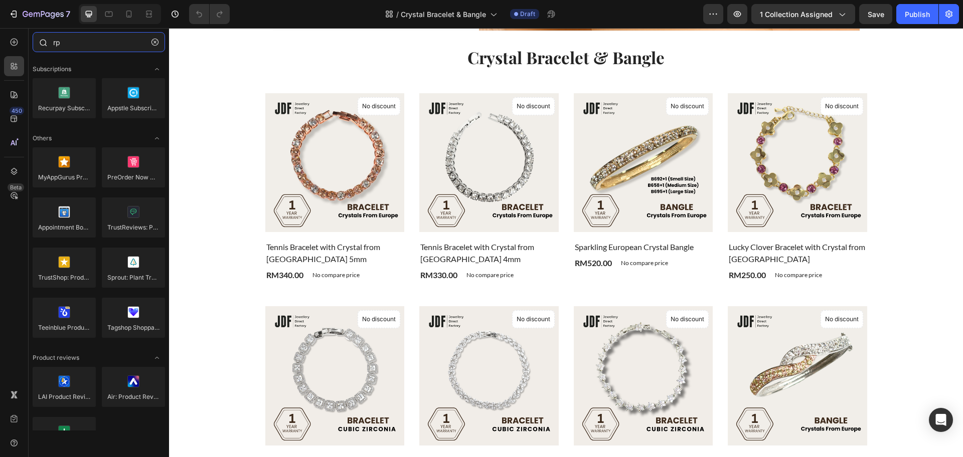
type input "r"
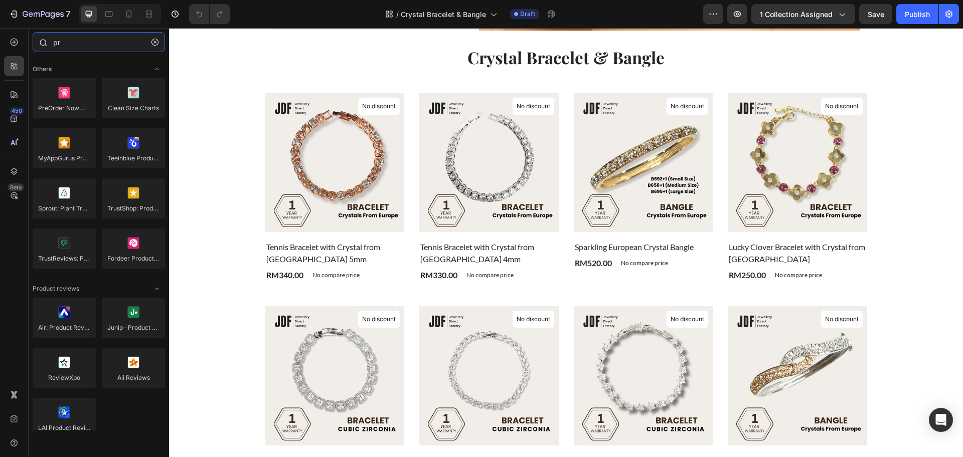
type input "p"
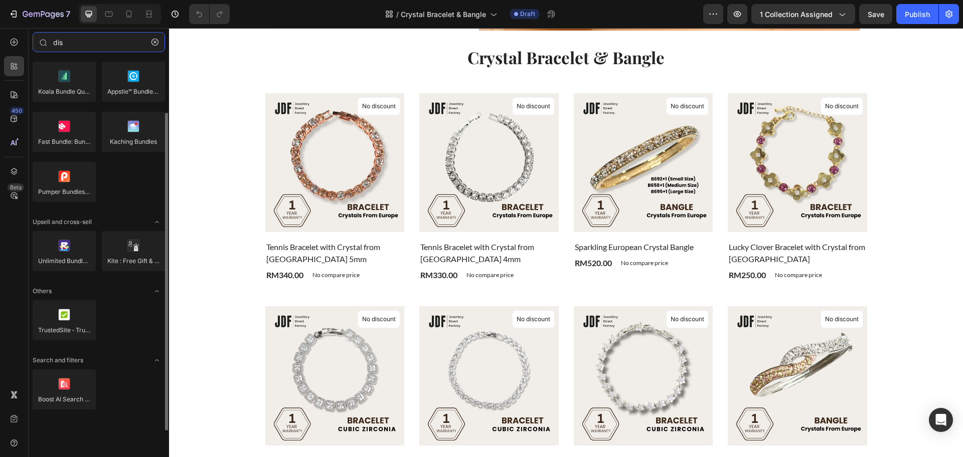
scroll to position [0, 0]
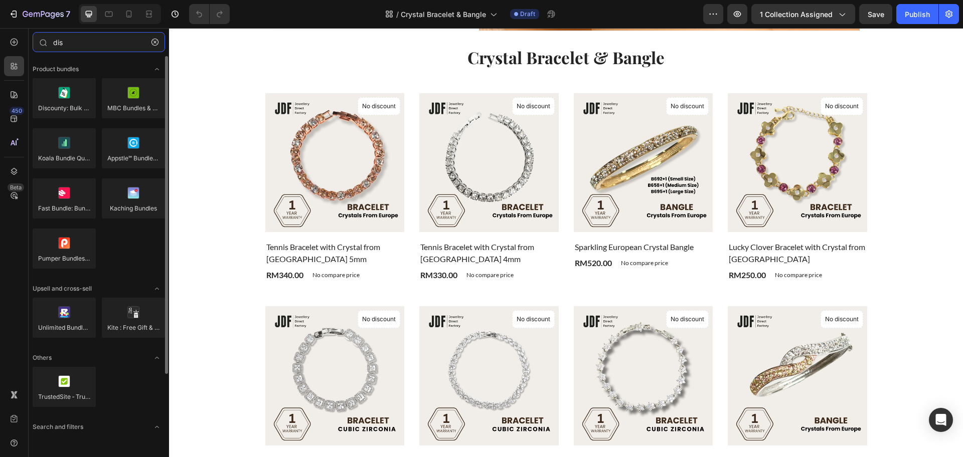
type input "dis"
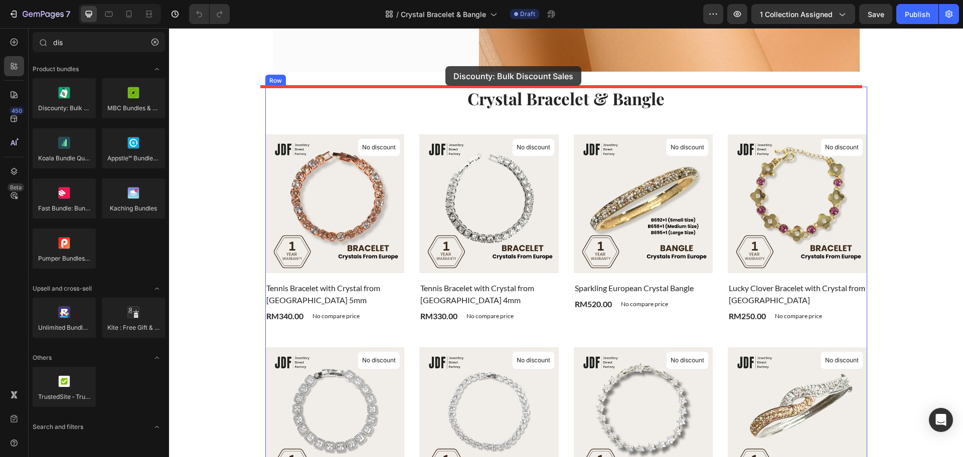
scroll to position [259, 0]
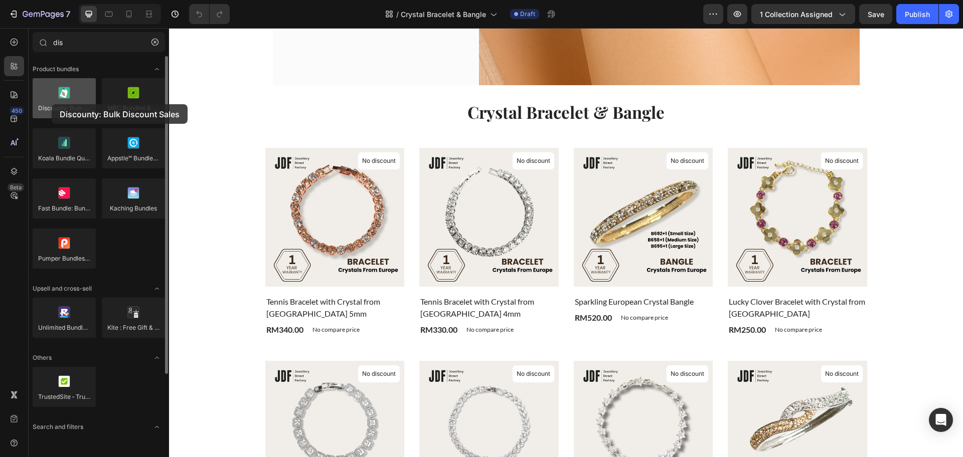
drag, startPoint x: 60, startPoint y: 110, endPoint x: 52, endPoint y: 104, distance: 10.2
click at [52, 104] on div at bounding box center [64, 98] width 63 height 40
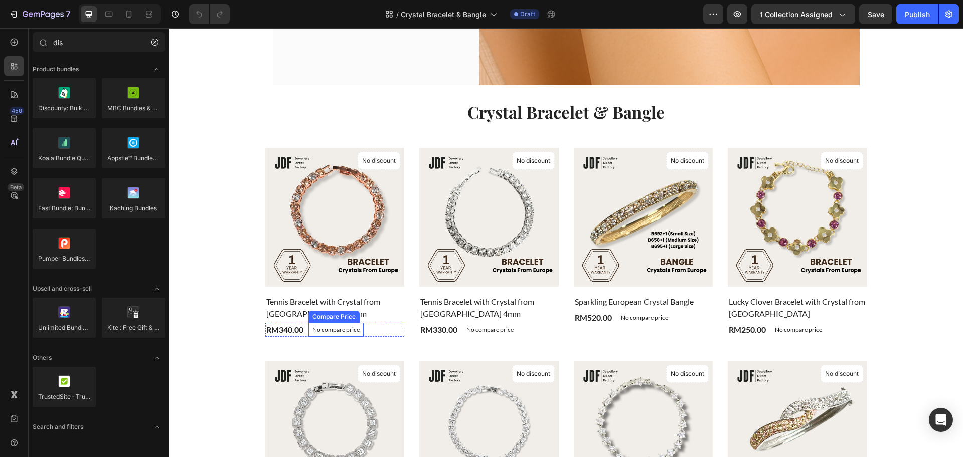
click at [346, 328] on p "No compare price" at bounding box center [336, 330] width 47 height 6
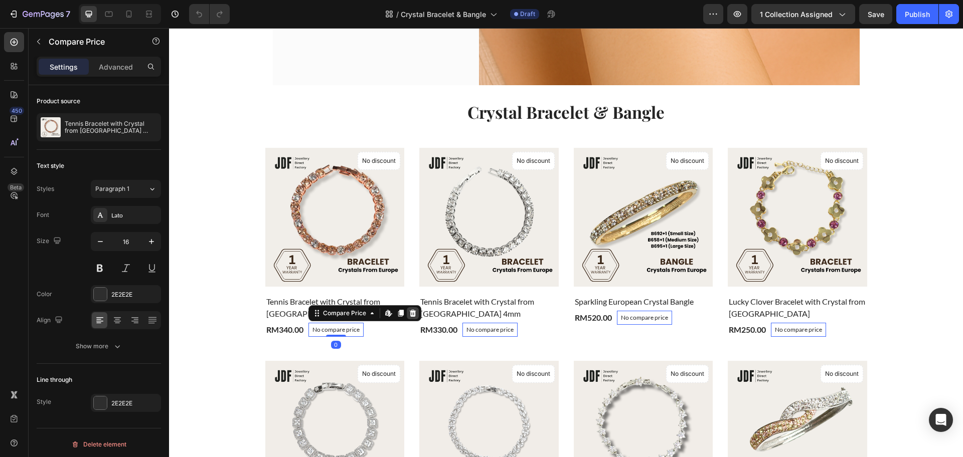
click at [409, 310] on icon at bounding box center [413, 314] width 8 height 8
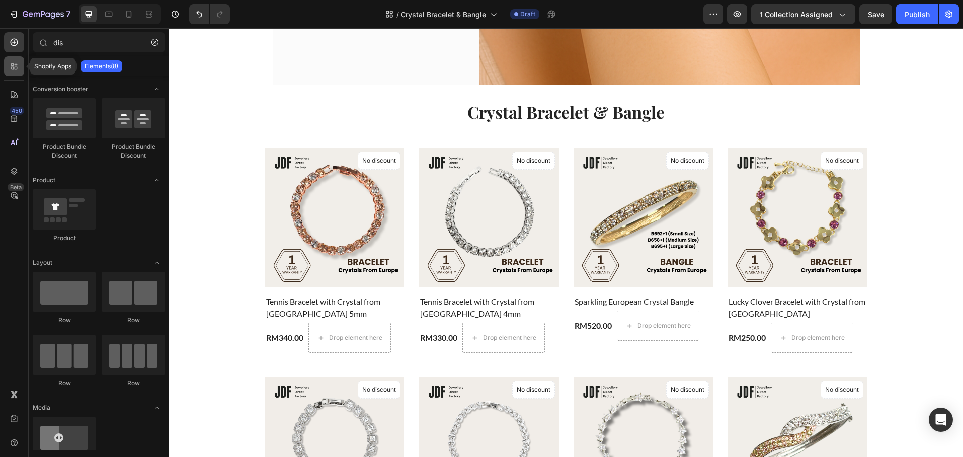
click at [8, 62] on div at bounding box center [14, 66] width 20 height 20
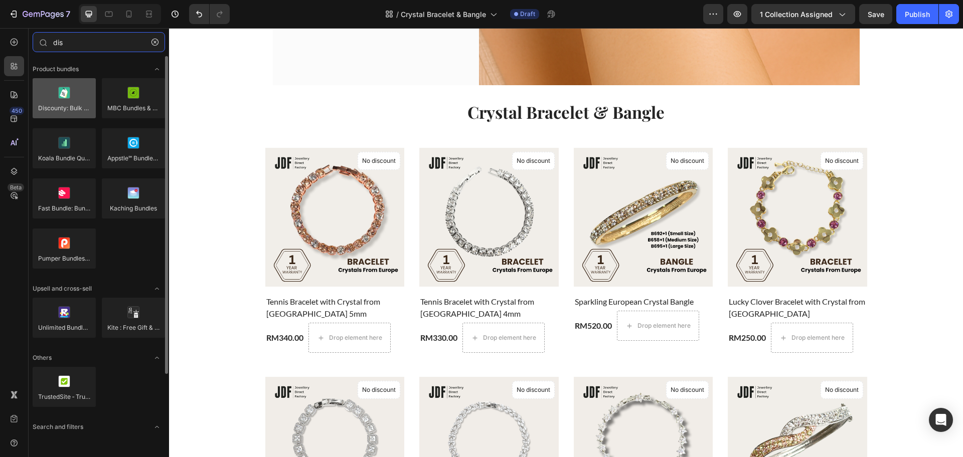
type input "dis"
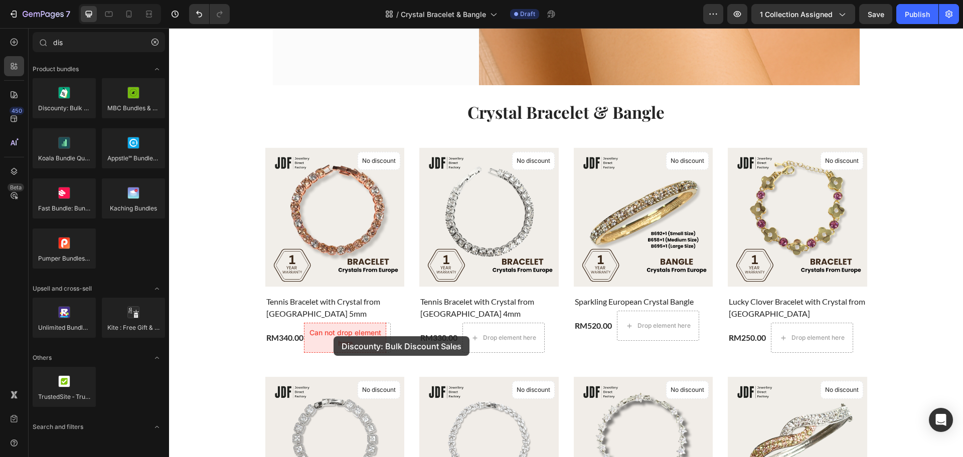
drag, startPoint x: 236, startPoint y: 139, endPoint x: 334, endPoint y: 337, distance: 220.5
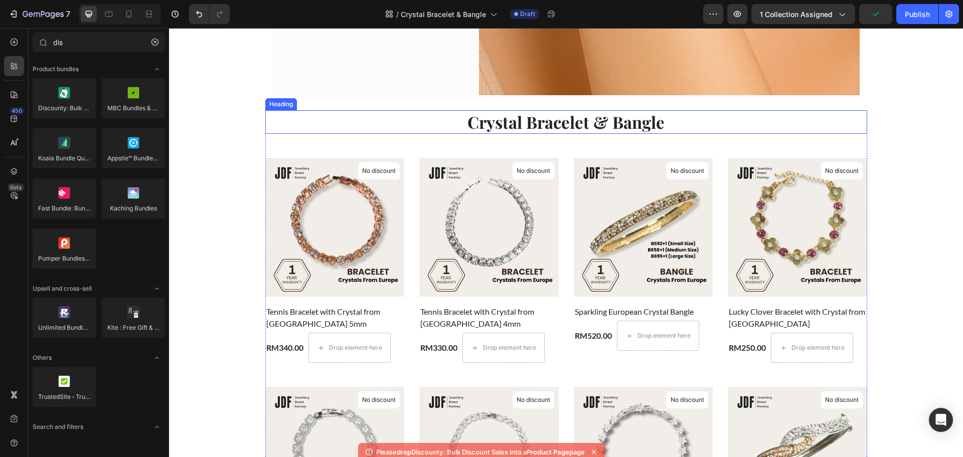
scroll to position [322, 0]
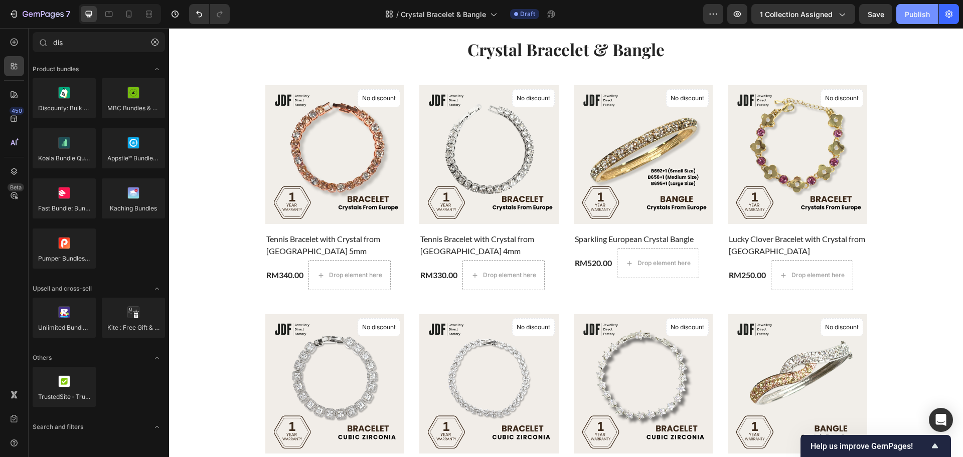
click at [900, 17] on button "Publish" at bounding box center [917, 14] width 42 height 20
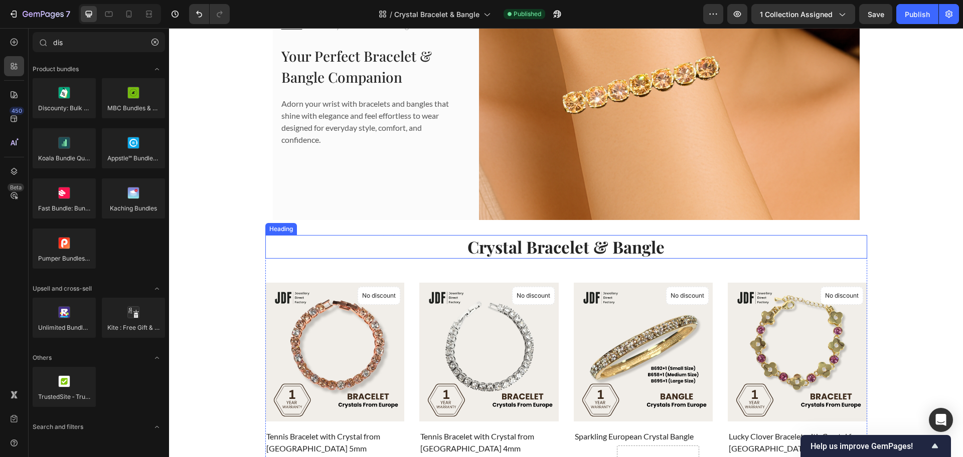
scroll to position [71, 0]
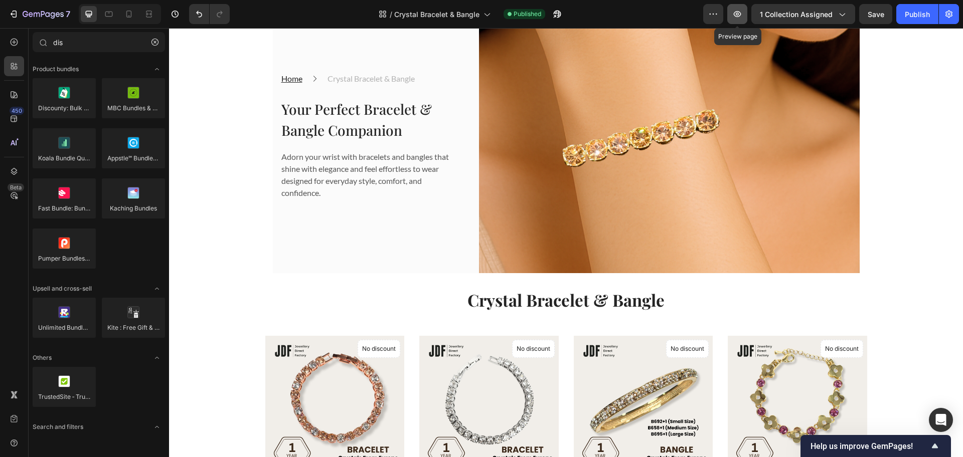
click at [741, 16] on icon "button" at bounding box center [738, 14] width 8 height 6
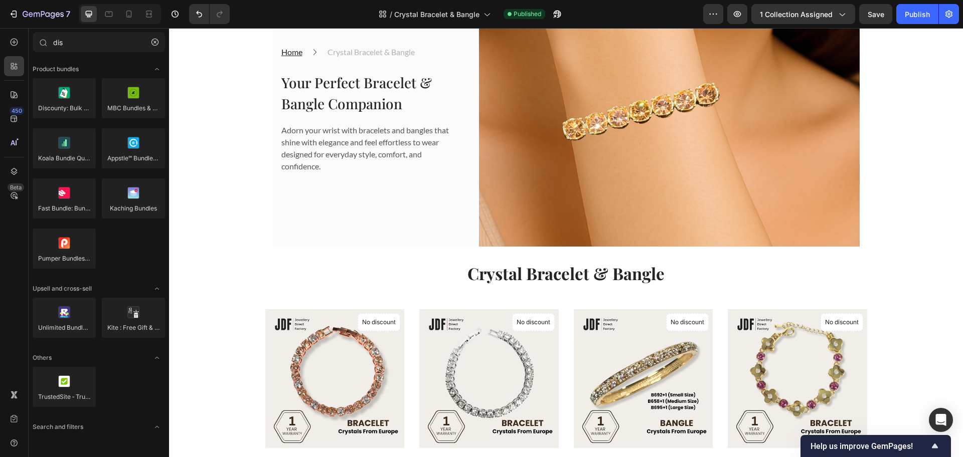
scroll to position [188, 0]
